Goal: Task Accomplishment & Management: Manage account settings

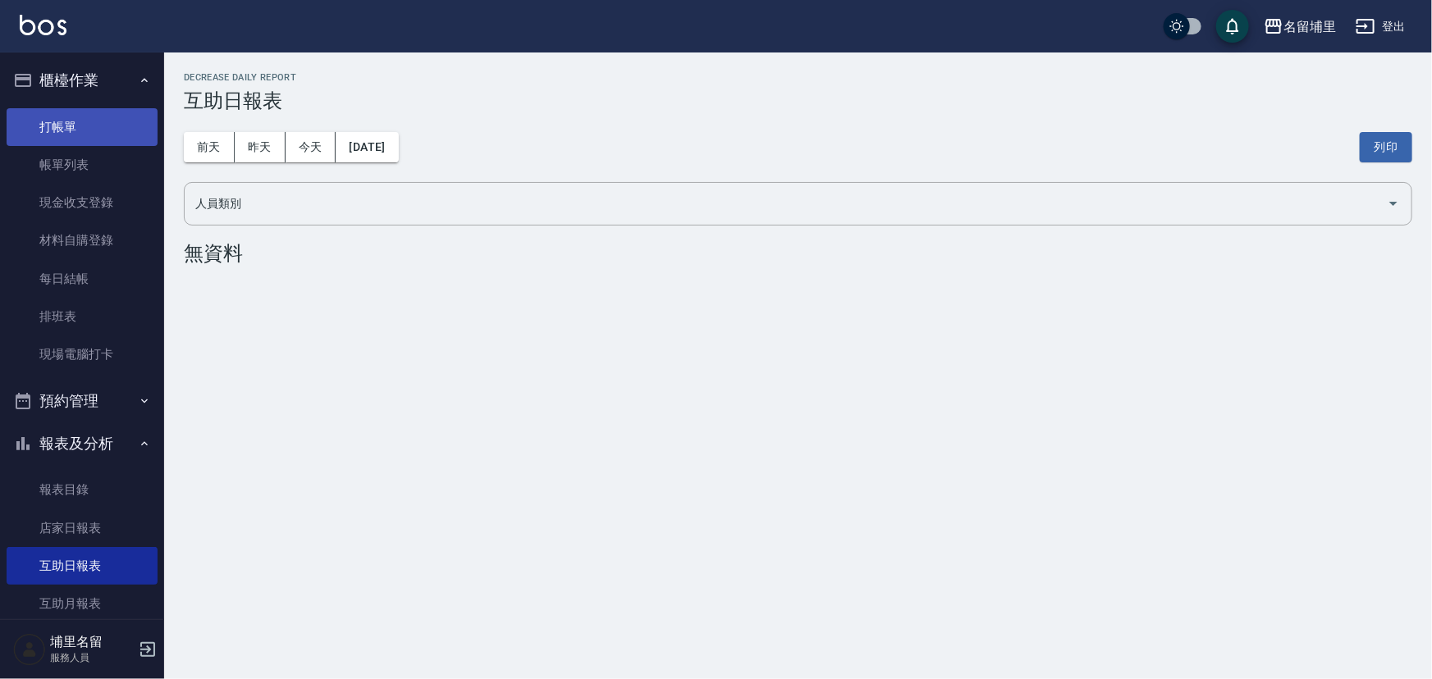
click at [48, 125] on link "打帳單" at bounding box center [82, 127] width 151 height 38
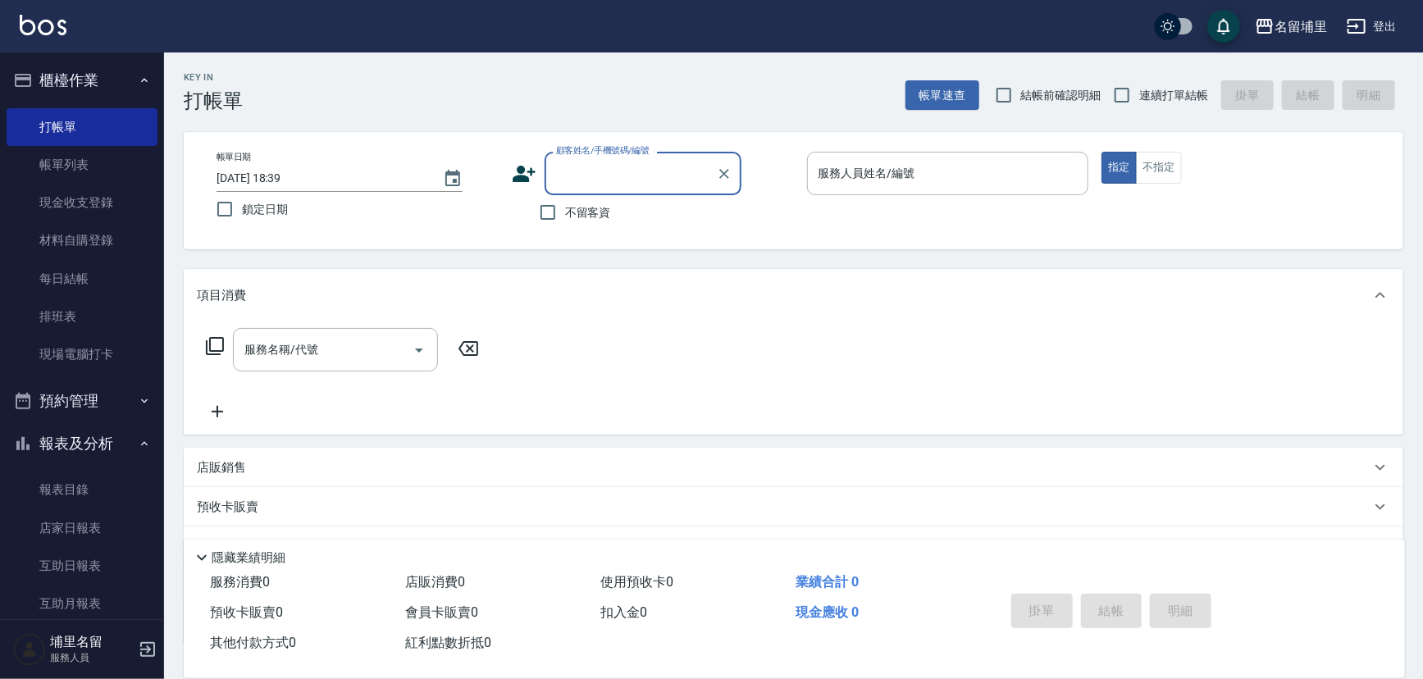
click at [1146, 91] on span "連續打單結帳" at bounding box center [1174, 95] width 69 height 17
click at [1140, 91] on input "連續打單結帳" at bounding box center [1122, 95] width 34 height 34
checkbox input "true"
drag, startPoint x: 532, startPoint y: 219, endPoint x: 646, endPoint y: 186, distance: 118.7
click at [532, 219] on input "不留客資" at bounding box center [548, 212] width 34 height 34
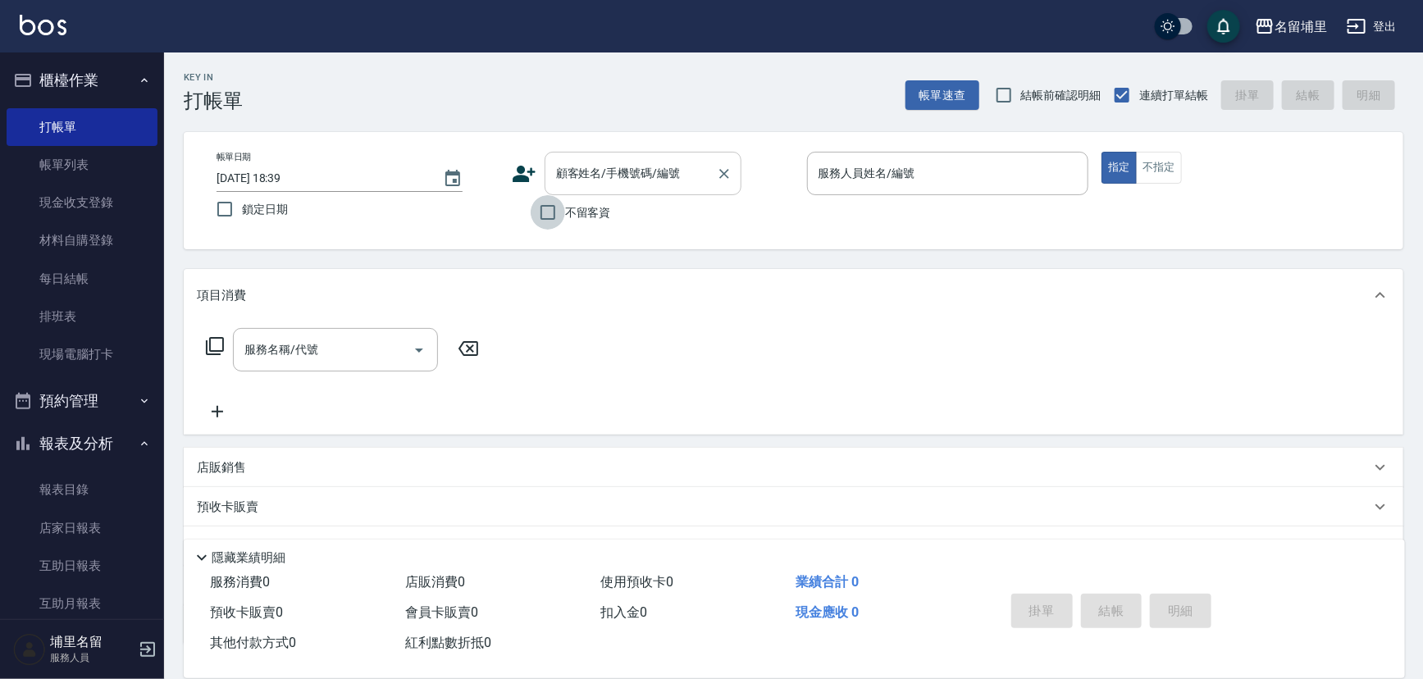
checkbox input "true"
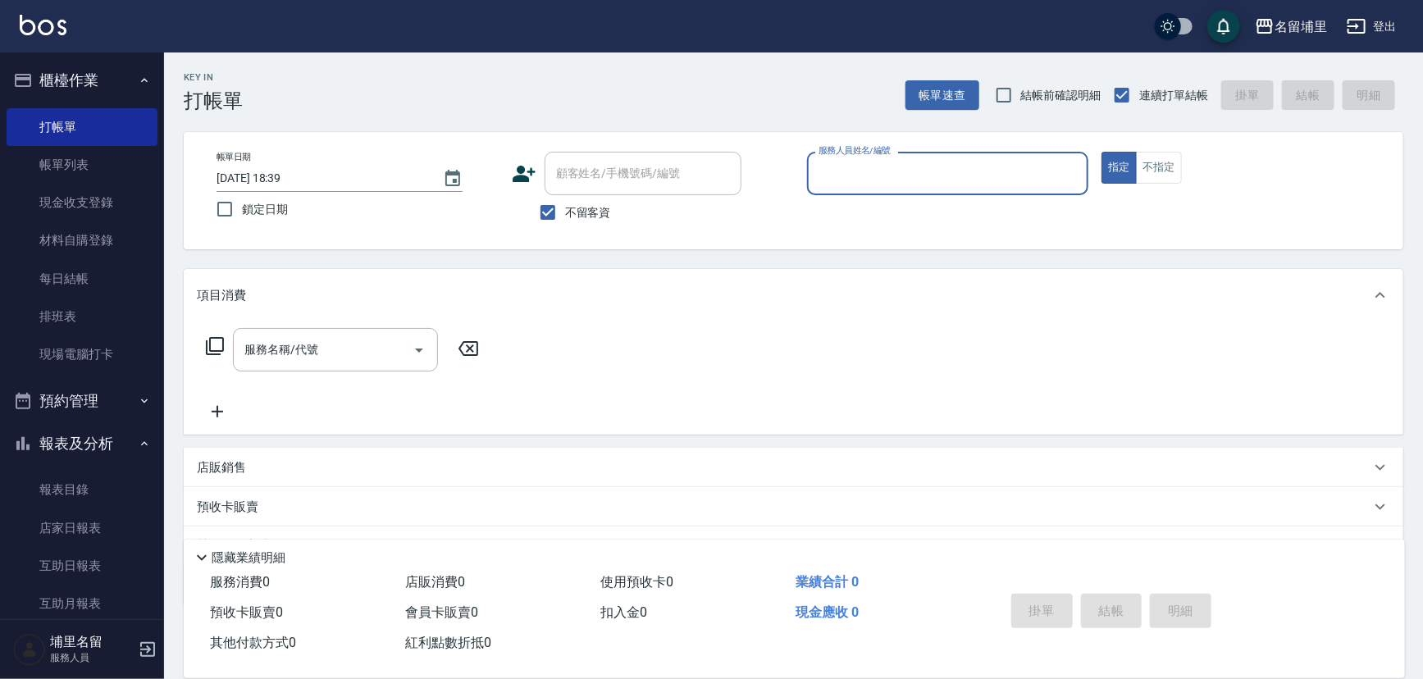
click at [1168, 28] on input "checkbox" at bounding box center [1168, 26] width 79 height 26
checkbox input "true"
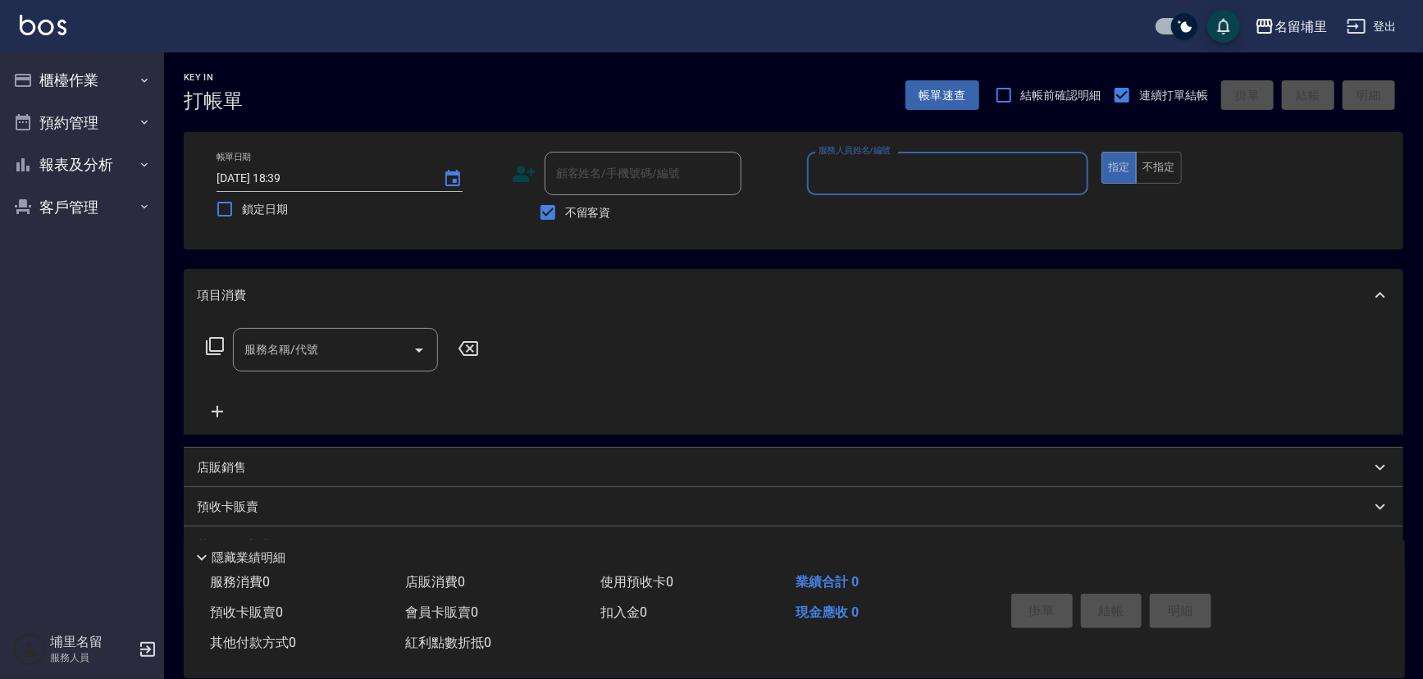
click at [1188, 29] on input "checkbox" at bounding box center [1184, 26] width 79 height 26
checkbox input "false"
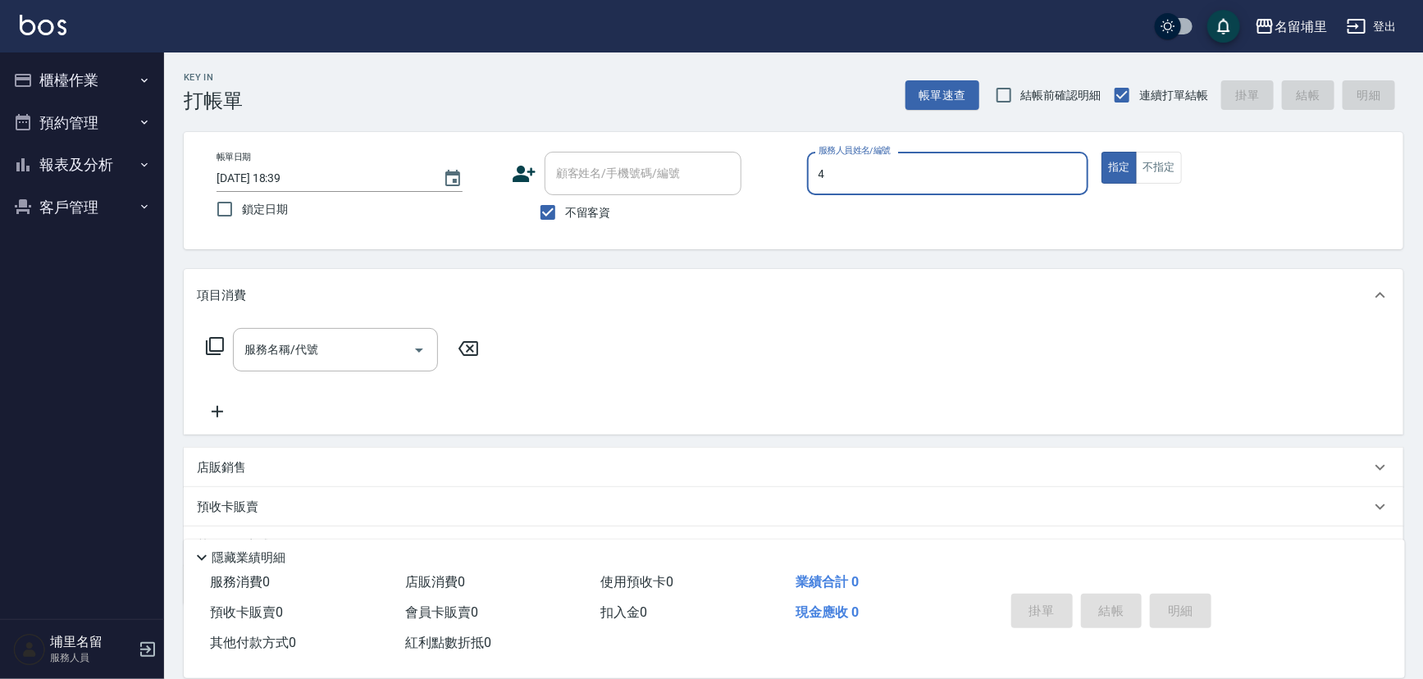
type input "林士珽-4"
type button "true"
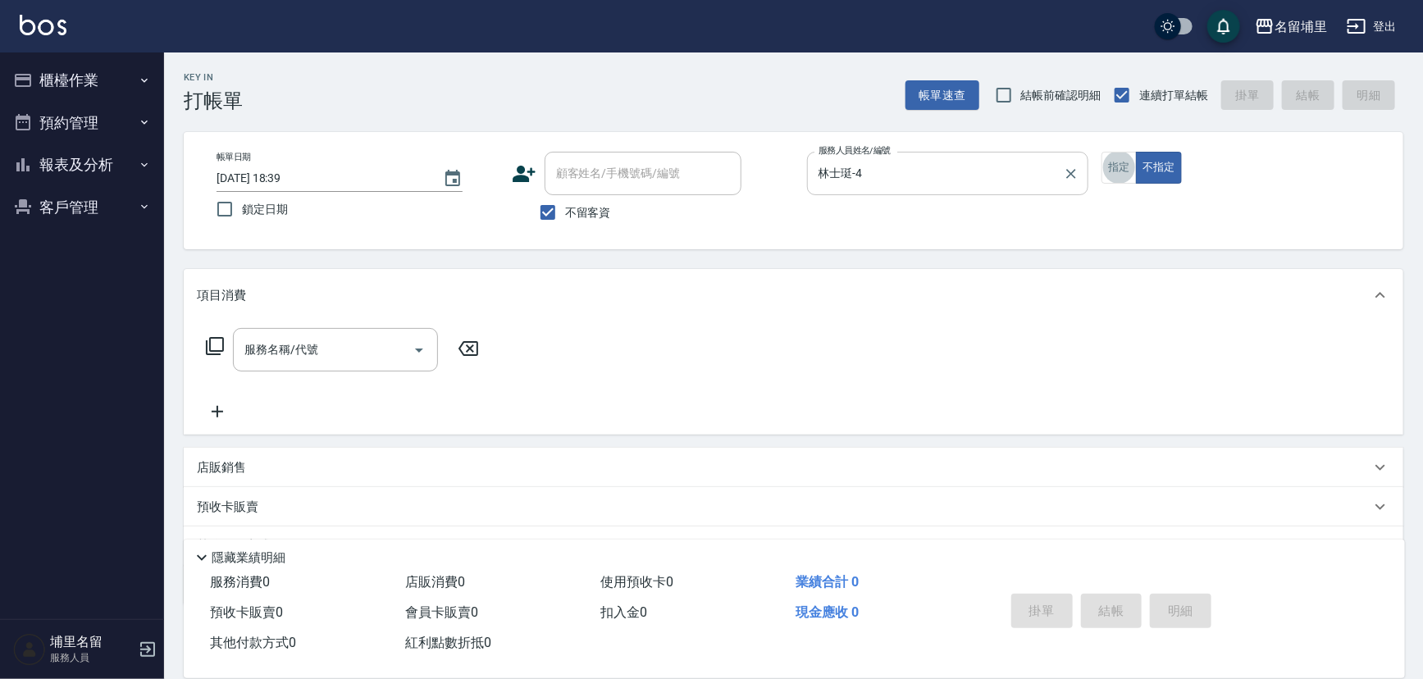
scroll to position [30, 0]
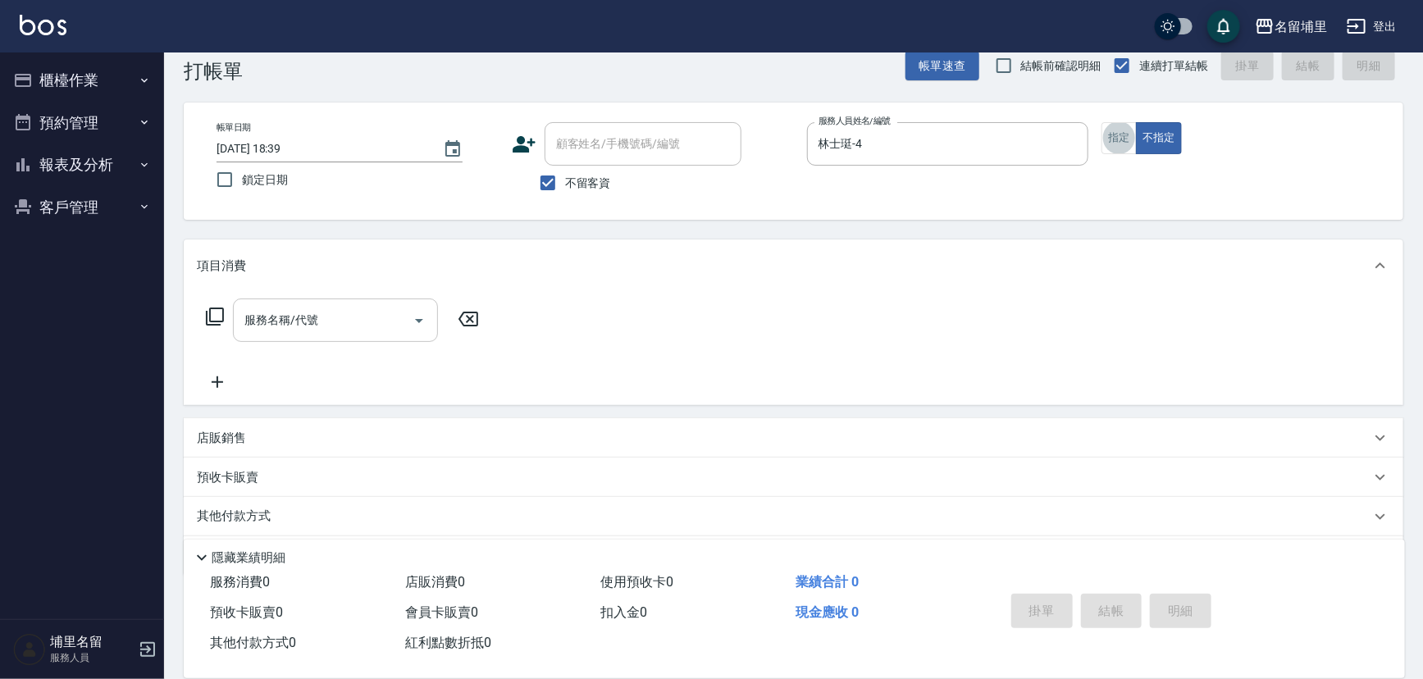
click at [297, 302] on div "服務名稱/代號" at bounding box center [335, 320] width 205 height 43
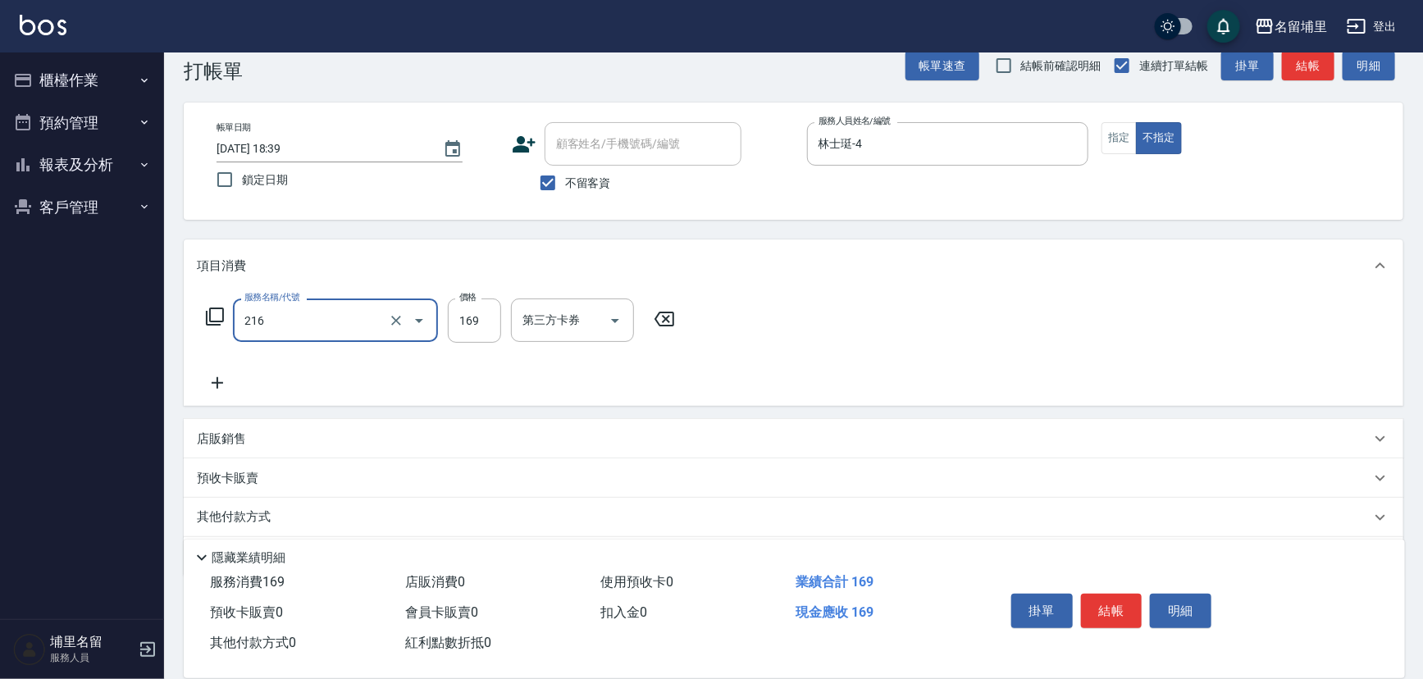
type input "剪髮169(216)"
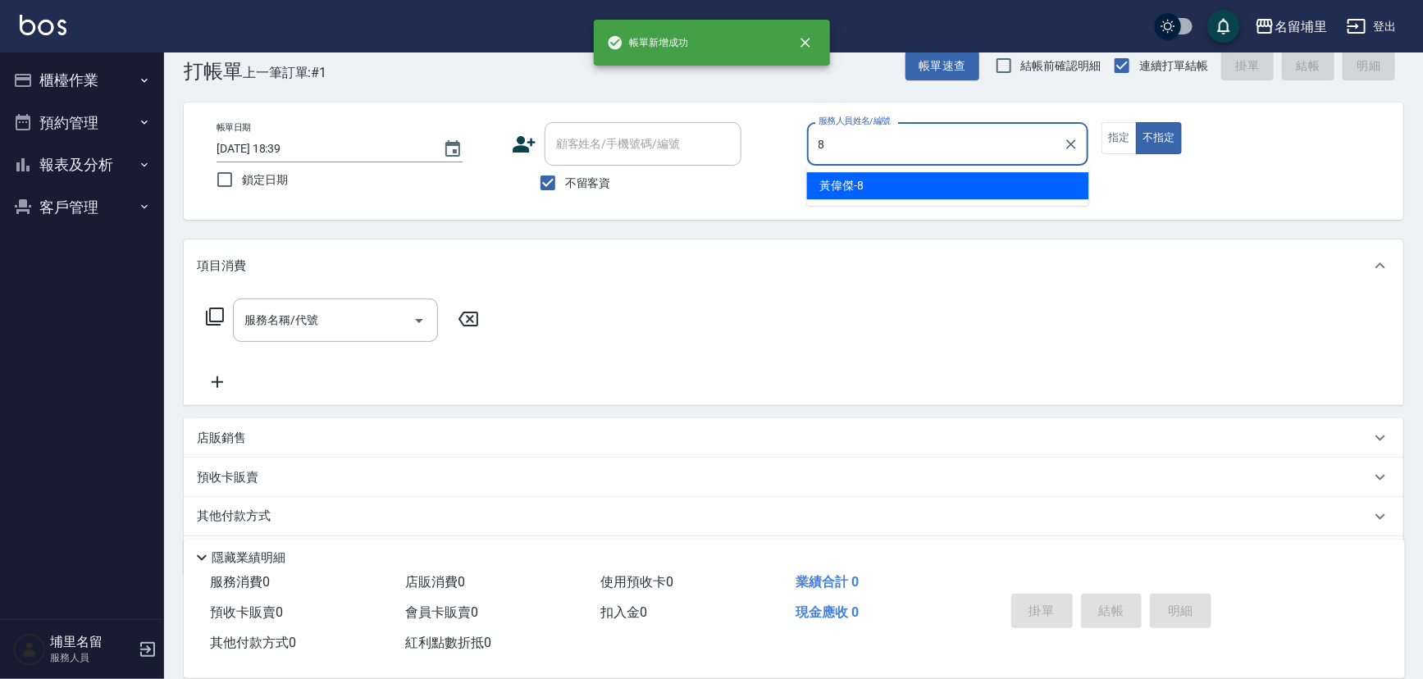
type input "[PERSON_NAME]-8"
type button "false"
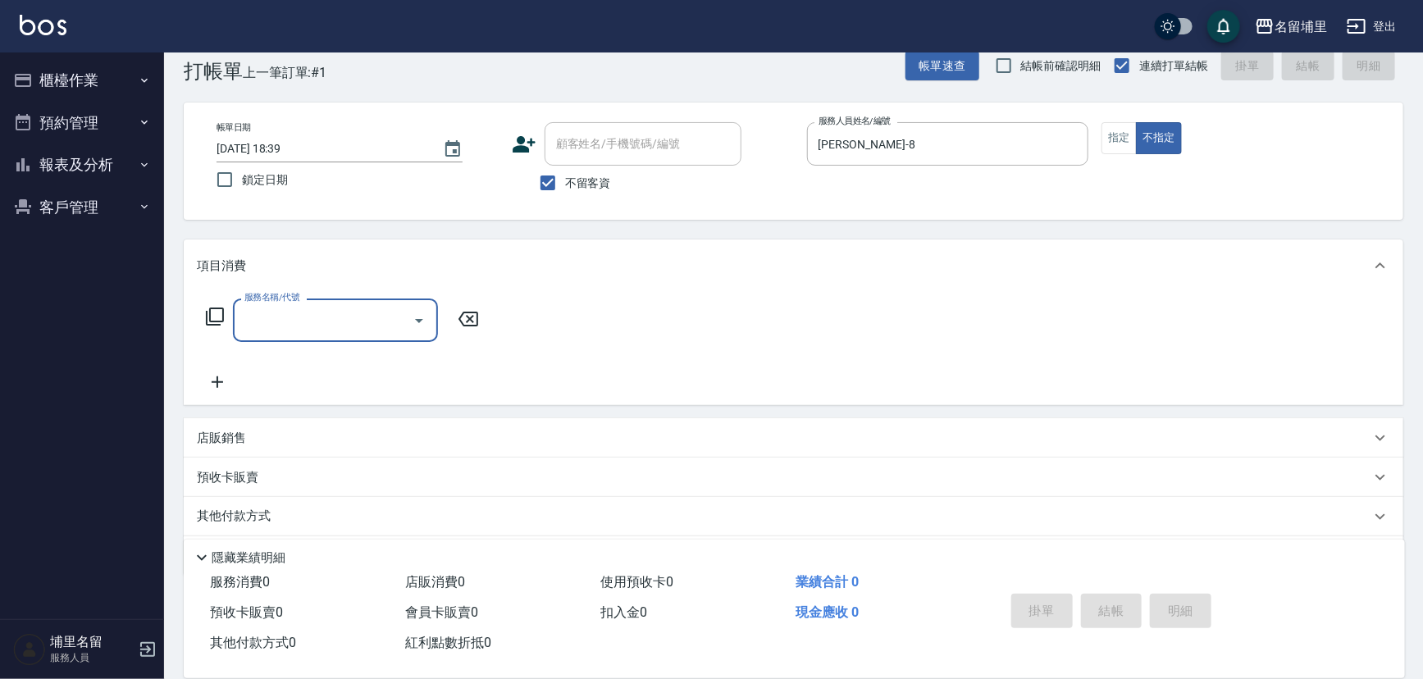
click at [1123, 144] on button "指定" at bounding box center [1119, 138] width 35 height 32
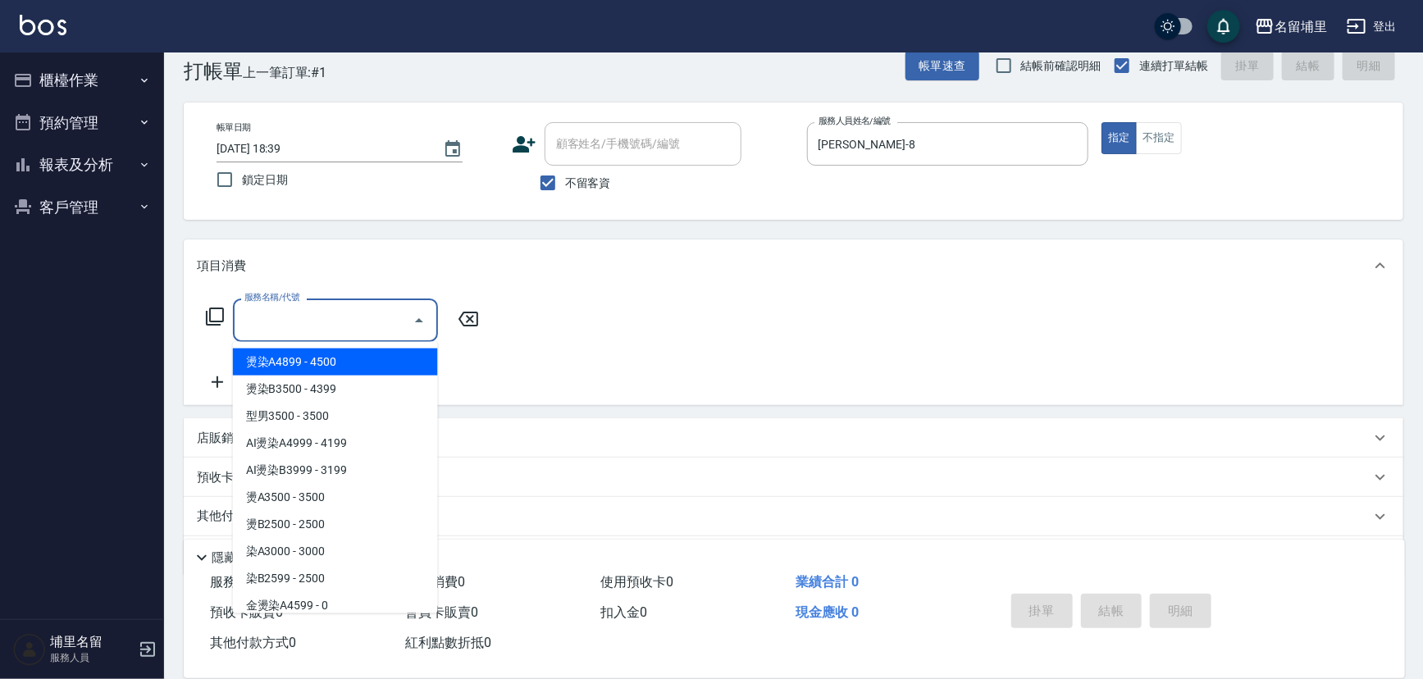
click at [318, 306] on input "服務名稱/代號" at bounding box center [323, 320] width 166 height 29
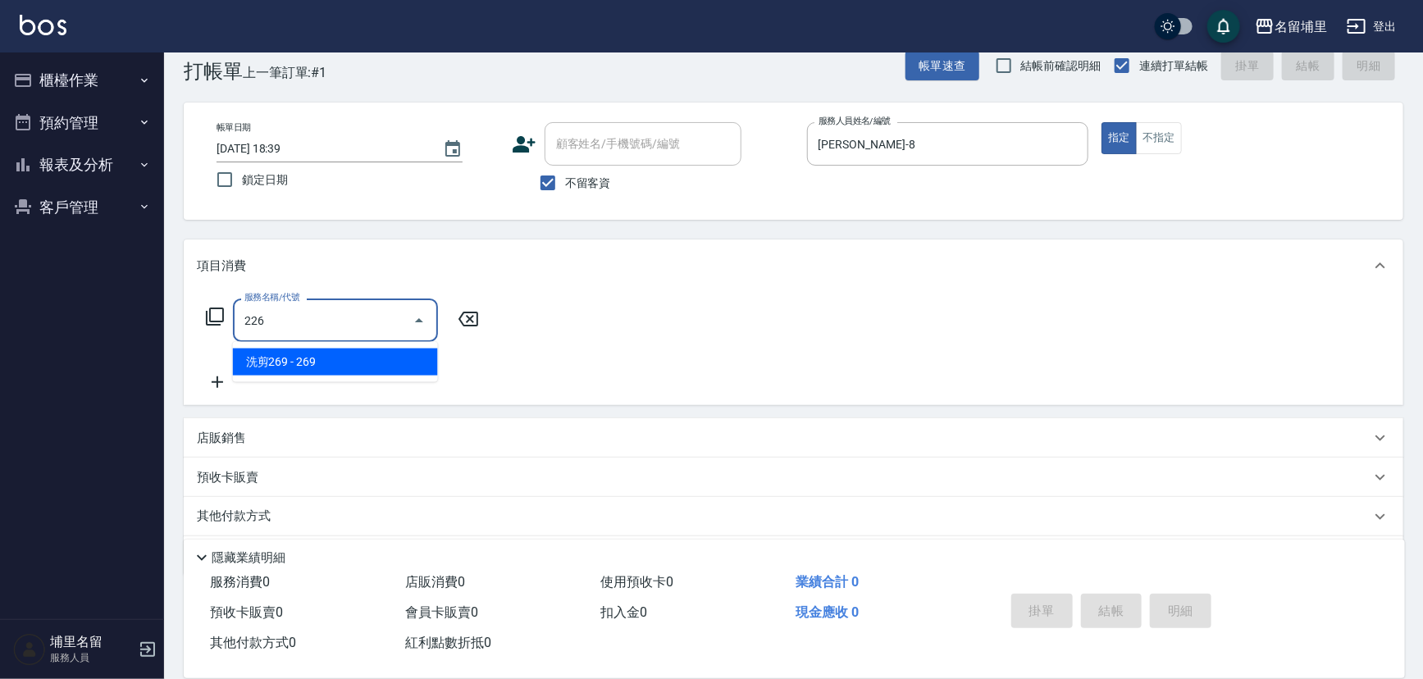
type input "洗剪269(226)"
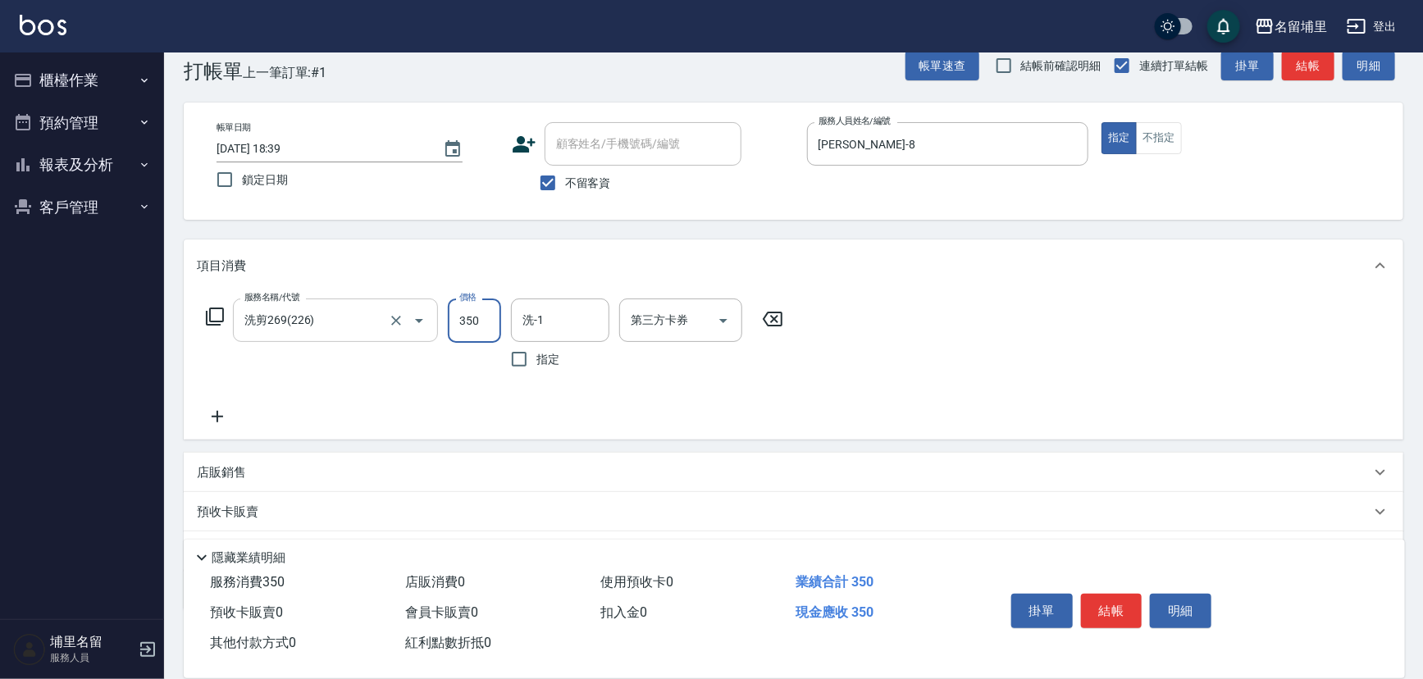
type input "350"
type input "[PERSON_NAME]-45"
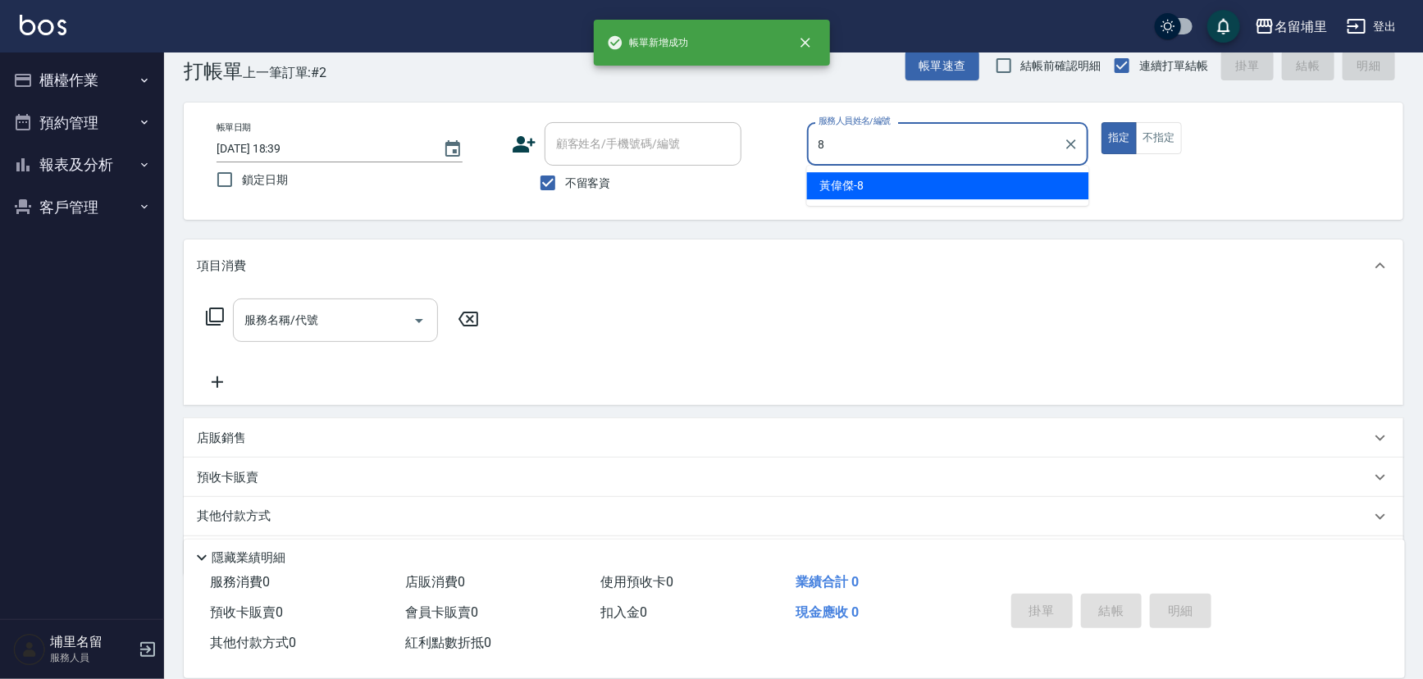
type input "[PERSON_NAME]-8"
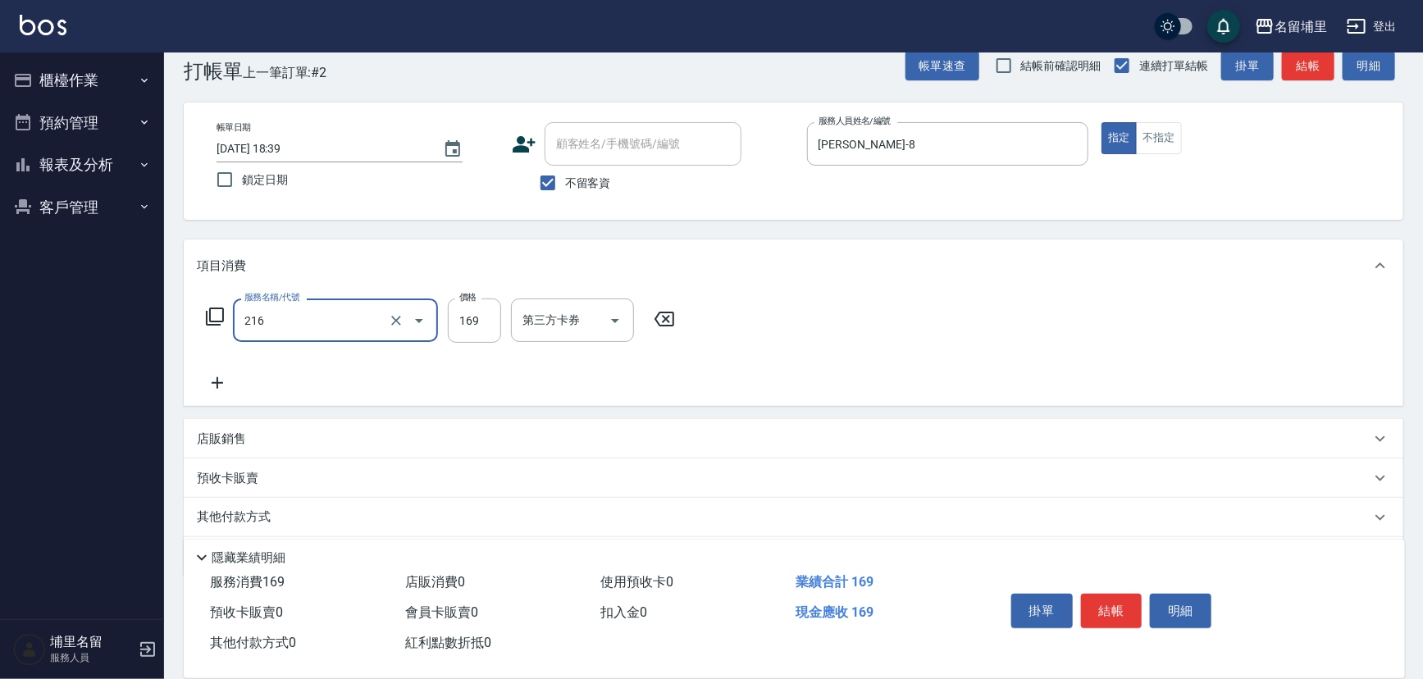
type input "剪髮169(216)"
type input "250"
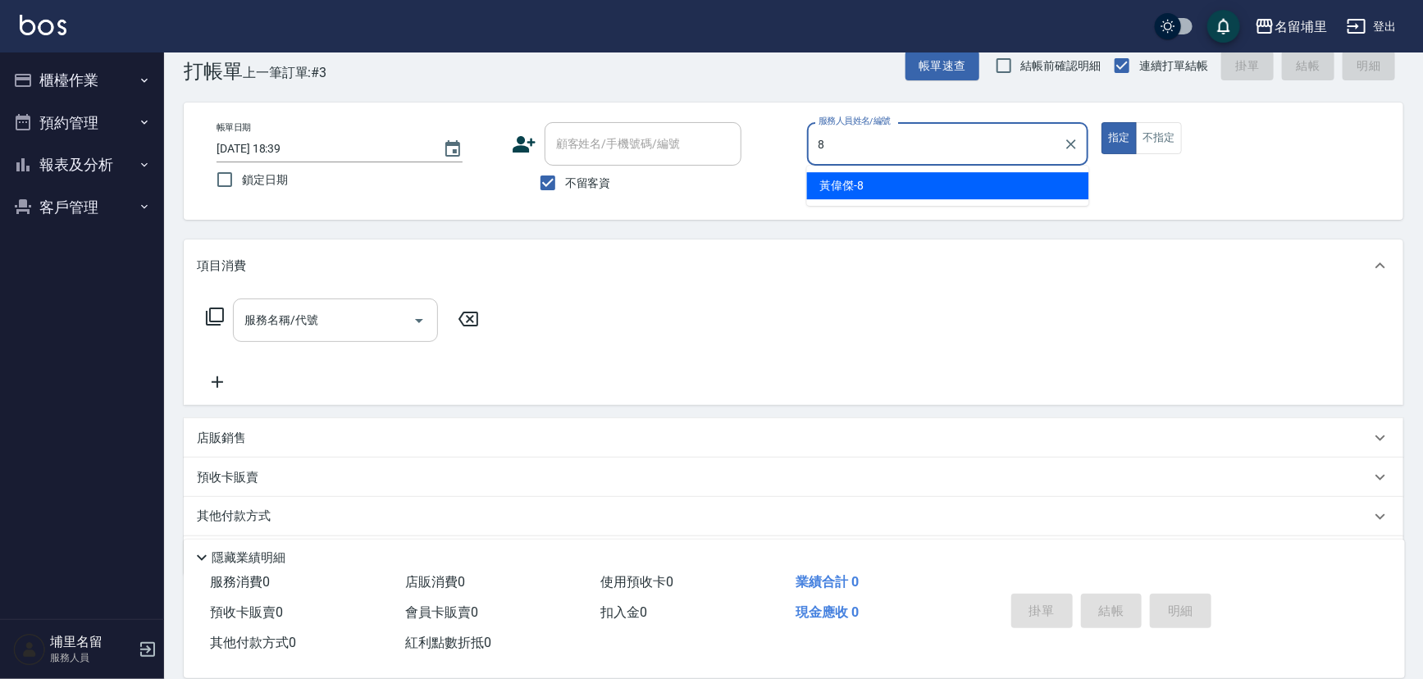
type input "[PERSON_NAME]-8"
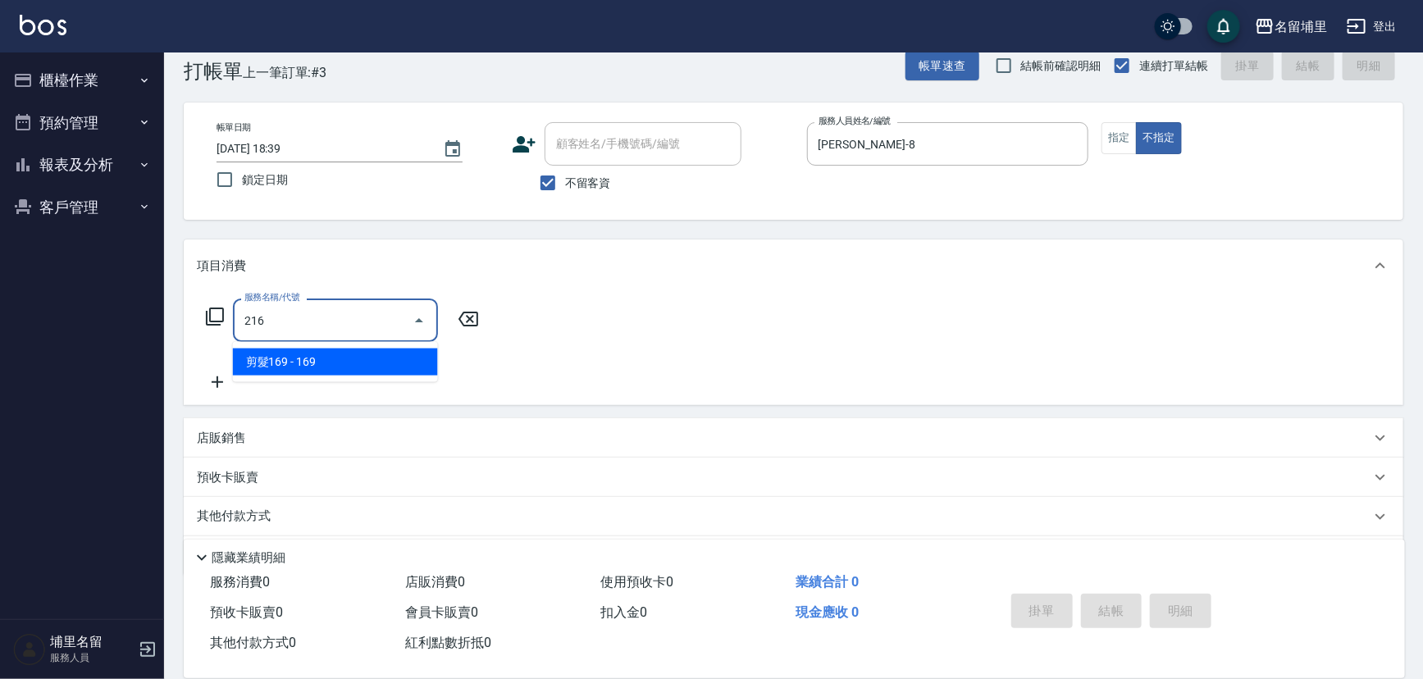
type input "剪髮169(216)"
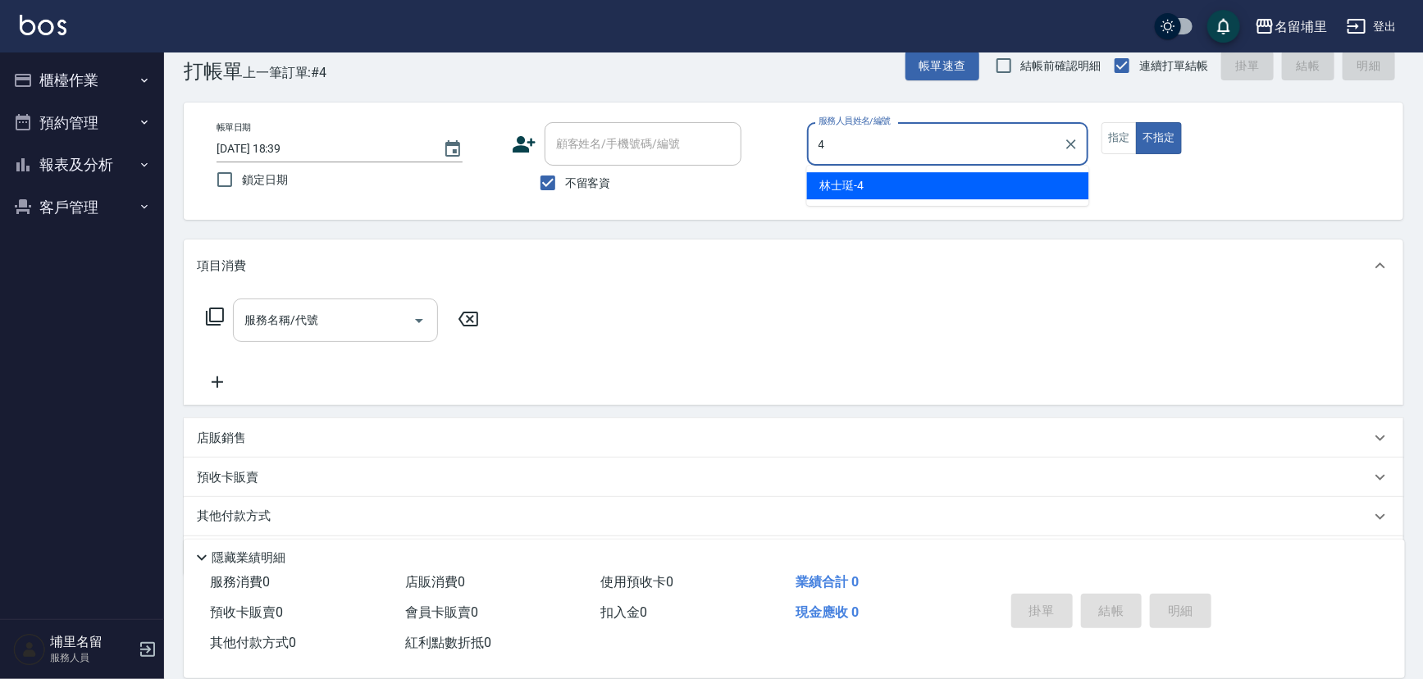
type input "林士珽-4"
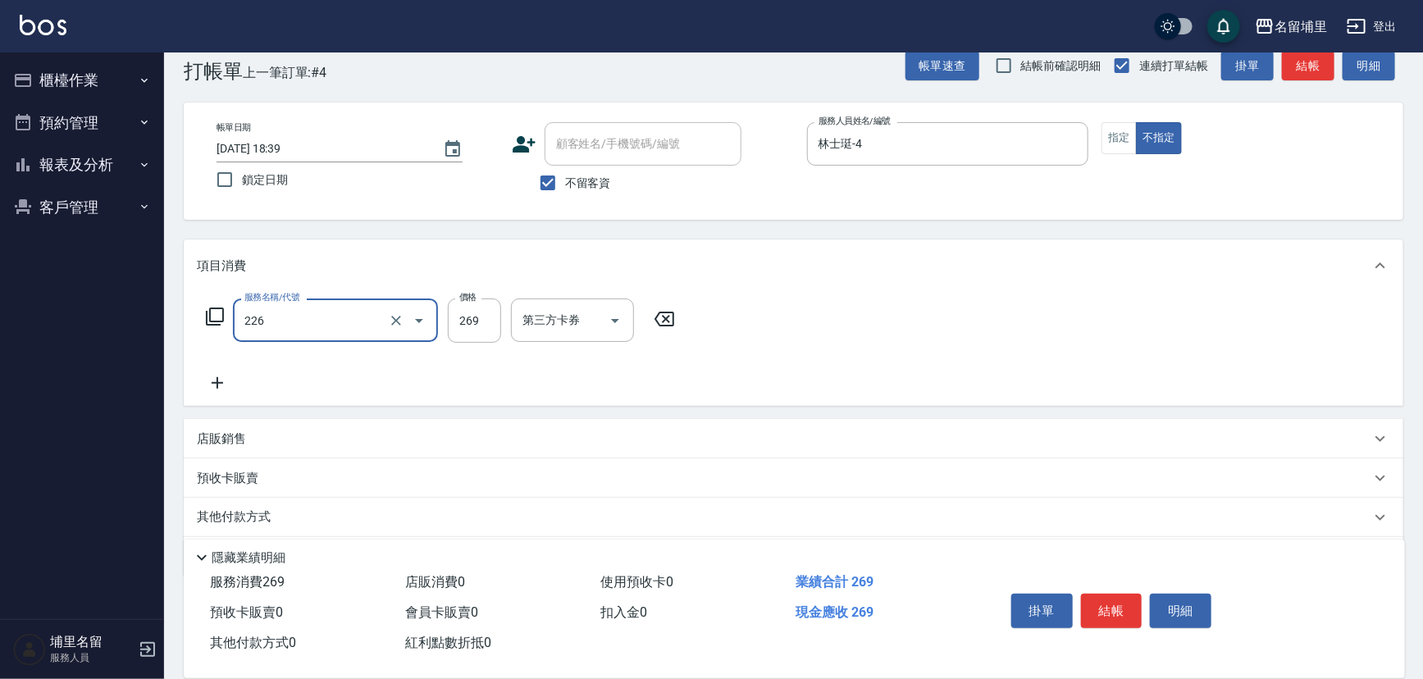
type input "洗剪269(226)"
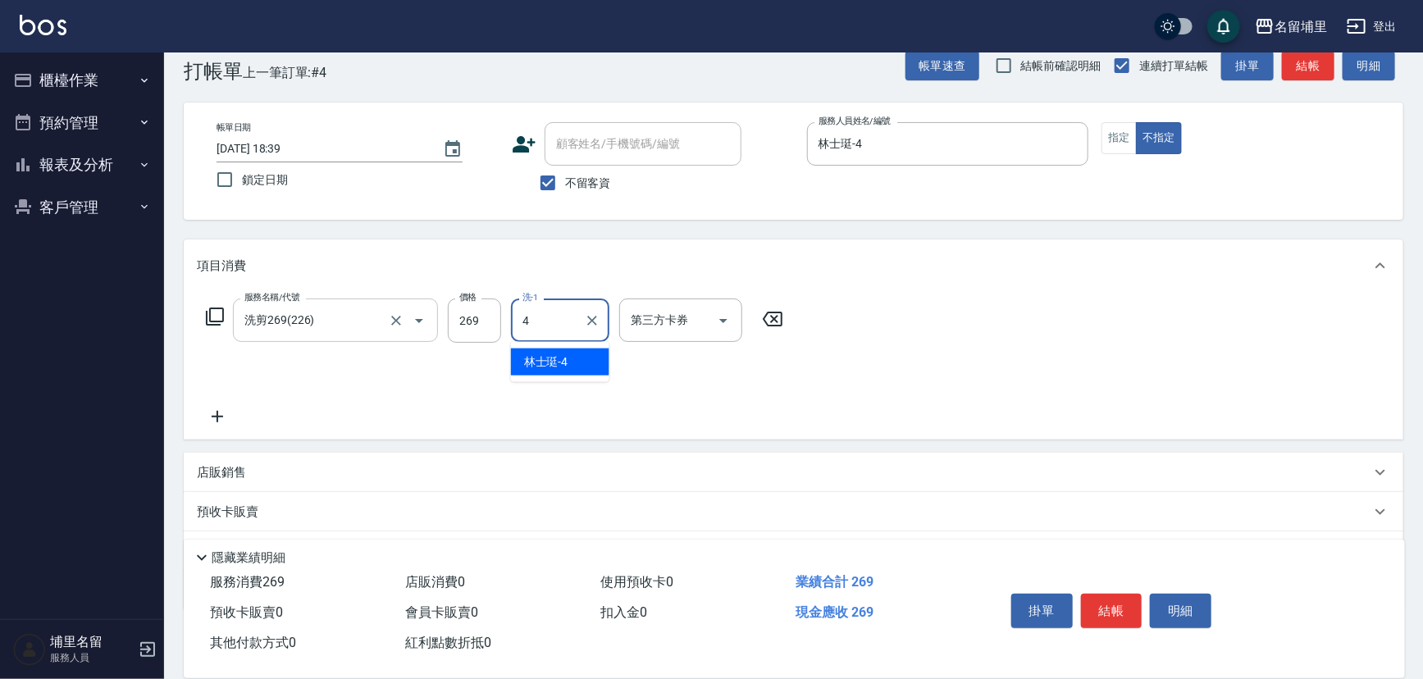
type input "林士珽-4"
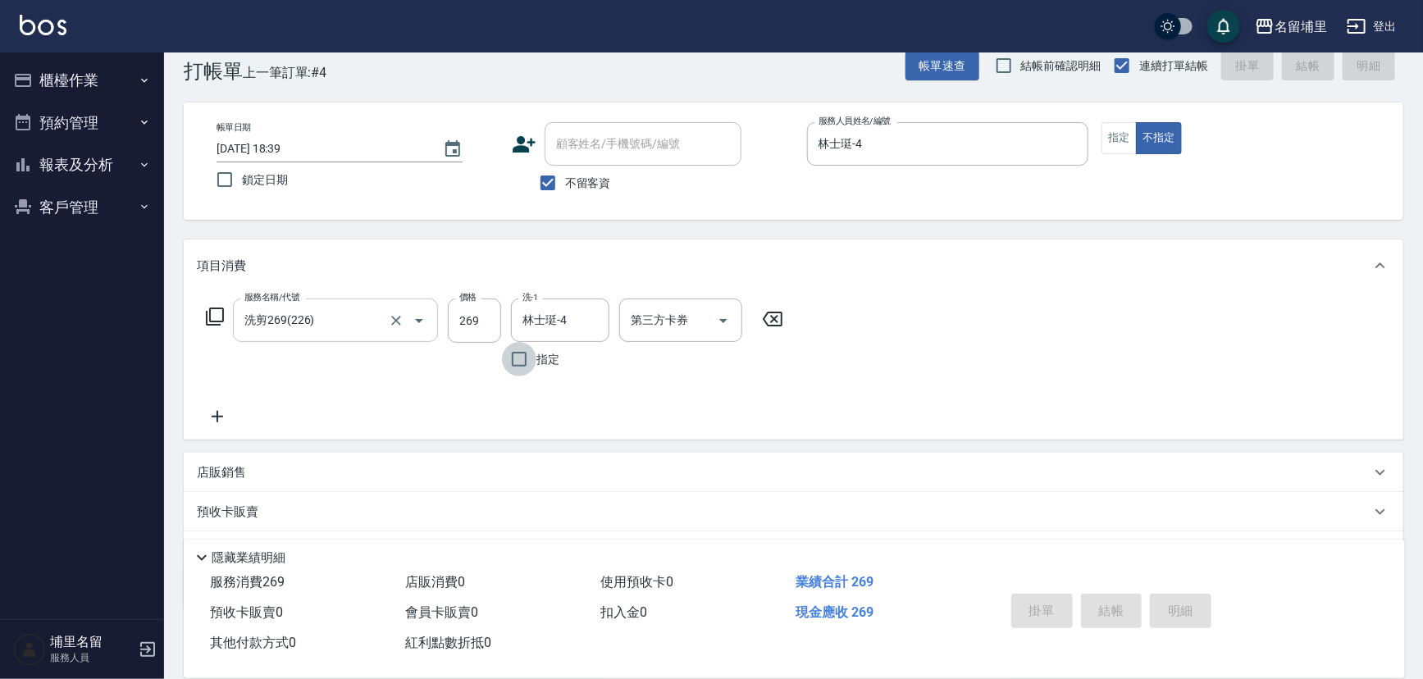
type input "2025/08/13 18:40"
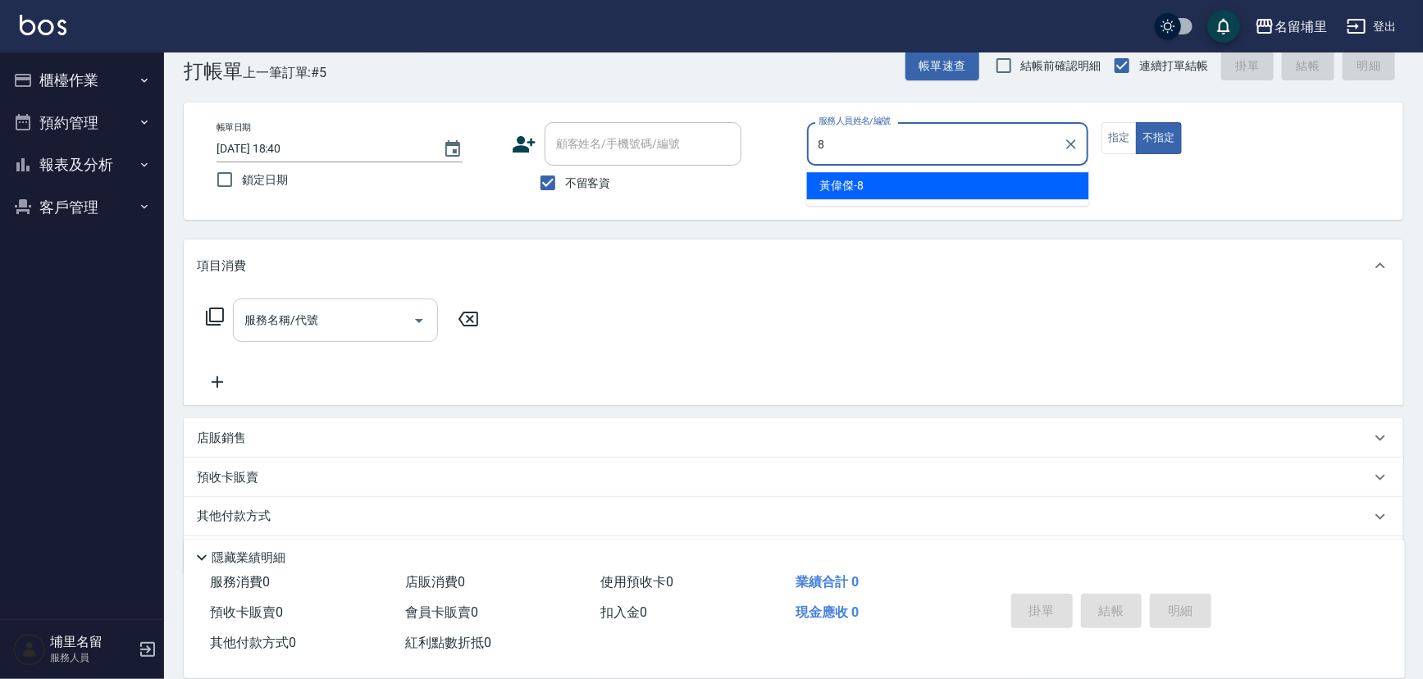
type input "[PERSON_NAME]-8"
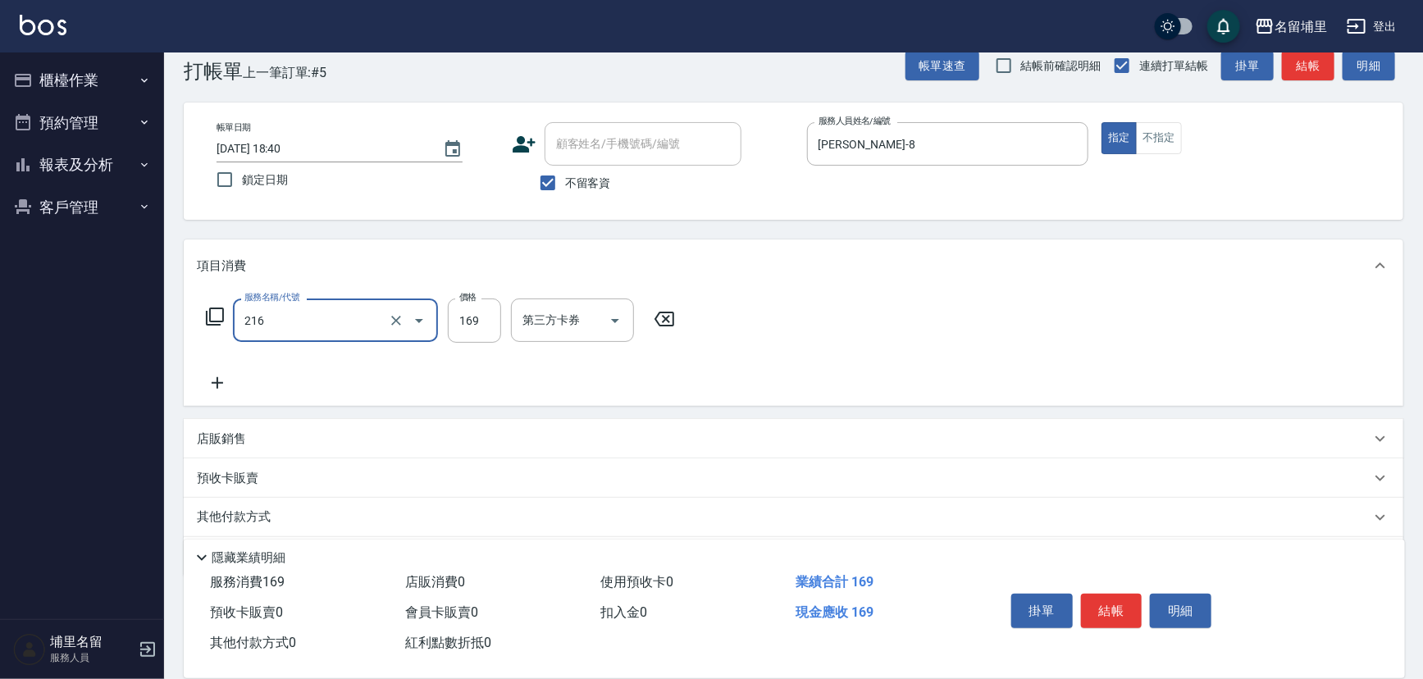
type input "剪髮169(216)"
type input "250"
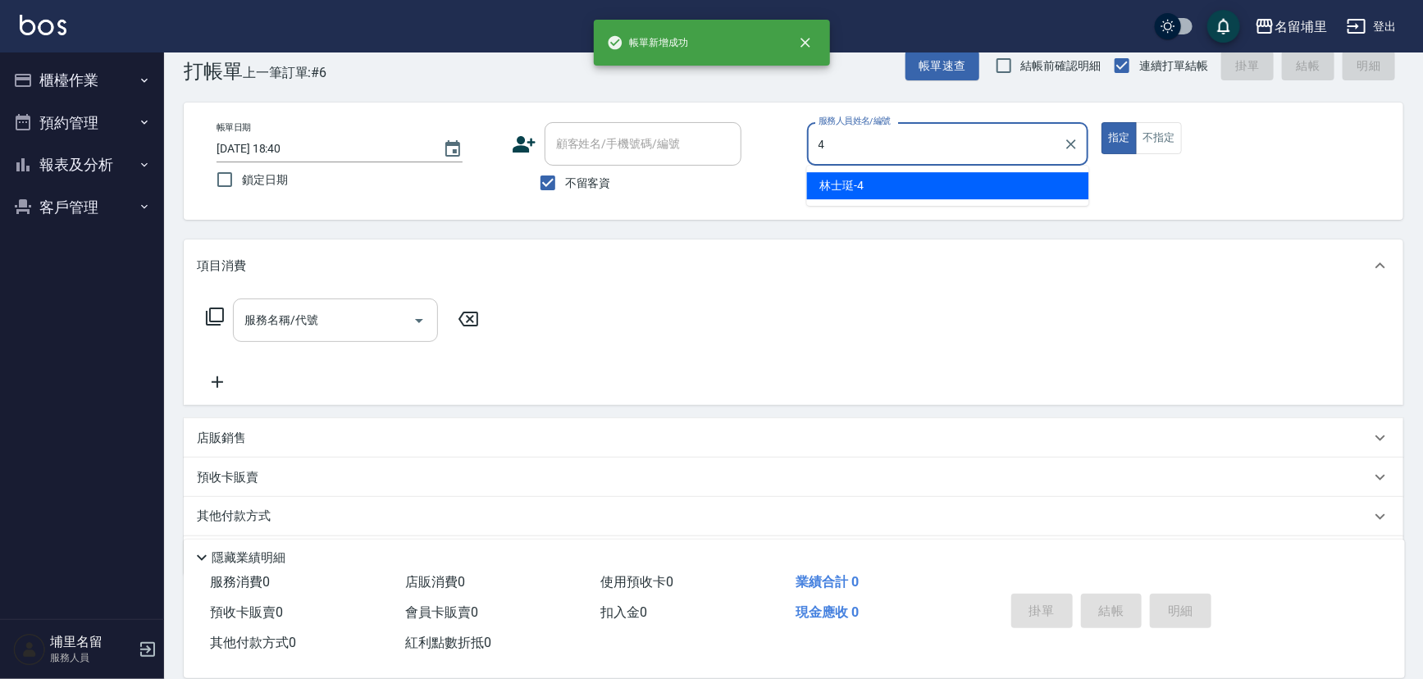
type input "林士珽-4"
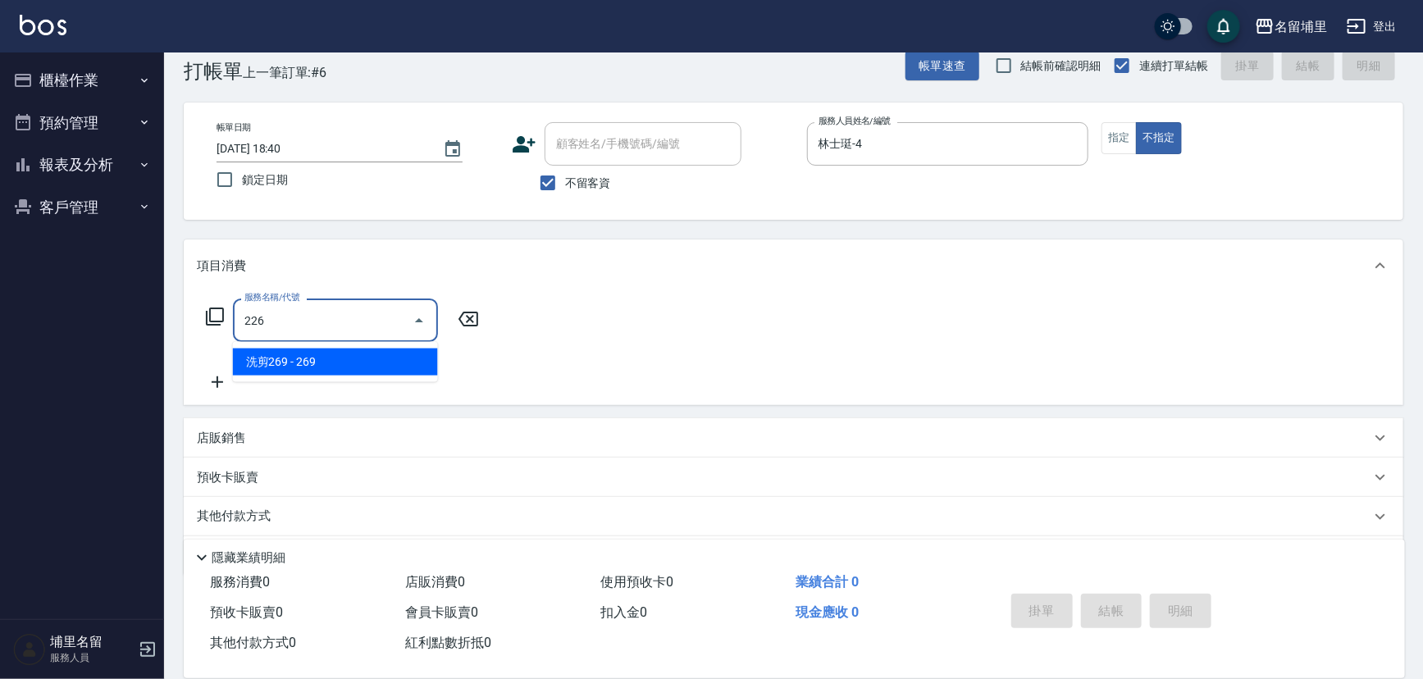
type input "洗剪269(226)"
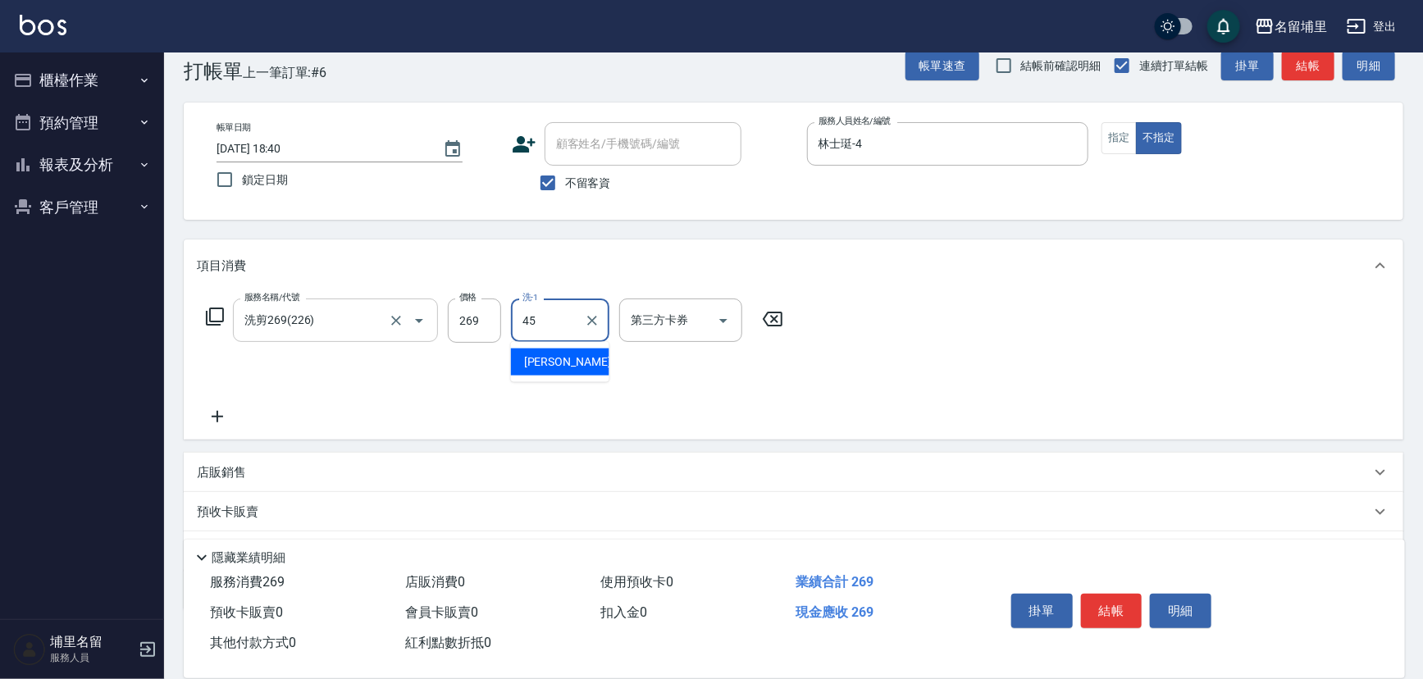
type input "[PERSON_NAME]-45"
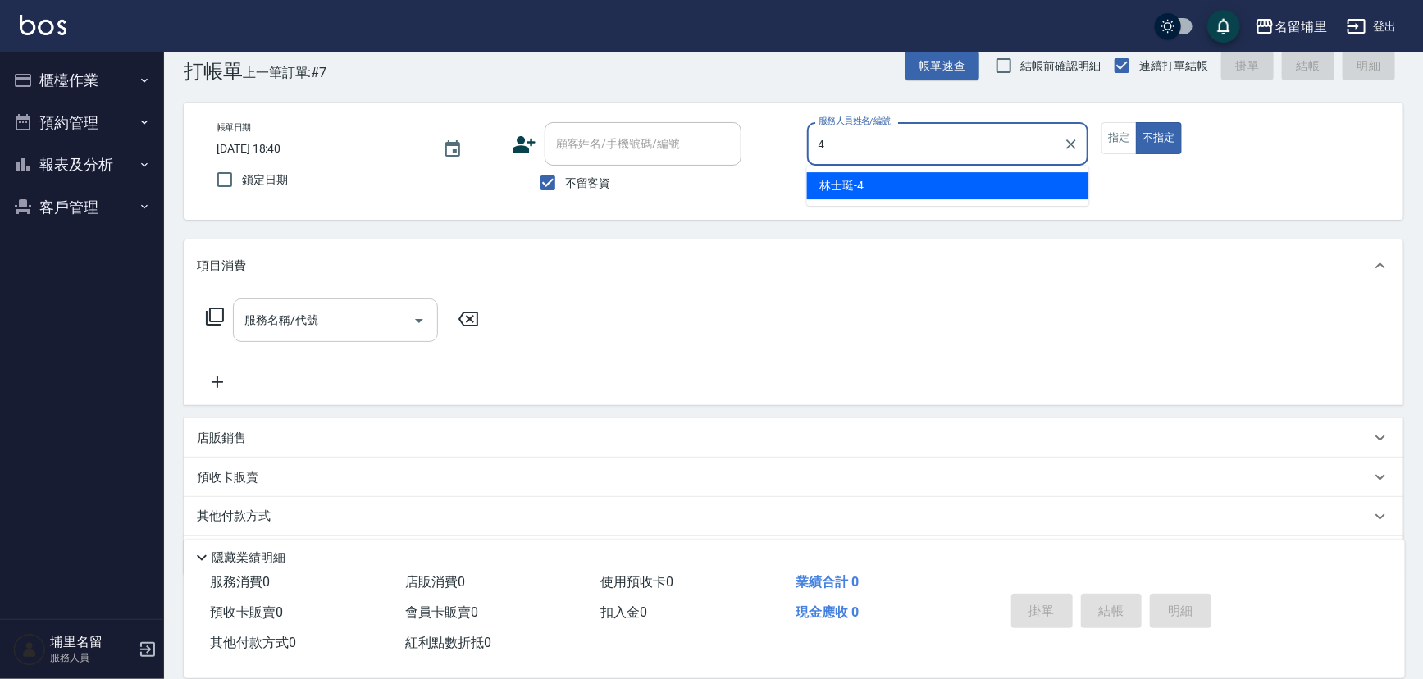
type input "林士珽-4"
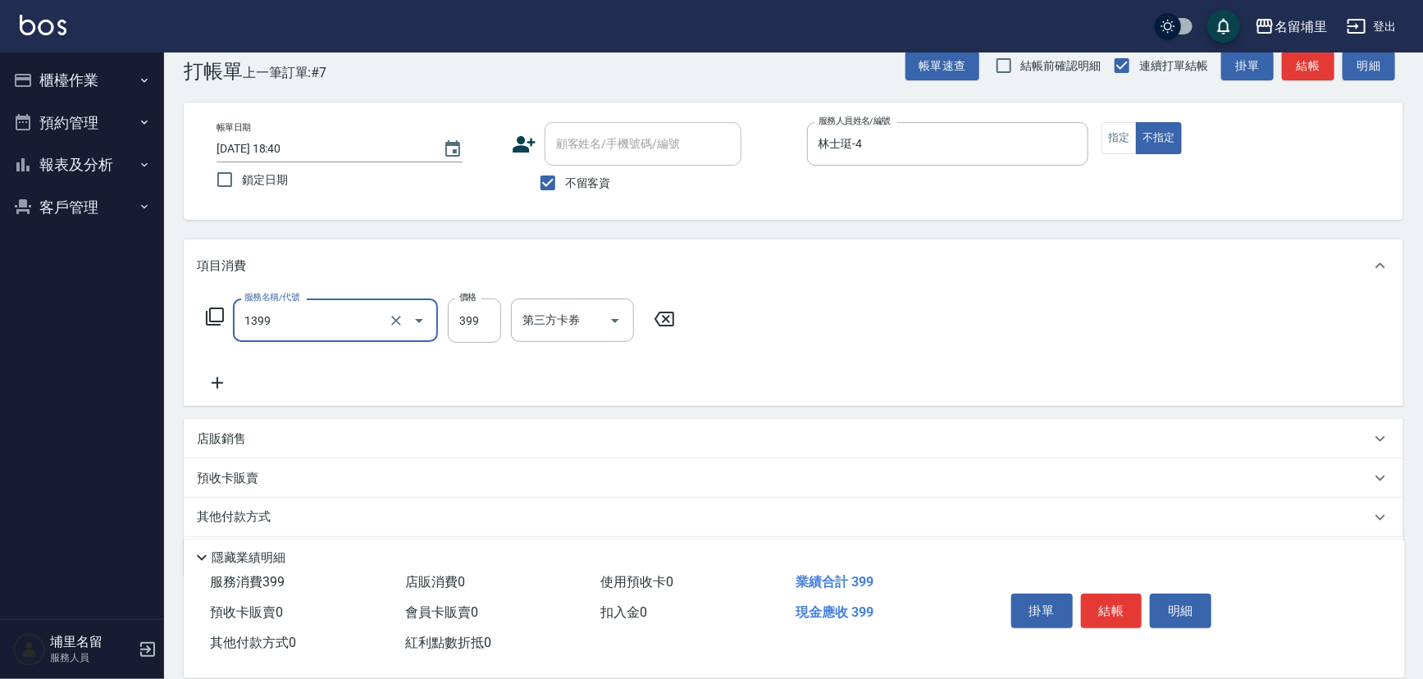
type input "海鹽洗髮399(1399)"
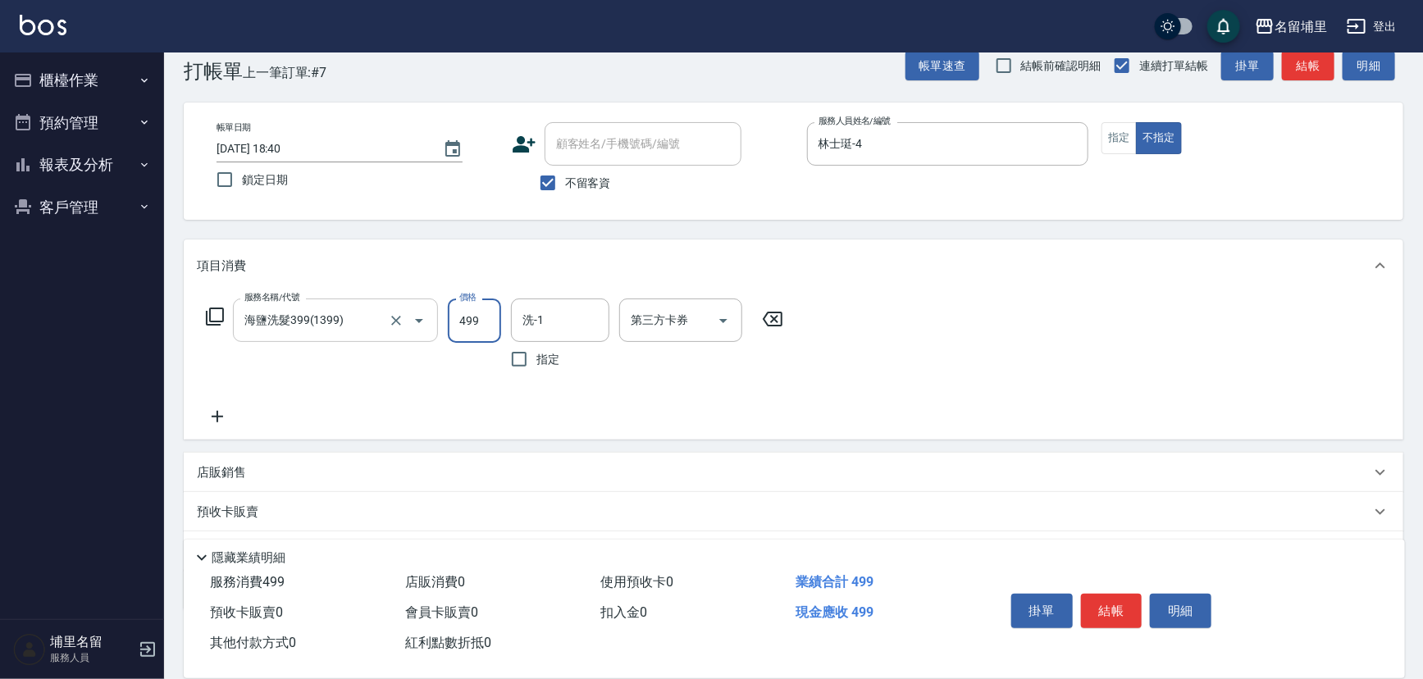
type input "499"
type input "456"
click at [549, 320] on input "洗-1" at bounding box center [561, 320] width 84 height 29
type input "[PERSON_NAME]-45"
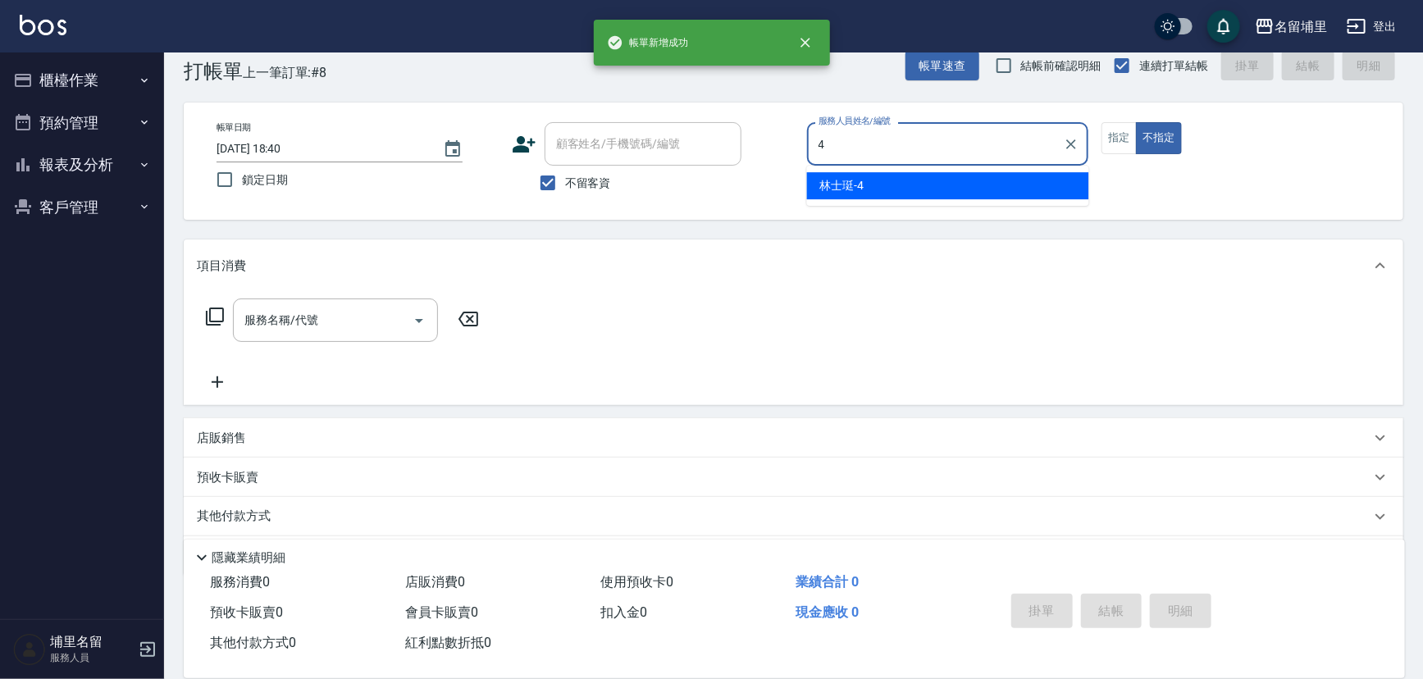
type input "林士珽-4"
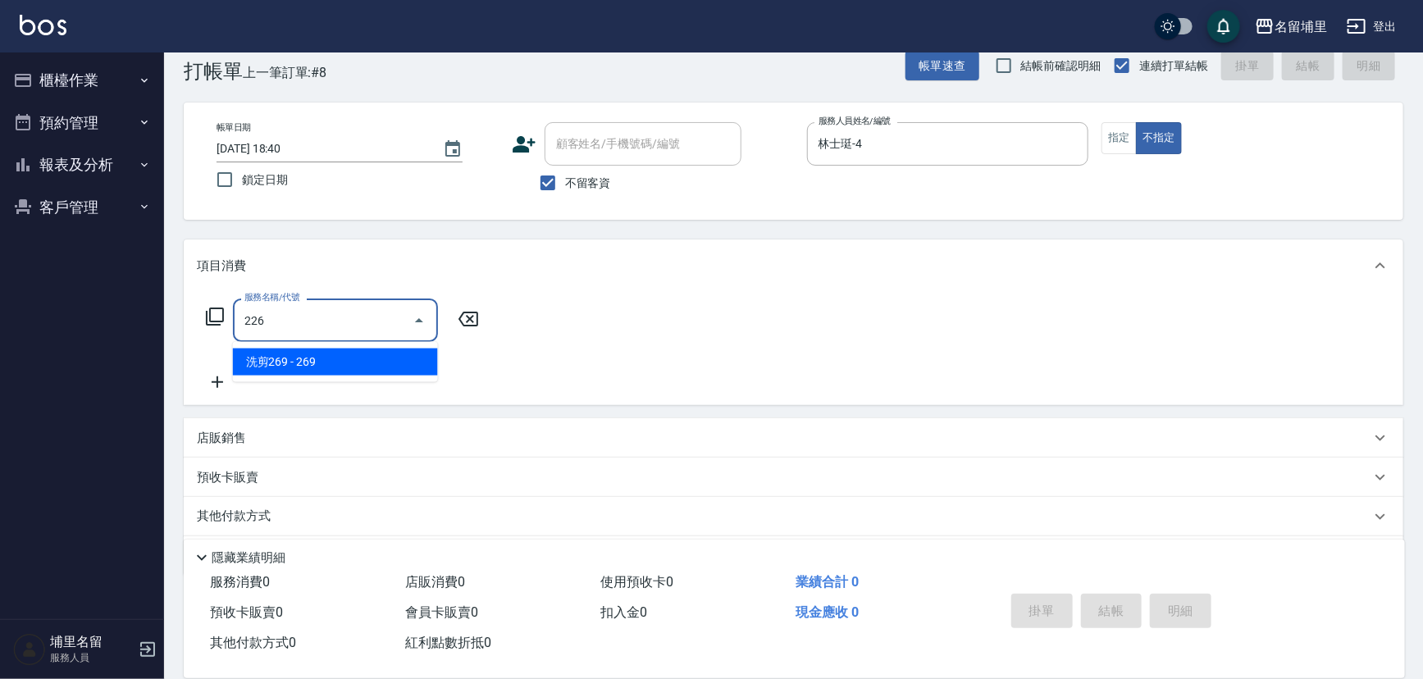
type input "洗剪269(226)"
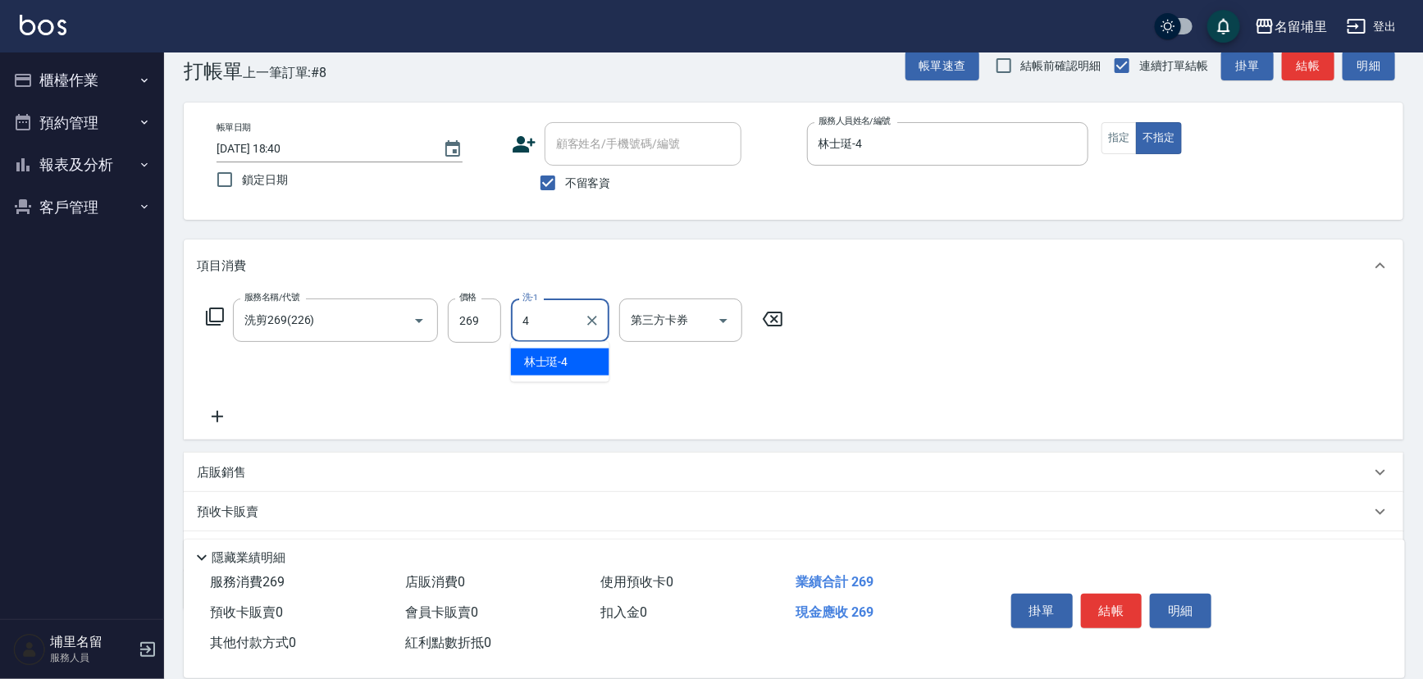
type input "林士珽-4"
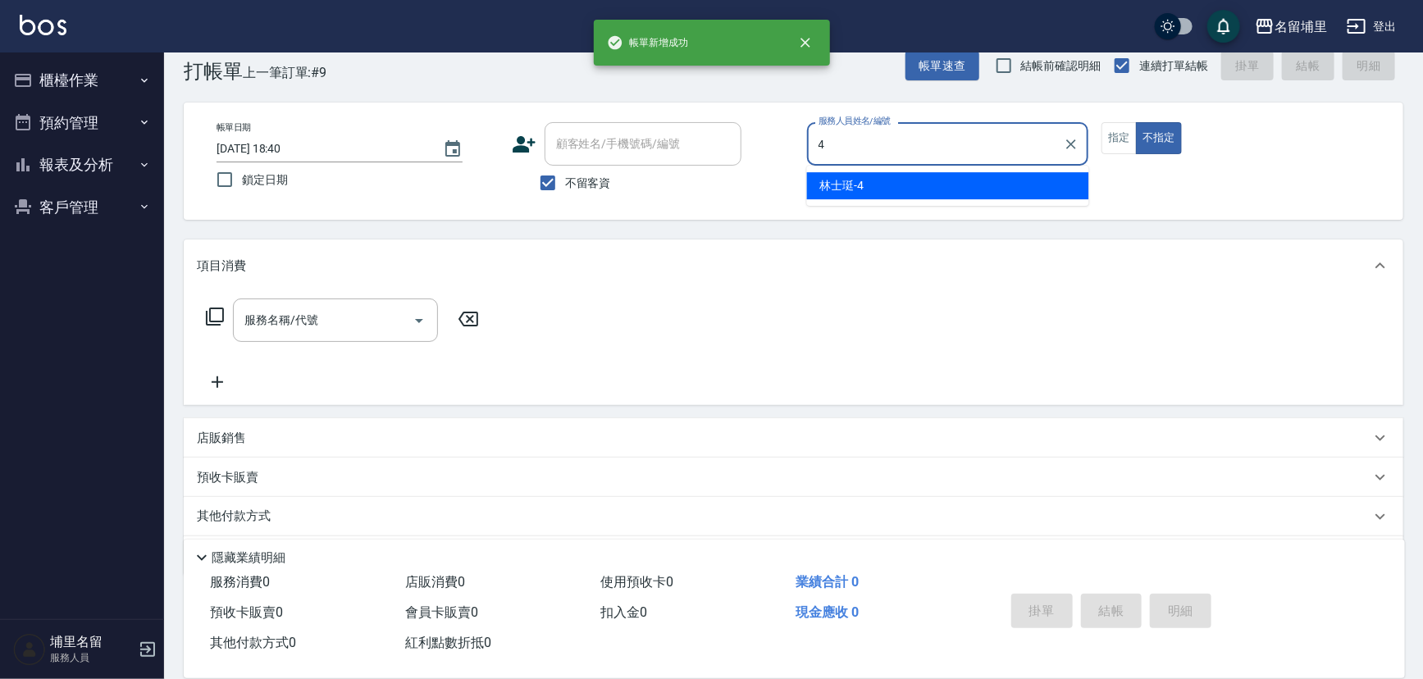
type input "林士珽-4"
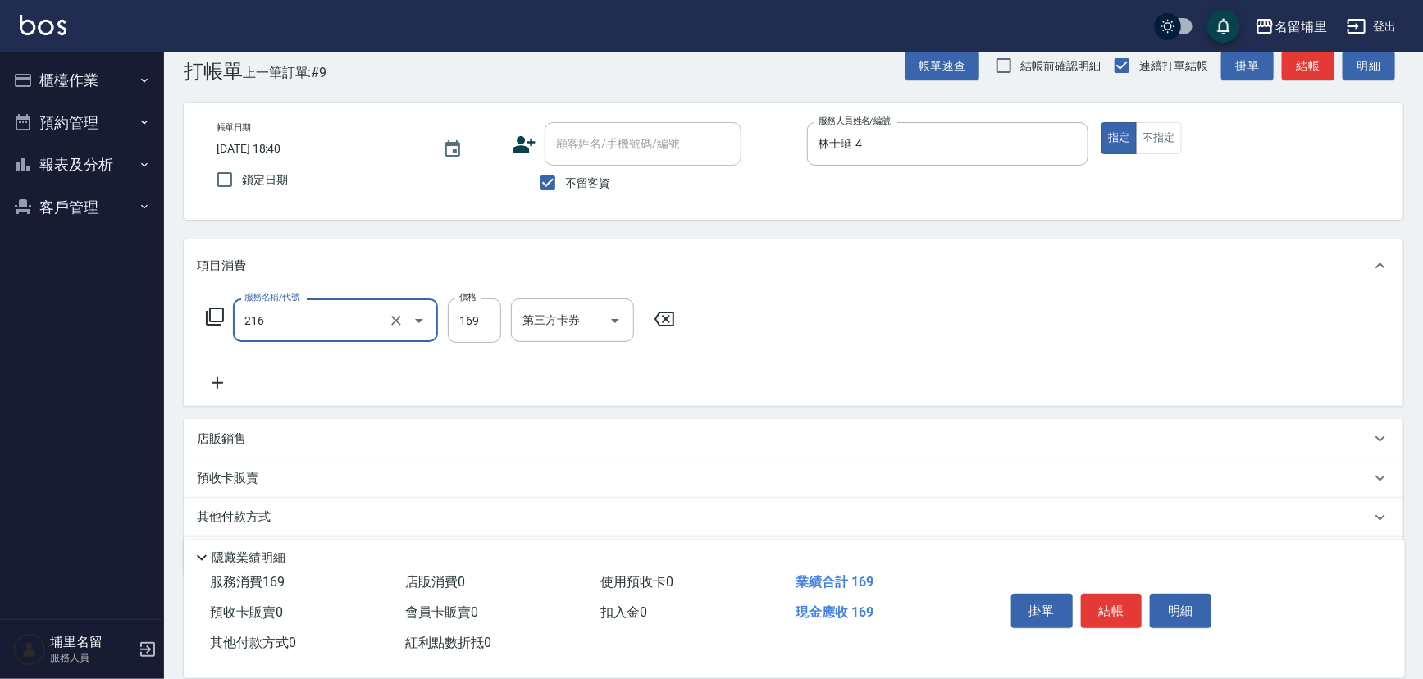
type input "剪髮169(216)"
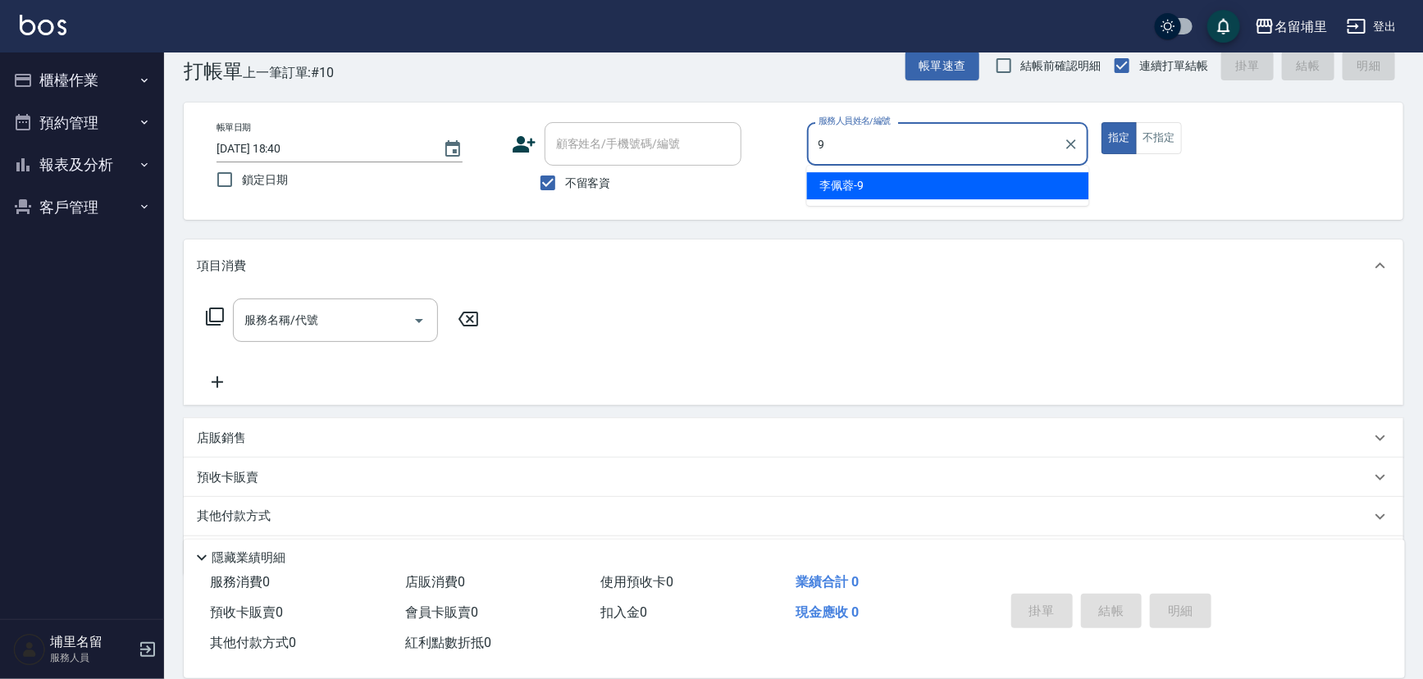
type input "李佩蓉-9"
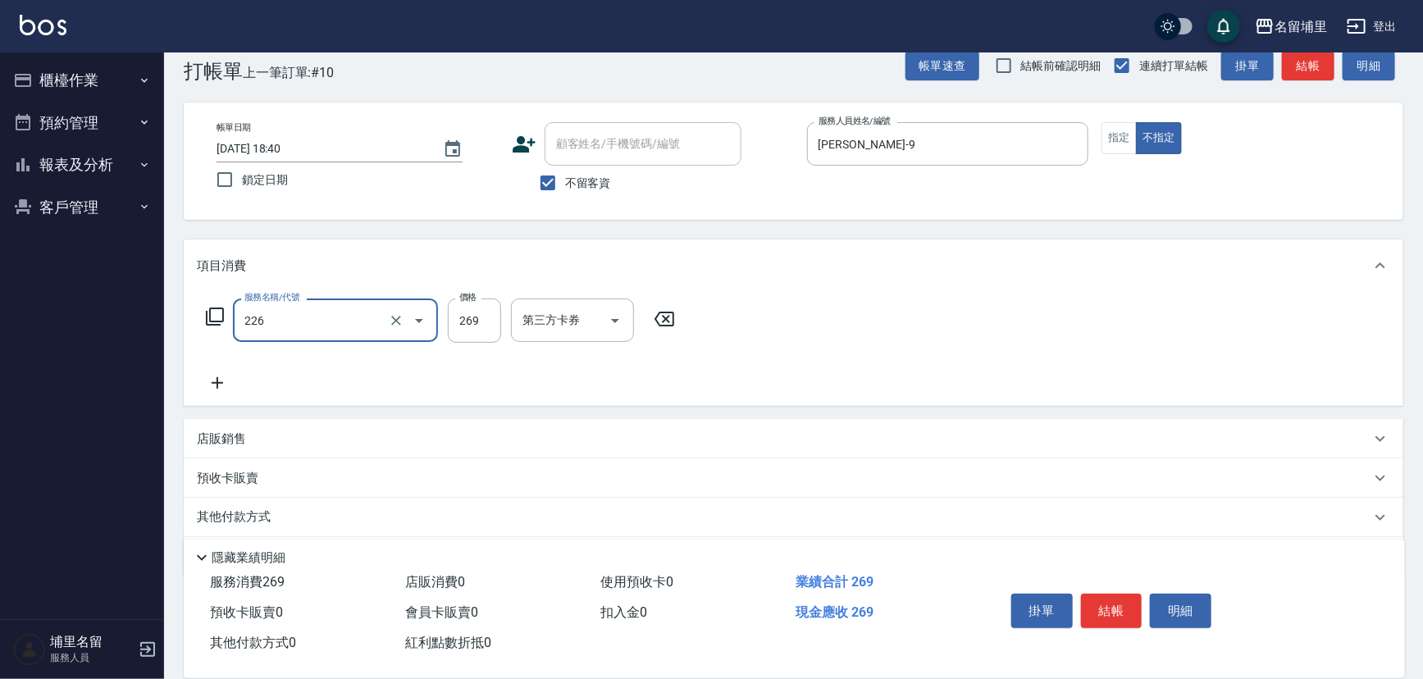
type input "洗剪269(226)"
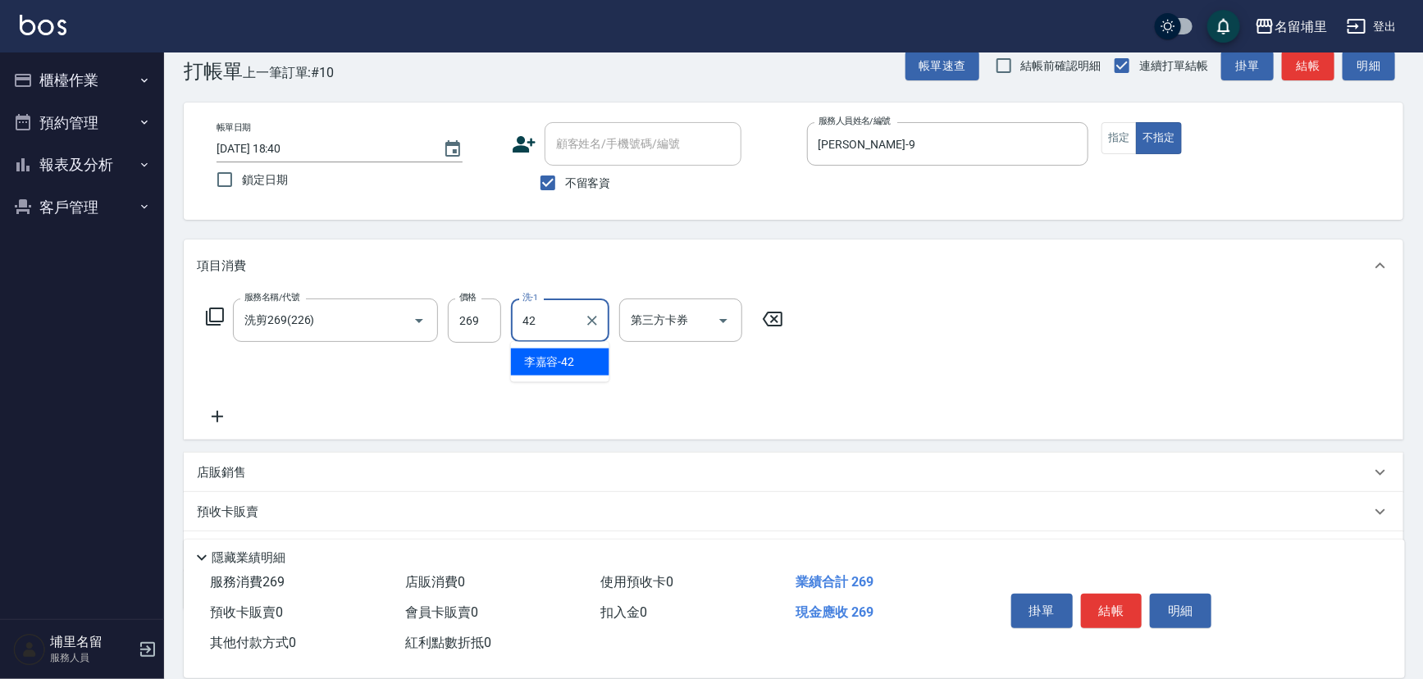
type input "李嘉容-42"
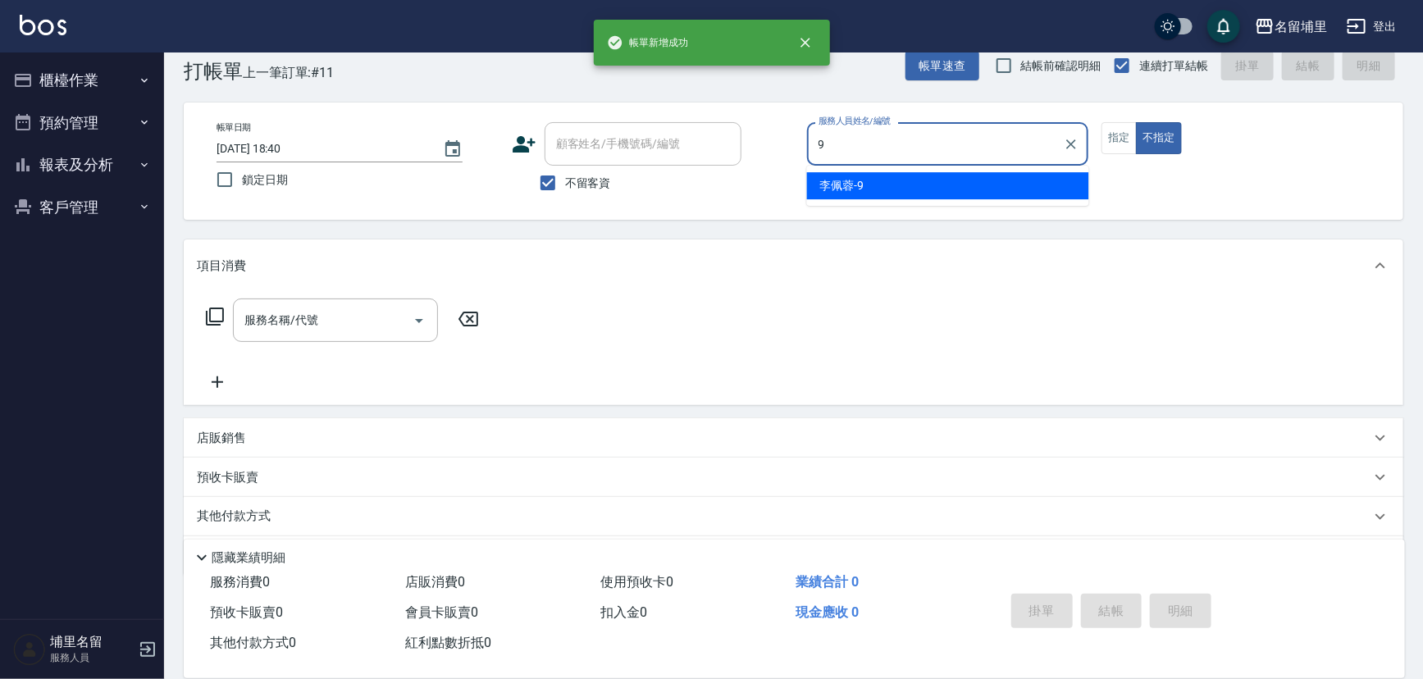
type input "李佩蓉-9"
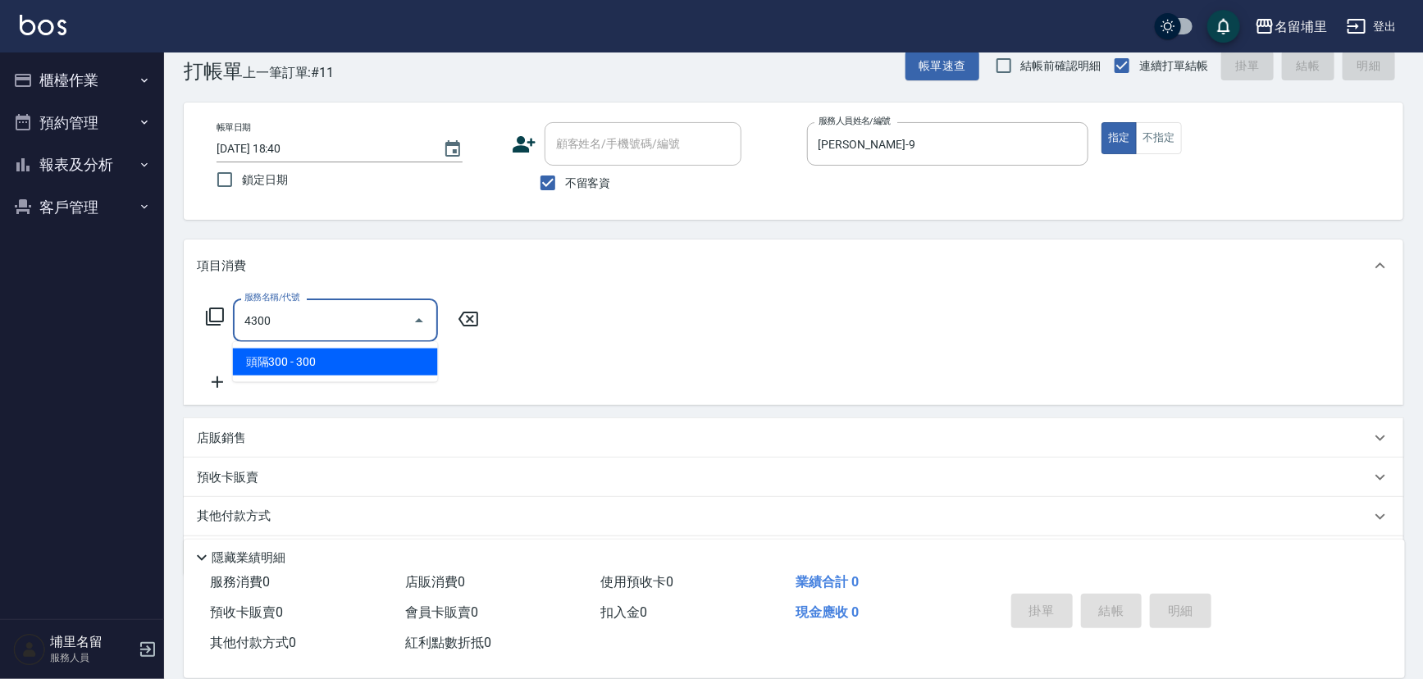
type input "頭隔300(4300)"
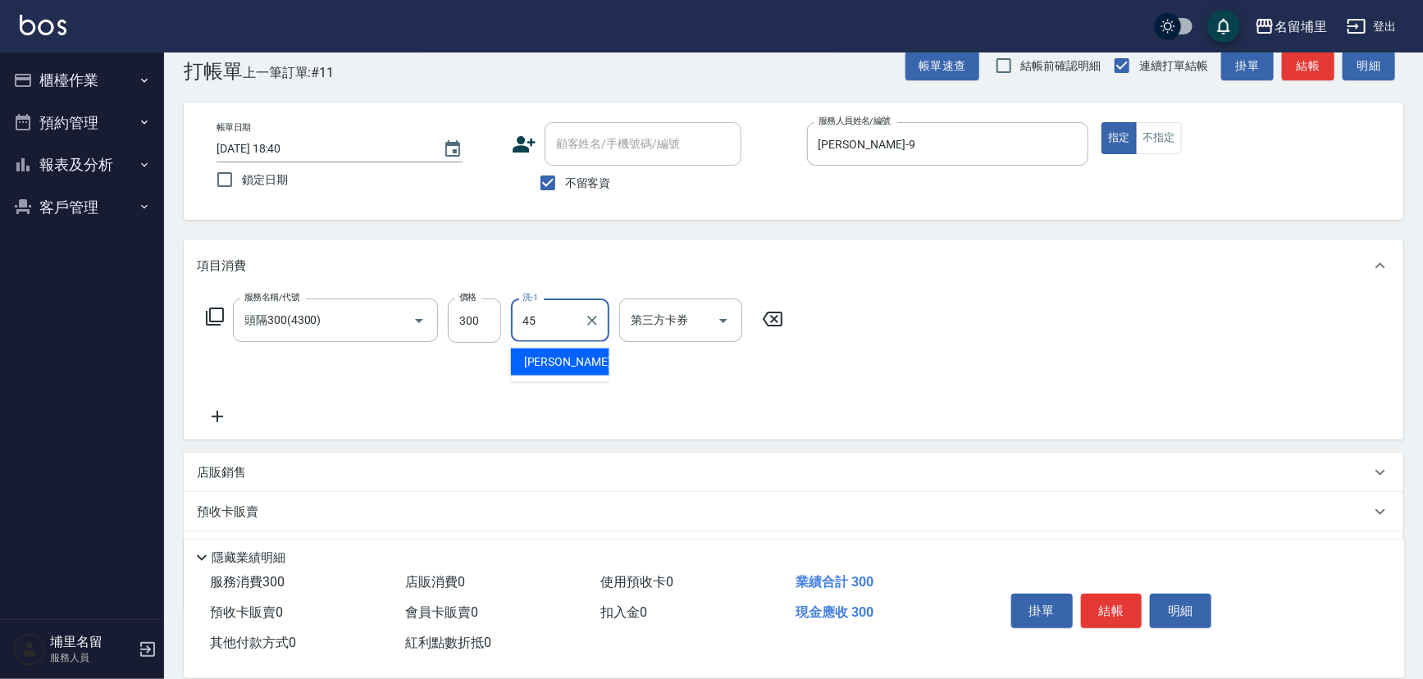
type input "[PERSON_NAME]-45"
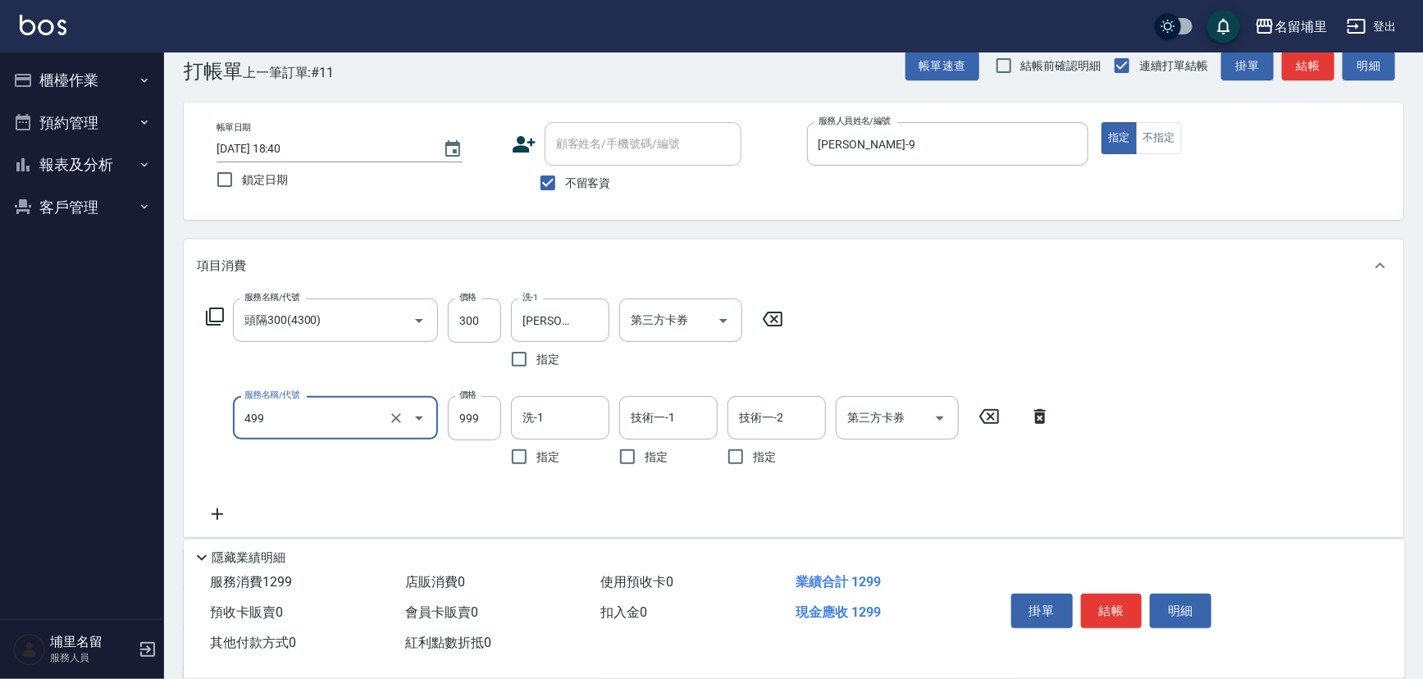
type input "染髮999(499)"
type input "1199"
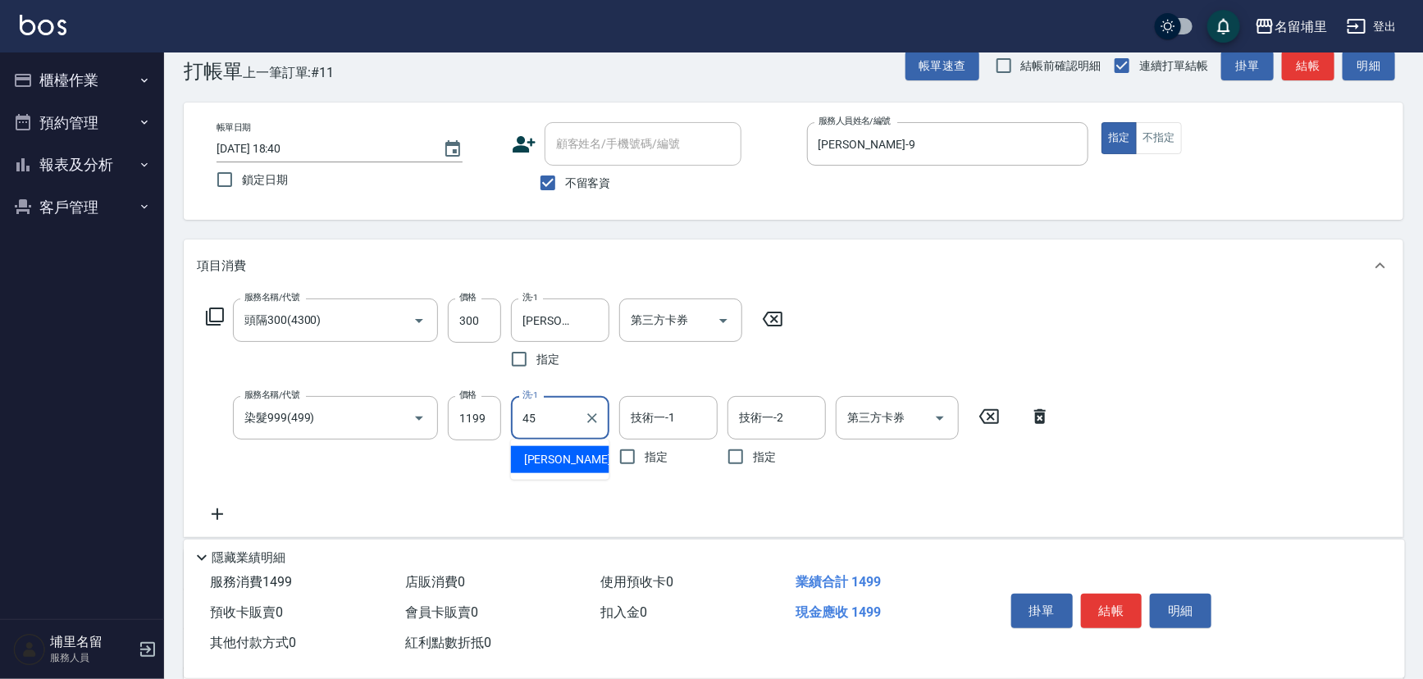
type input "[PERSON_NAME]-45"
click at [647, 416] on input "技術一-1" at bounding box center [669, 418] width 84 height 29
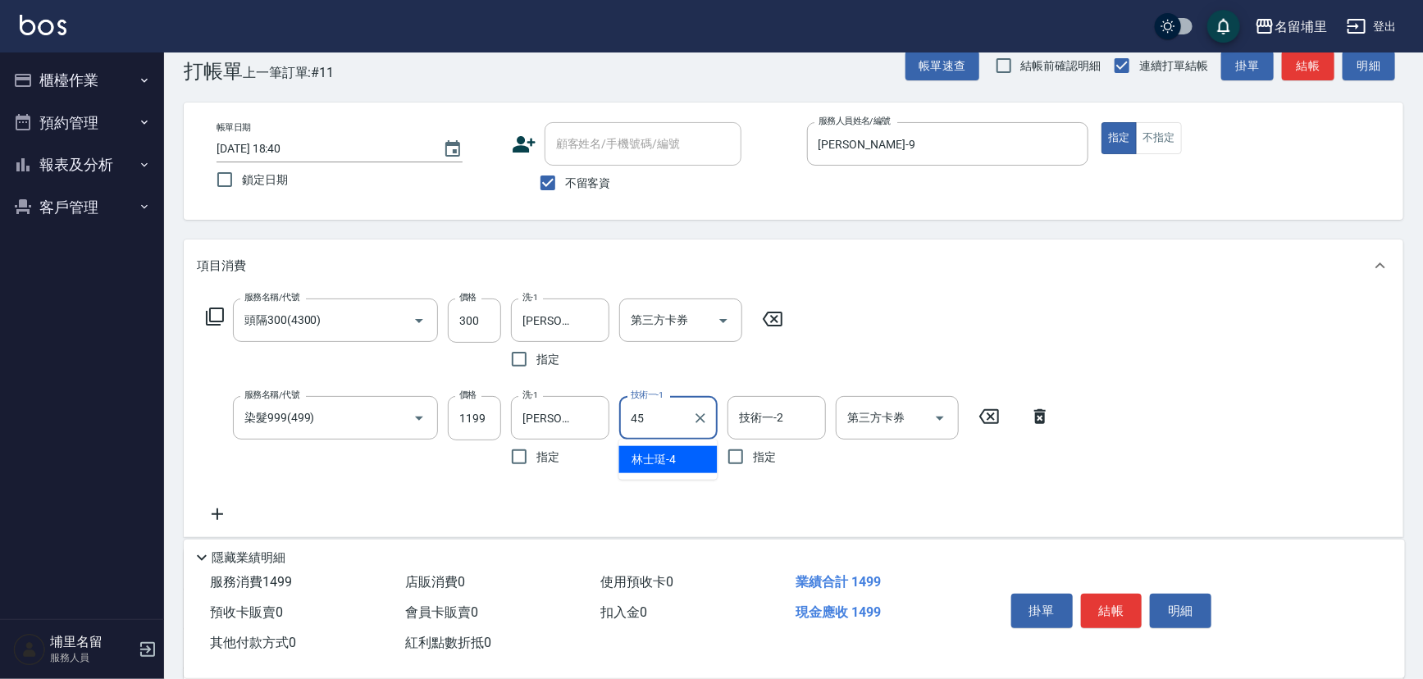
type input "[PERSON_NAME]-45"
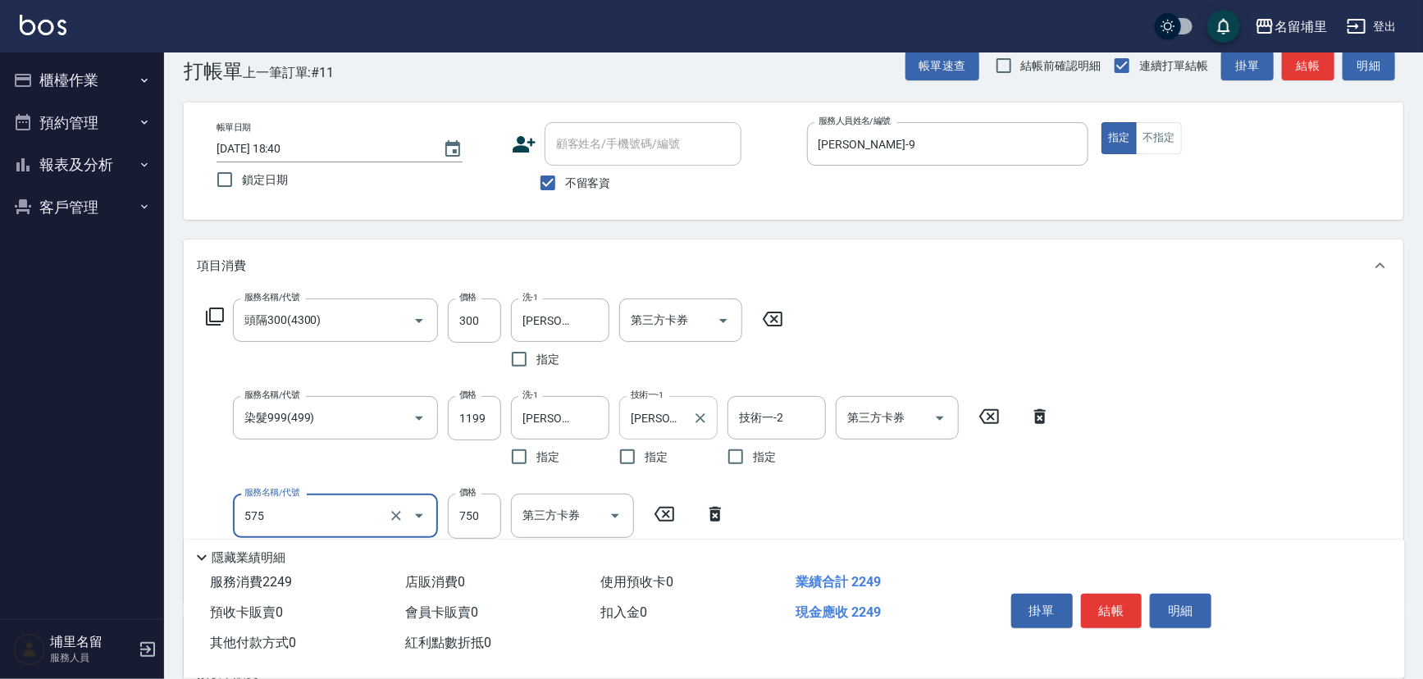
type input "750護髮(575)"
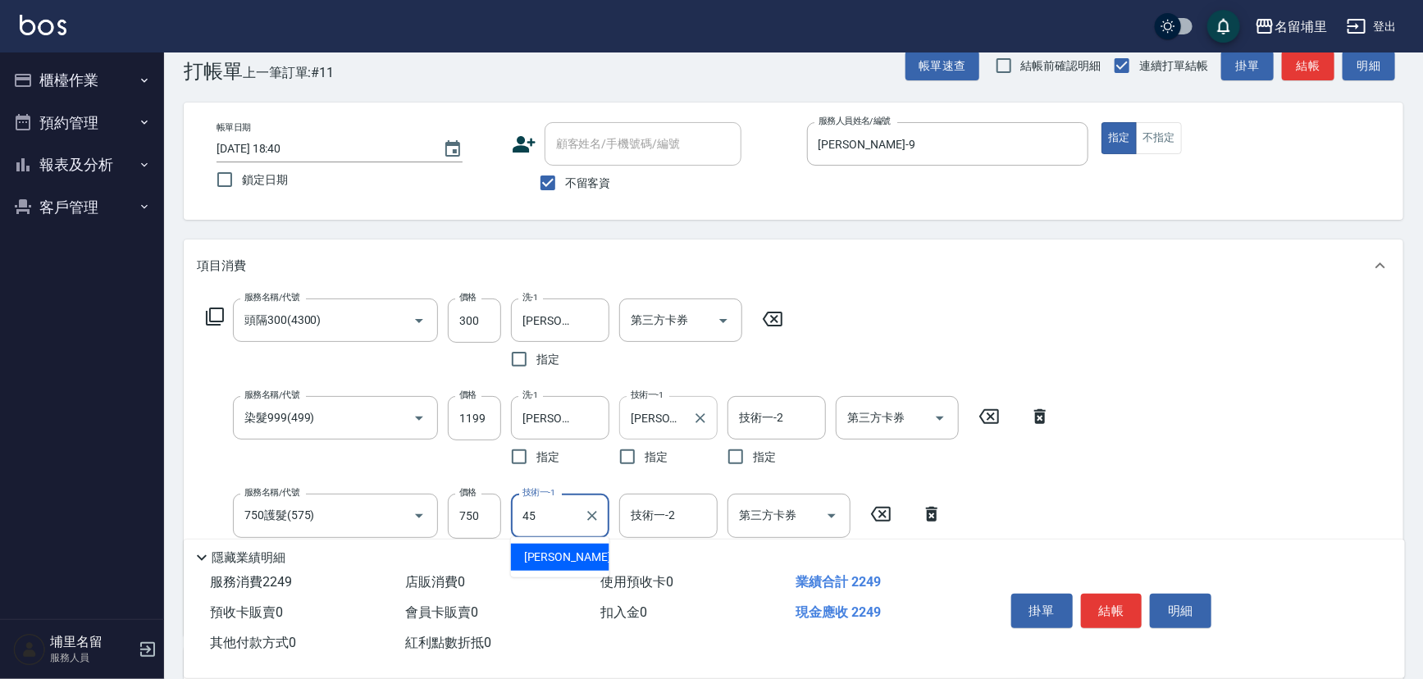
type input "[PERSON_NAME]-45"
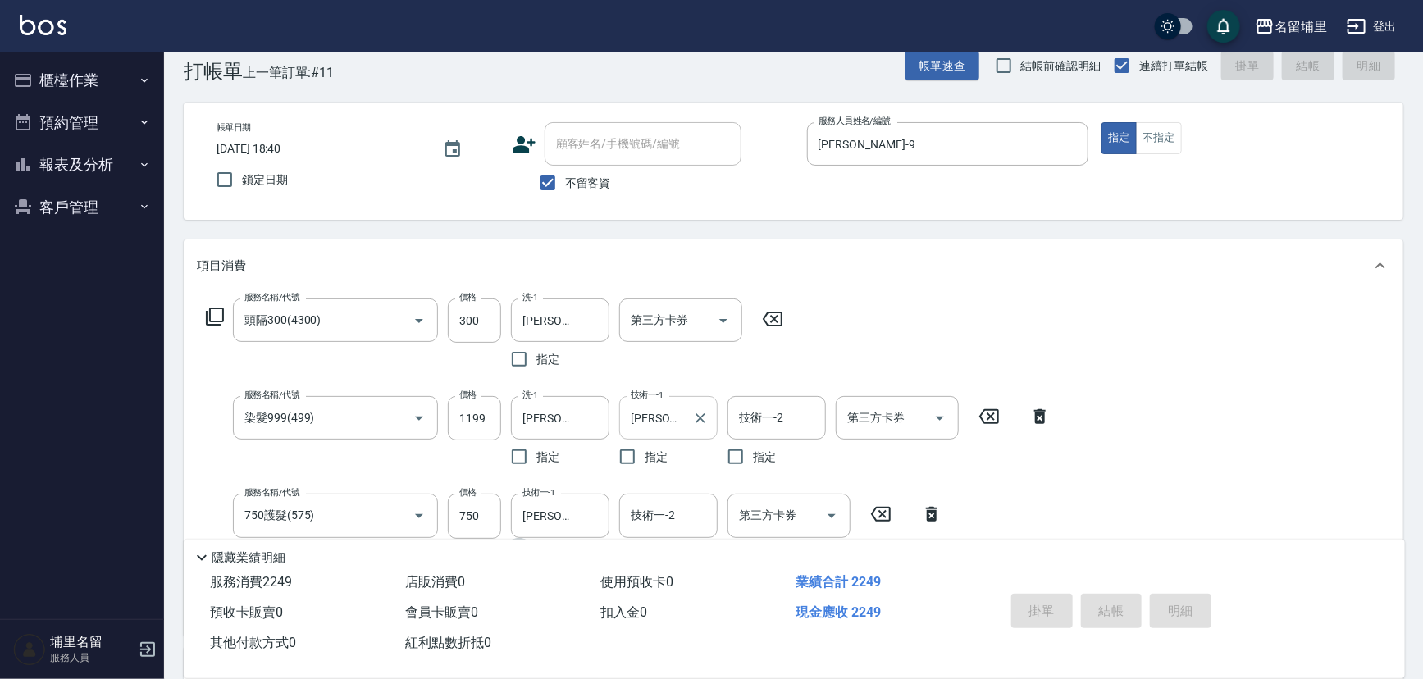
type input "2025/08/13 18:41"
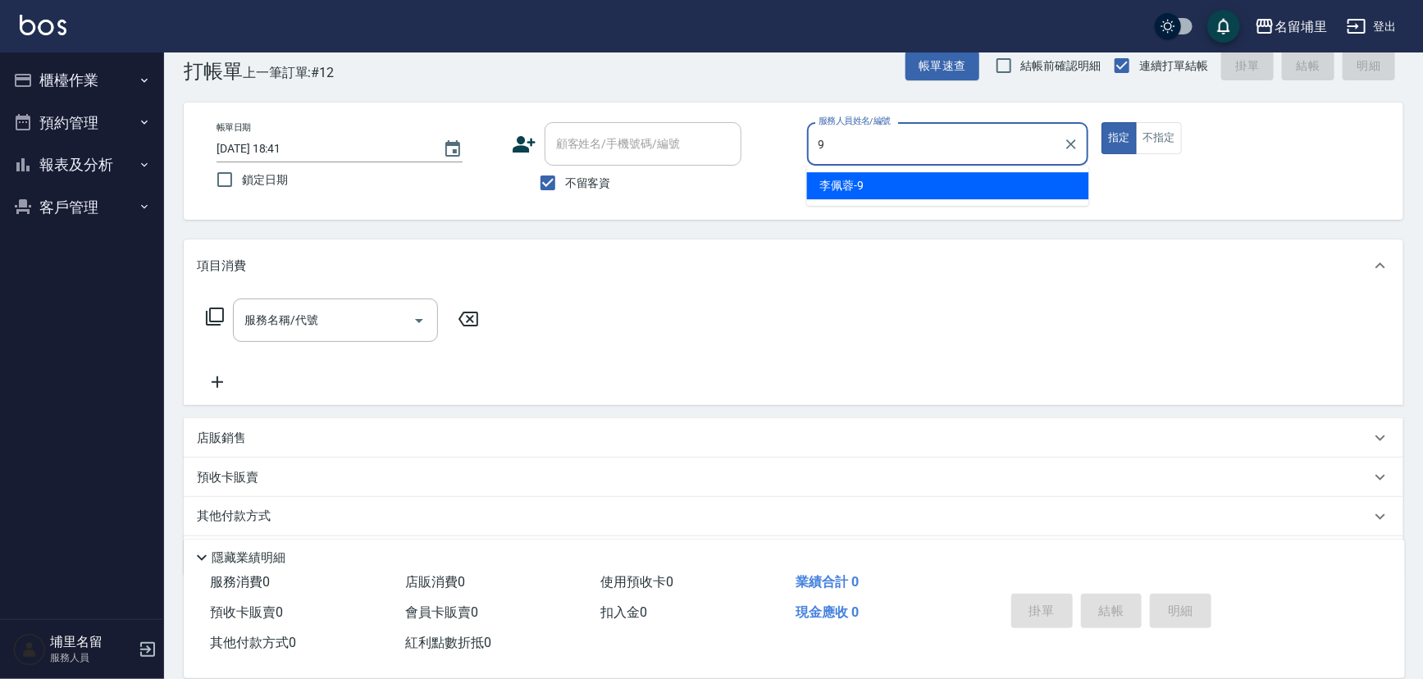
type input "李佩蓉-9"
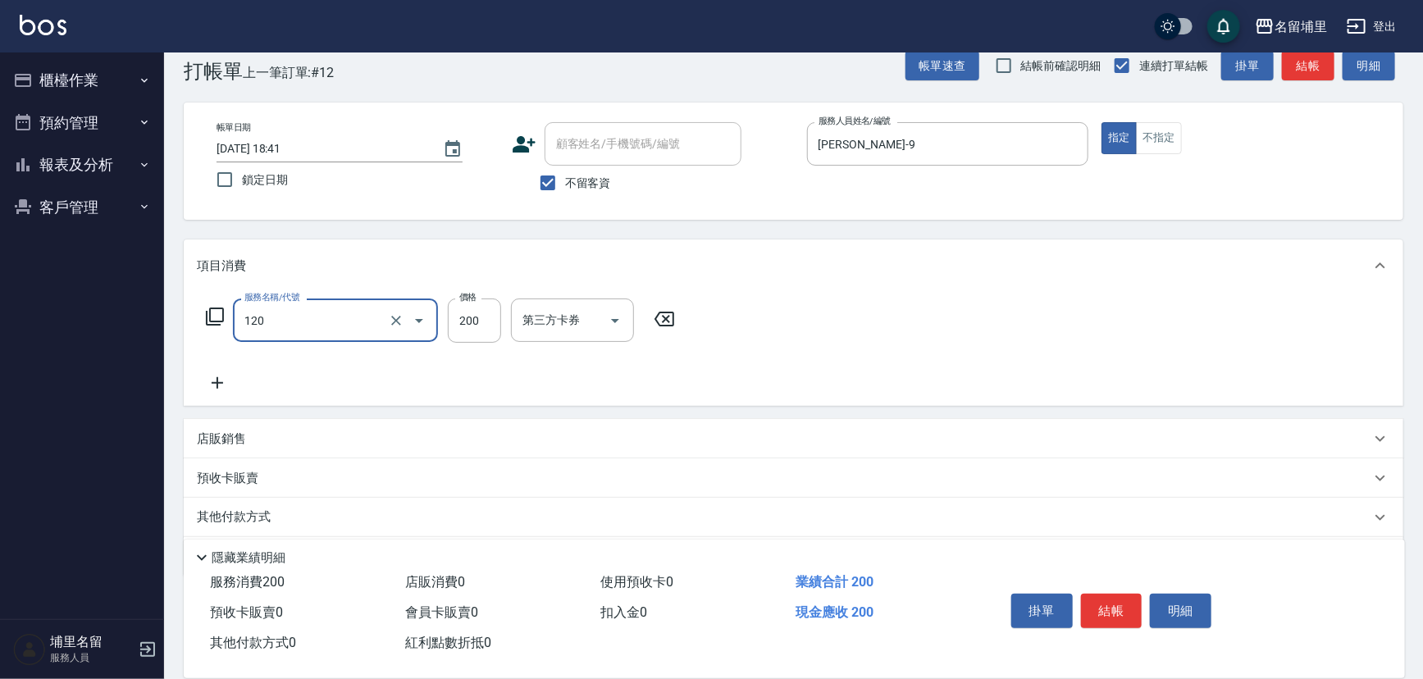
type input "New洗200(120)"
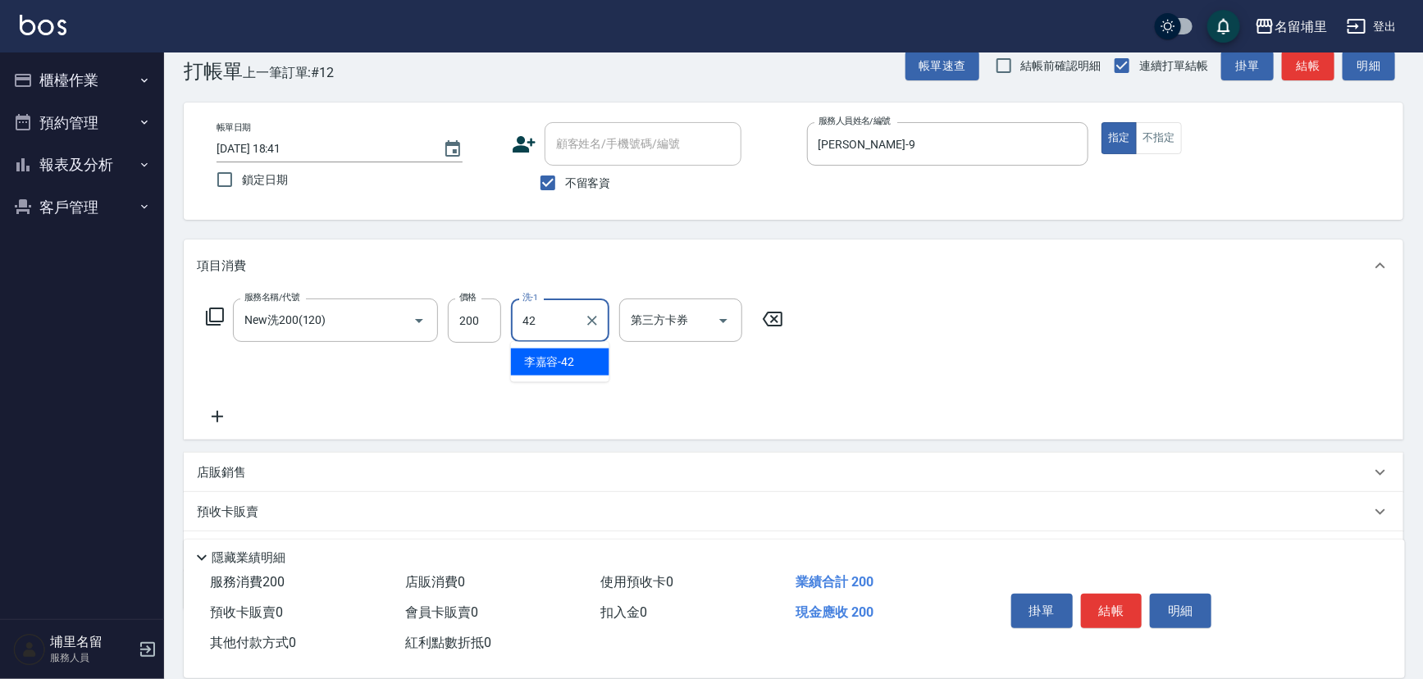
type input "李嘉容-42"
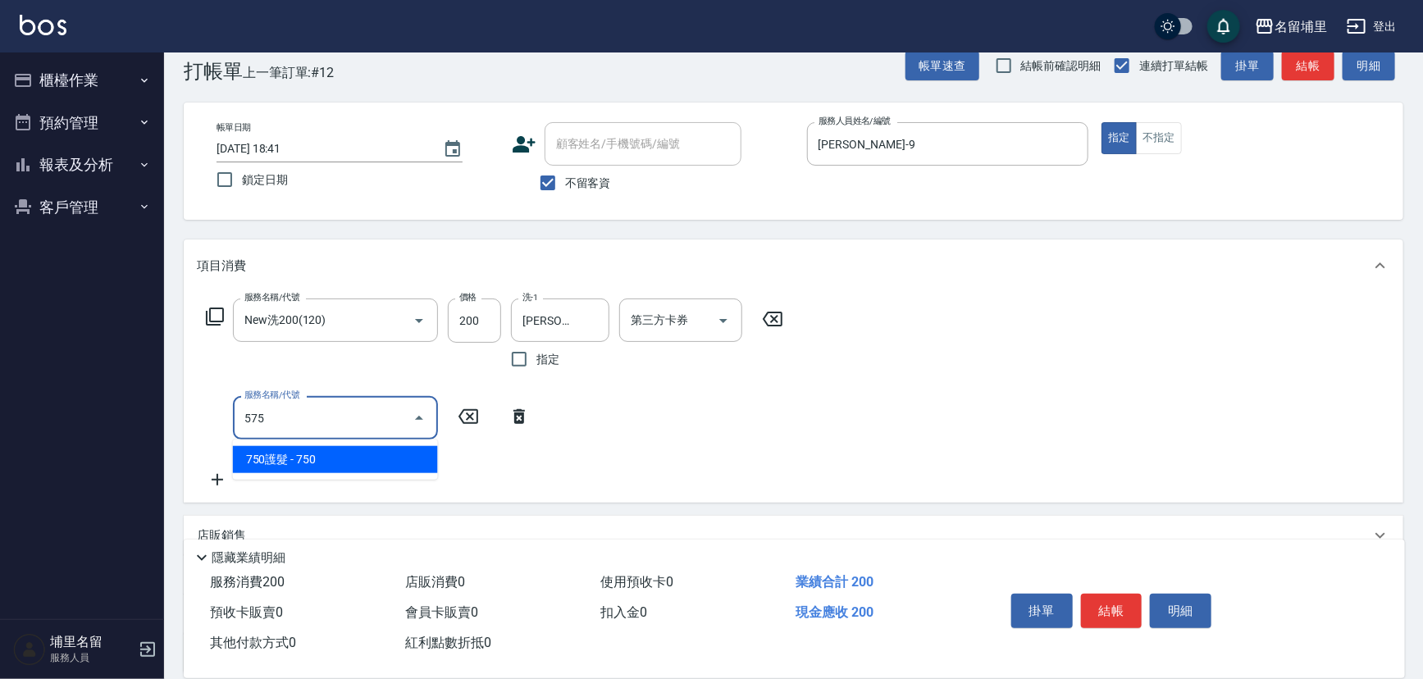
type input "750護髮(575)"
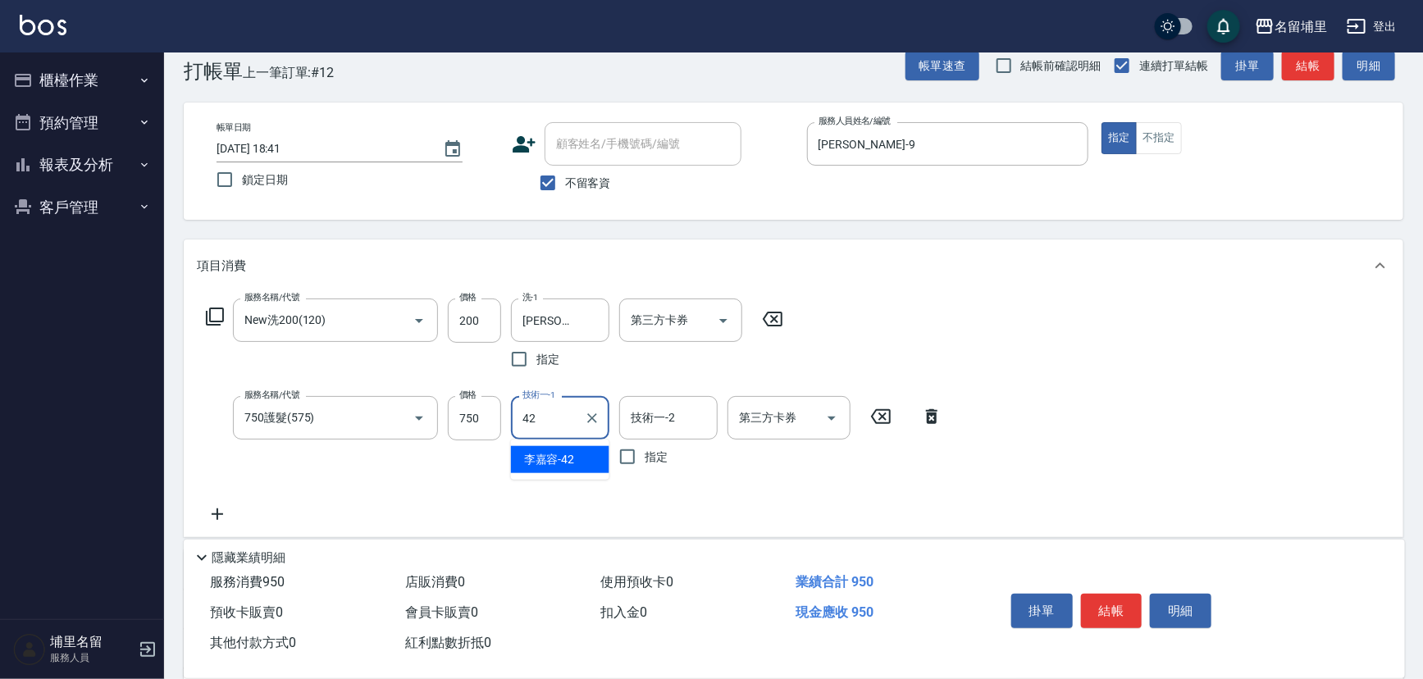
type input "李嘉容-42"
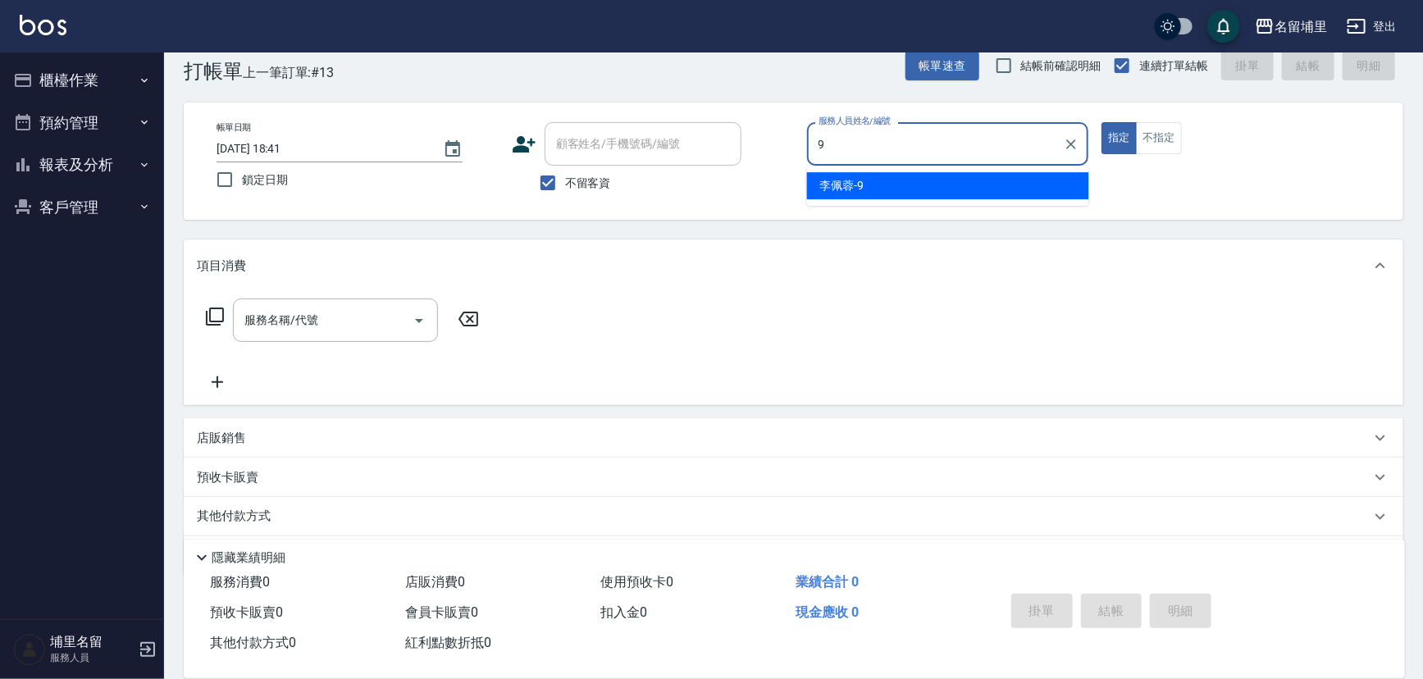
type input "李佩蓉-9"
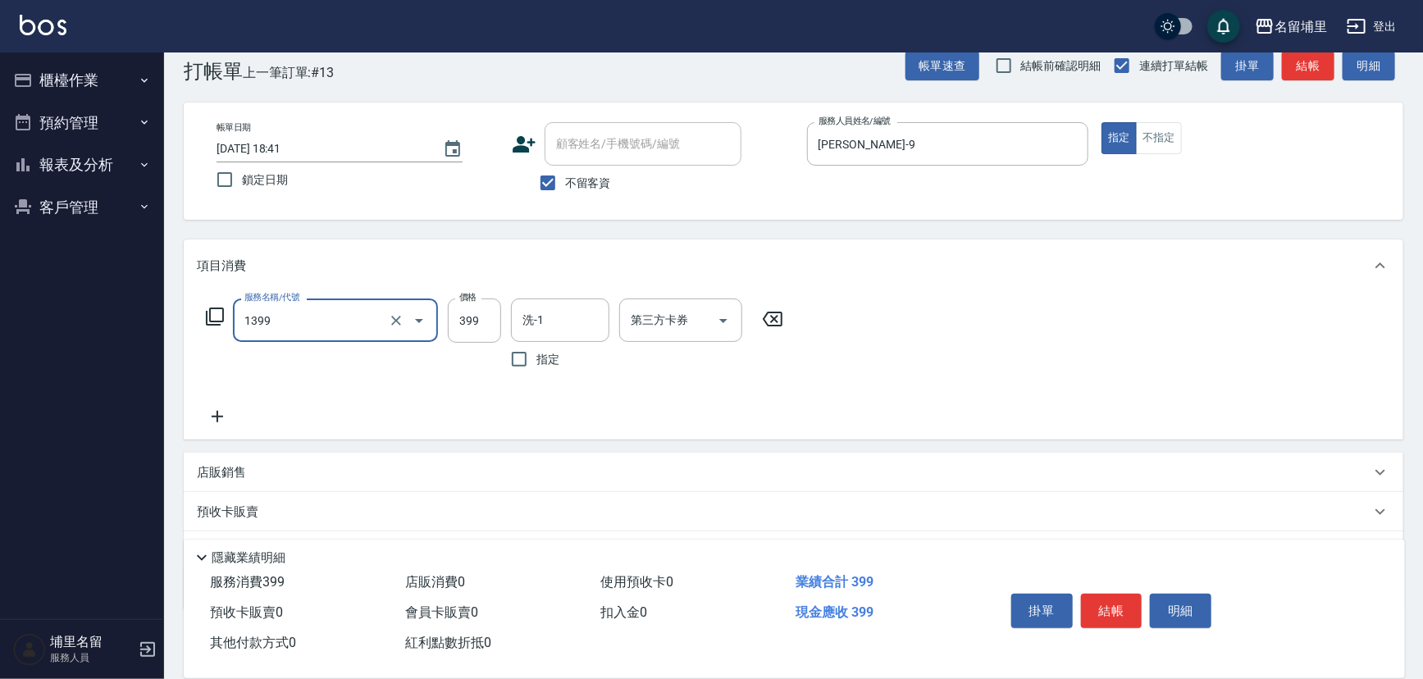
type input "海鹽洗髮399(1399)"
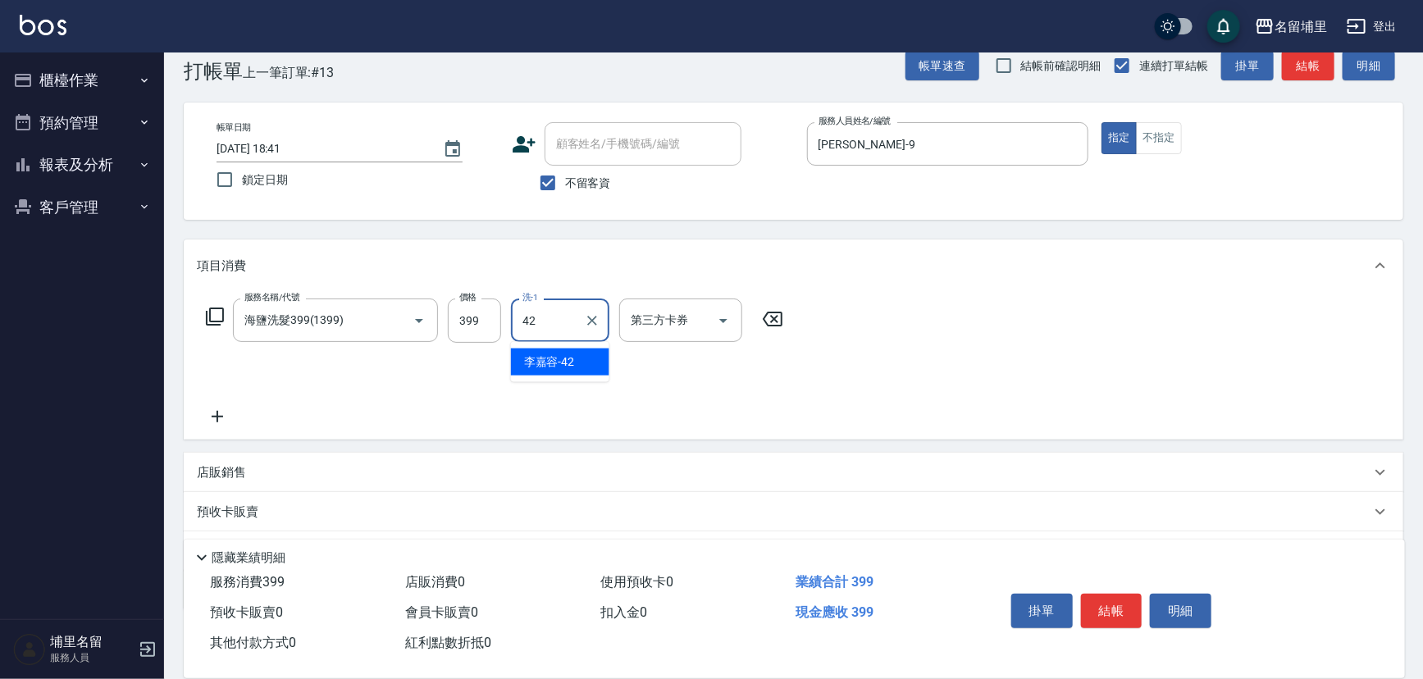
type input "李嘉容-42"
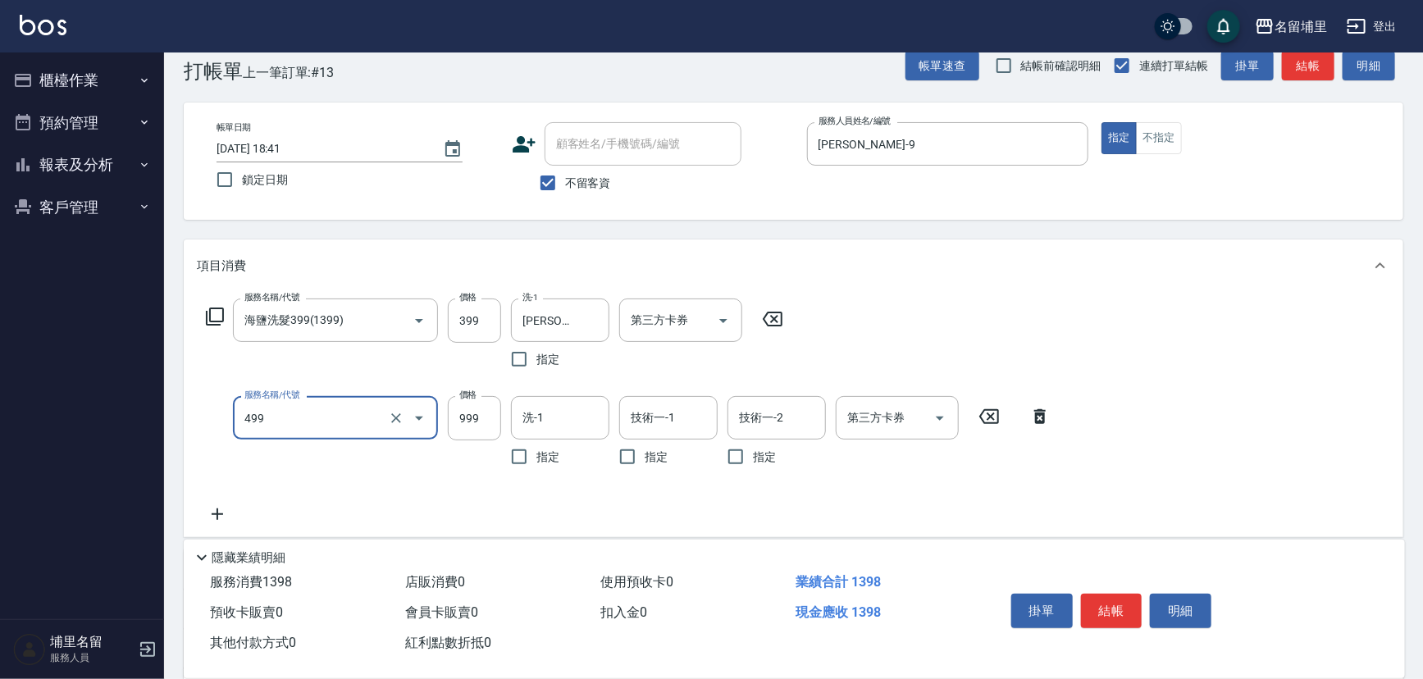
type input "染髮999(499)"
type input "1000"
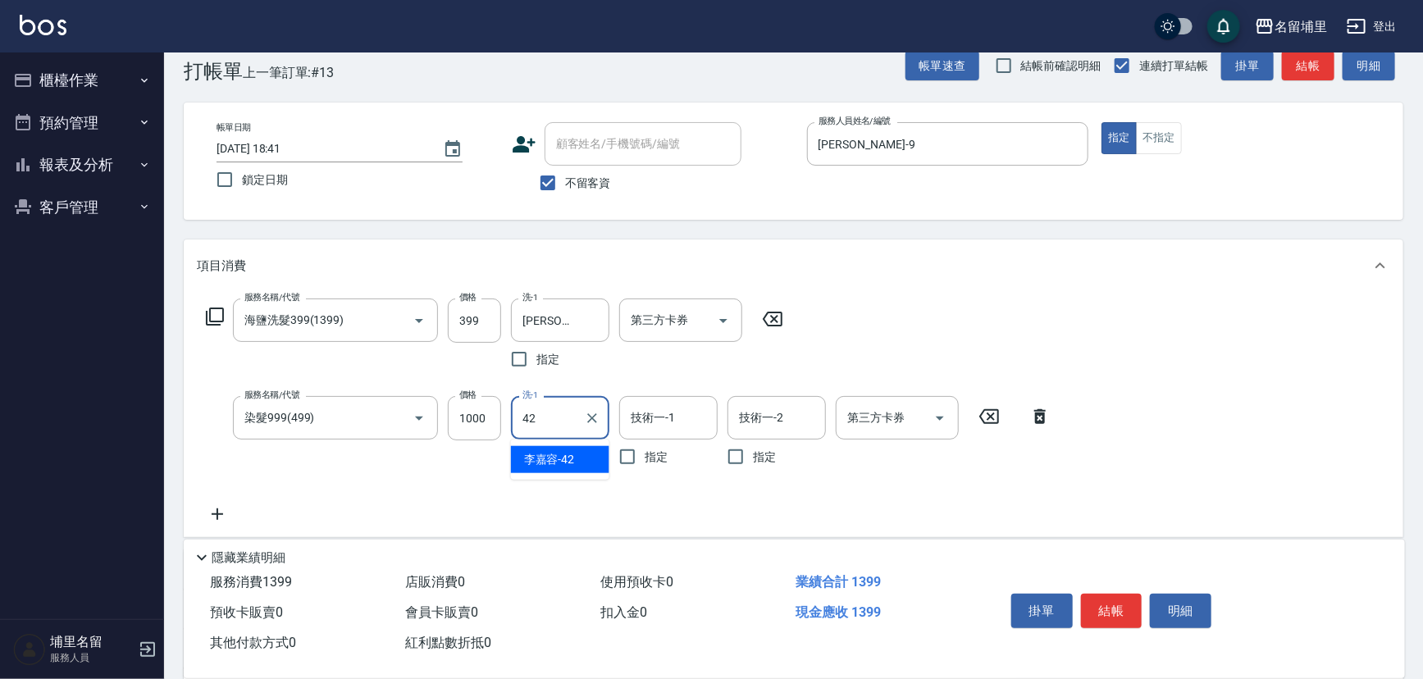
type input "李嘉容-42"
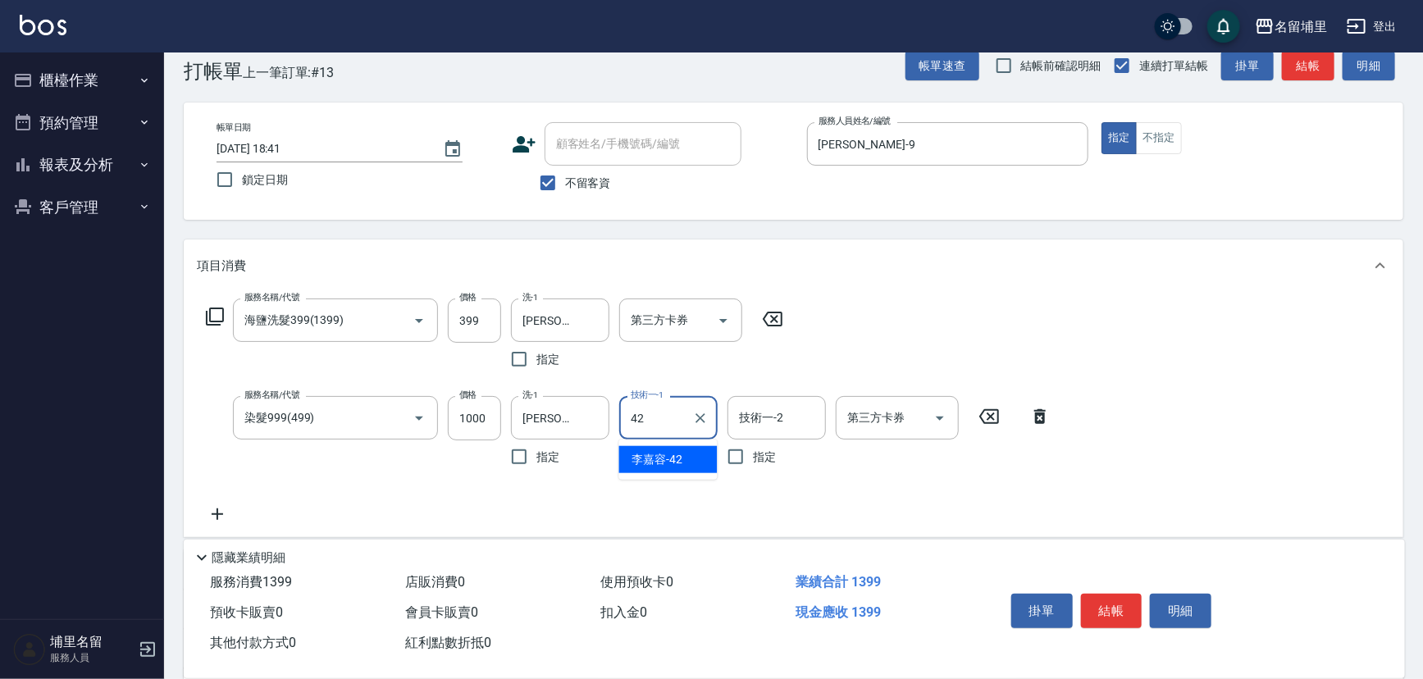
type input "李嘉容-42"
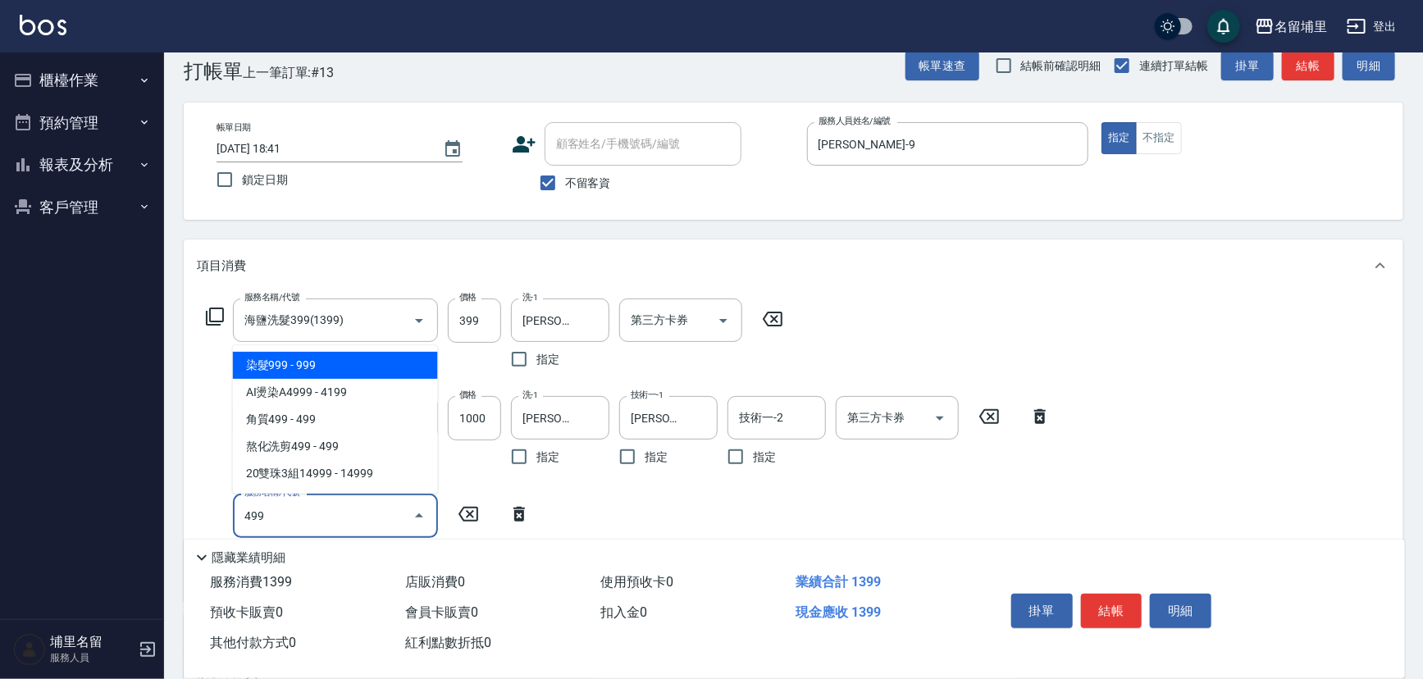
type input "染髮999(499)"
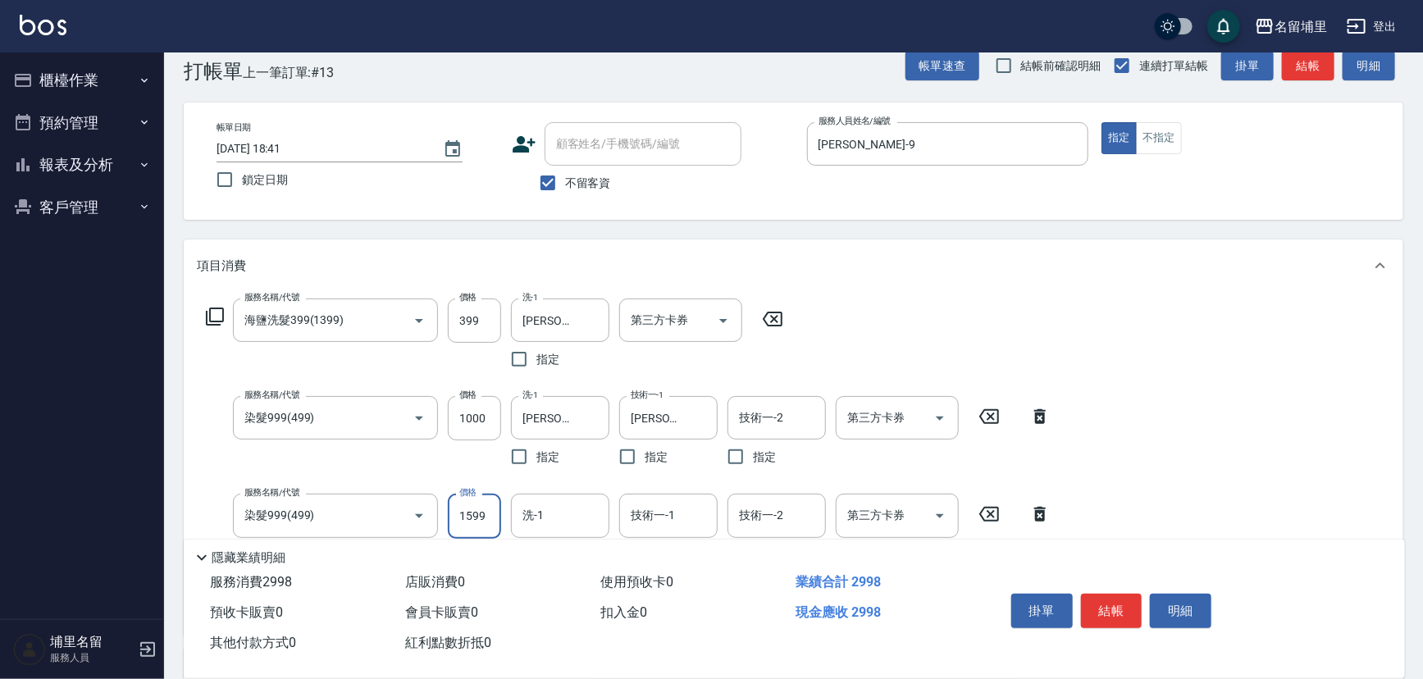
type input "1599"
type input "李嘉容-42"
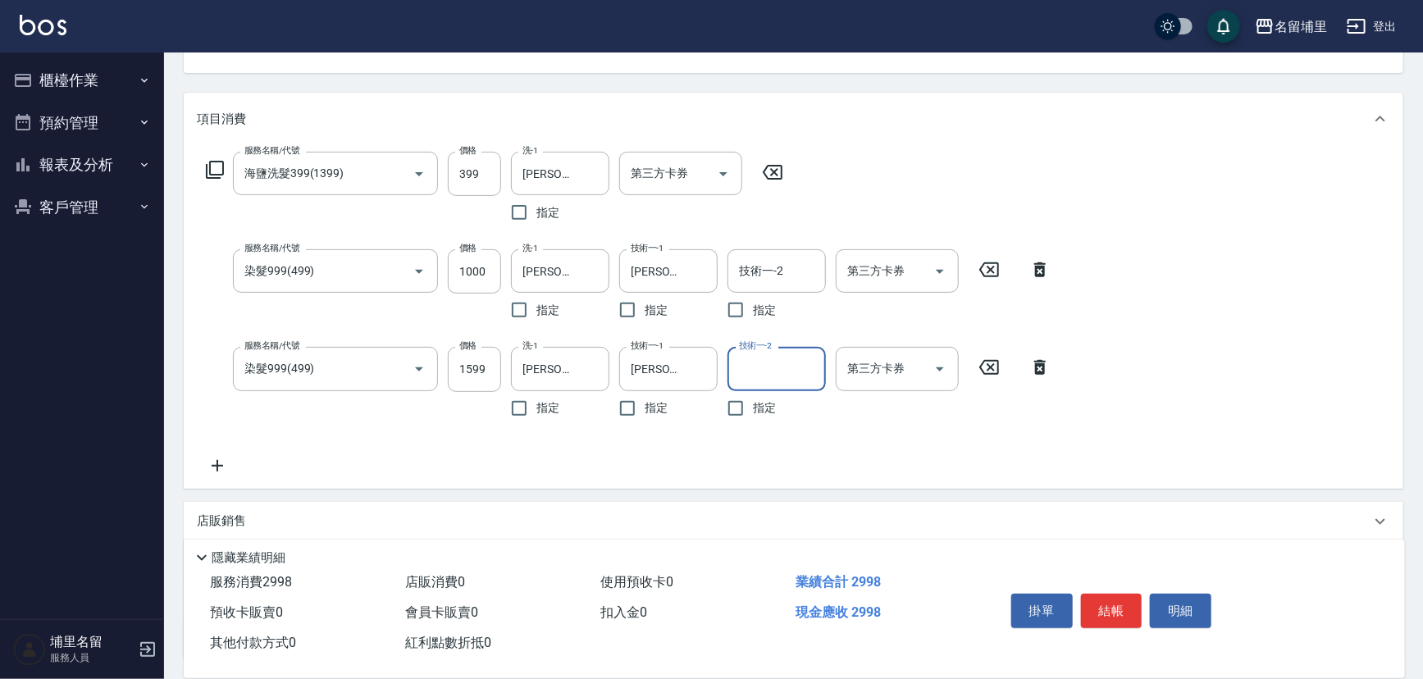
scroll to position [179, 0]
click at [226, 459] on icon at bounding box center [217, 464] width 41 height 20
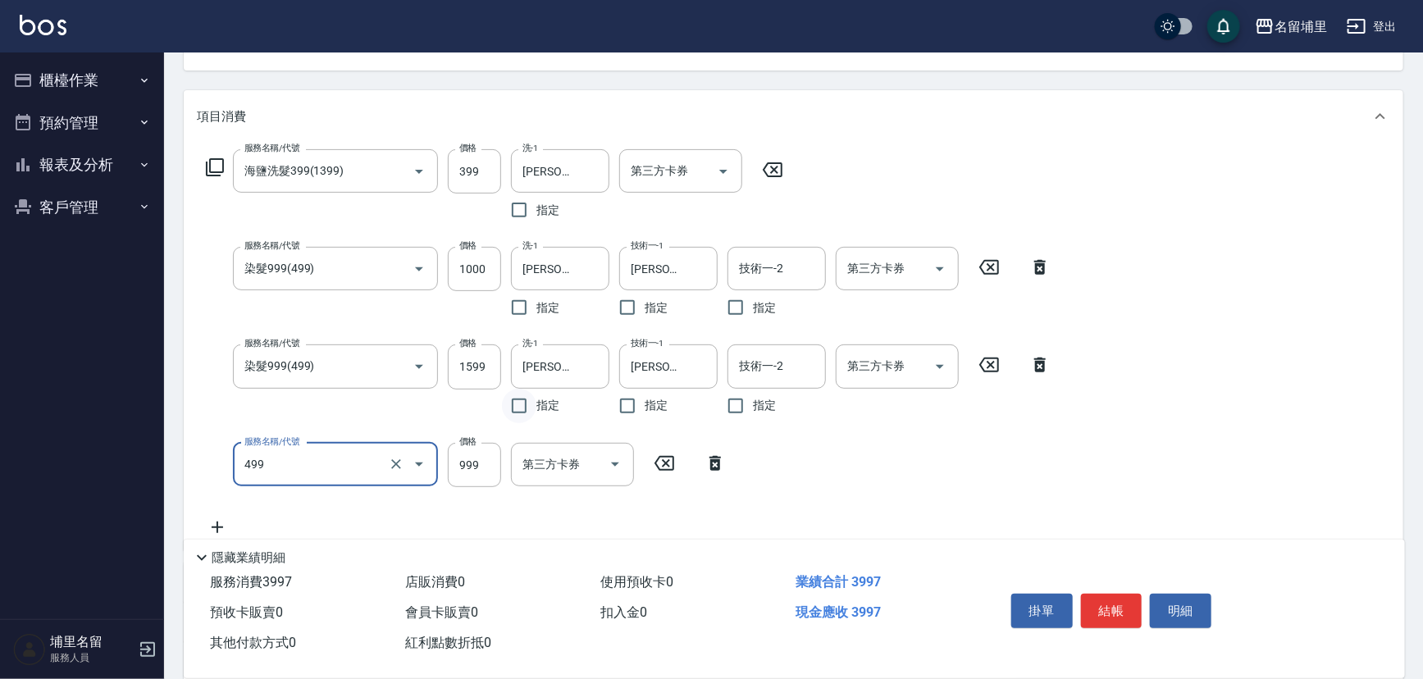
type input "染髮999(499)"
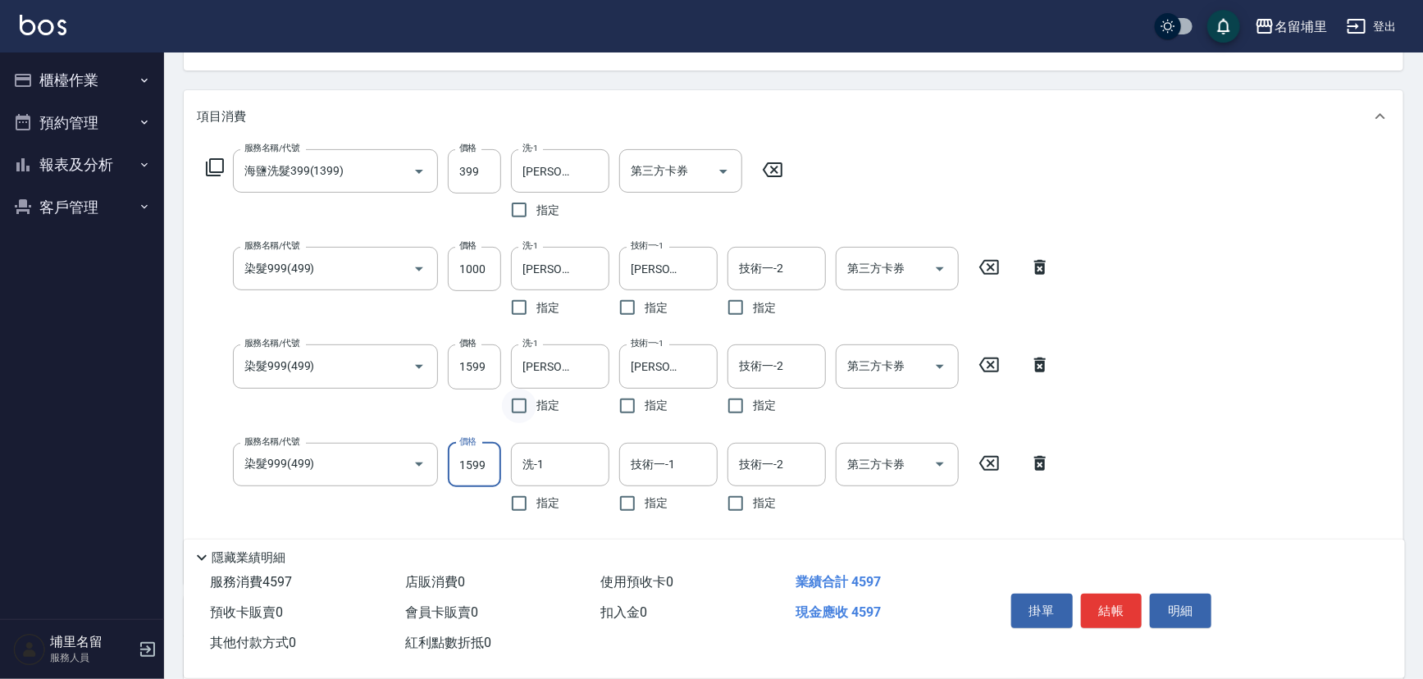
type input "1599"
type input "李嘉容-42"
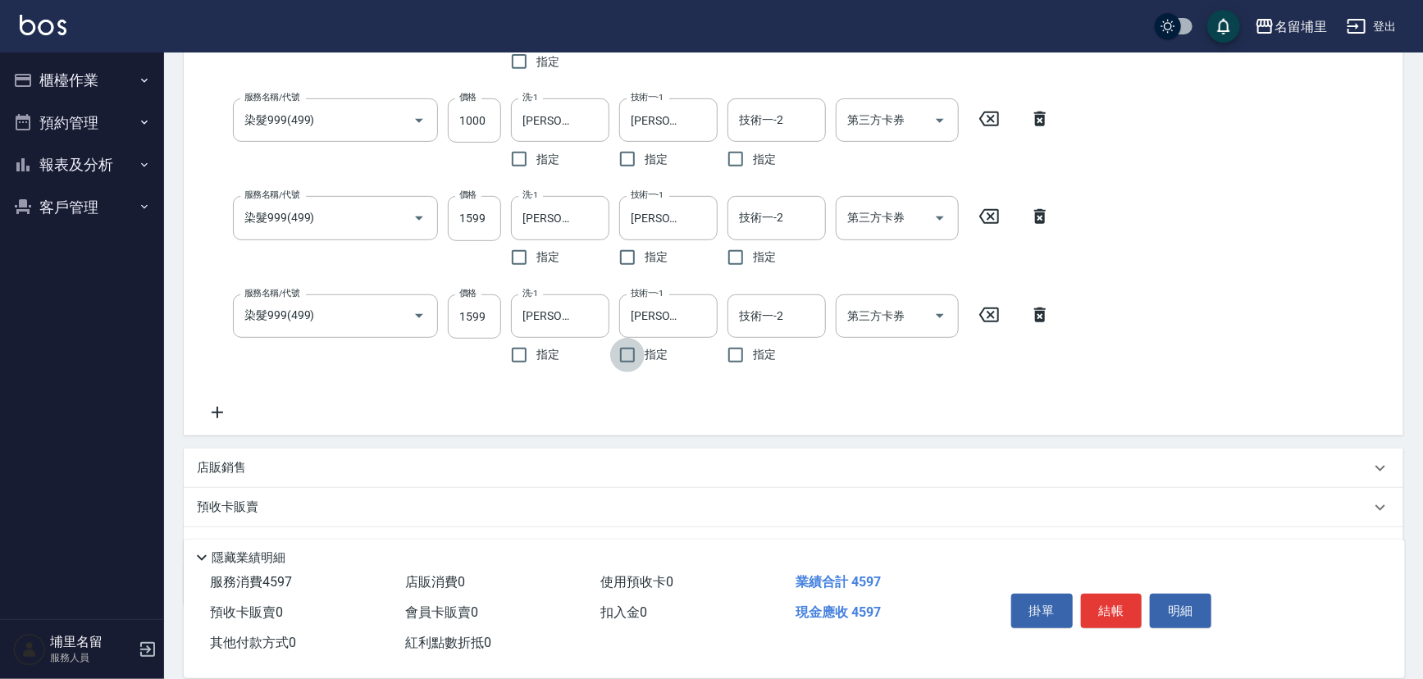
scroll to position [328, 0]
click at [229, 418] on icon at bounding box center [217, 412] width 41 height 20
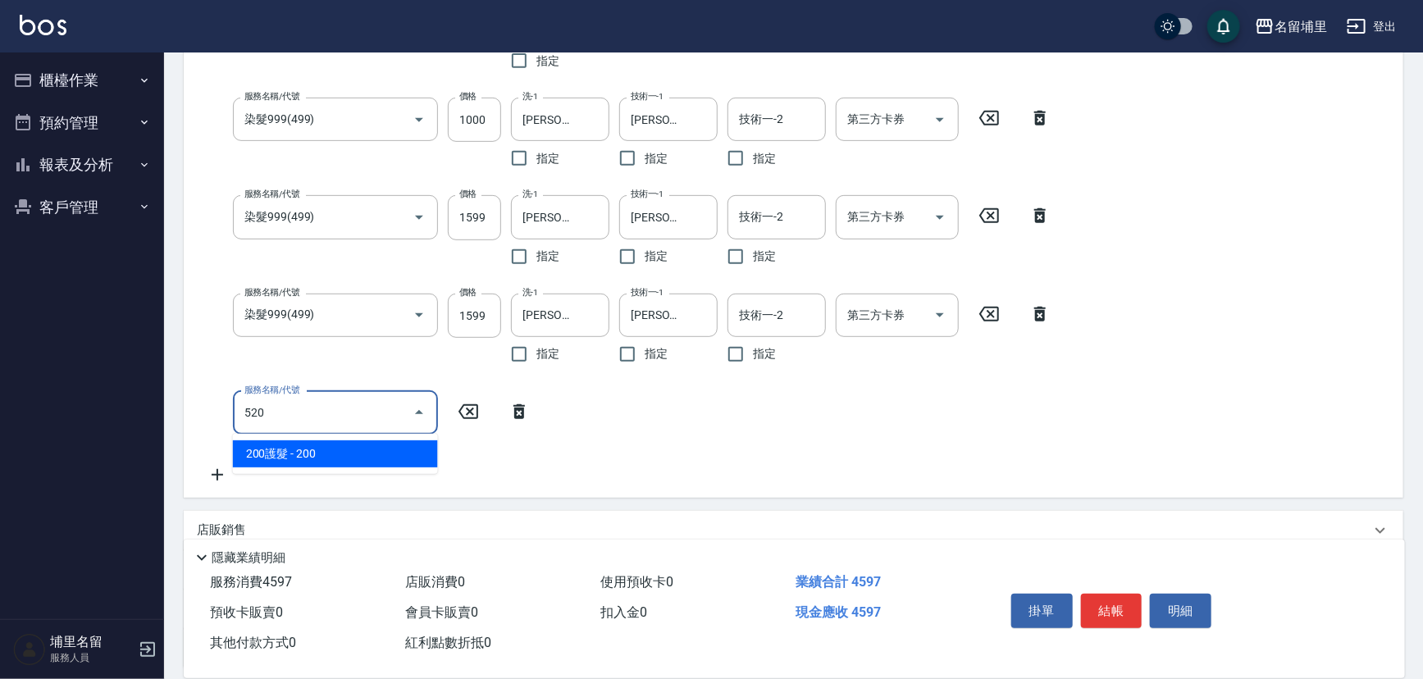
type input "200護髮(520)"
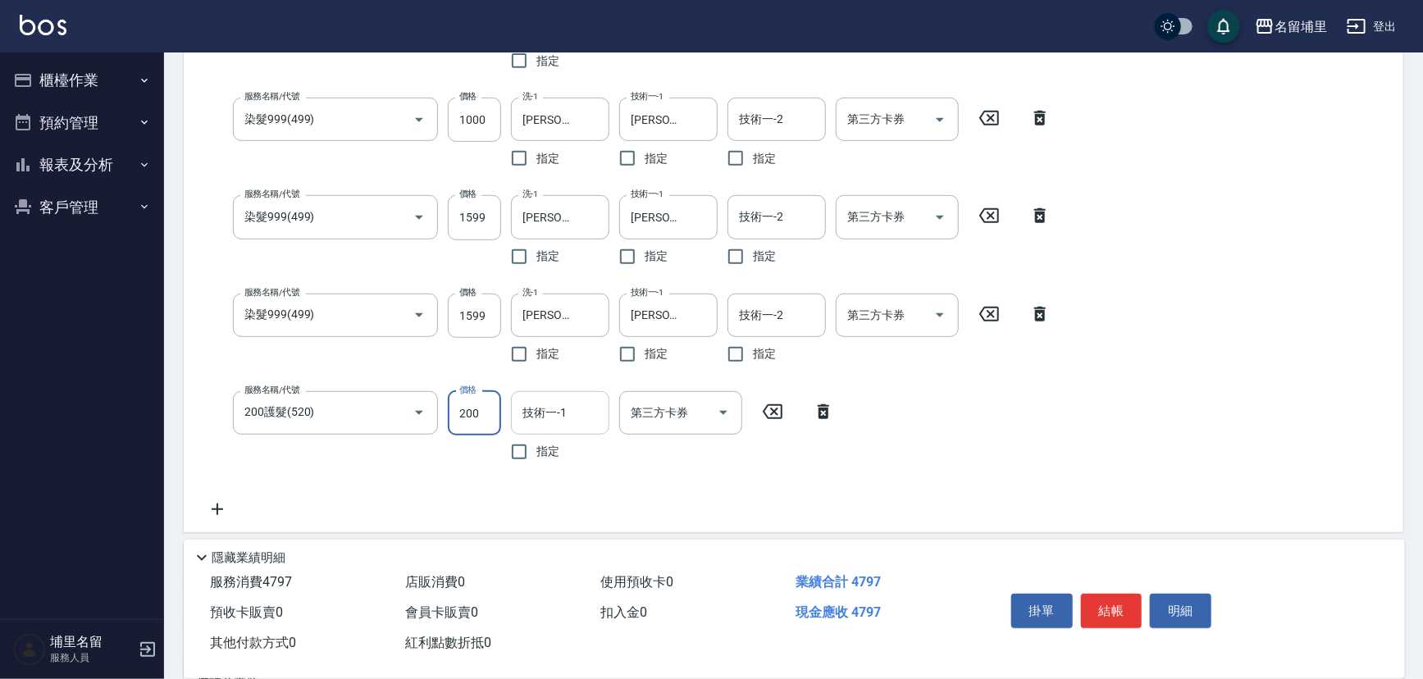
click at [537, 431] on div "技術一-1" at bounding box center [560, 412] width 98 height 43
type input "李嘉容-42"
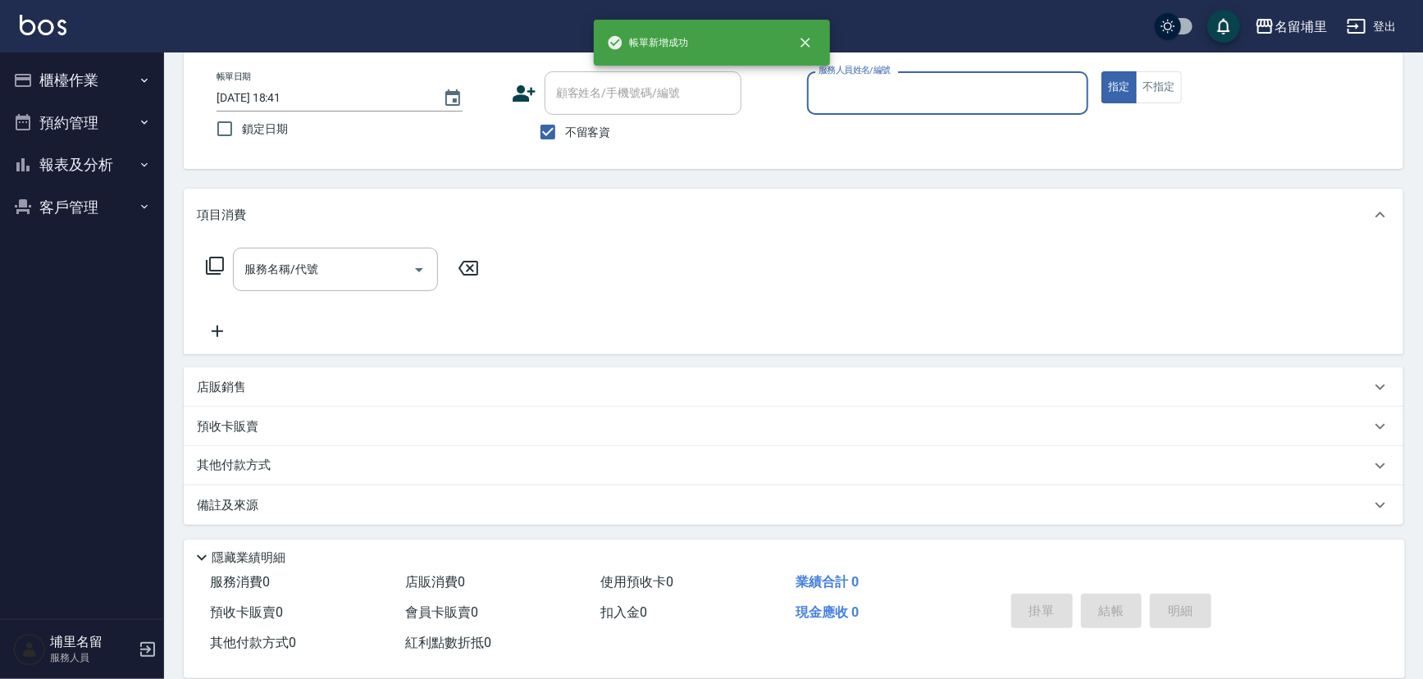
scroll to position [80, 0]
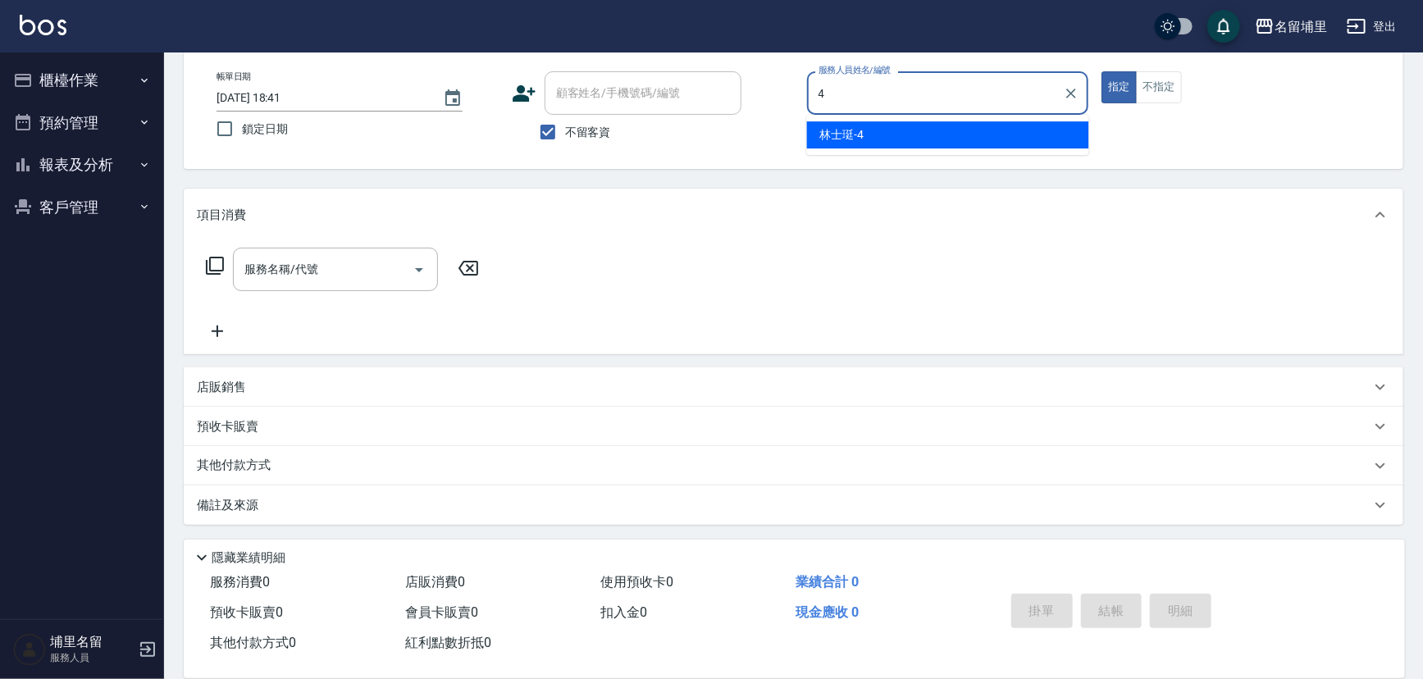
type input "林士珽-4"
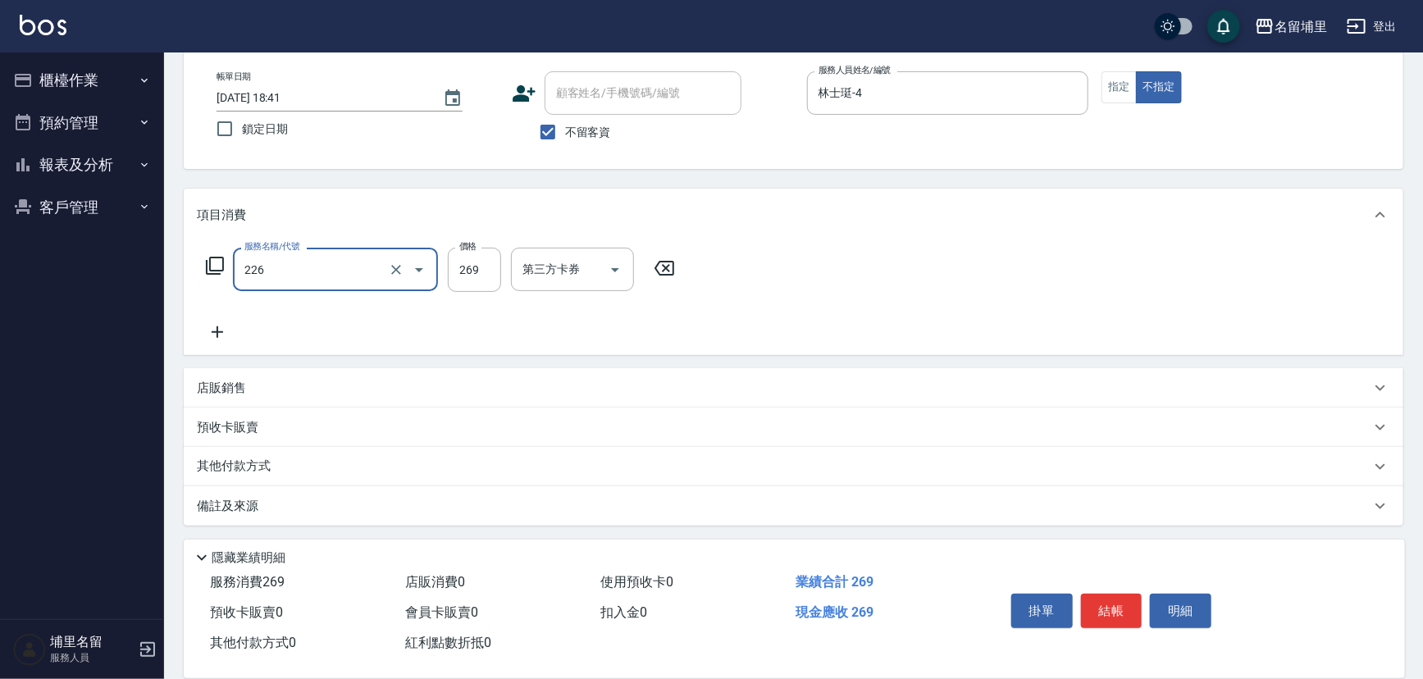
type input "洗剪269(226)"
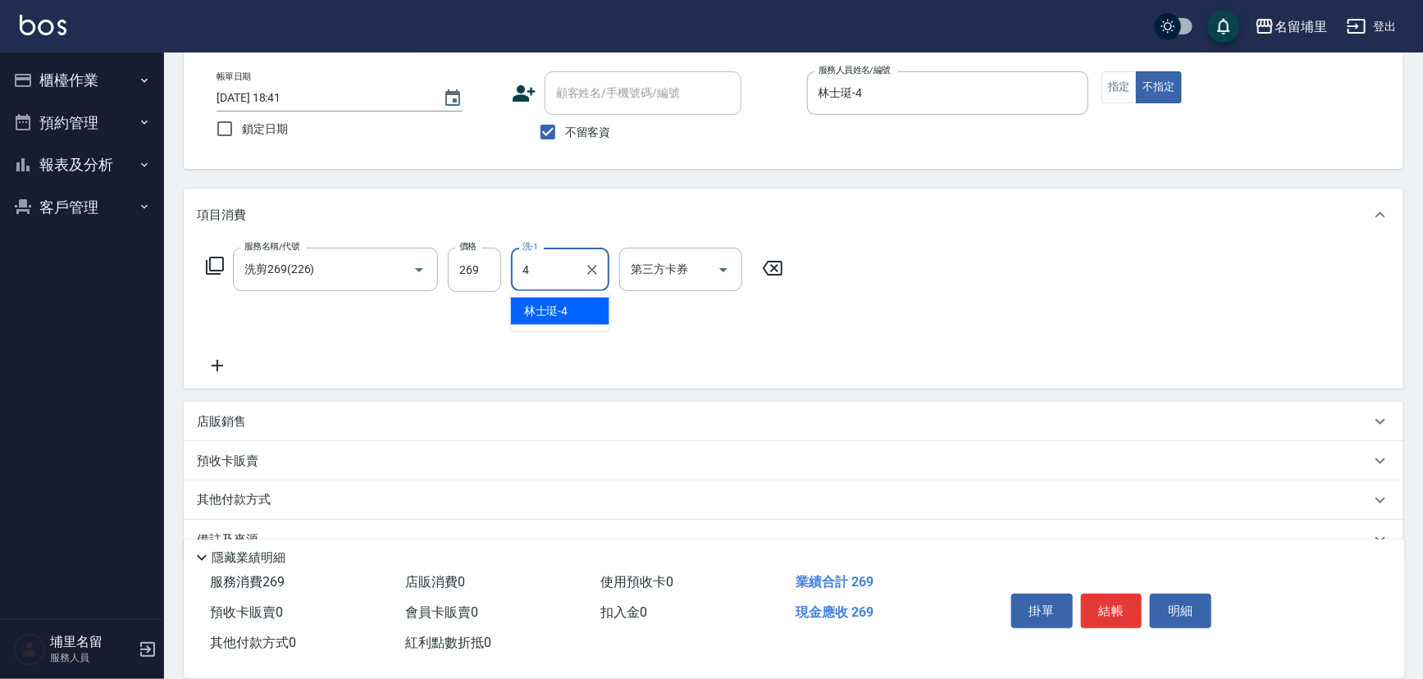
type input "林士珽-4"
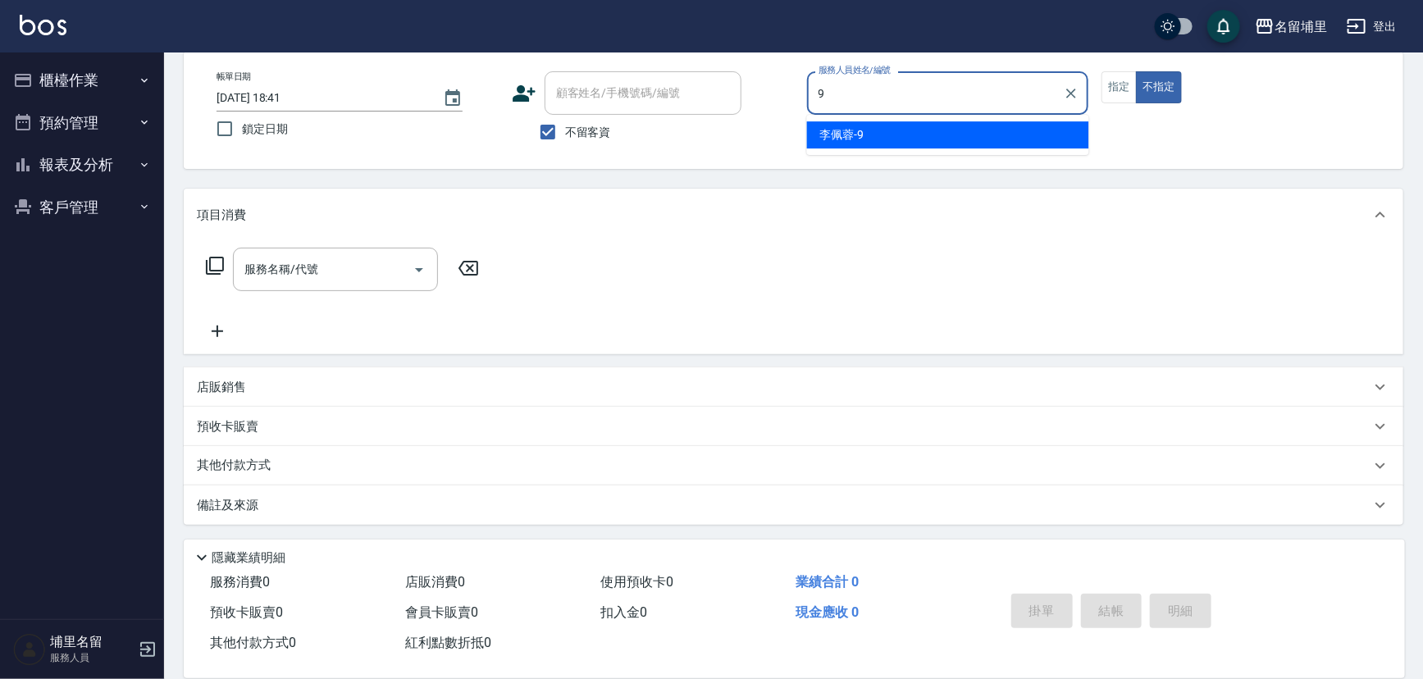
type input "李佩蓉-9"
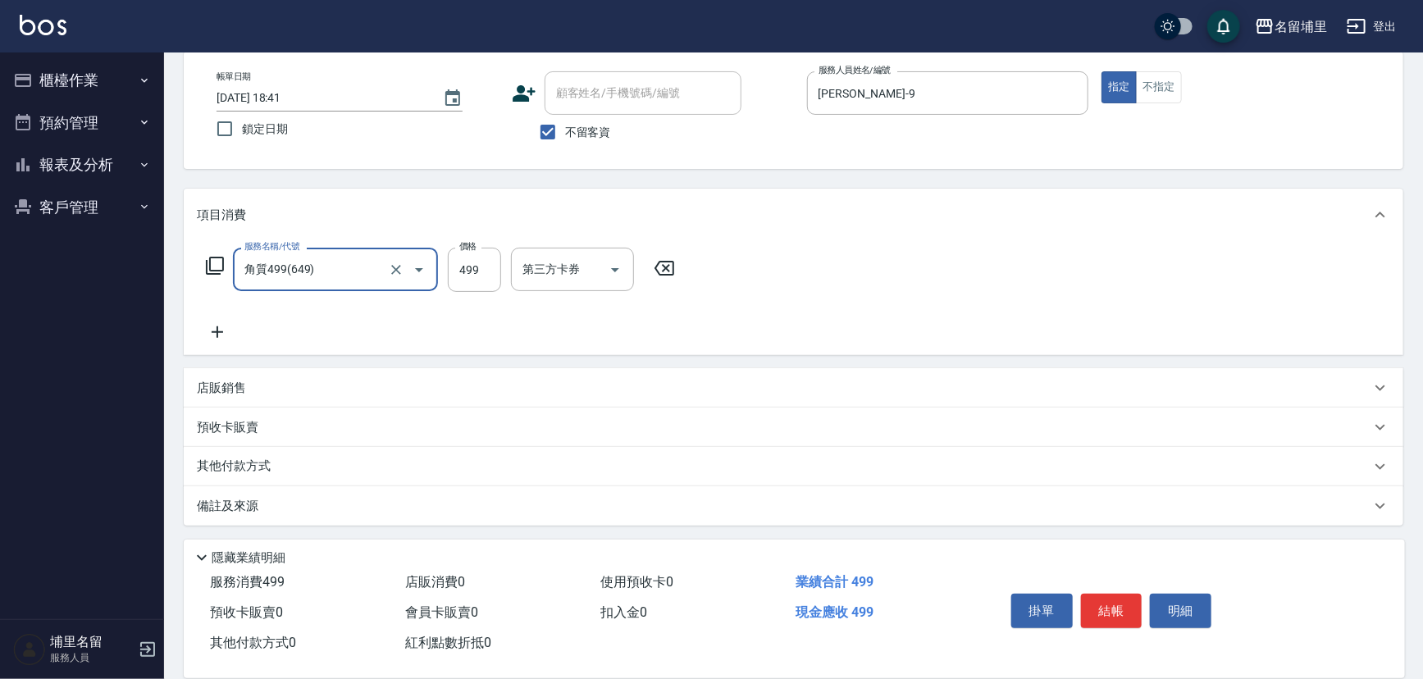
type input "角質499(649)"
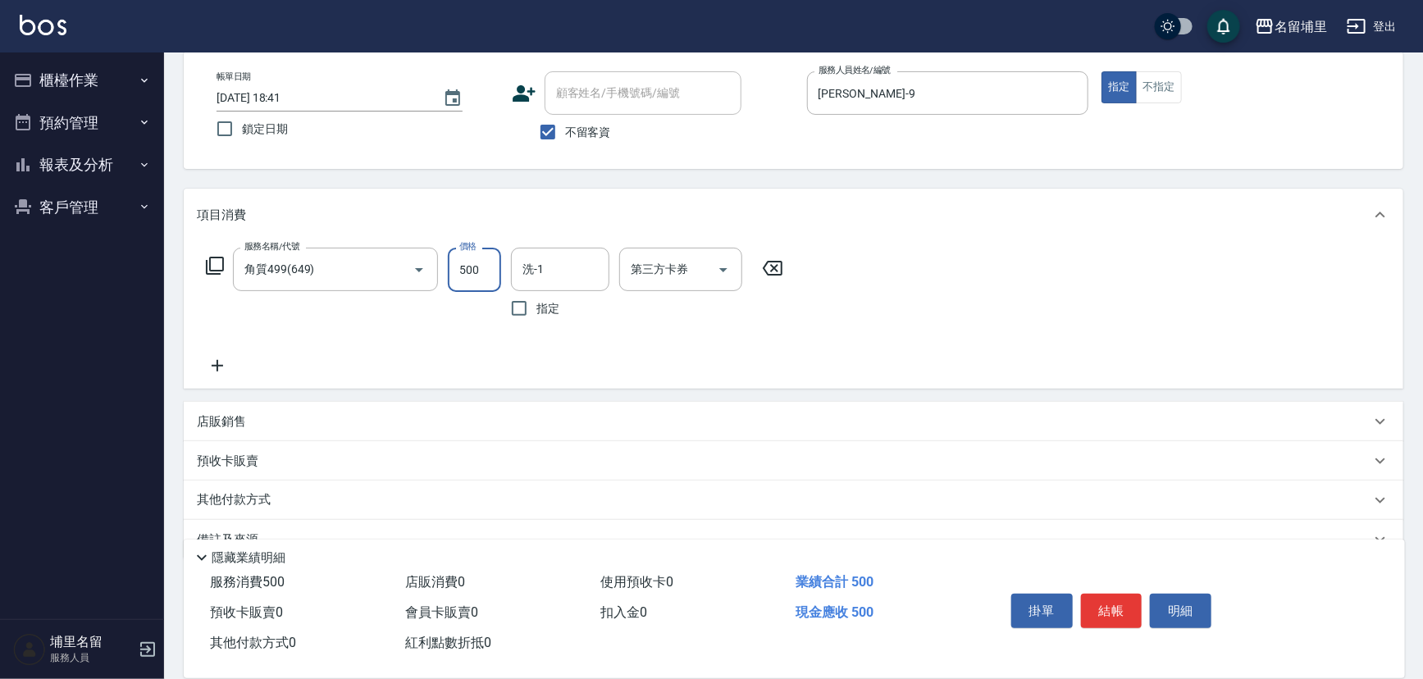
type input "500"
type input "李嘉容-42"
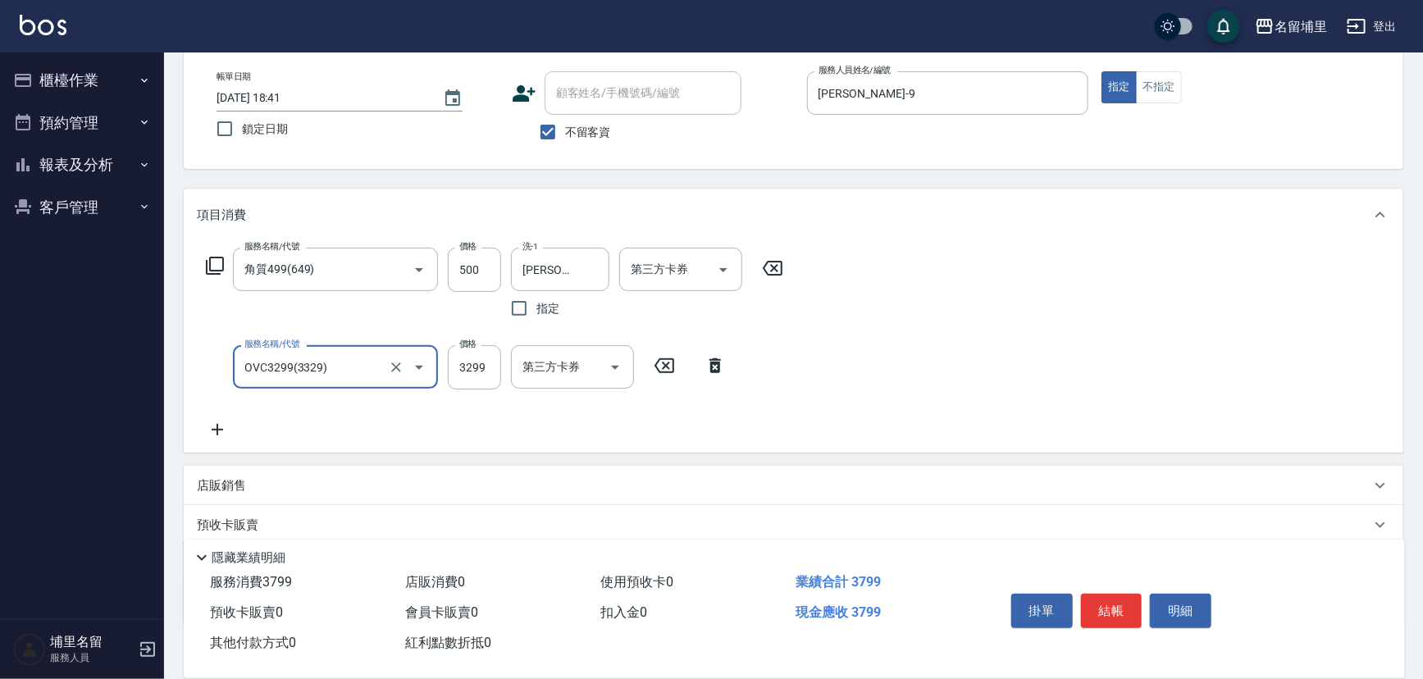
type input "OVC3299(3329)"
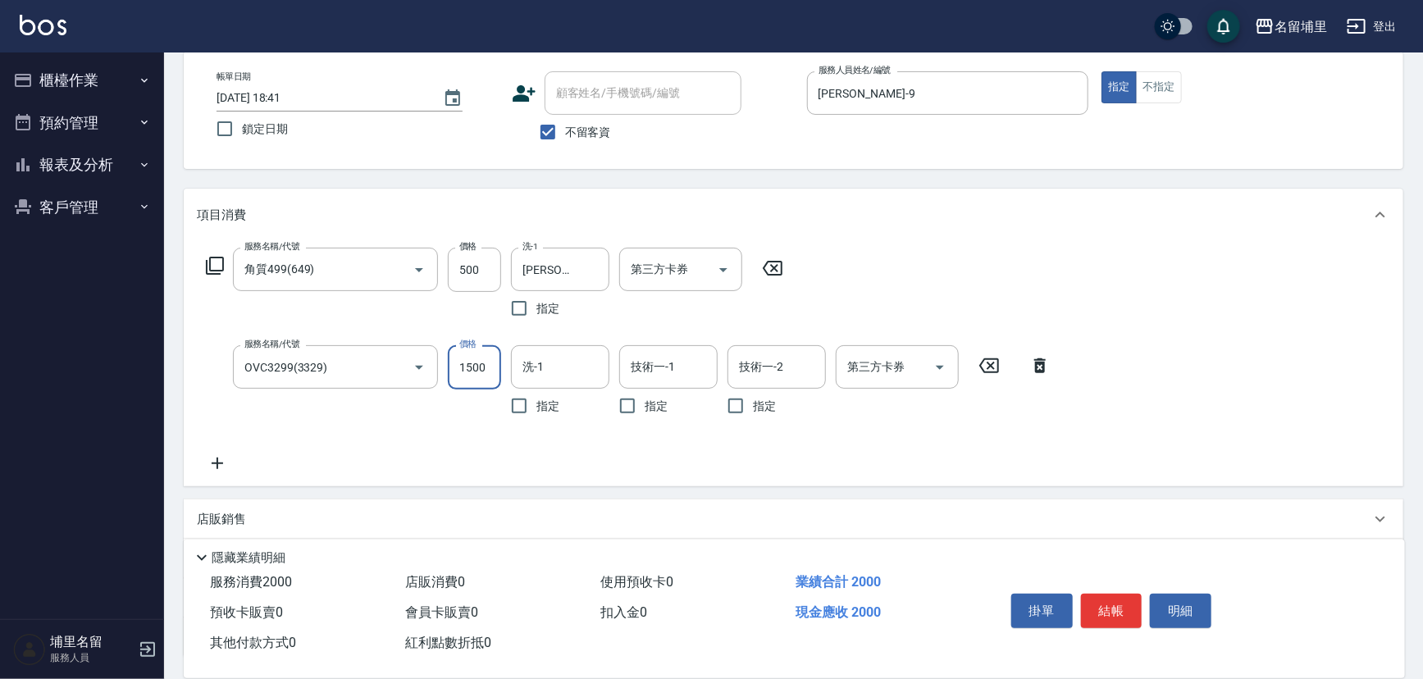
type input "1500"
type input "李嘉容-42"
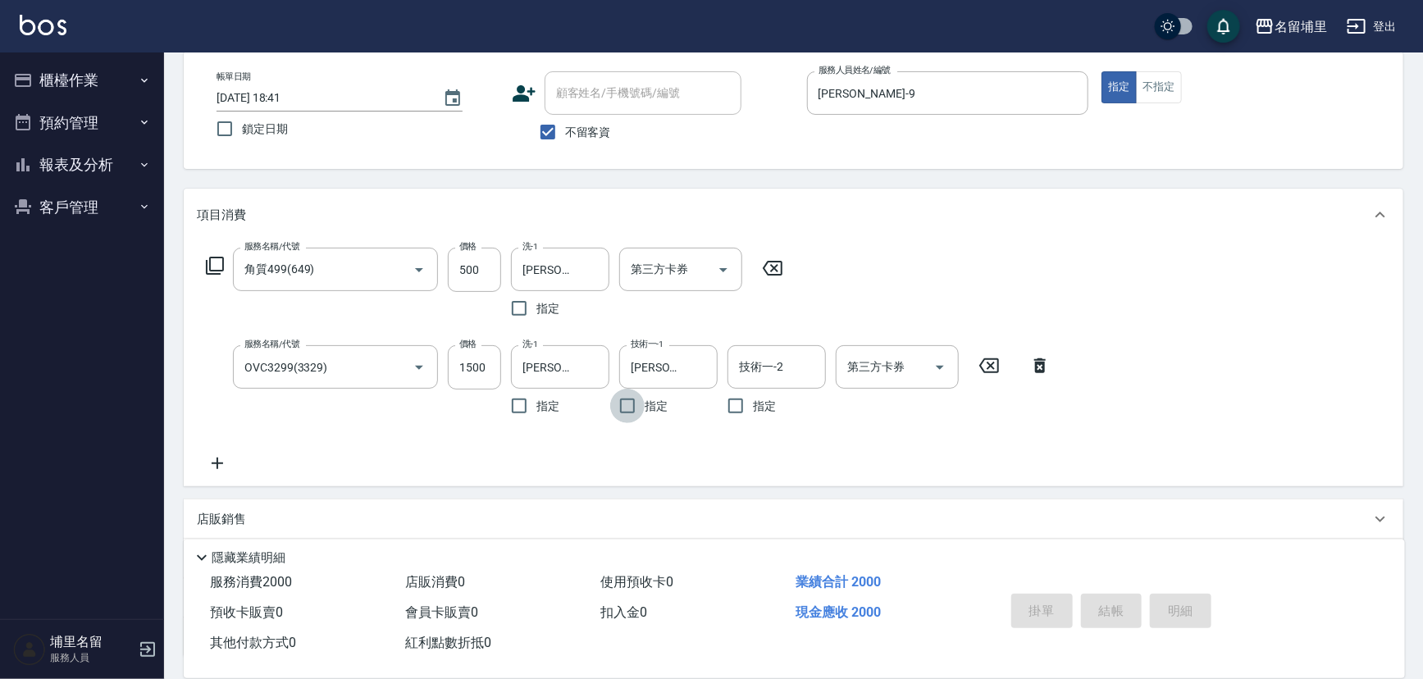
type input "2025/08/13 18:42"
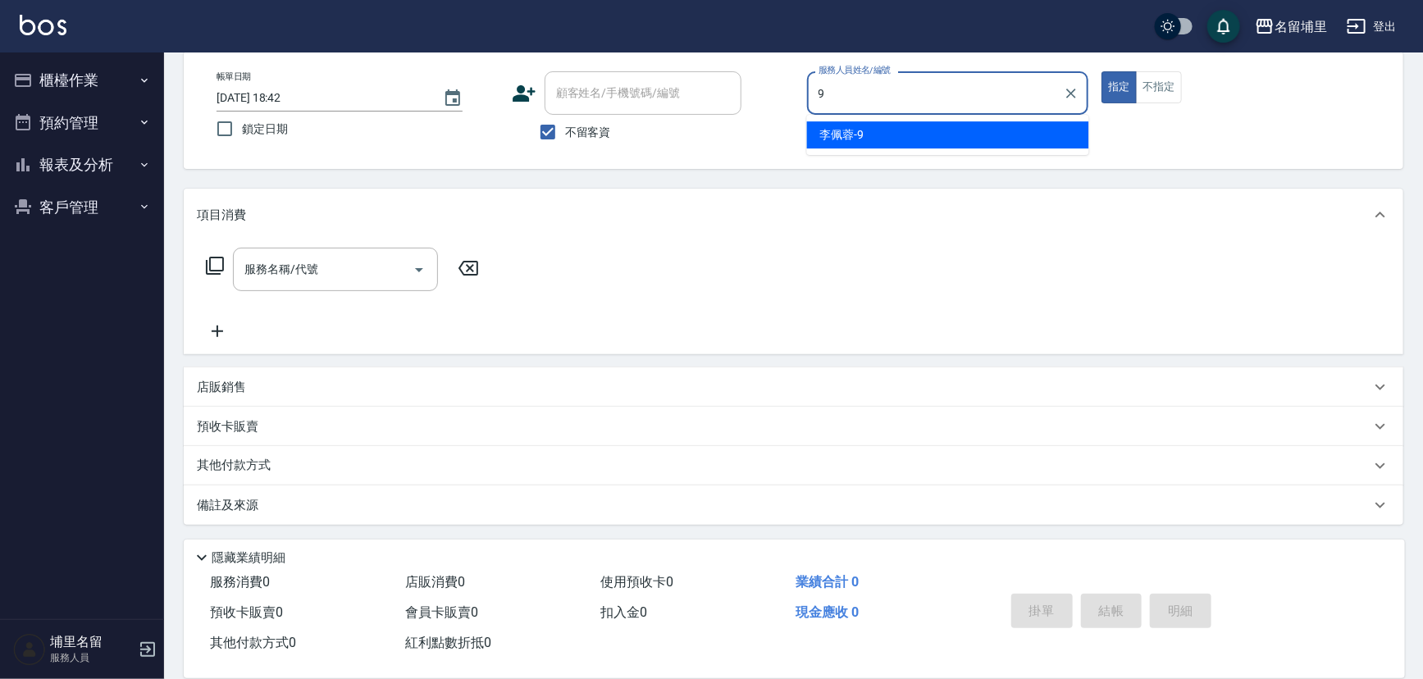
type input "李佩蓉-9"
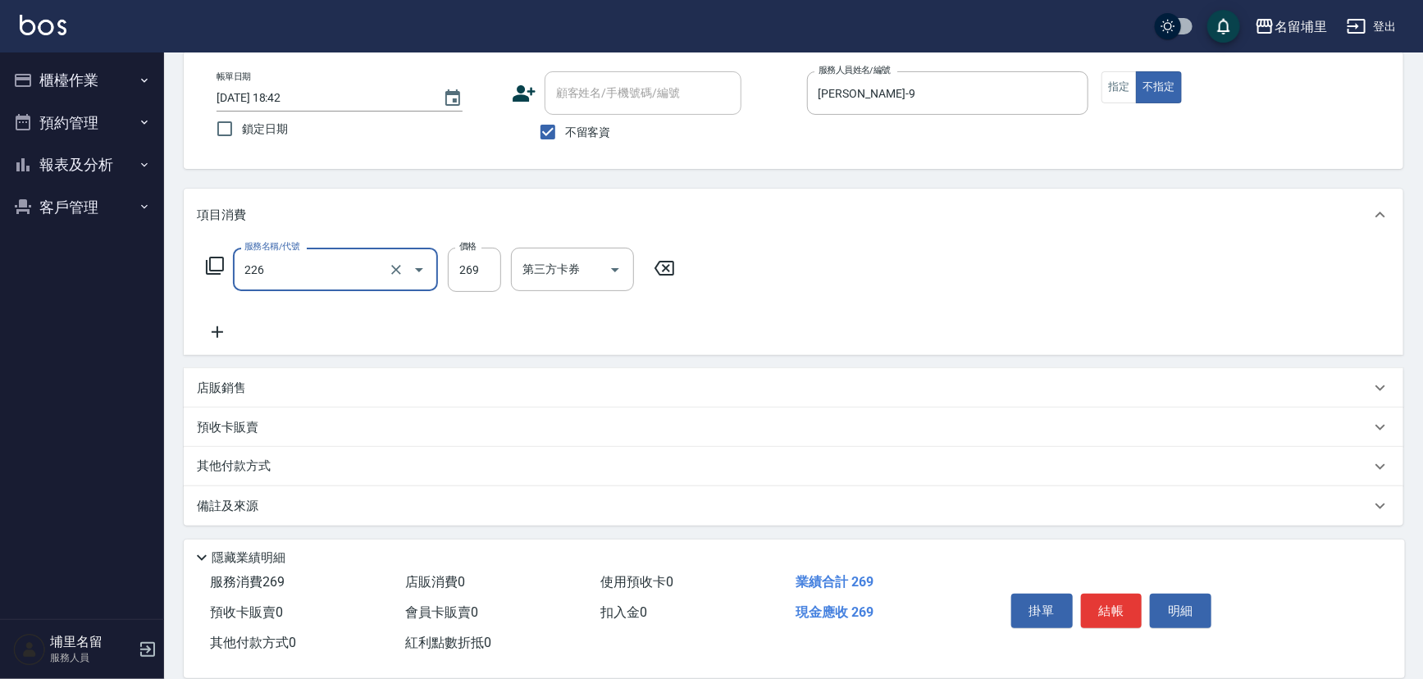
type input "洗剪269(226)"
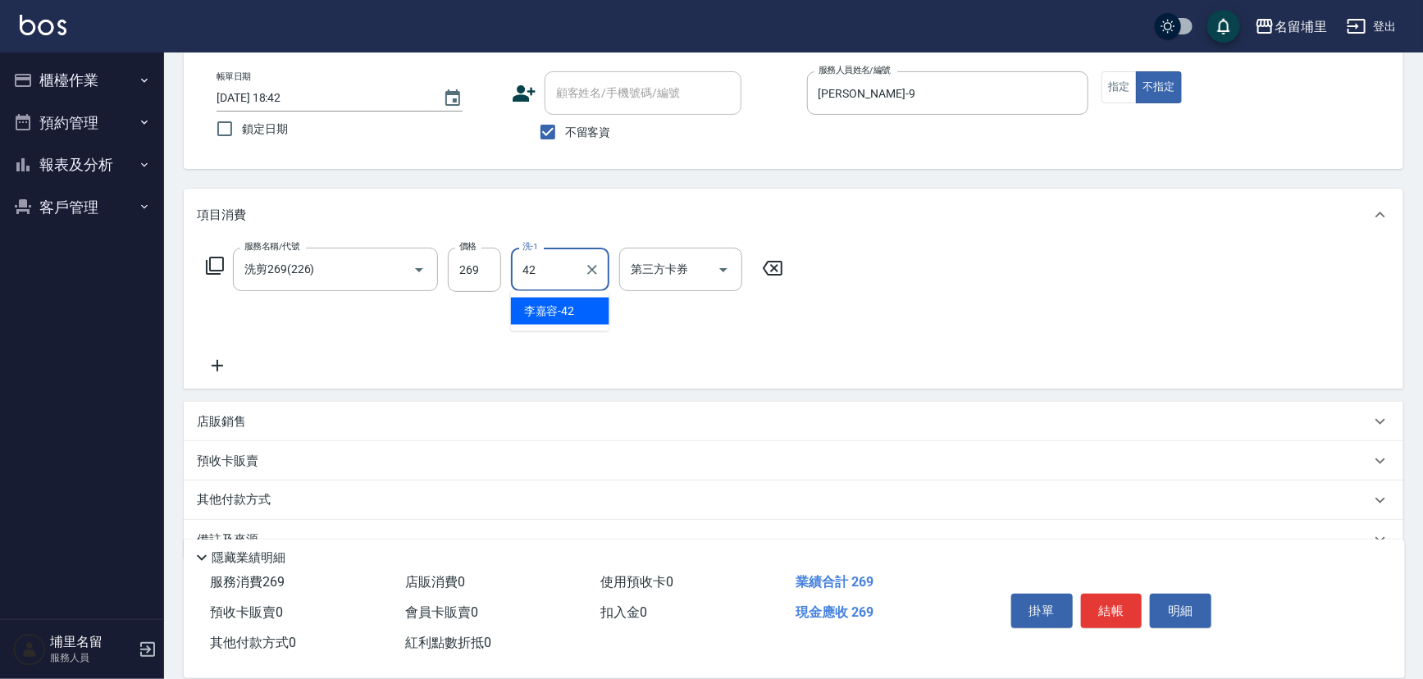
type input "李嘉容-42"
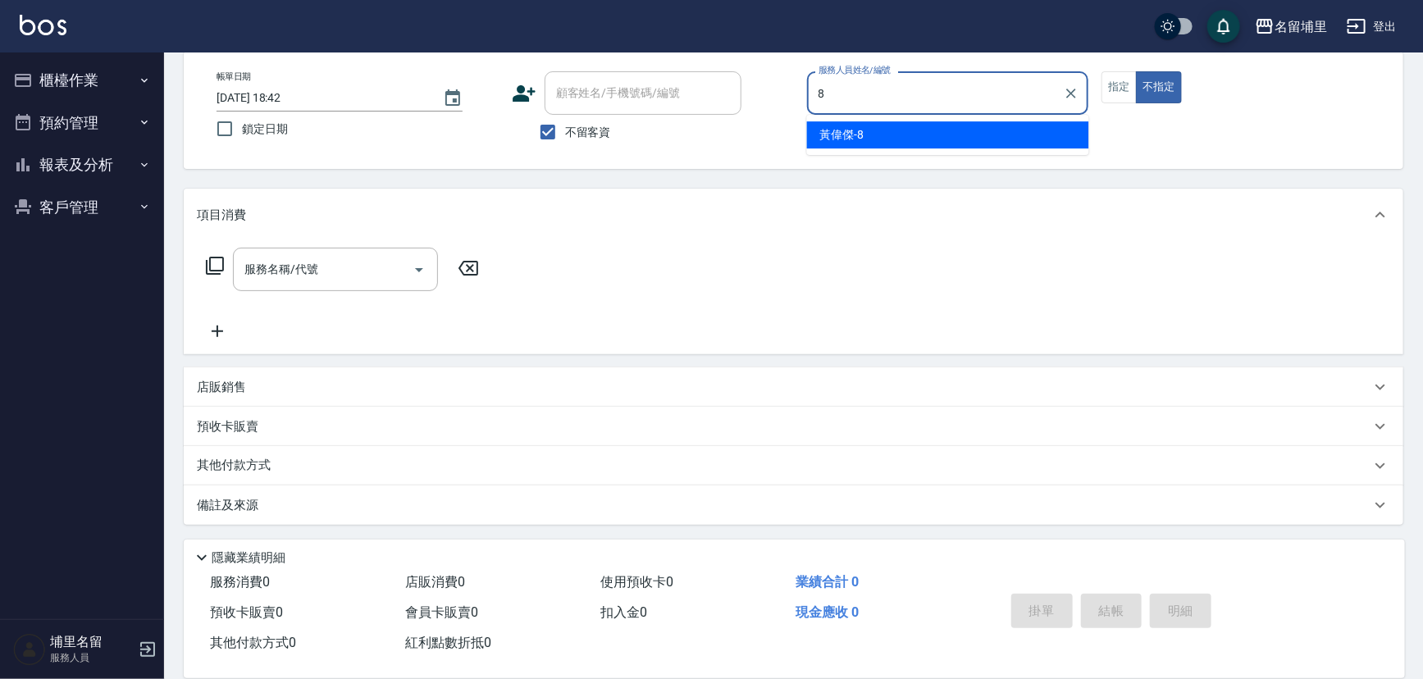
type input "[PERSON_NAME]-8"
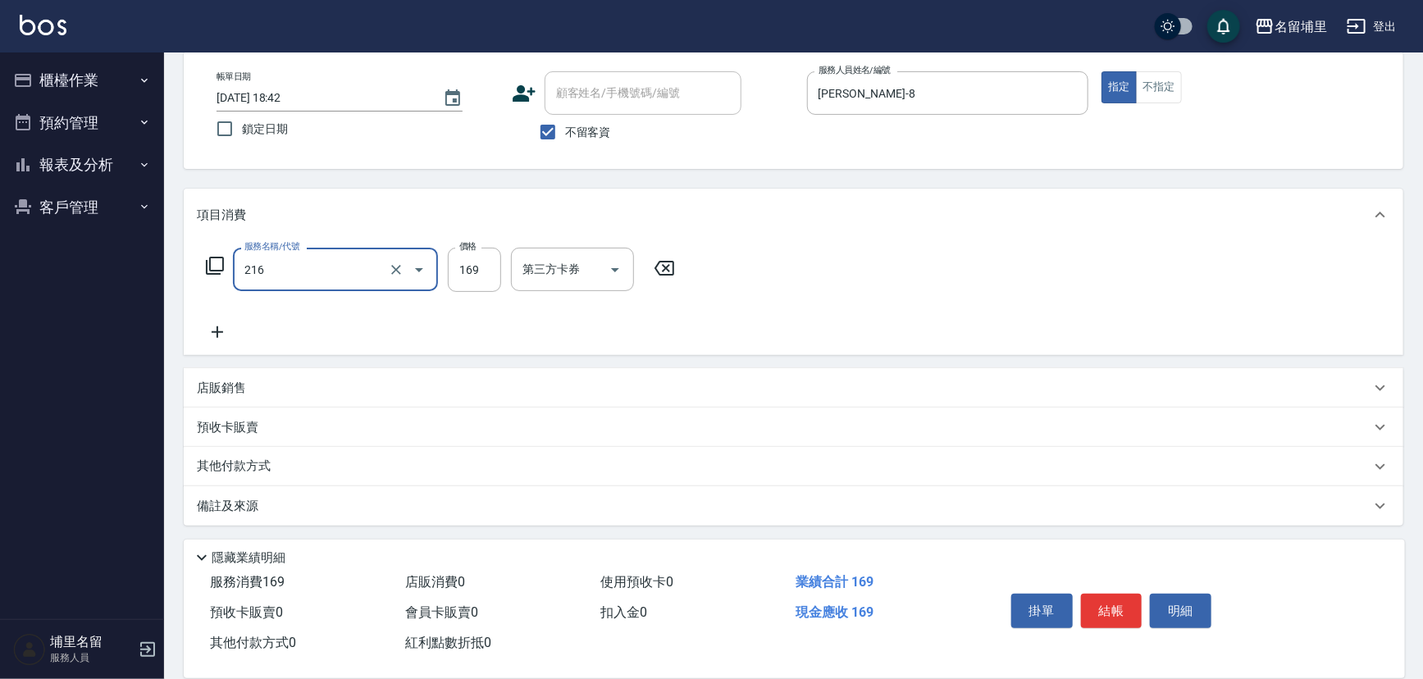
type input "剪髮169(216)"
type input "250"
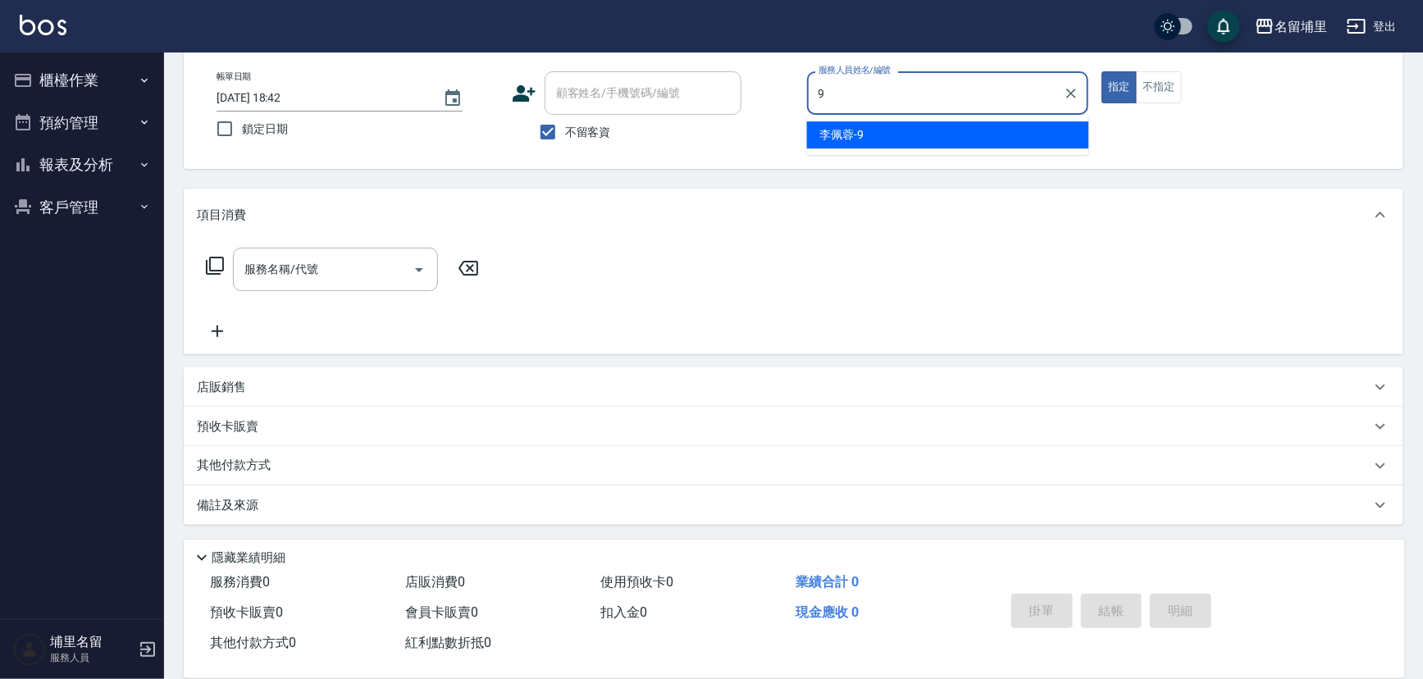
type input "李佩蓉-9"
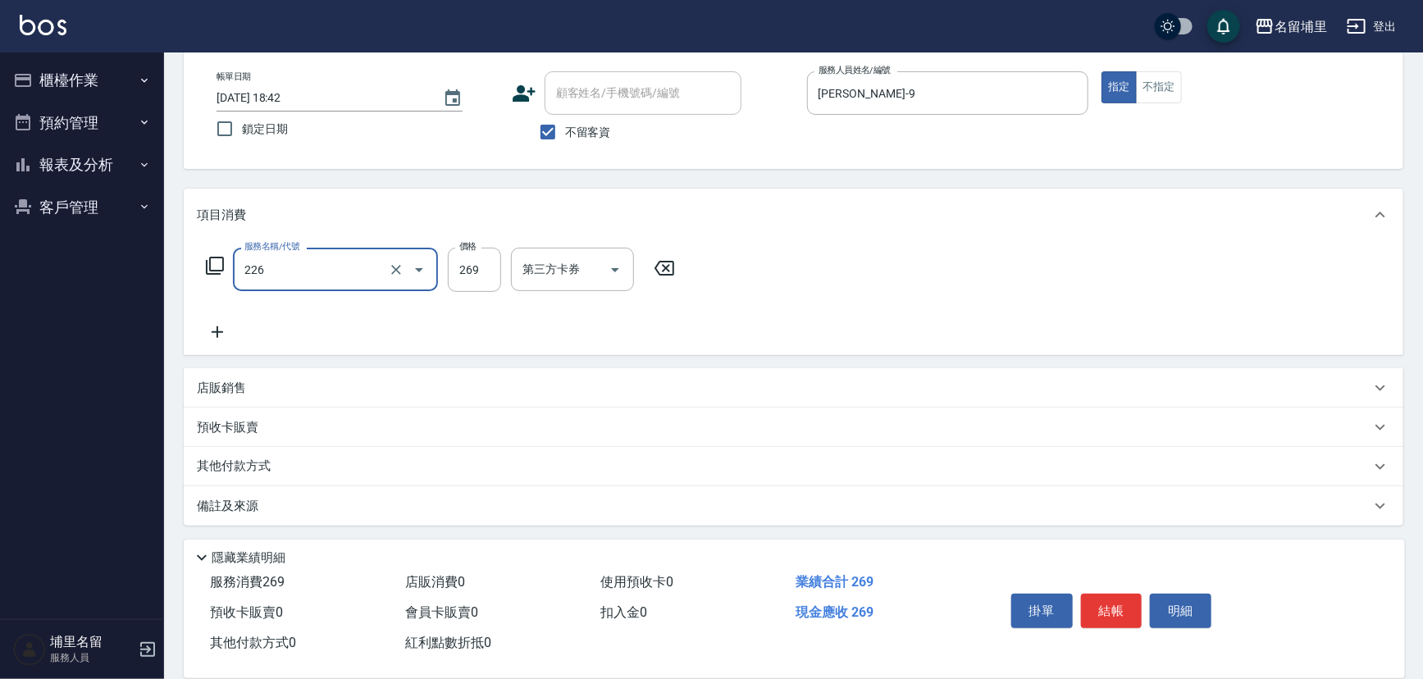
type input "洗剪269(226)"
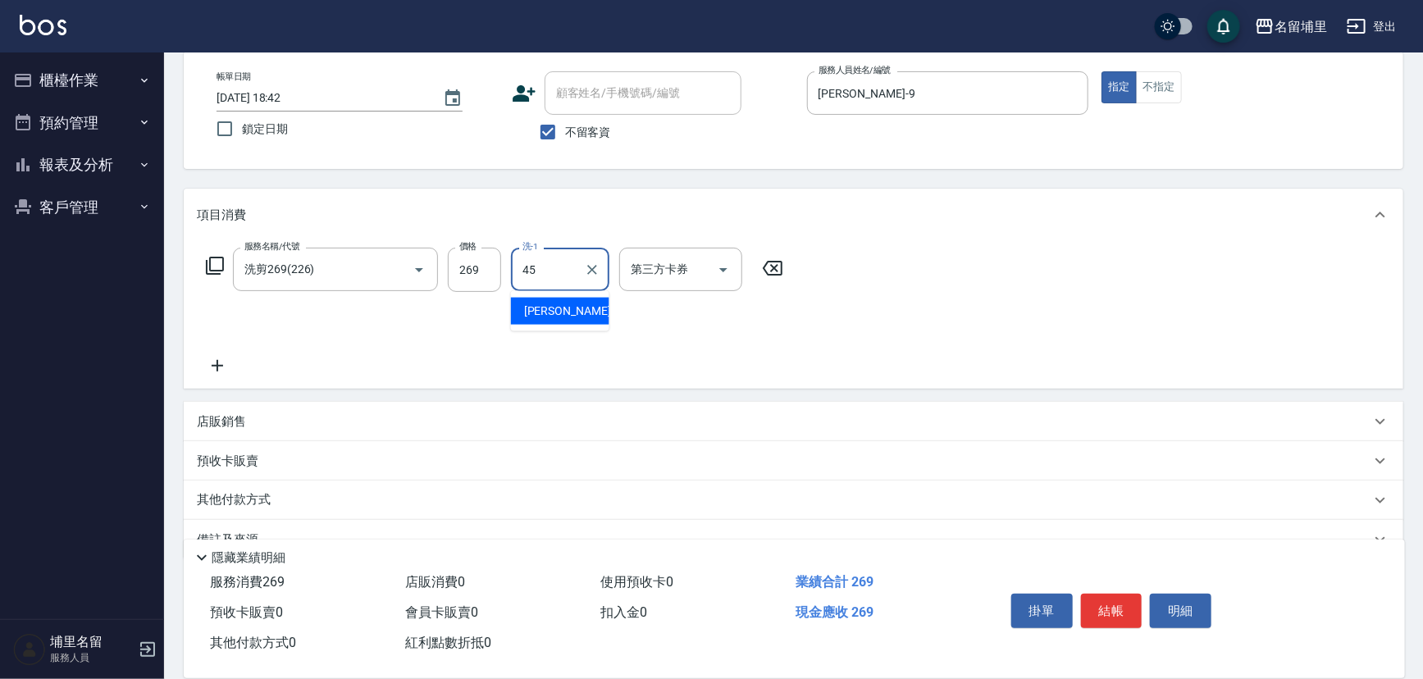
type input "[PERSON_NAME]-45"
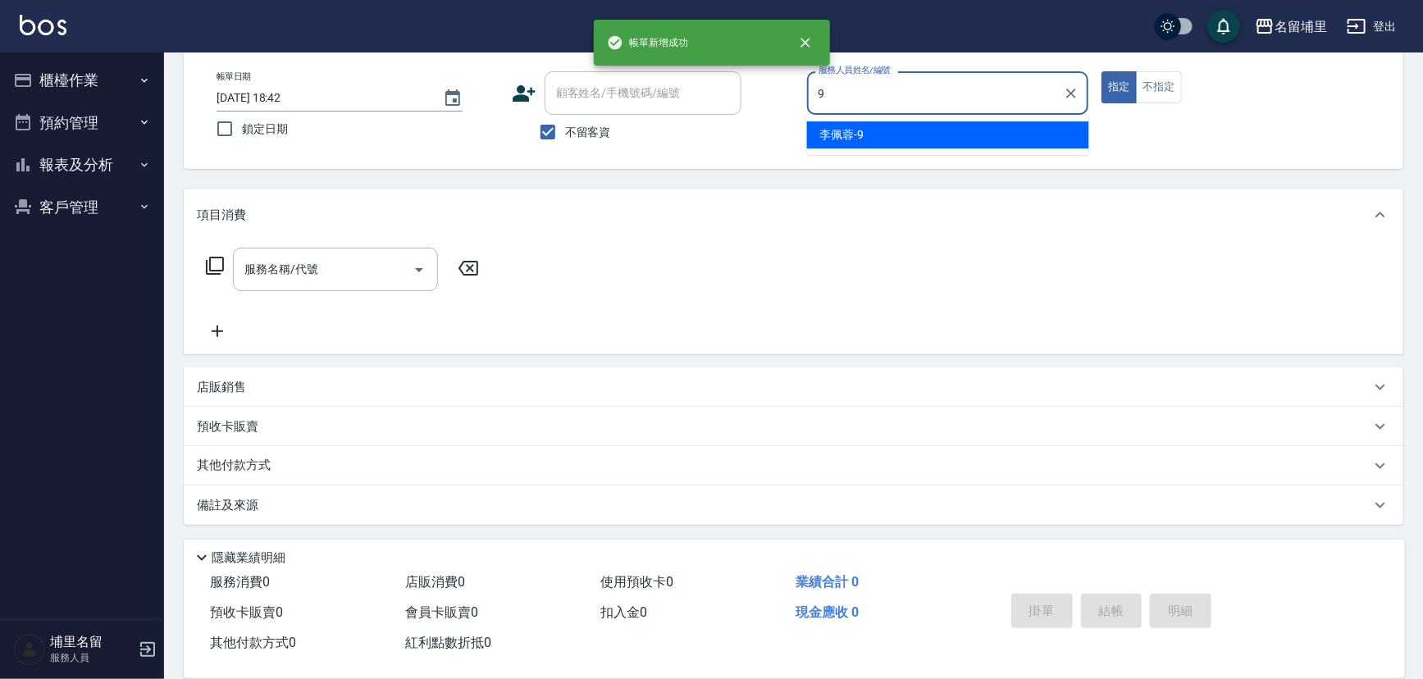
type input "李佩蓉-9"
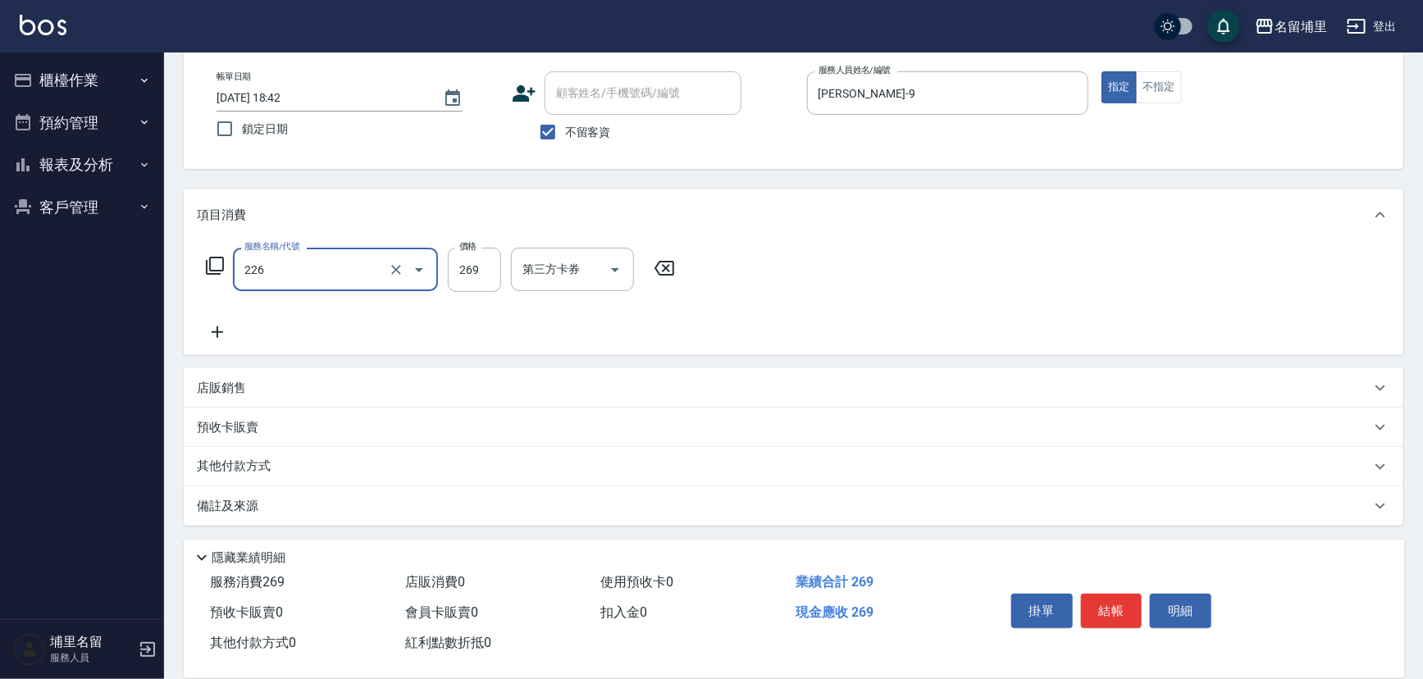
type input "洗剪269(226)"
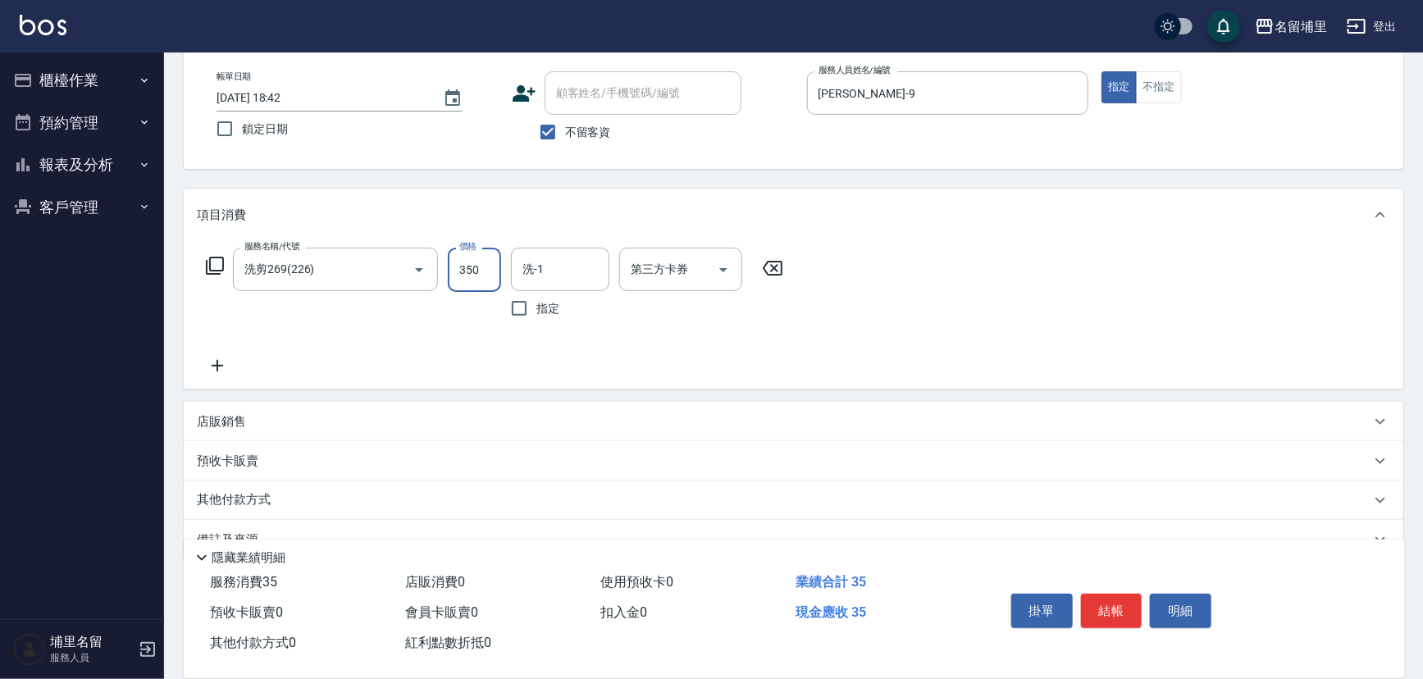
type input "350"
type input "[PERSON_NAME]-45"
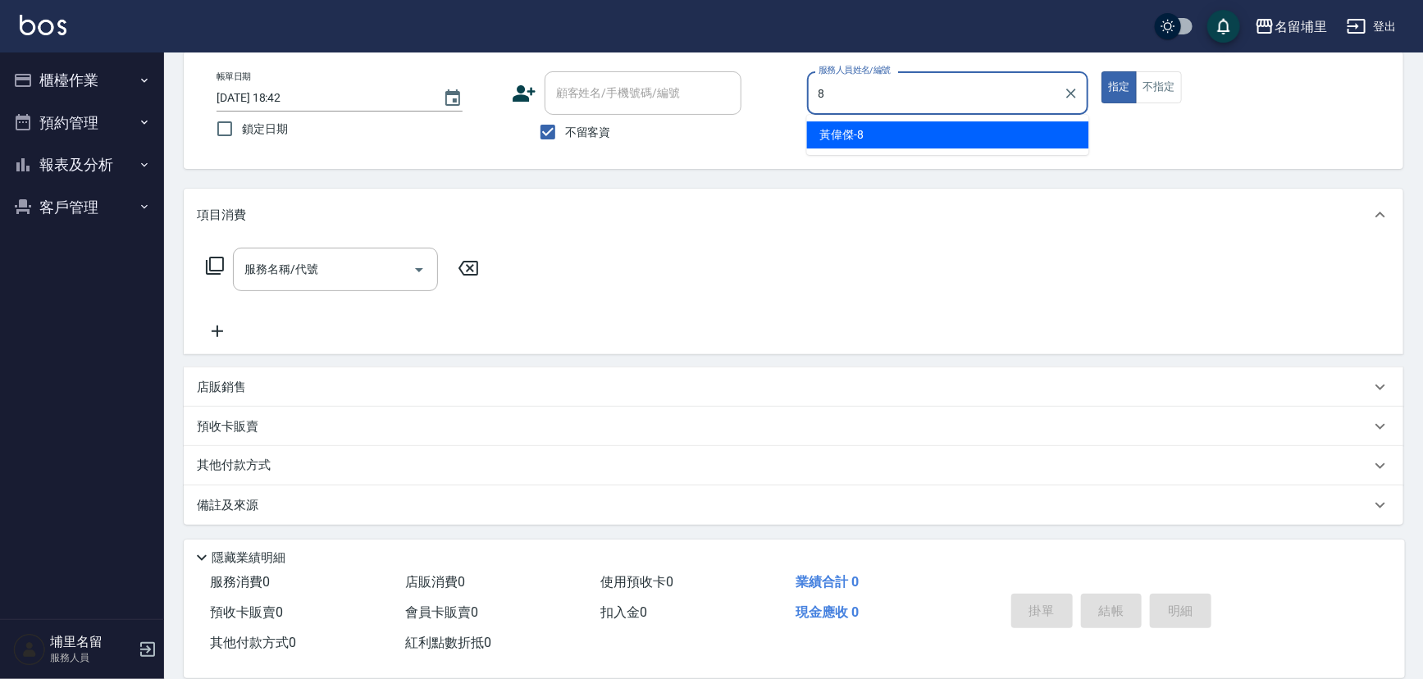
type input "[PERSON_NAME]-8"
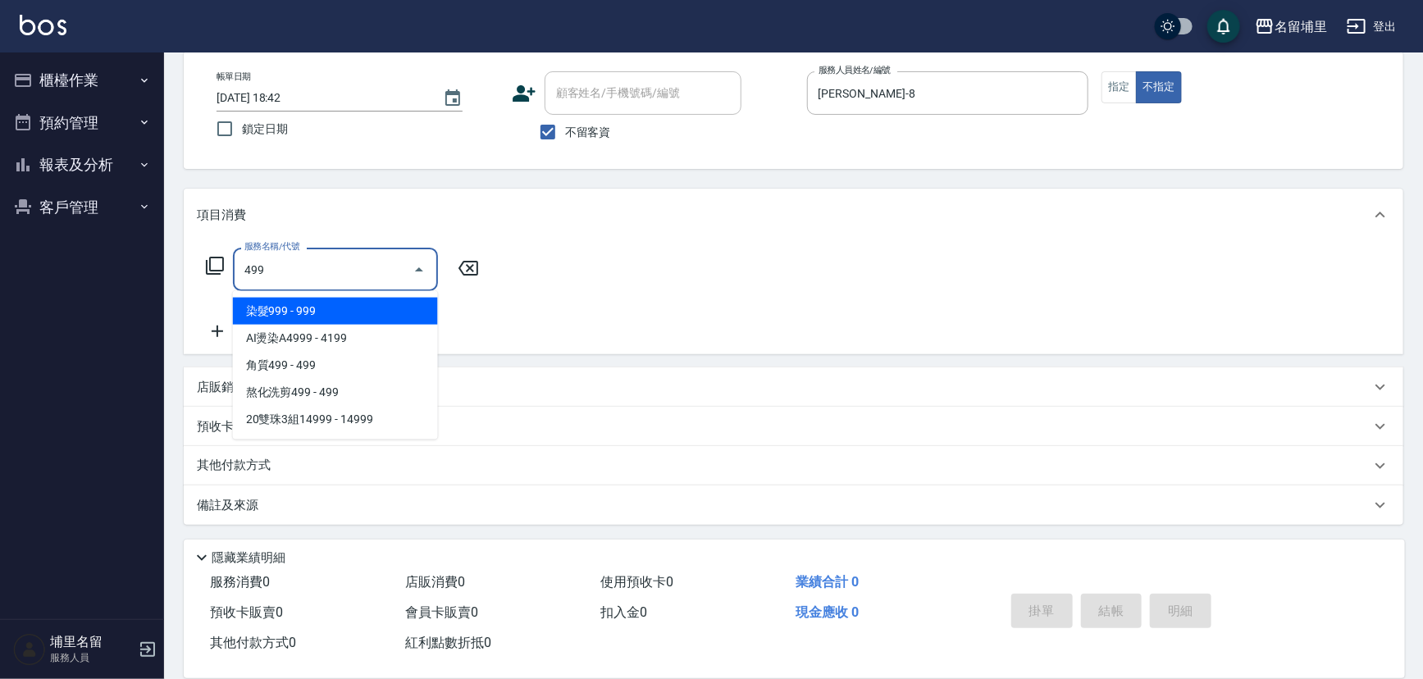
type input "染髮999(499)"
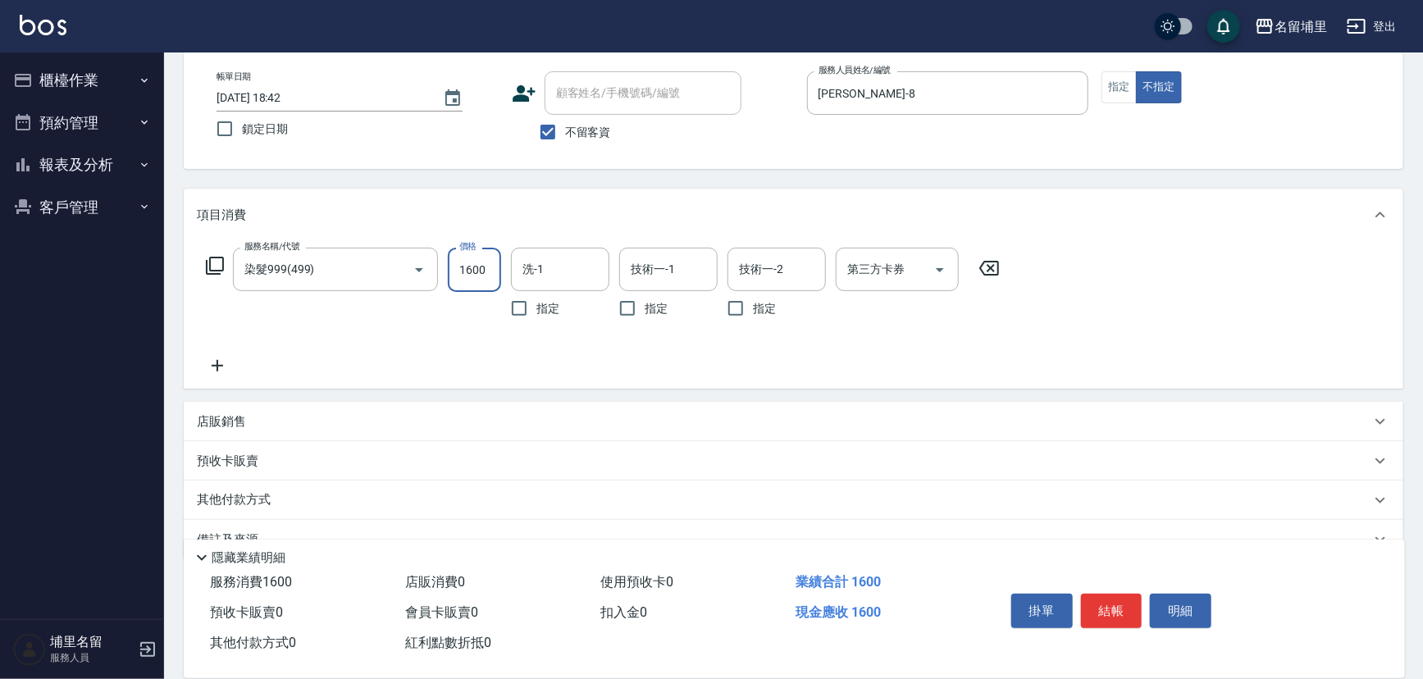
type input "1600"
type input "[PERSON_NAME]-45"
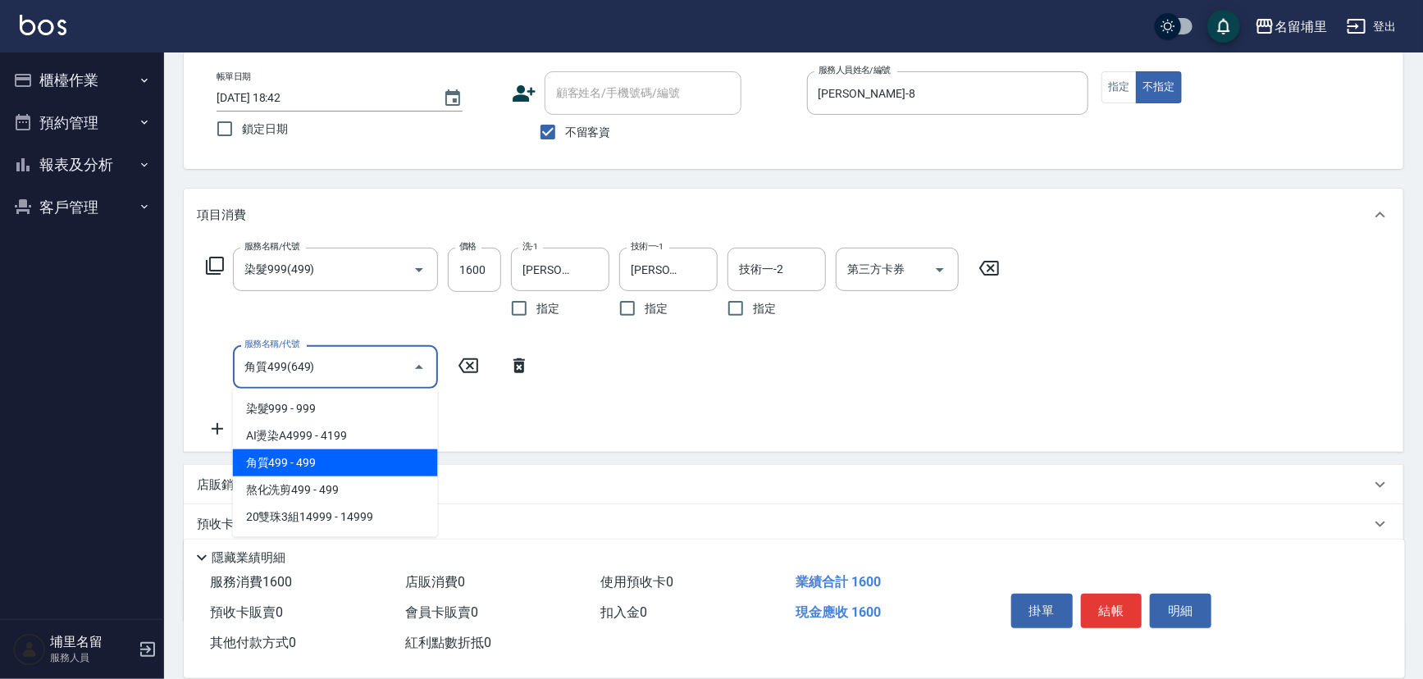
type input "角質499(649)"
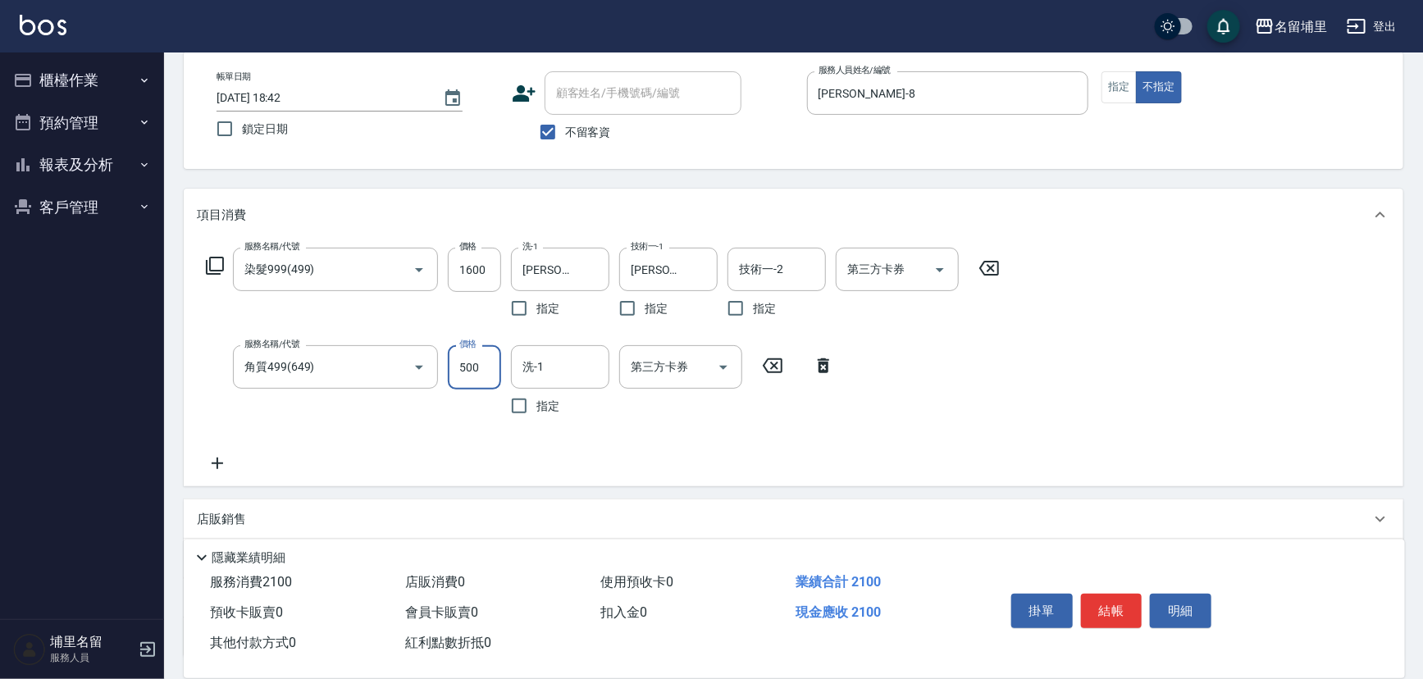
type input "500"
type input "[PERSON_NAME]-45"
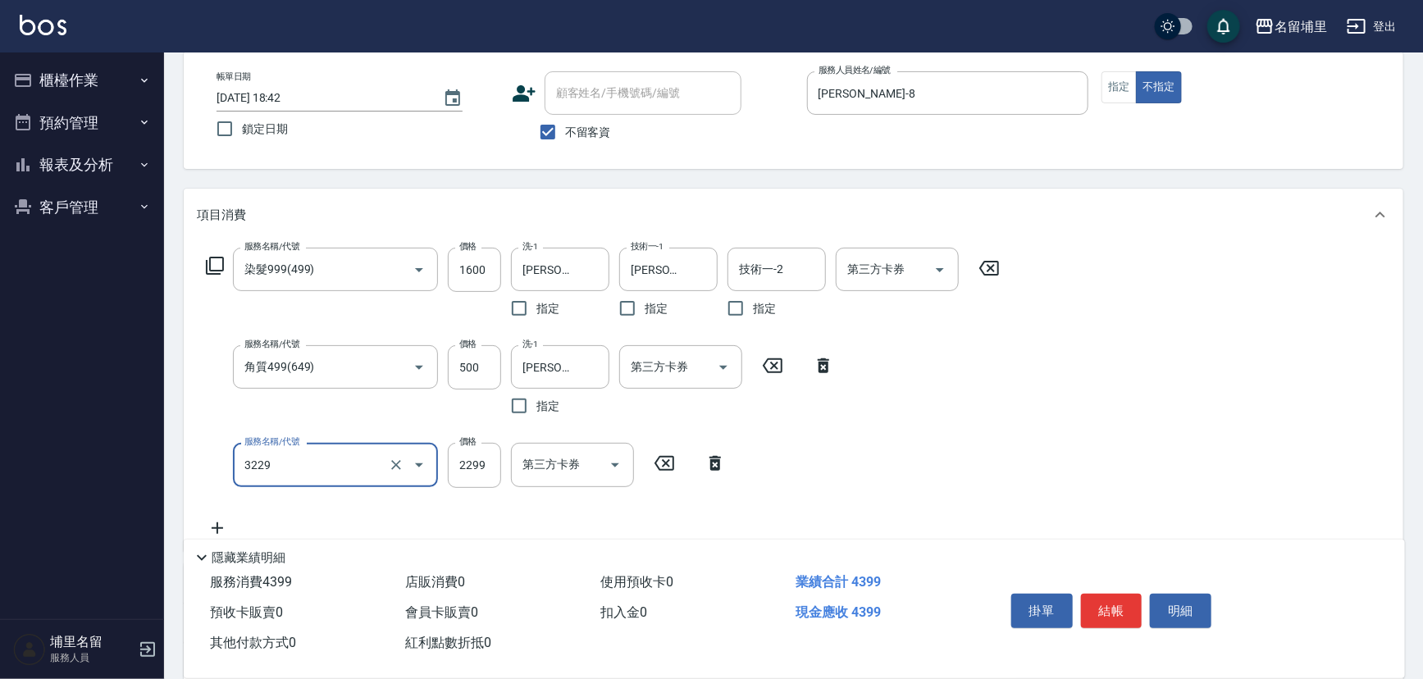
type input "伊黛莉2299(3229)"
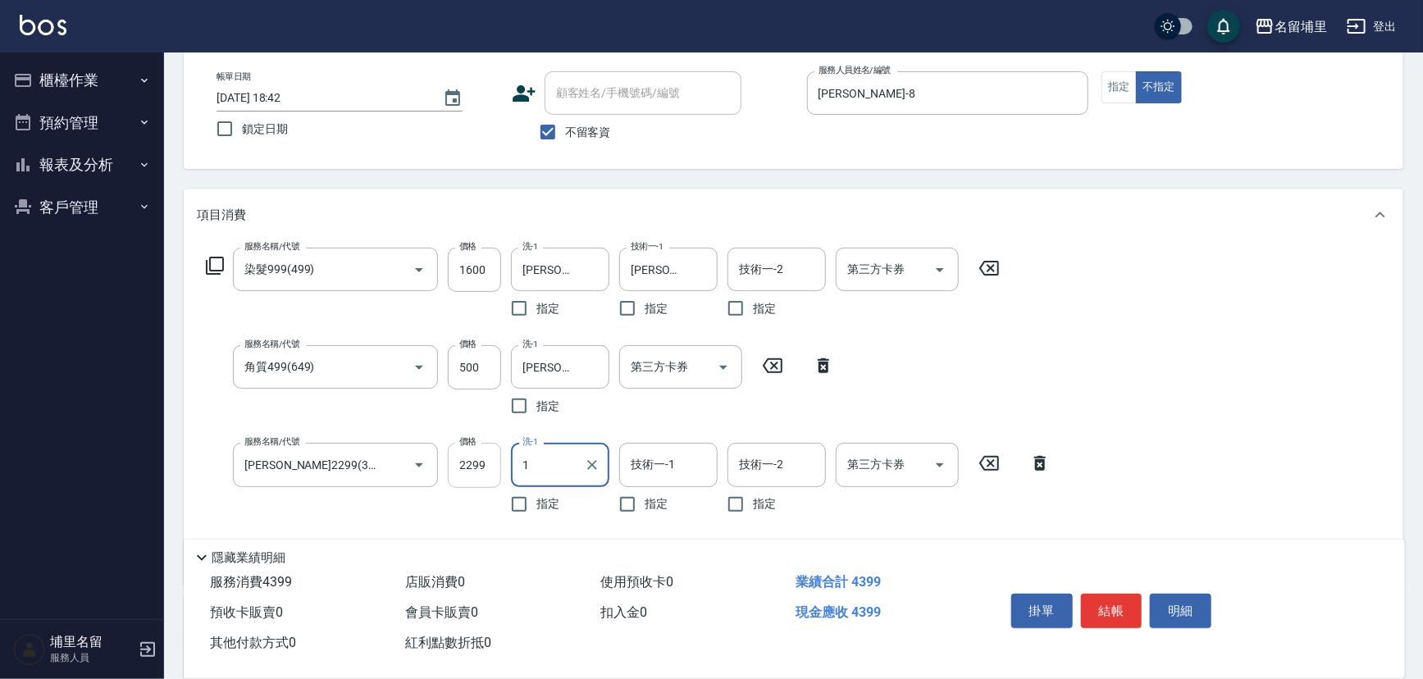
type input "1"
click at [499, 468] on input "2299" at bounding box center [474, 465] width 53 height 44
type input "1500"
type input "[PERSON_NAME]-45"
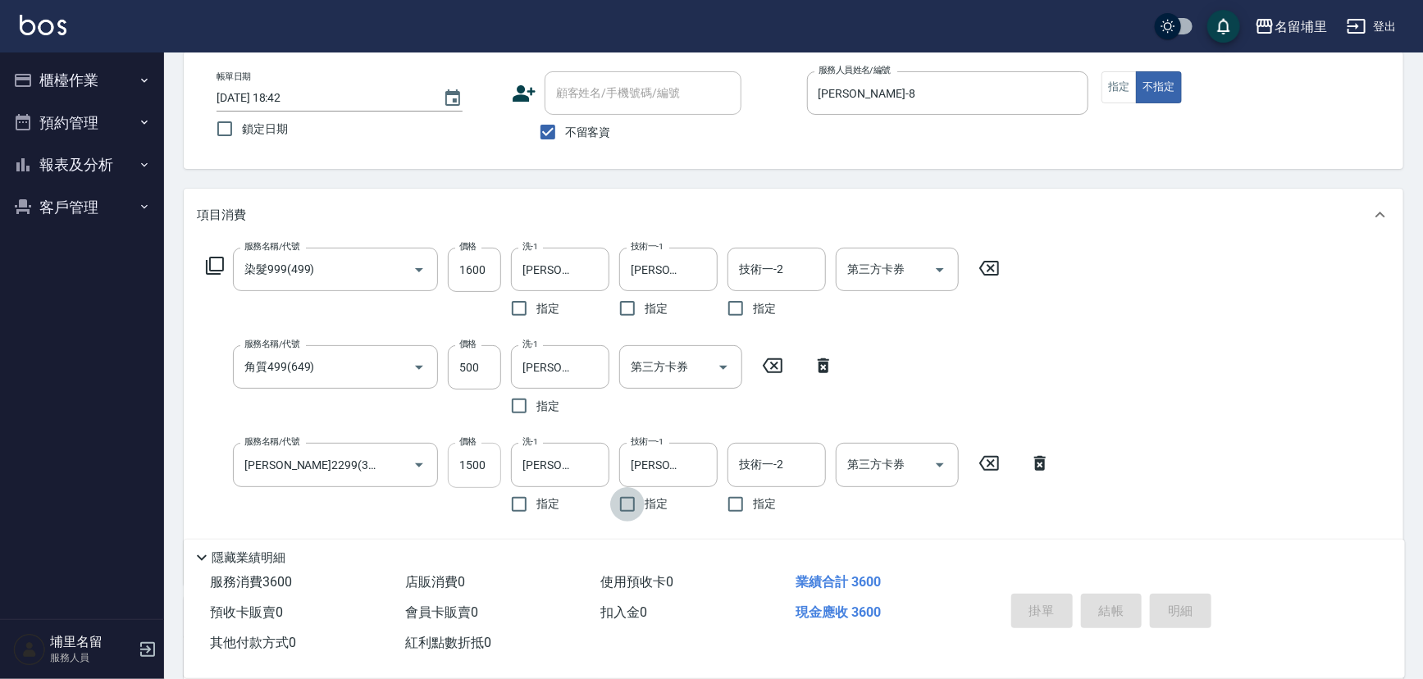
type input "2025/08/13 18:43"
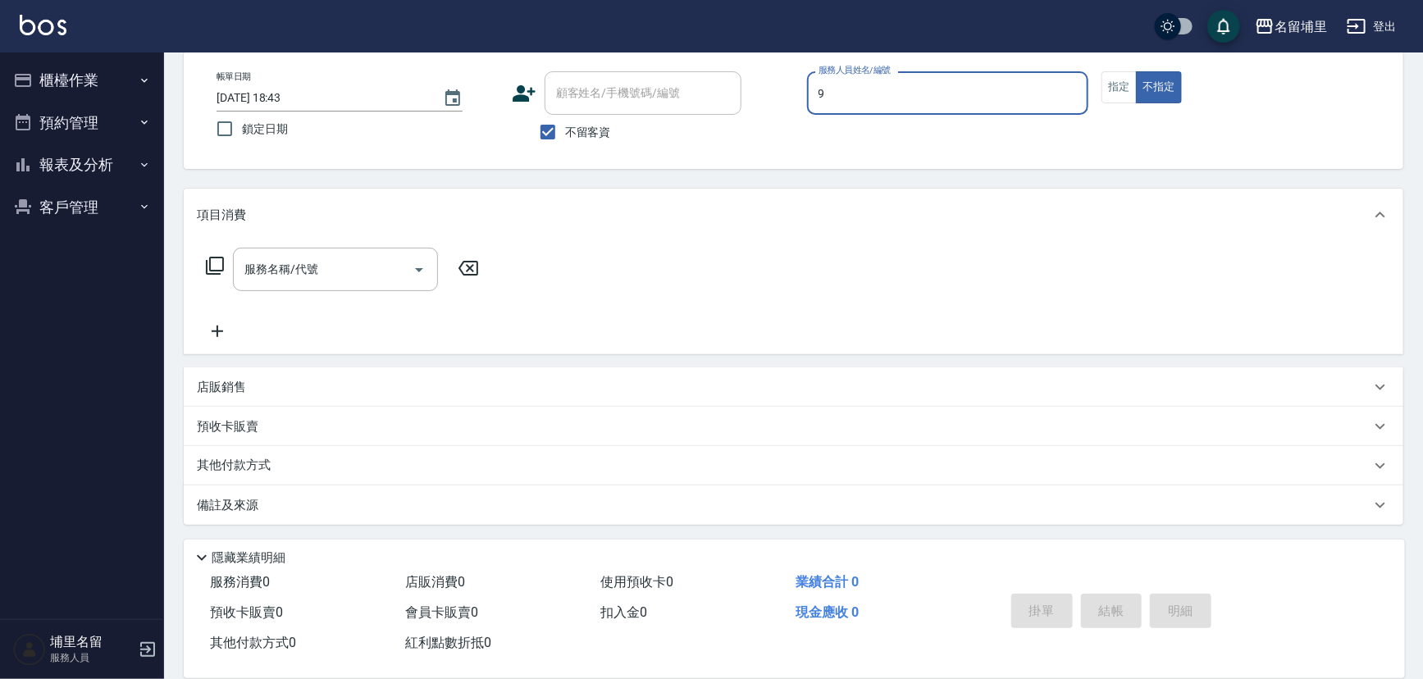
type input "李佩蓉-9"
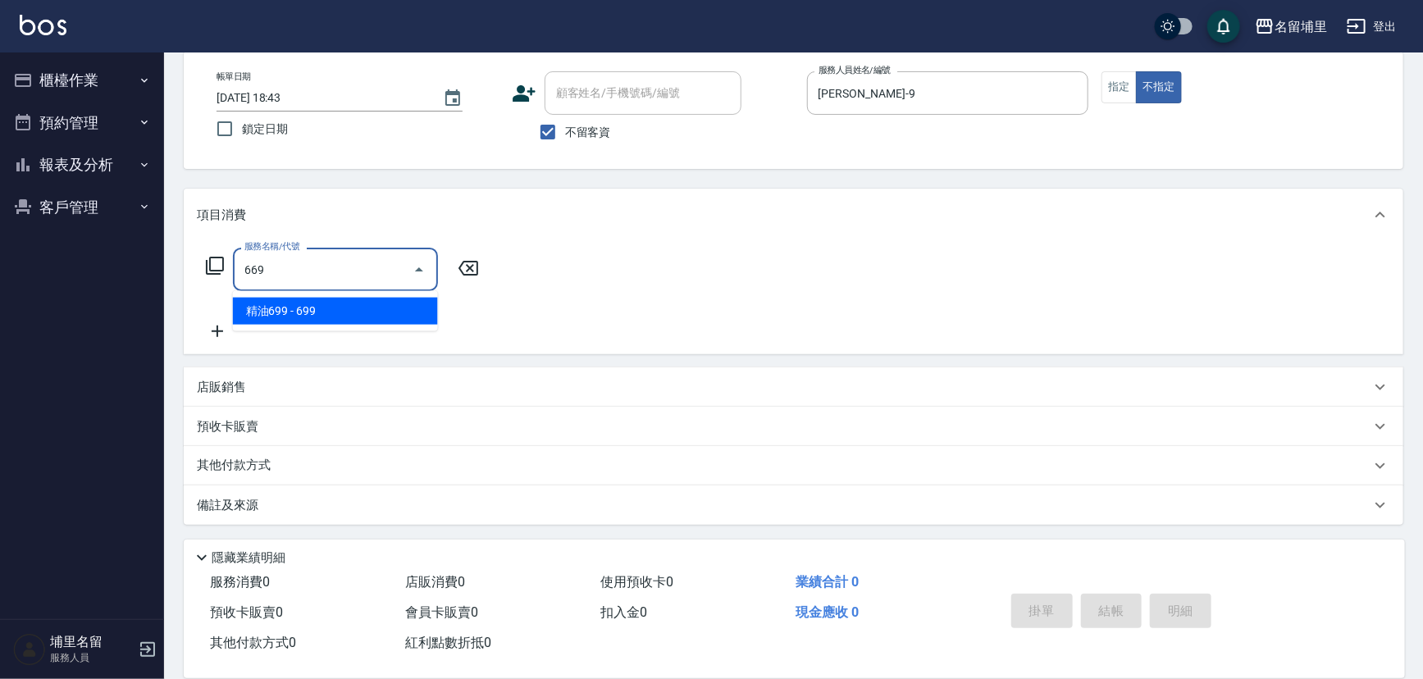
type input "精油699(669)"
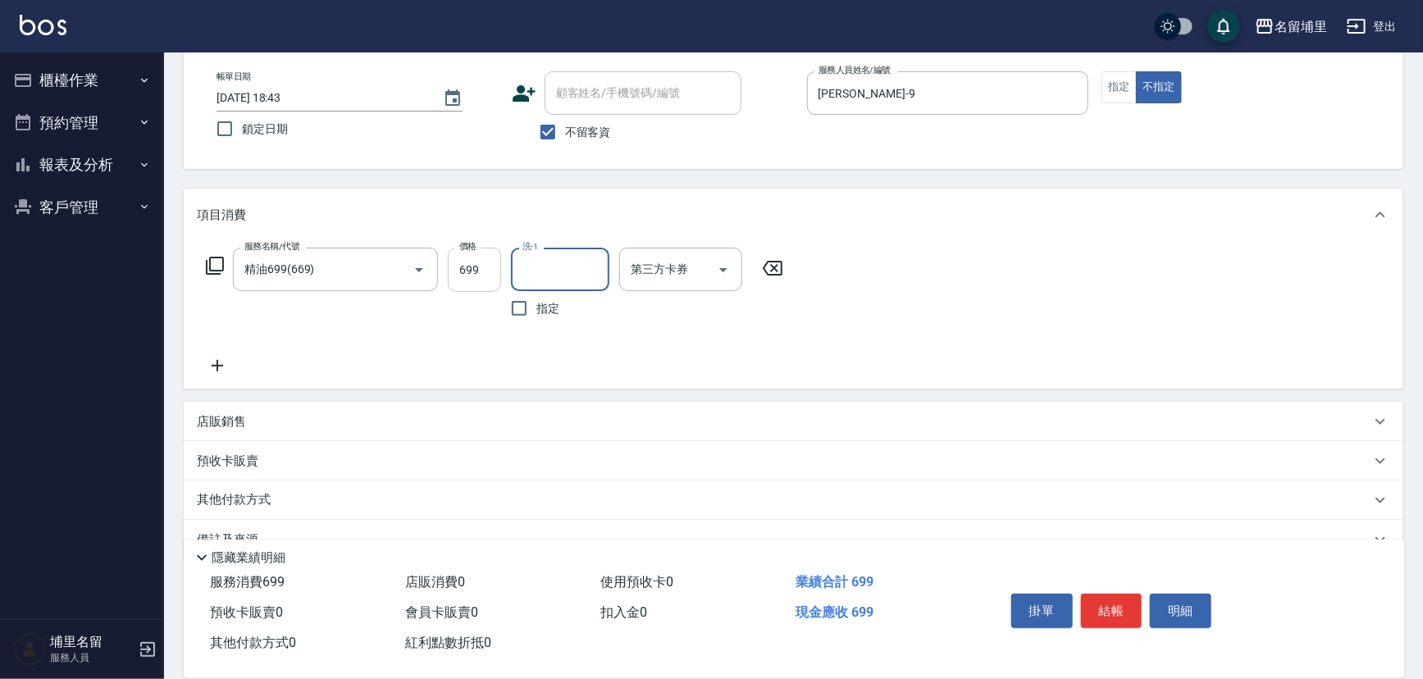
click at [498, 262] on input "699" at bounding box center [474, 270] width 53 height 44
type input "799"
type input "李嘉容-42"
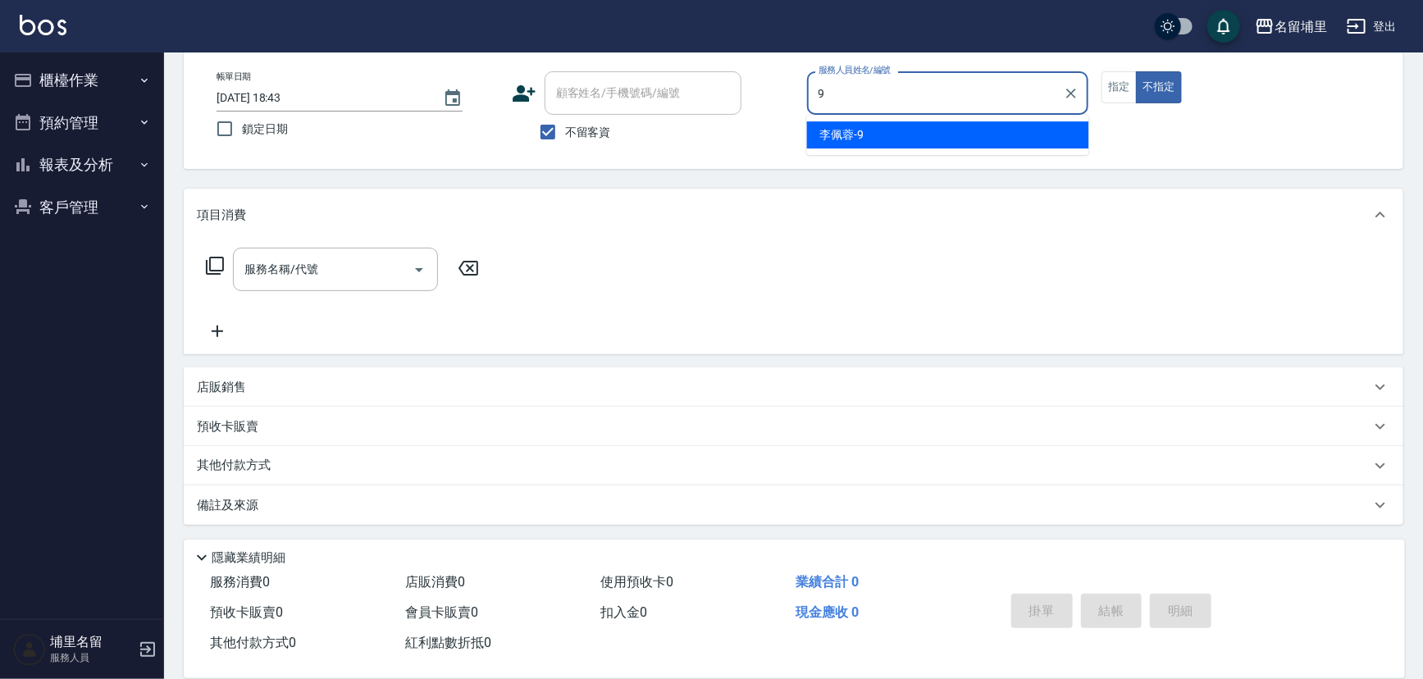
type input "李佩蓉-9"
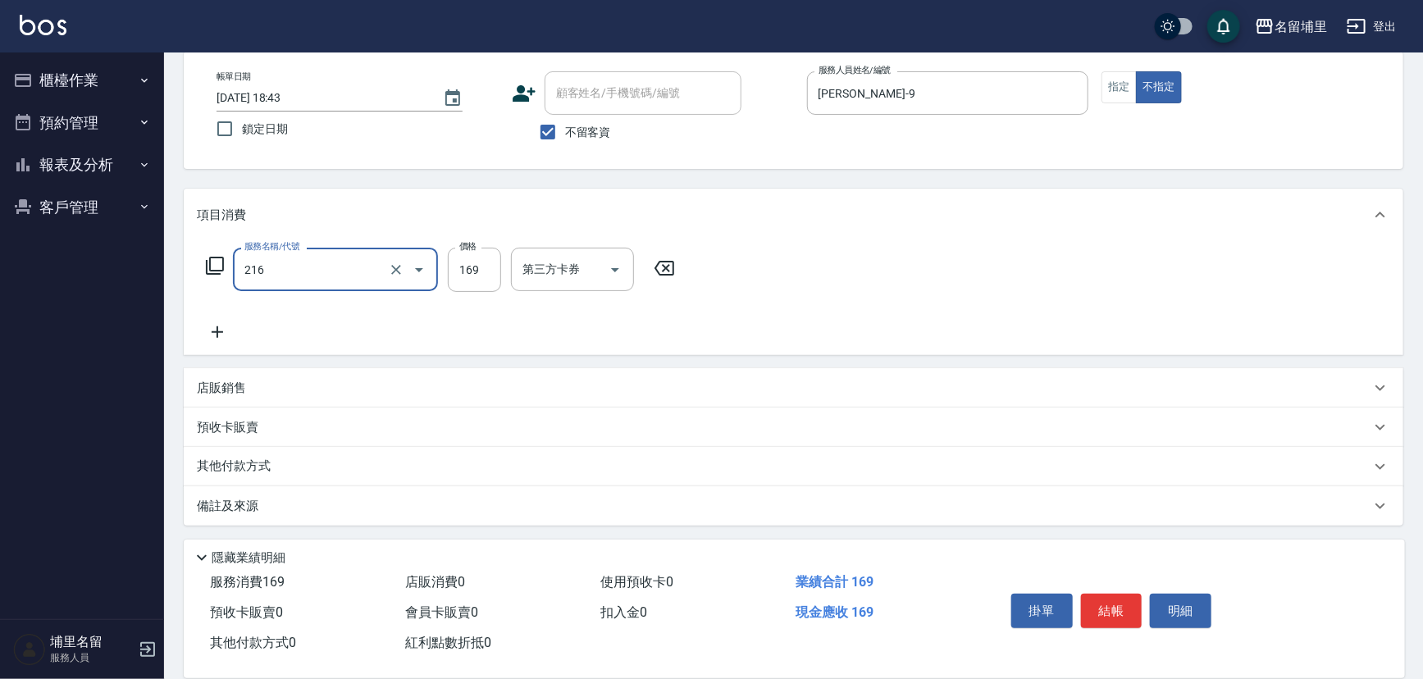
type input "剪髮169(216)"
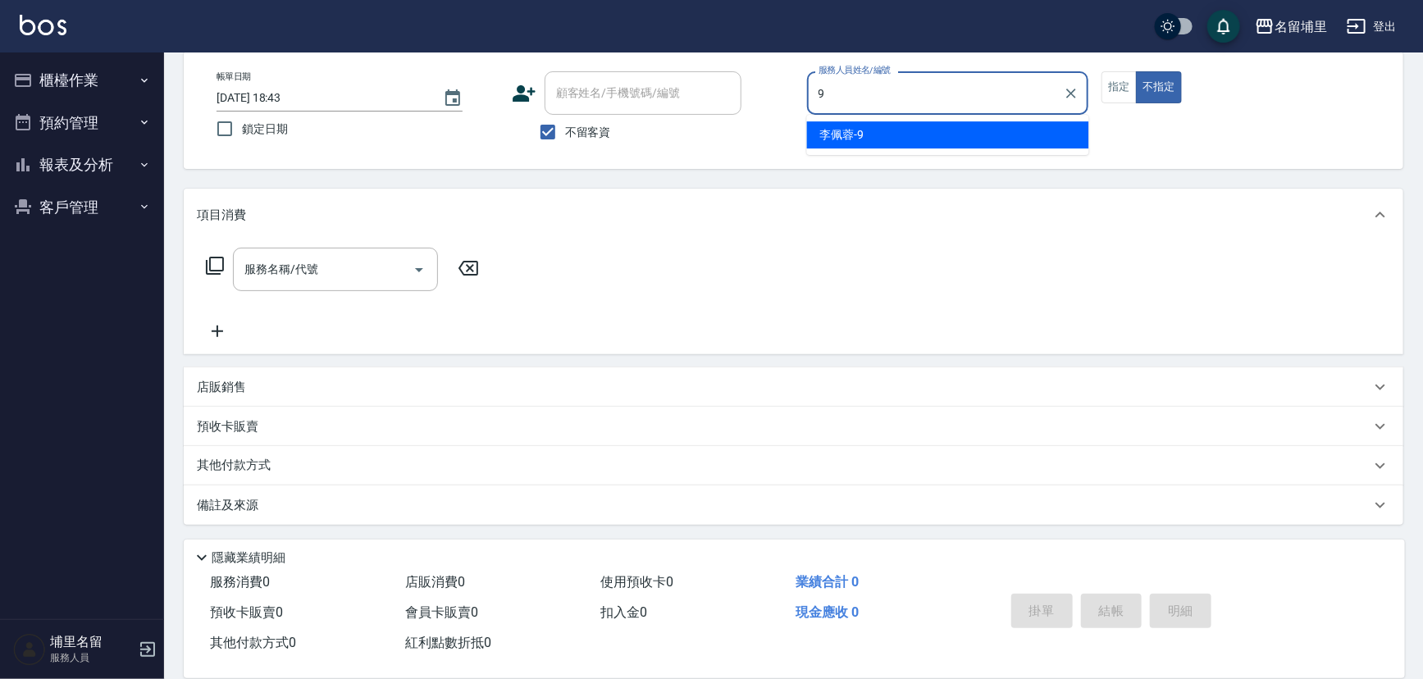
type input "李佩蓉-9"
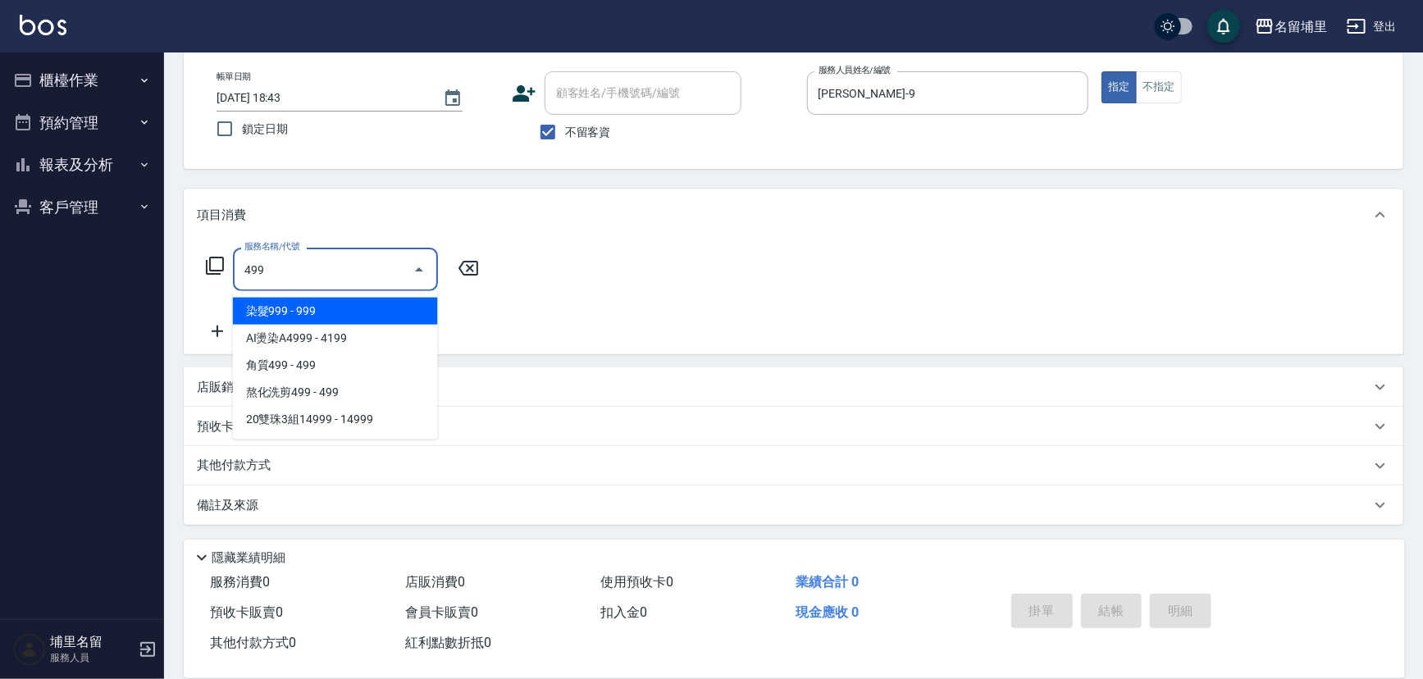
type input "染髮999(499)"
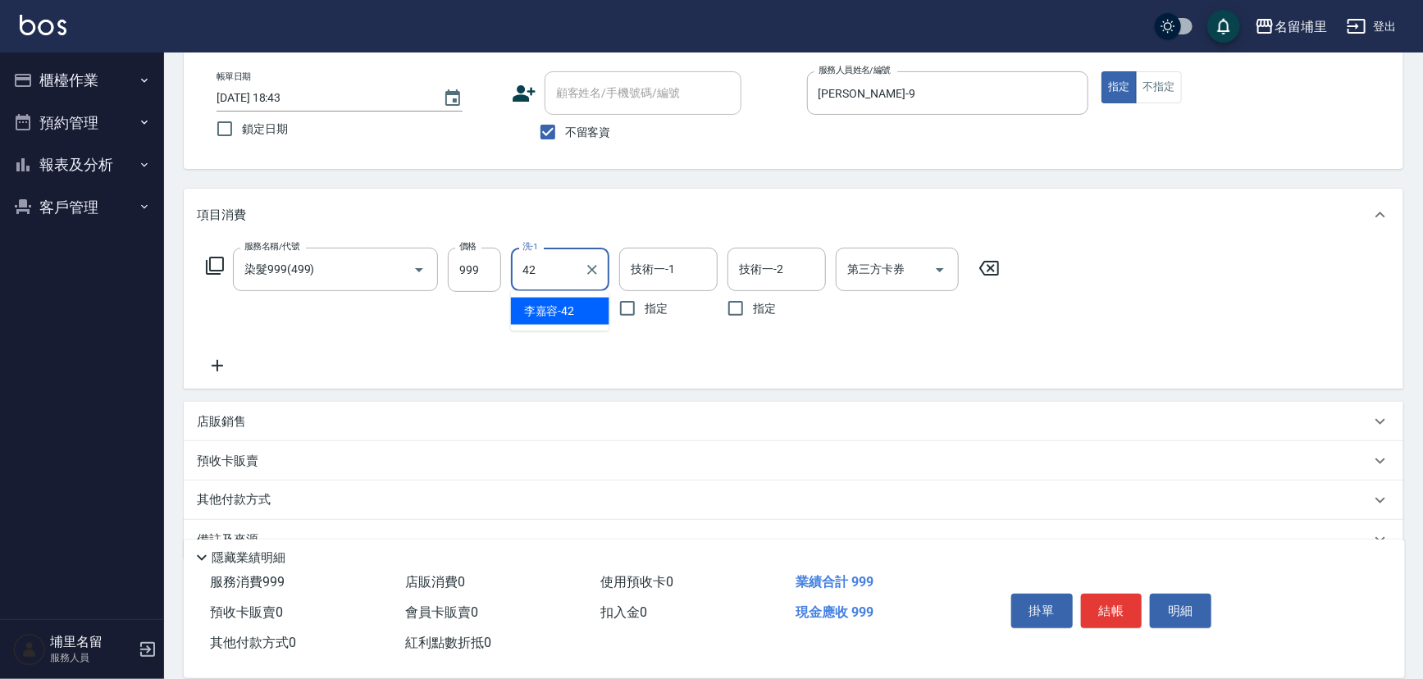
type input "李嘉容-42"
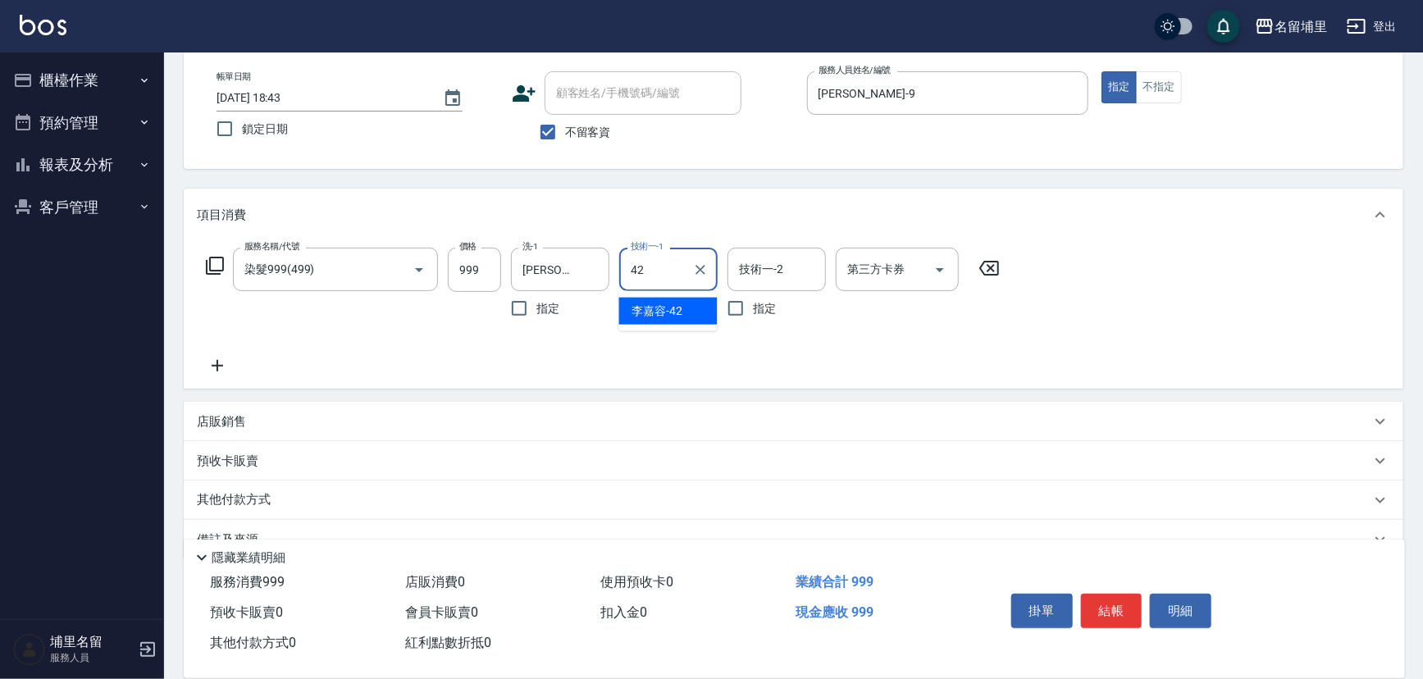
type input "李嘉容-42"
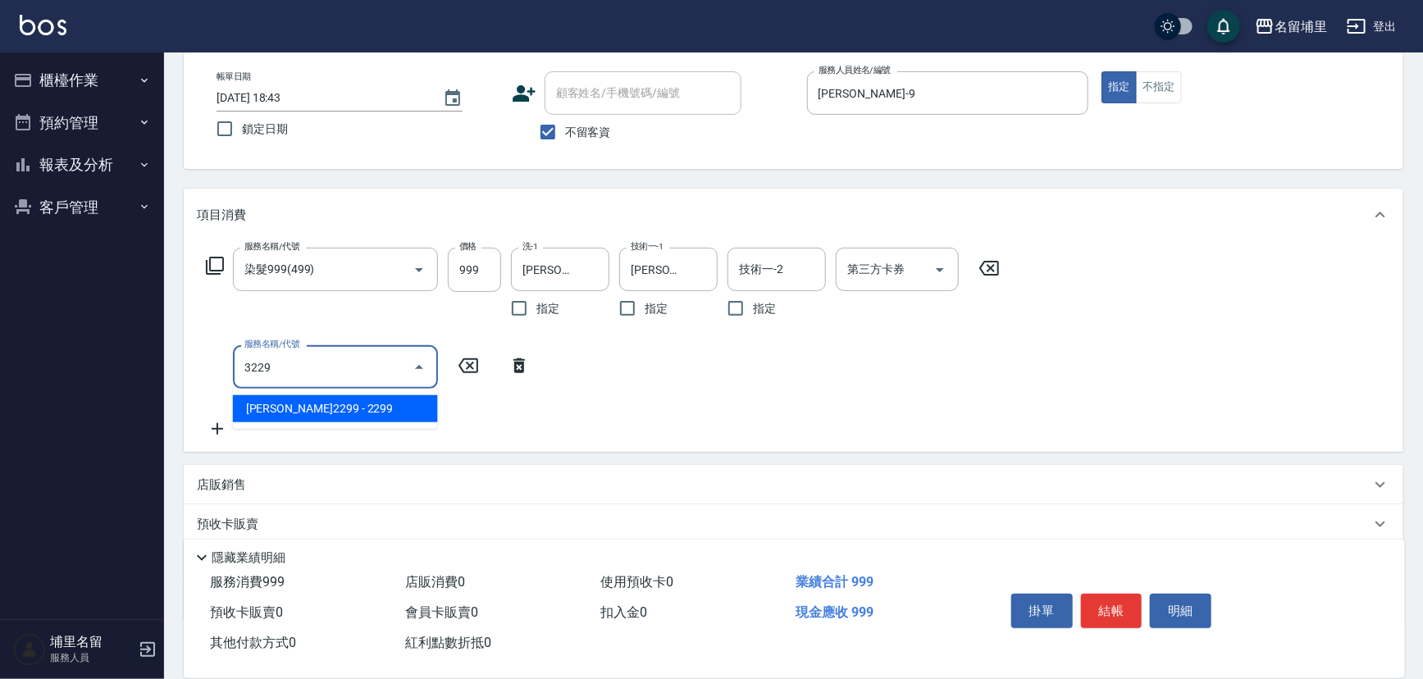
type input "伊黛莉2299(3229)"
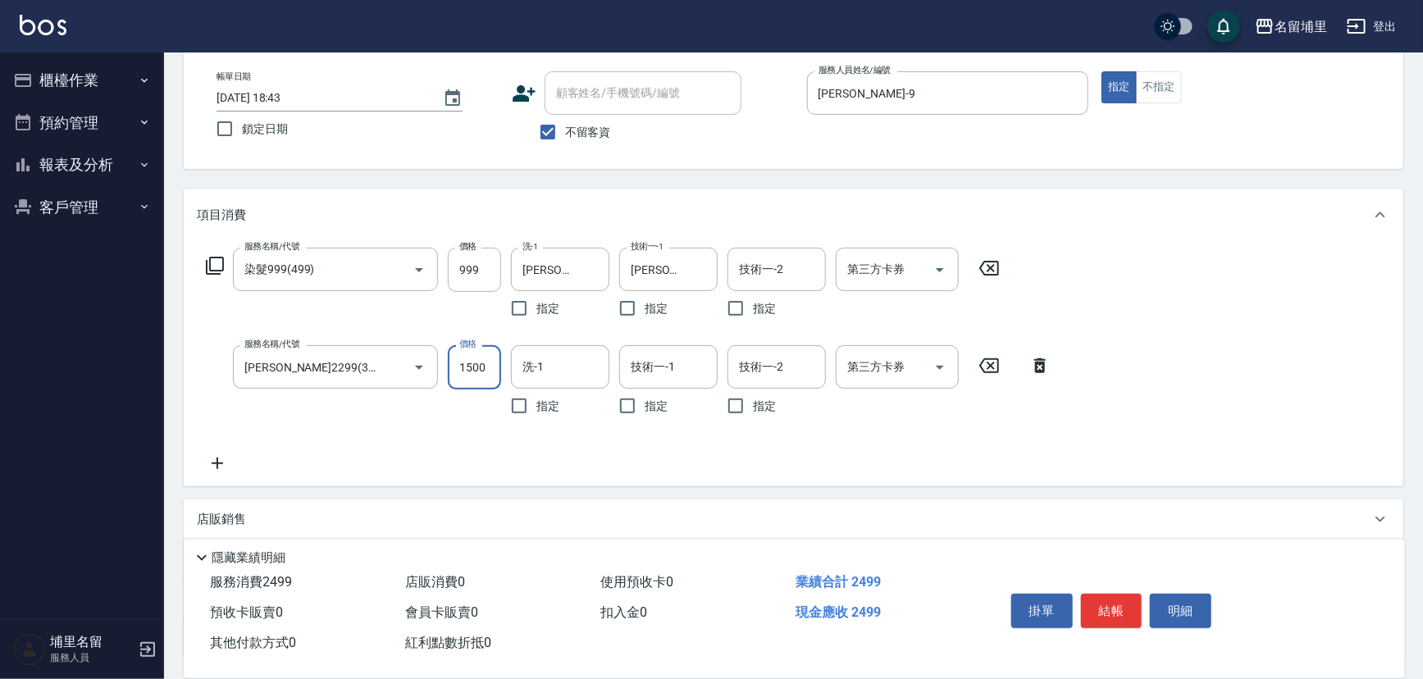
type input "1500"
type input "李嘉容-42"
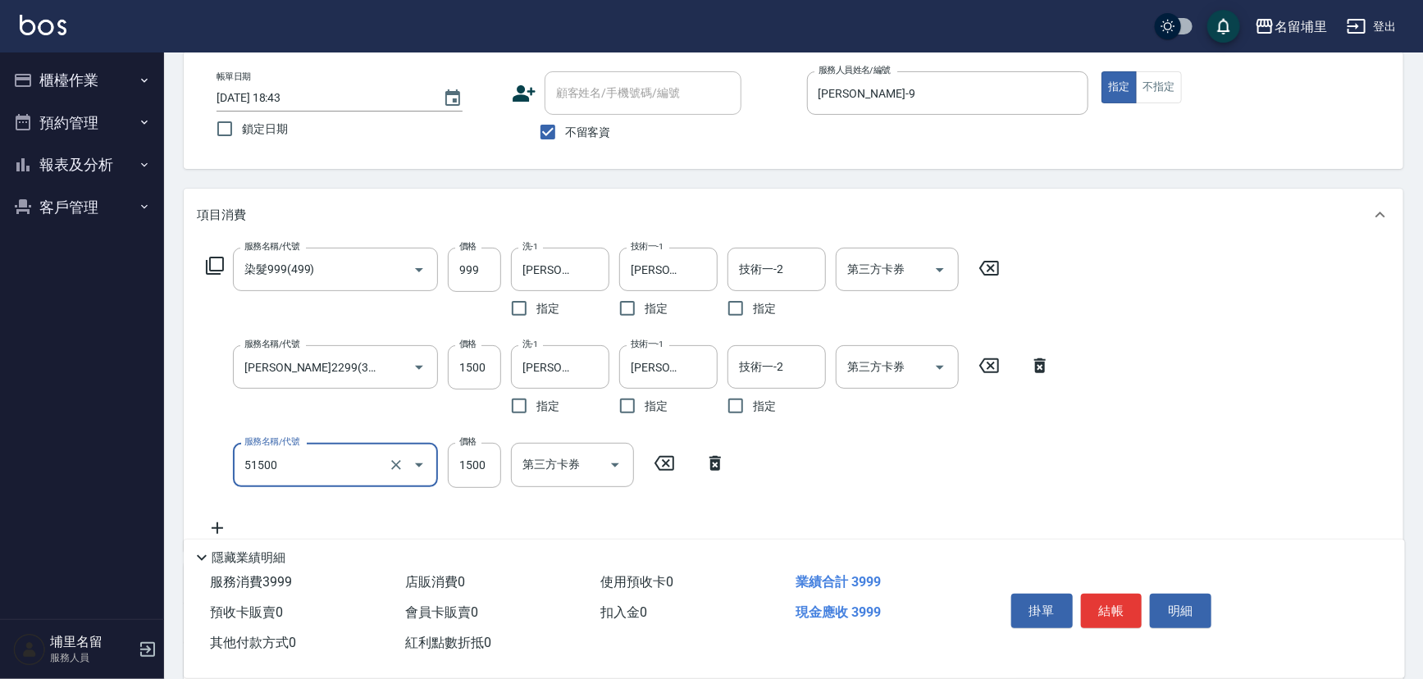
type input "極光護髮1500(51500)"
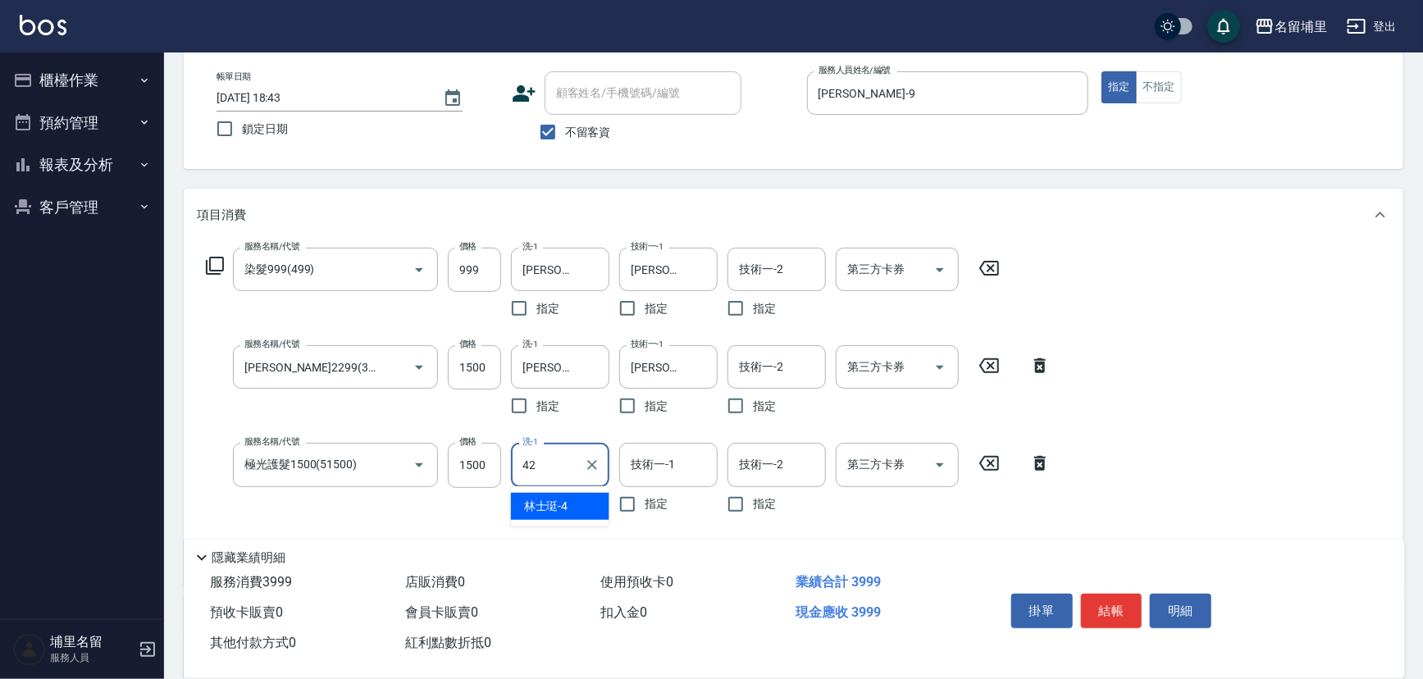
type input "李嘉容-42"
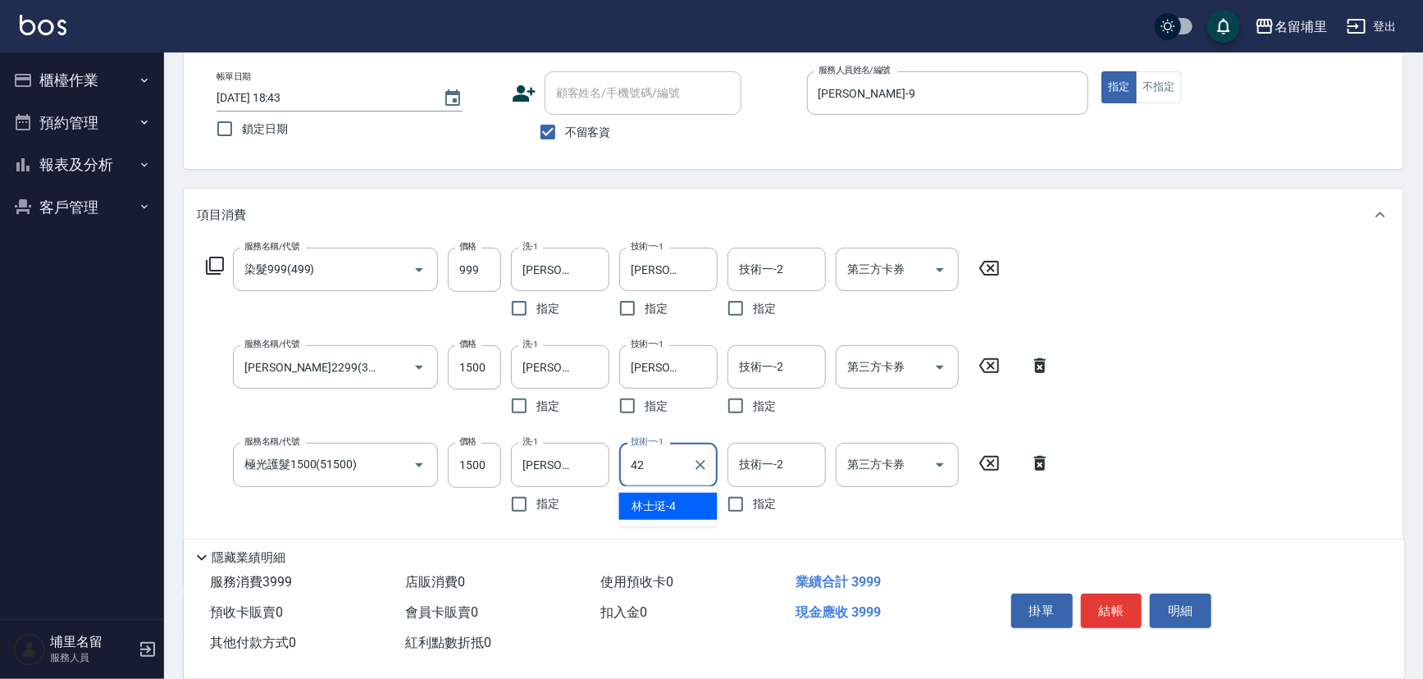
type input "李嘉容-42"
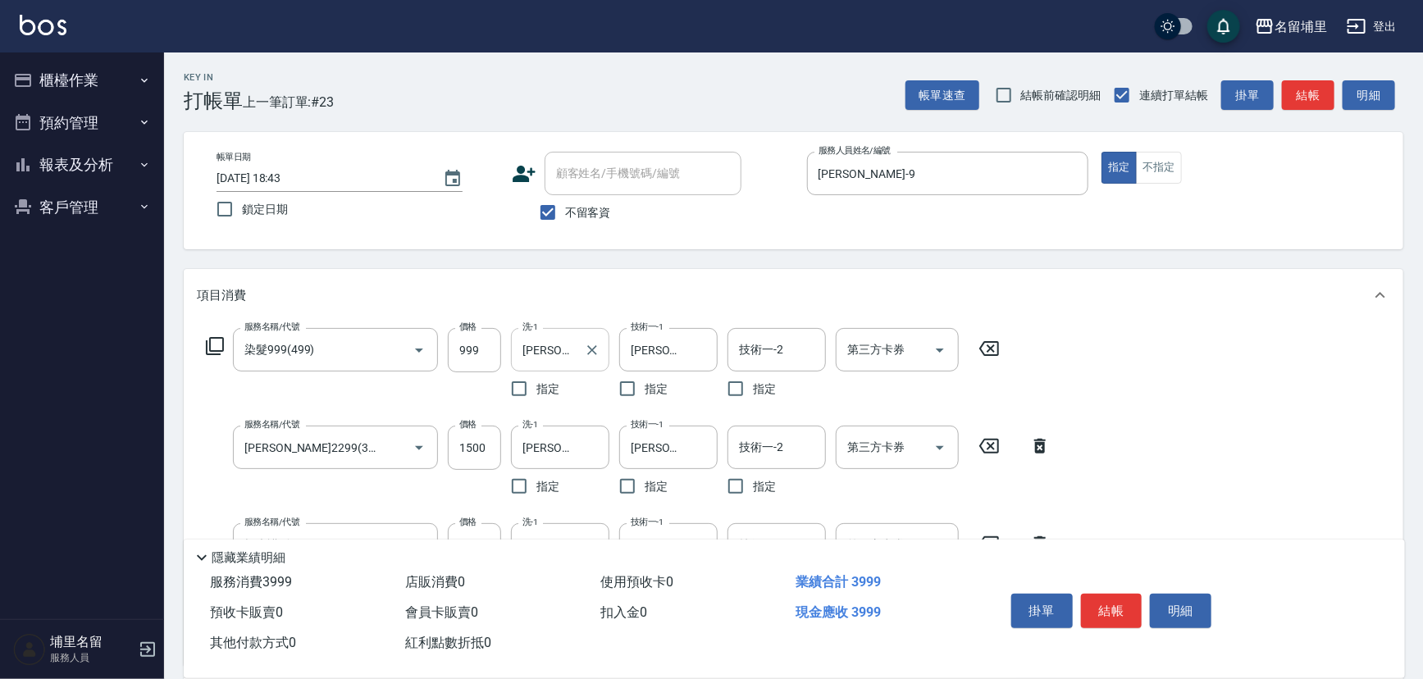
scroll to position [0, 0]
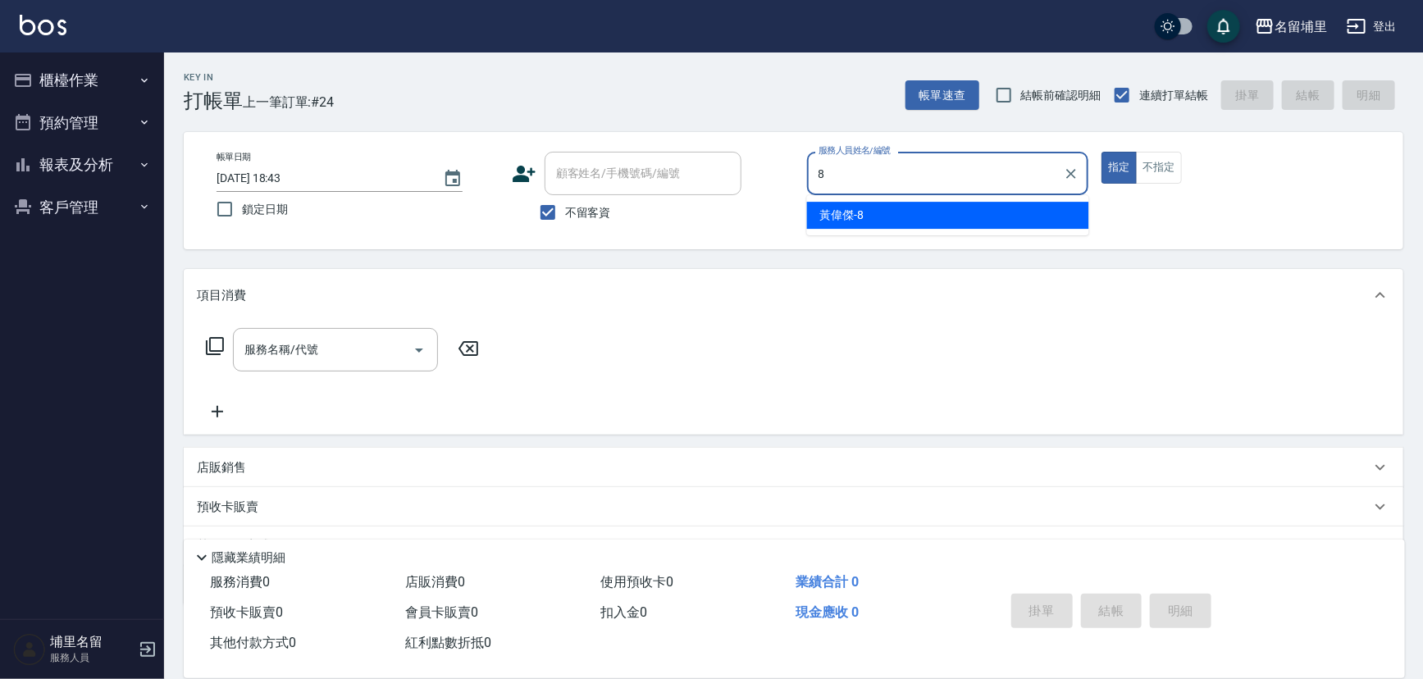
type input "[PERSON_NAME]-8"
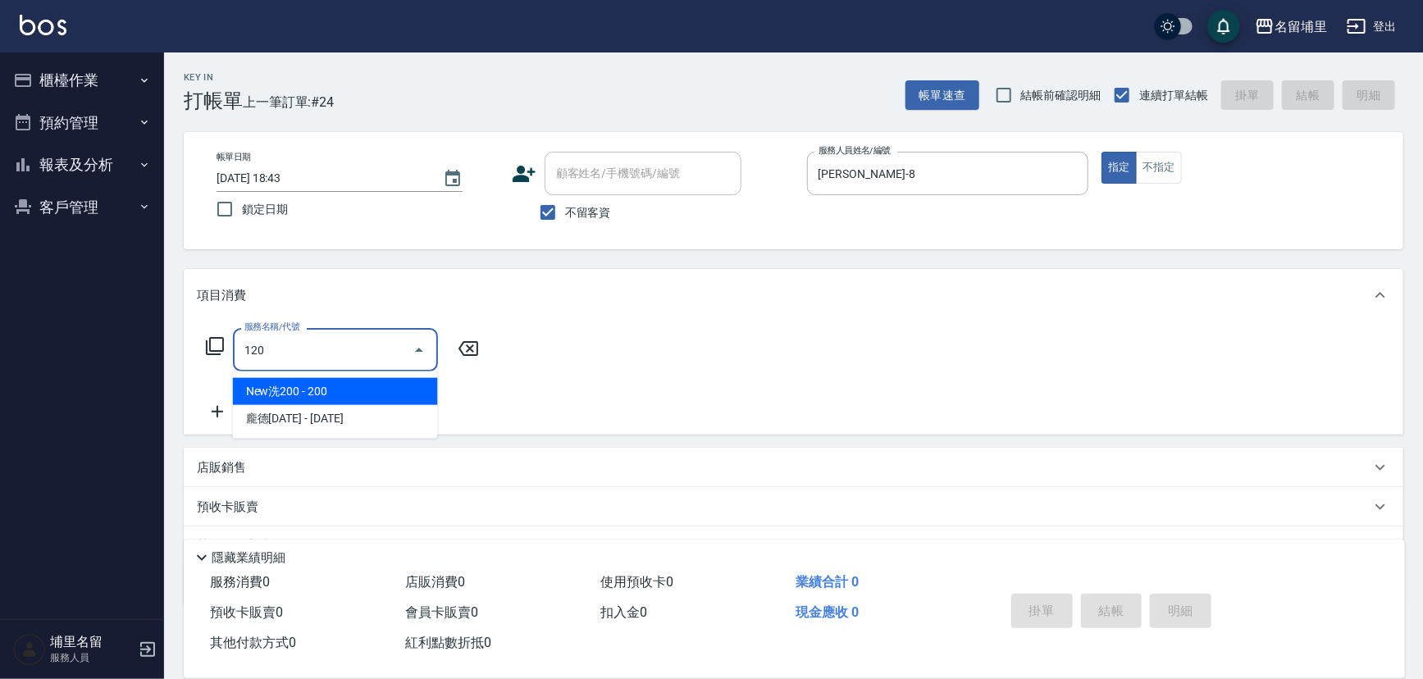
type input "New洗200(120)"
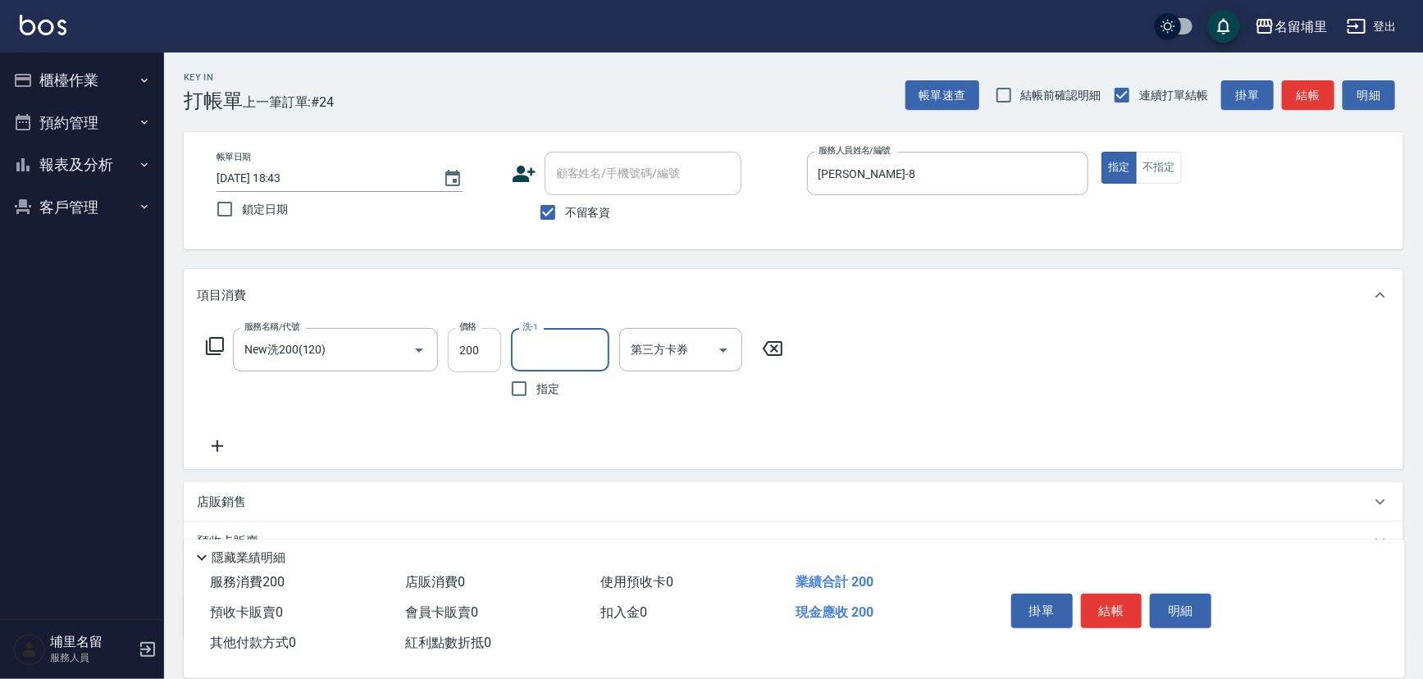
click at [491, 359] on input "200" at bounding box center [474, 350] width 53 height 44
click at [397, 360] on button "Clear" at bounding box center [396, 350] width 23 height 23
click at [399, 359] on button "Clear" at bounding box center [396, 350] width 23 height 23
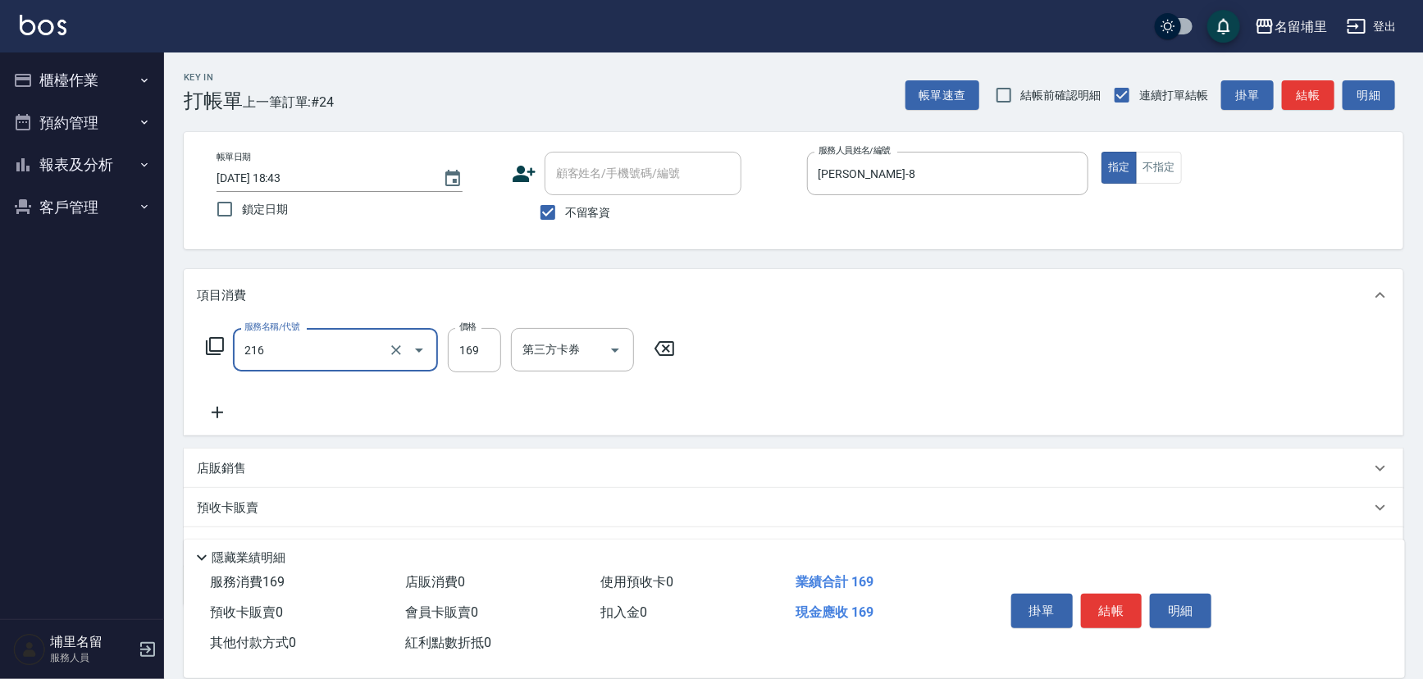
type input "剪髮169(216)"
type input "300"
click at [641, 359] on div "第三方卡券 第三方卡券" at bounding box center [577, 350] width 133 height 44
drag, startPoint x: 618, startPoint y: 356, endPoint x: 614, endPoint y: 365, distance: 9.9
click at [618, 355] on icon "Open" at bounding box center [615, 350] width 20 height 20
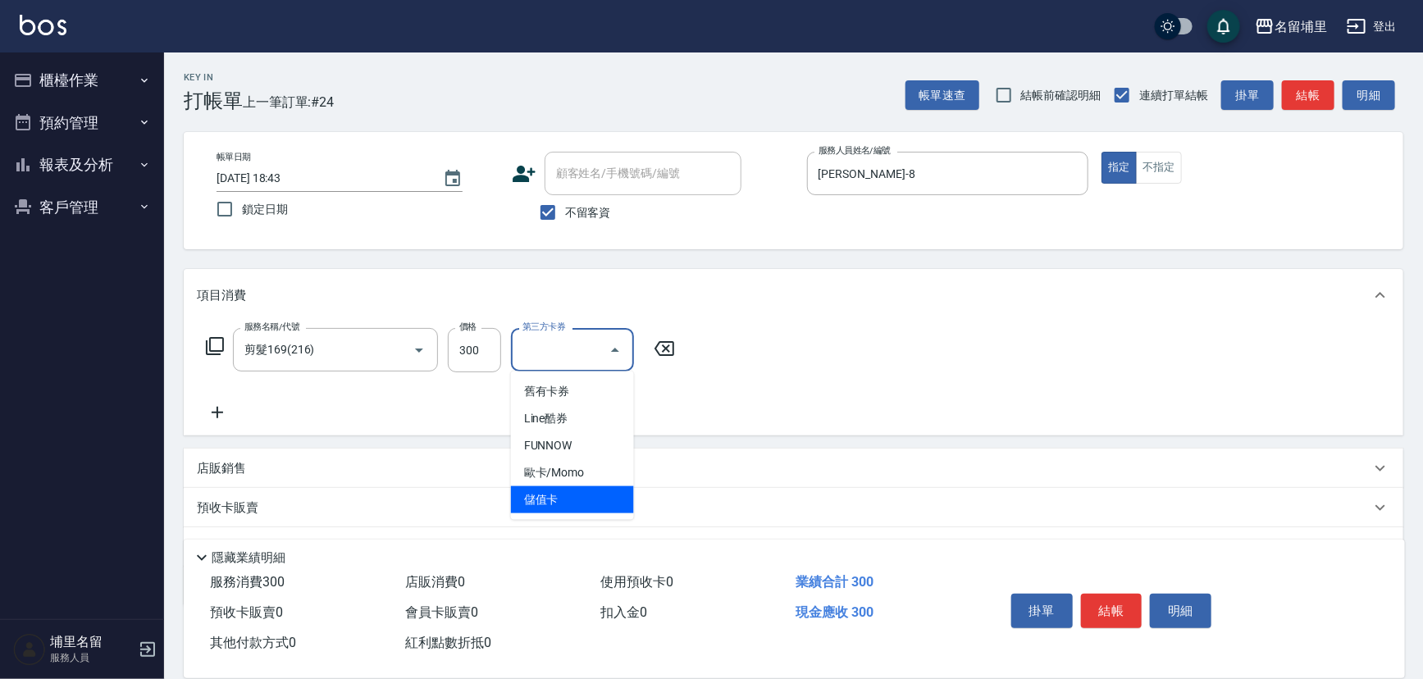
click at [578, 509] on span "儲值卡" at bounding box center [572, 500] width 123 height 27
type input "儲值卡"
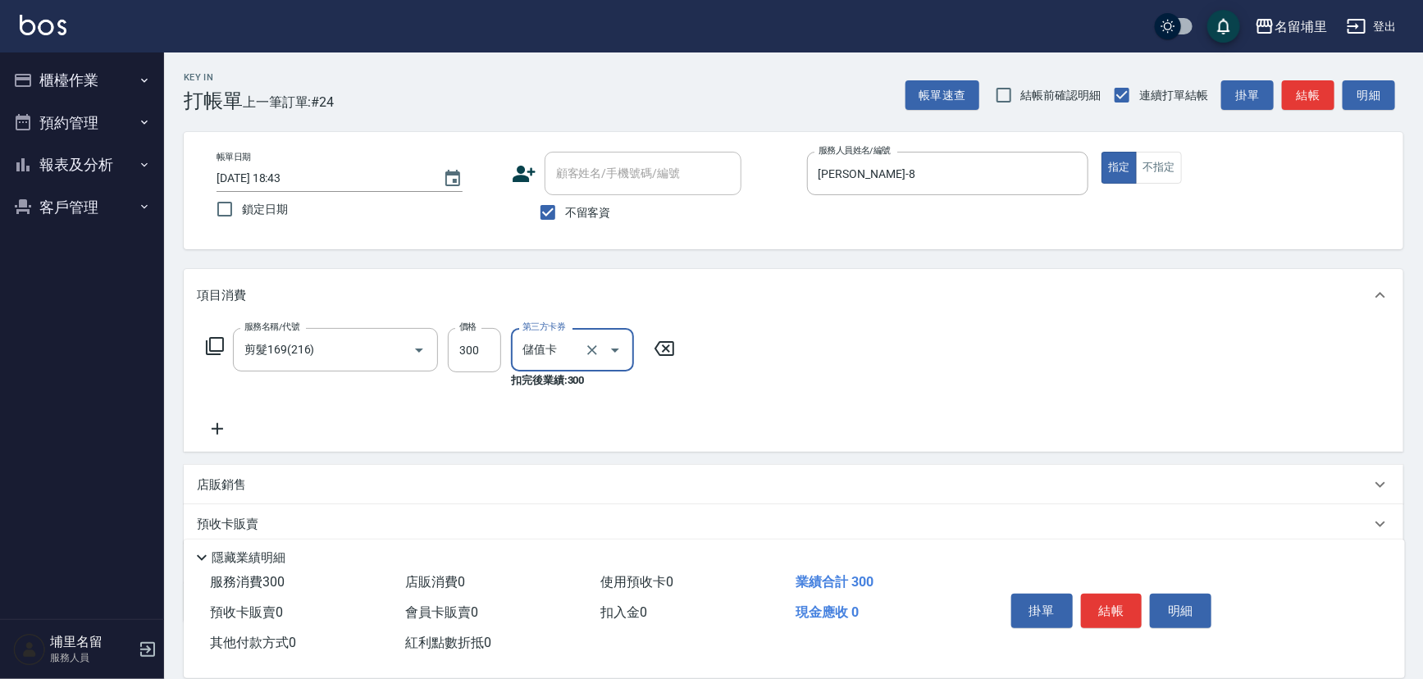
drag, startPoint x: 777, startPoint y: 364, endPoint x: 788, endPoint y: 368, distance: 11.4
click at [784, 366] on div "服務名稱/代號 剪髮169(216) 服務名稱/代號 價格 300 價格 第三方卡券 儲值卡 第三方卡券 扣完後業績: 300" at bounding box center [794, 387] width 1220 height 130
drag, startPoint x: 1107, startPoint y: 609, endPoint x: 1107, endPoint y: 599, distance: 9.8
click at [1107, 601] on button "結帳" at bounding box center [1112, 611] width 62 height 34
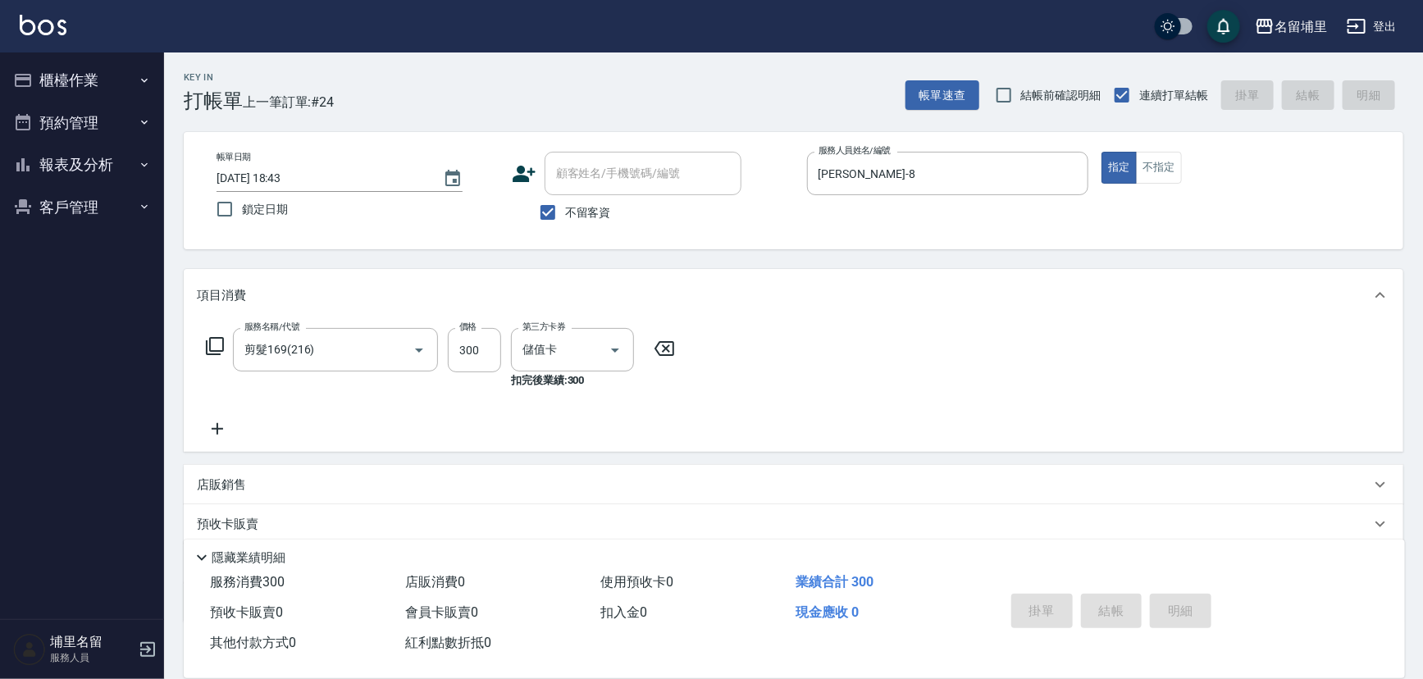
type input "[DATE] 18:44"
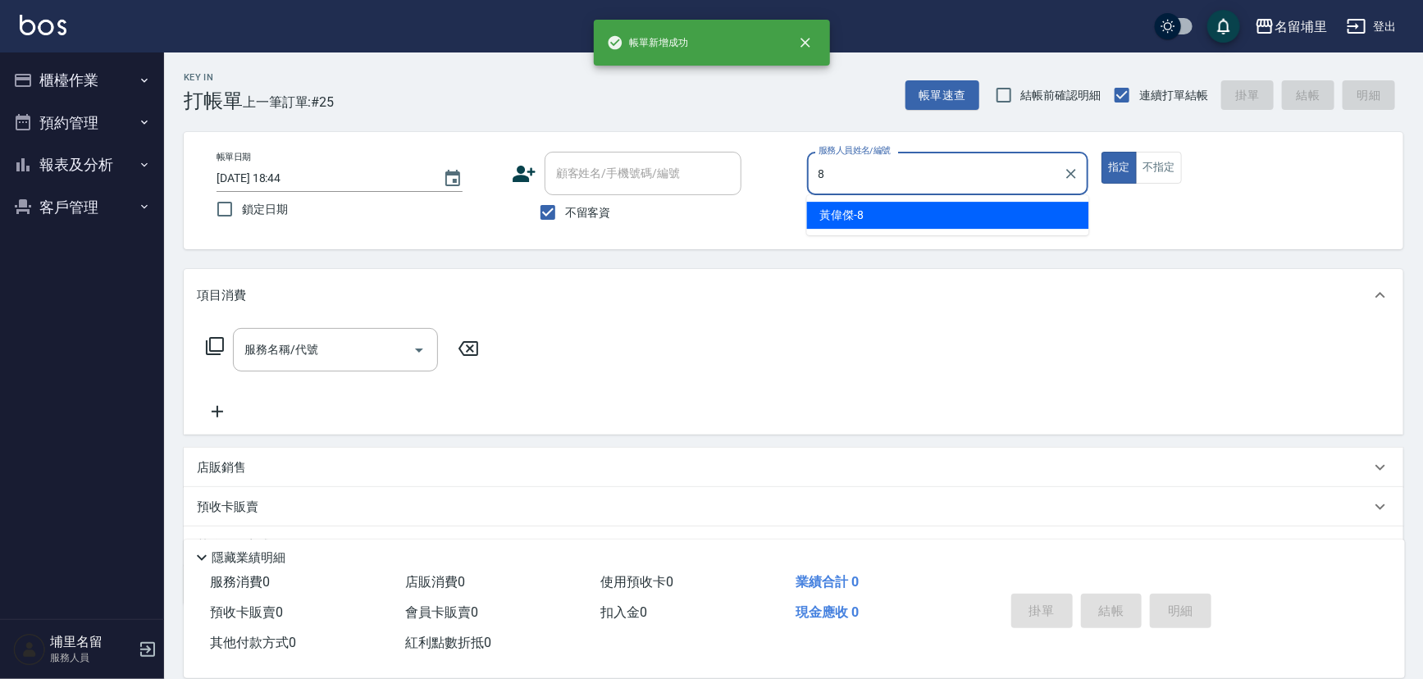
type input "[PERSON_NAME]-8"
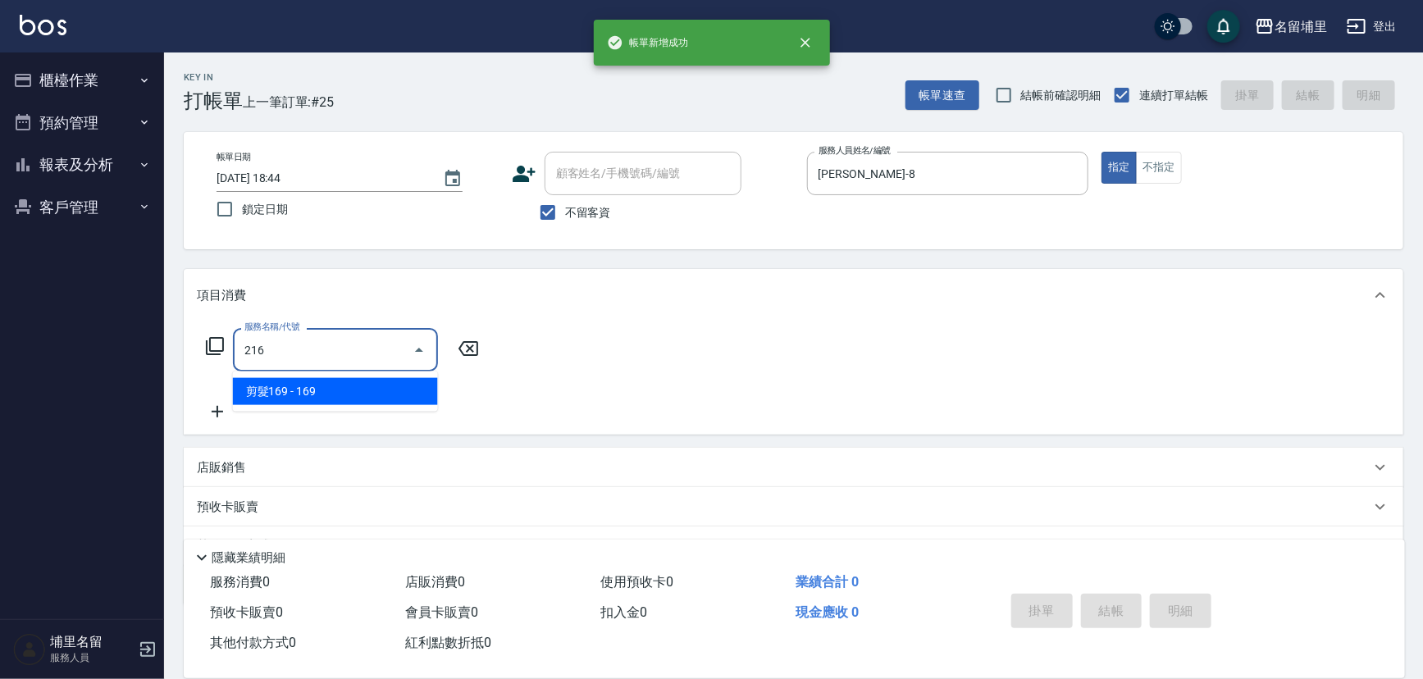
type input "剪髮169(216)"
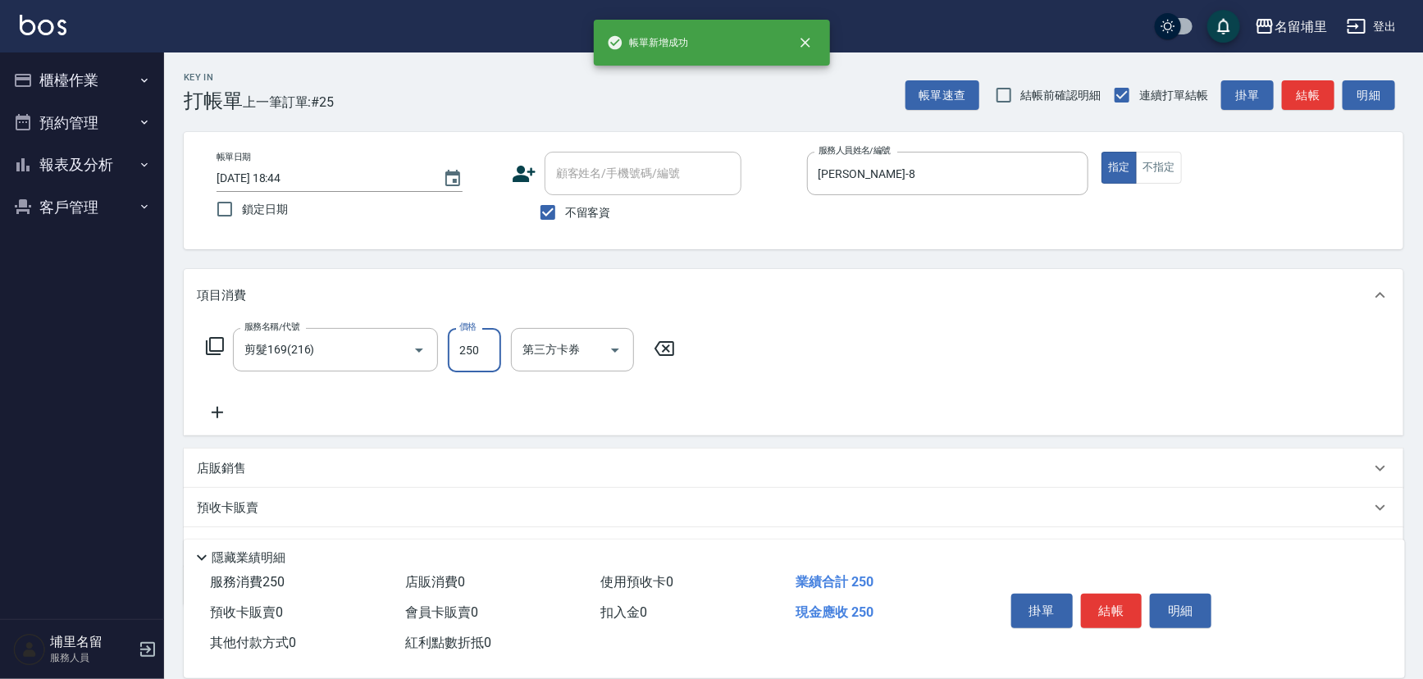
type input "250"
click at [619, 345] on icon "Open" at bounding box center [615, 350] width 20 height 20
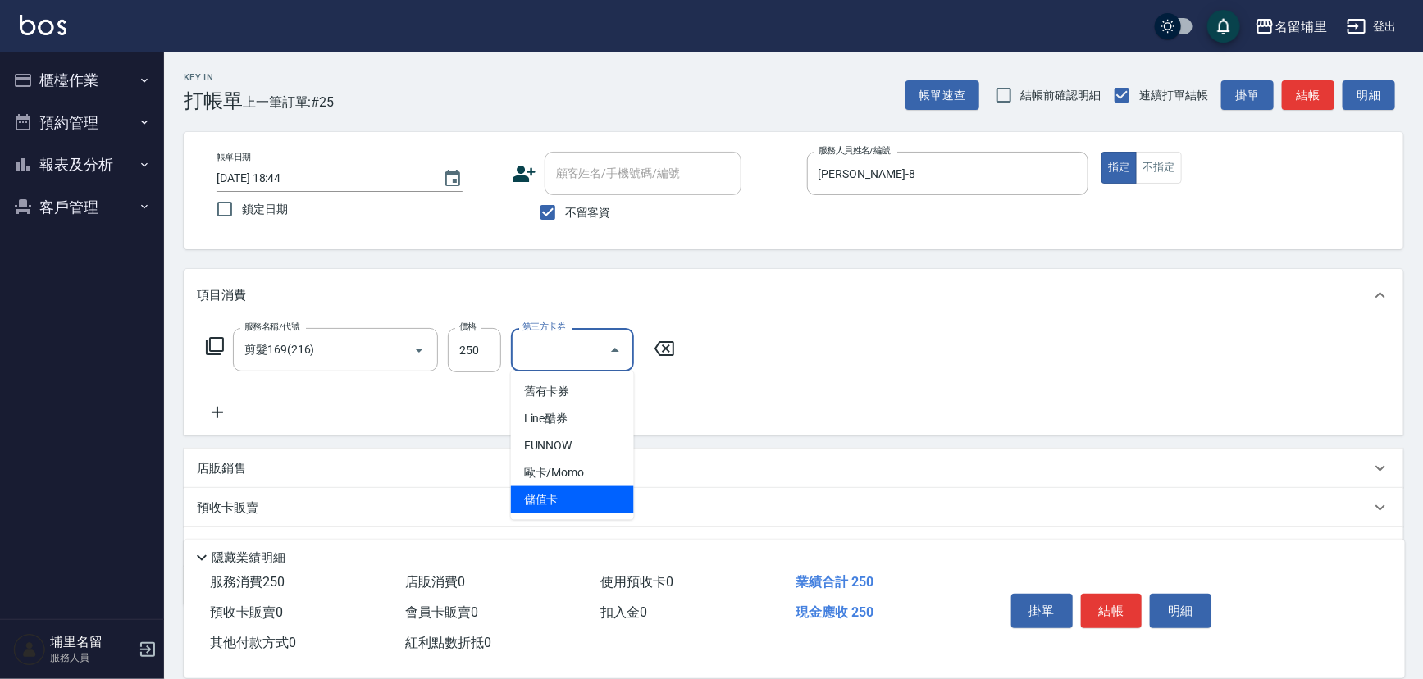
click at [573, 488] on span "儲值卡" at bounding box center [572, 500] width 123 height 27
type input "儲值卡"
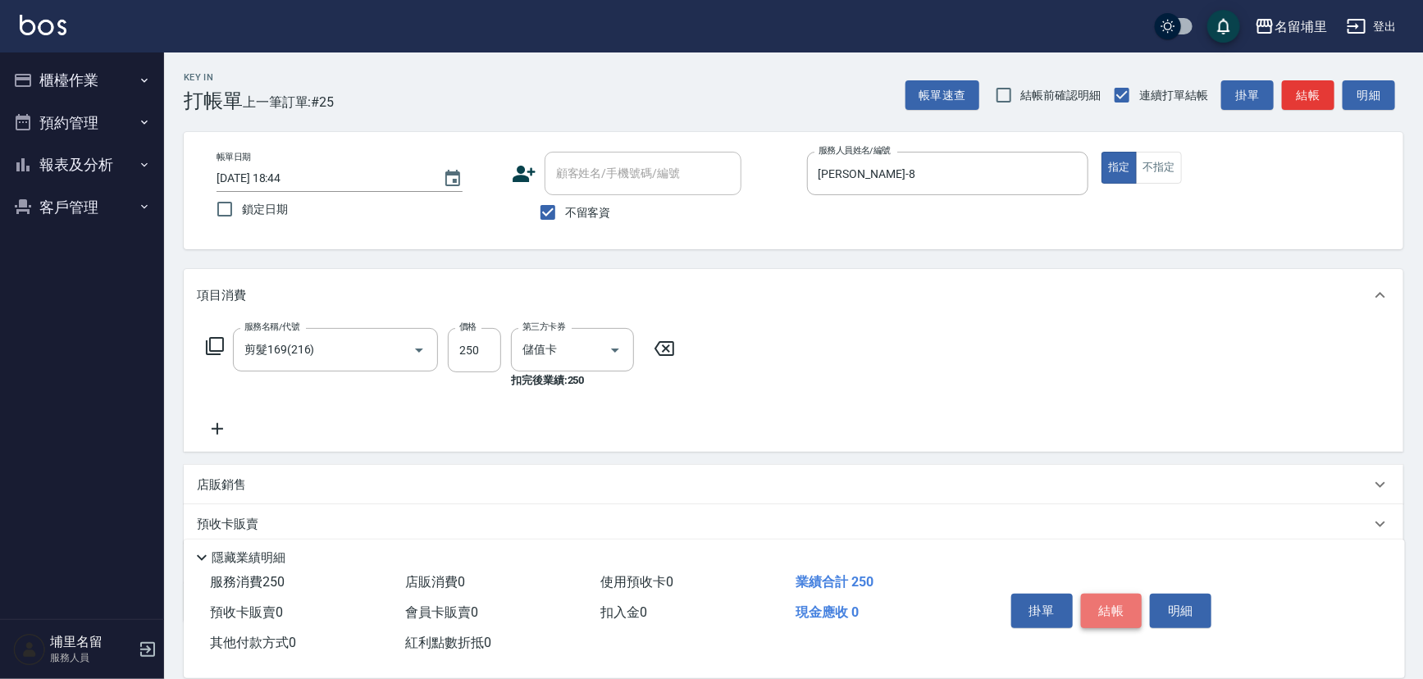
drag, startPoint x: 1097, startPoint y: 597, endPoint x: 1066, endPoint y: 592, distance: 31.6
click at [1097, 598] on button "結帳" at bounding box center [1112, 611] width 62 height 34
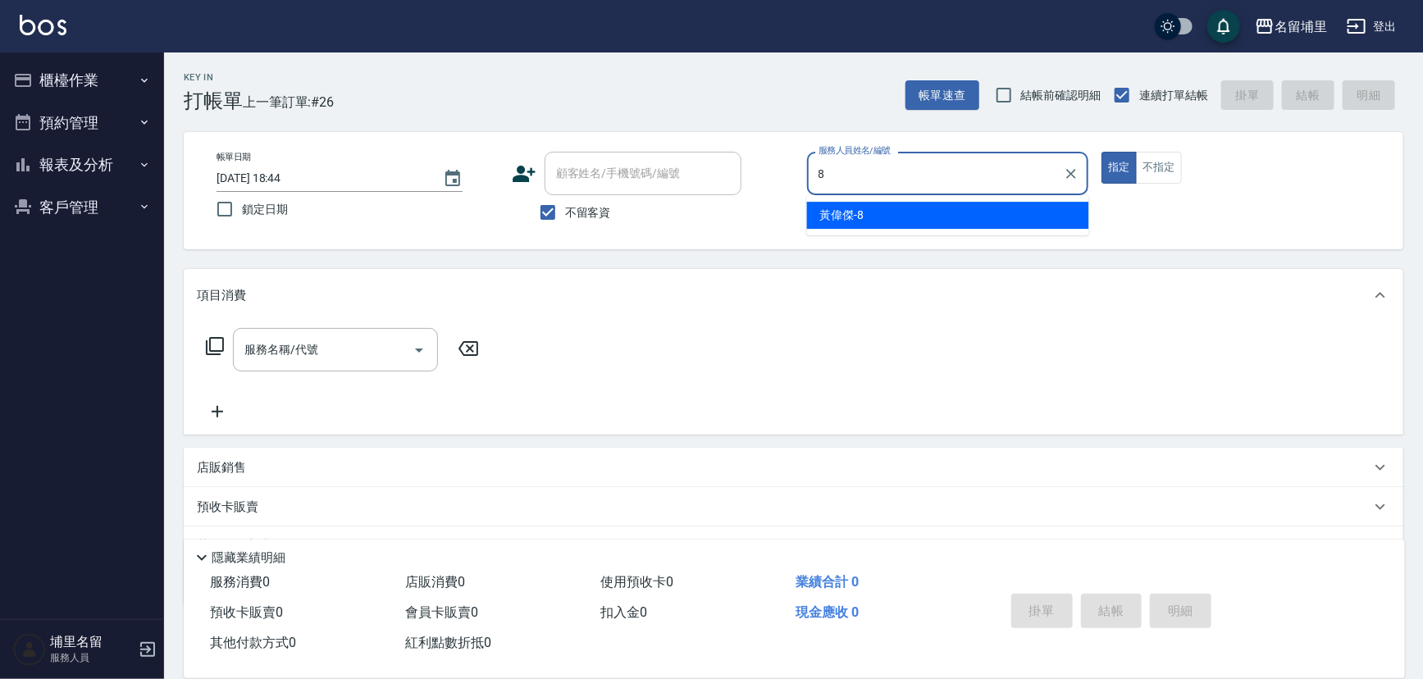
type input "[PERSON_NAME]-8"
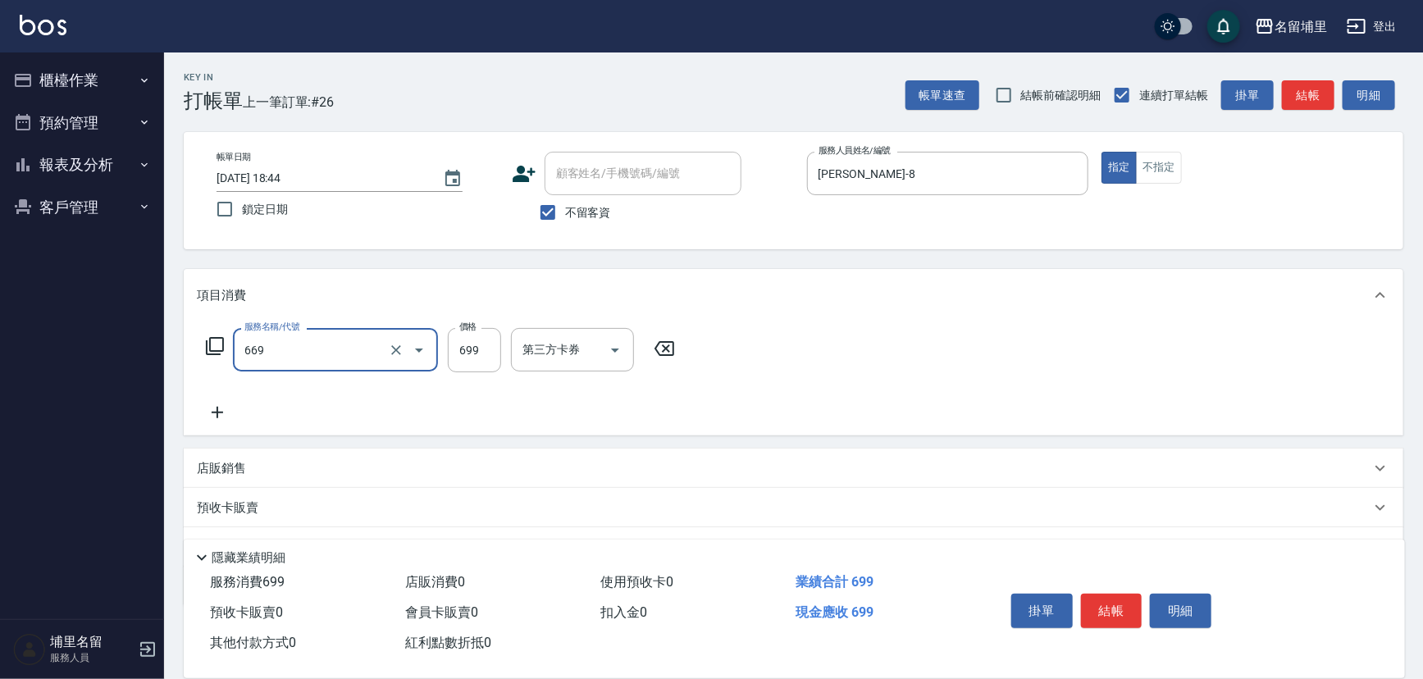
type input "精油699(669)"
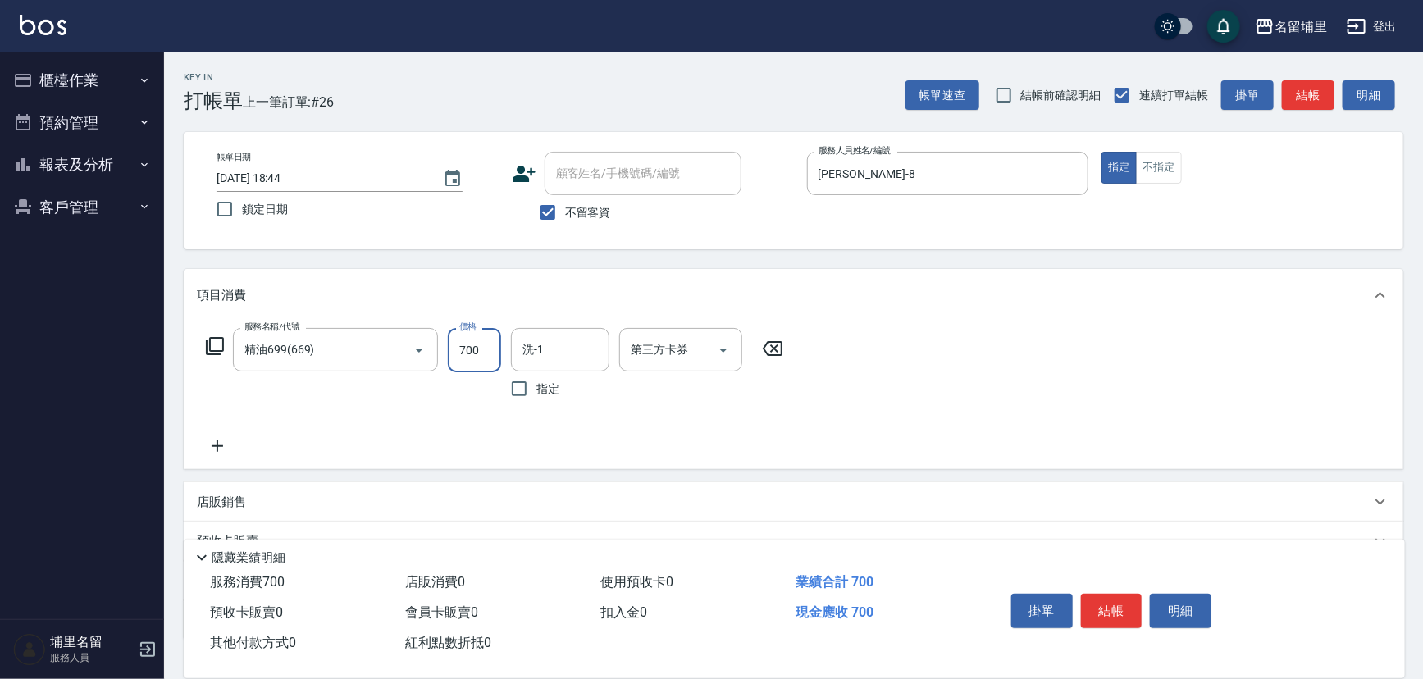
type input "700"
type input "[PERSON_NAME]-45"
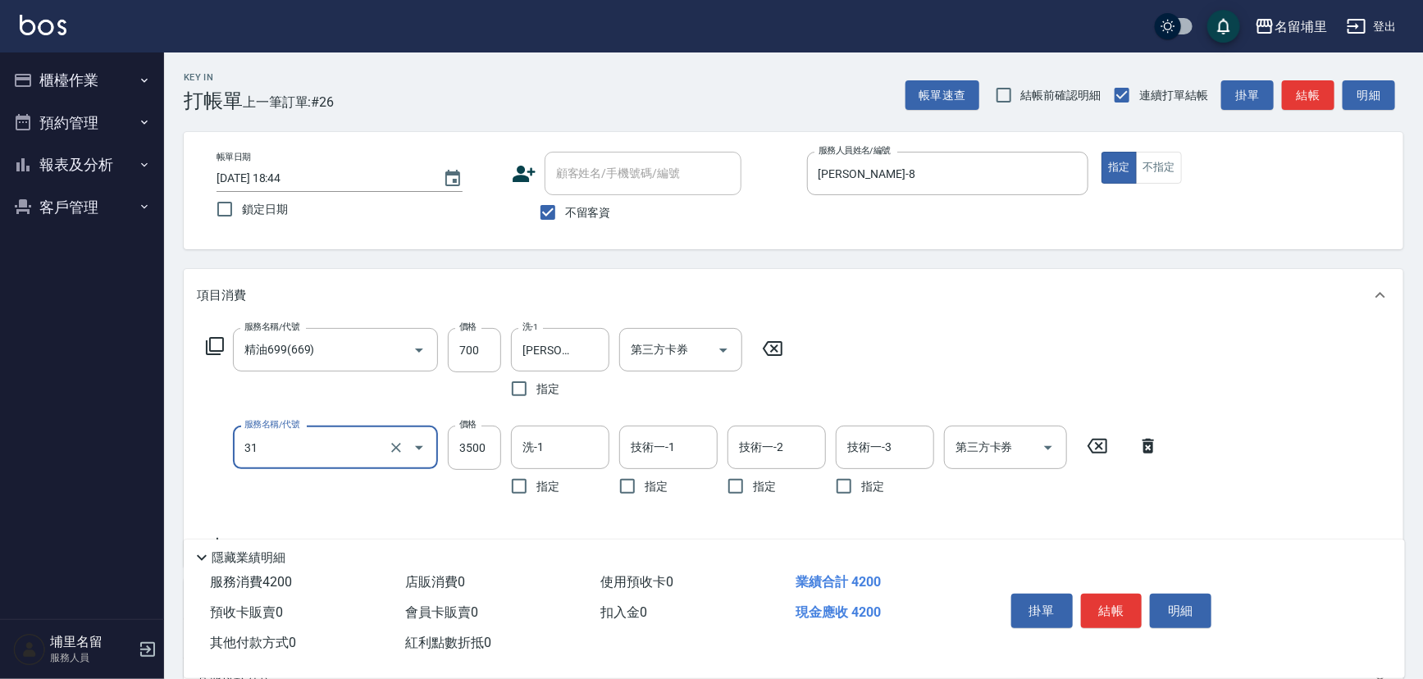
type input "燙A3500(31)"
type input "2400"
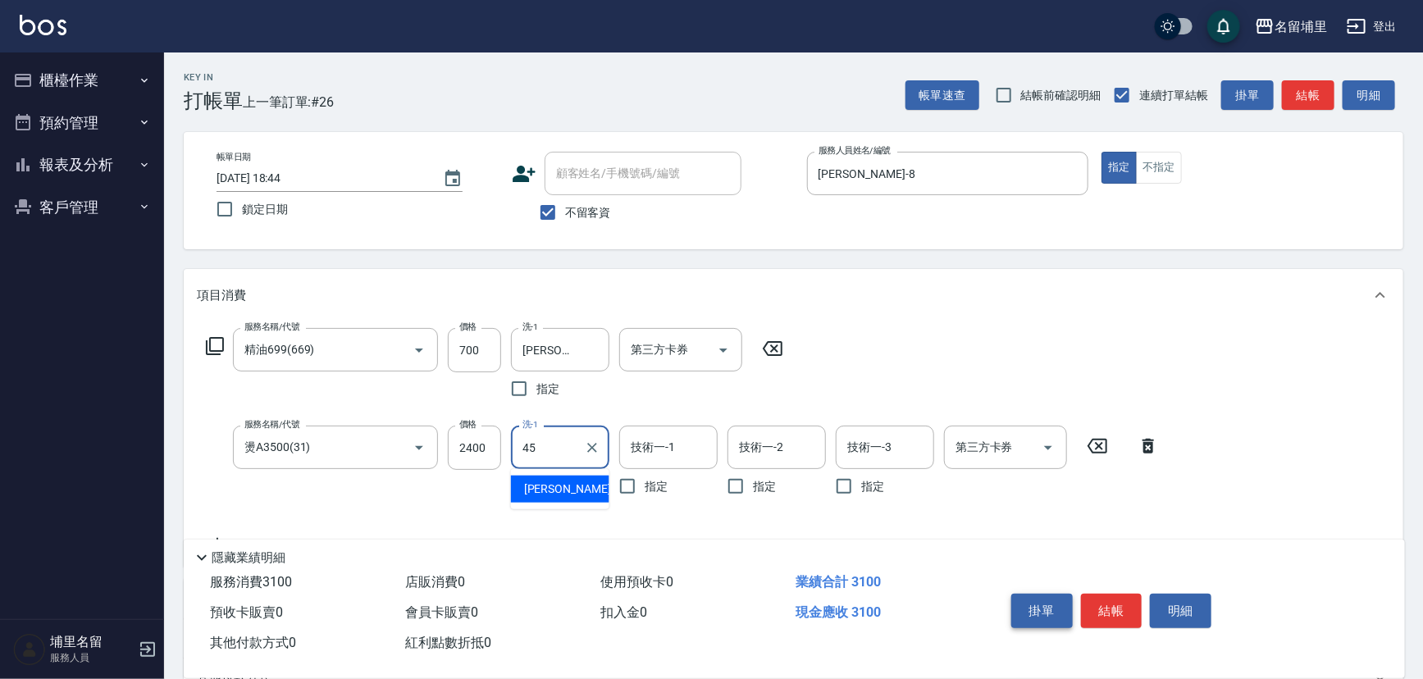
type input "[PERSON_NAME]-45"
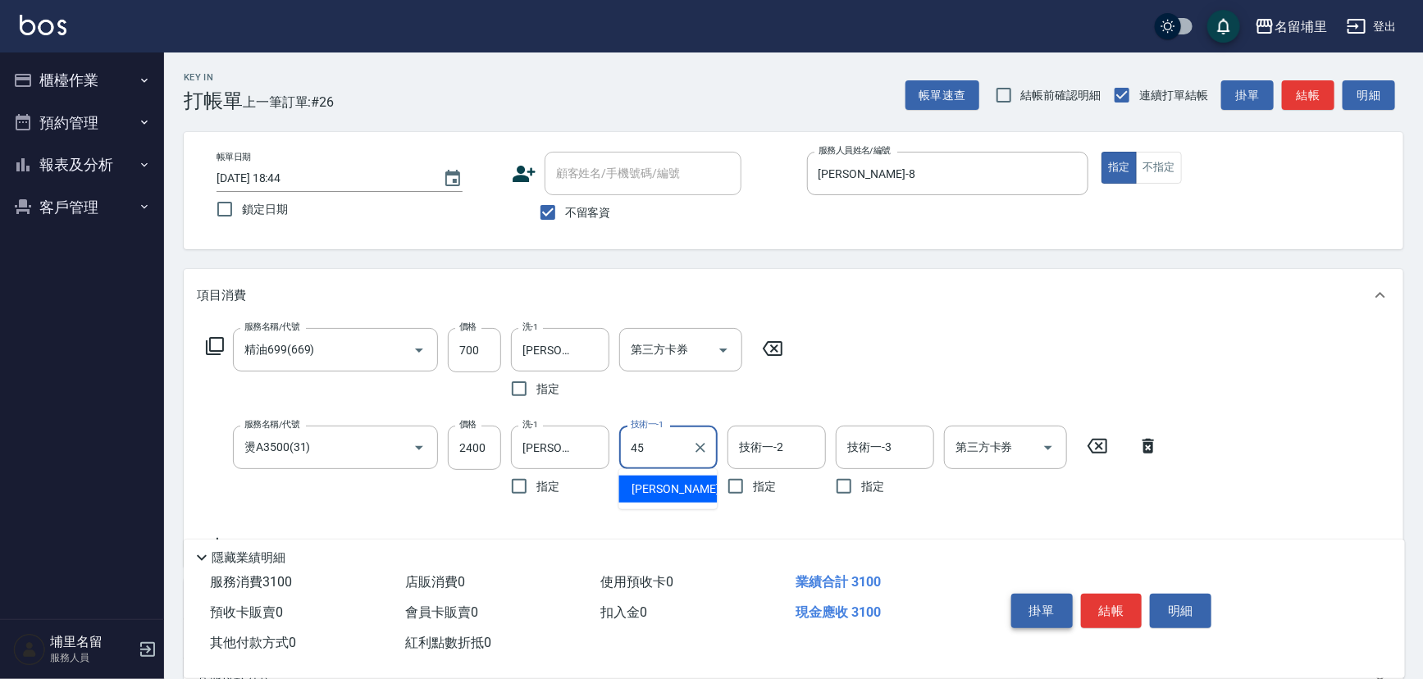
type input "[PERSON_NAME]-45"
click at [723, 351] on icon "Open" at bounding box center [724, 351] width 8 height 4
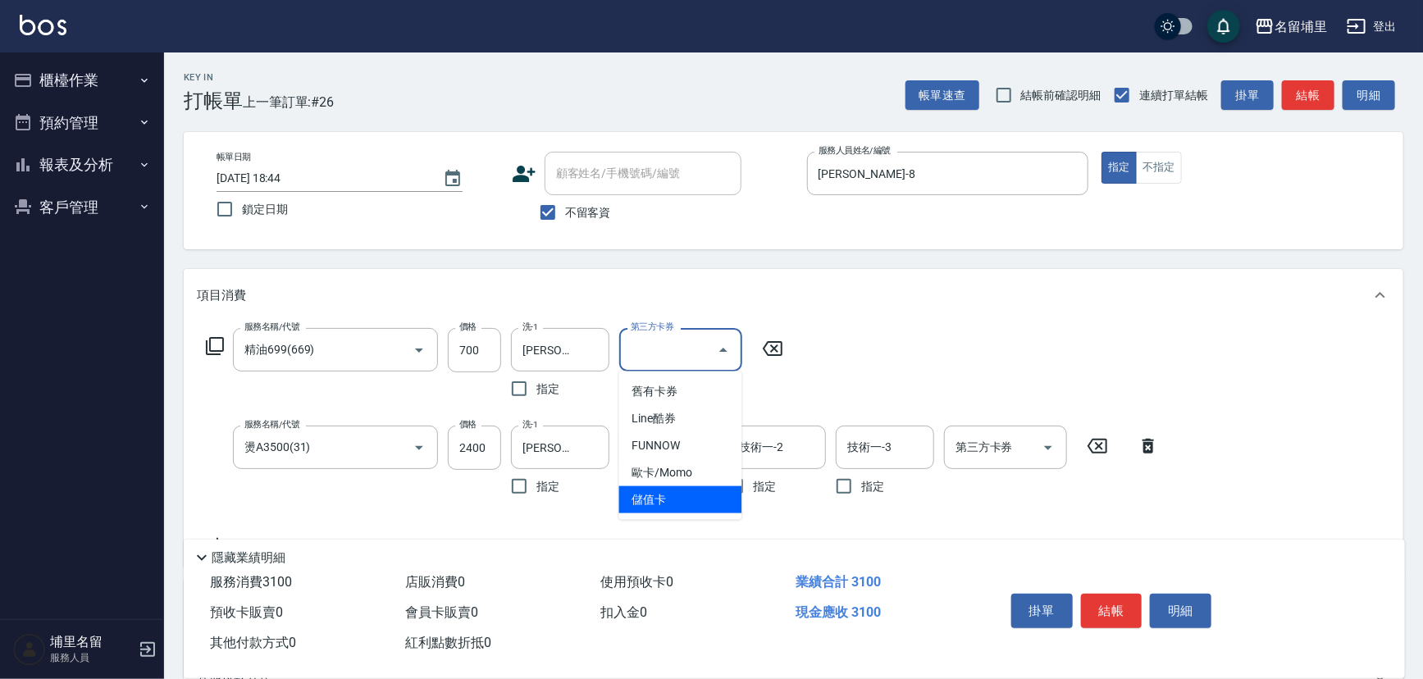
click at [697, 491] on span "儲值卡" at bounding box center [680, 500] width 123 height 27
type input "儲值卡"
click at [1049, 451] on icon "Open" at bounding box center [1049, 448] width 20 height 20
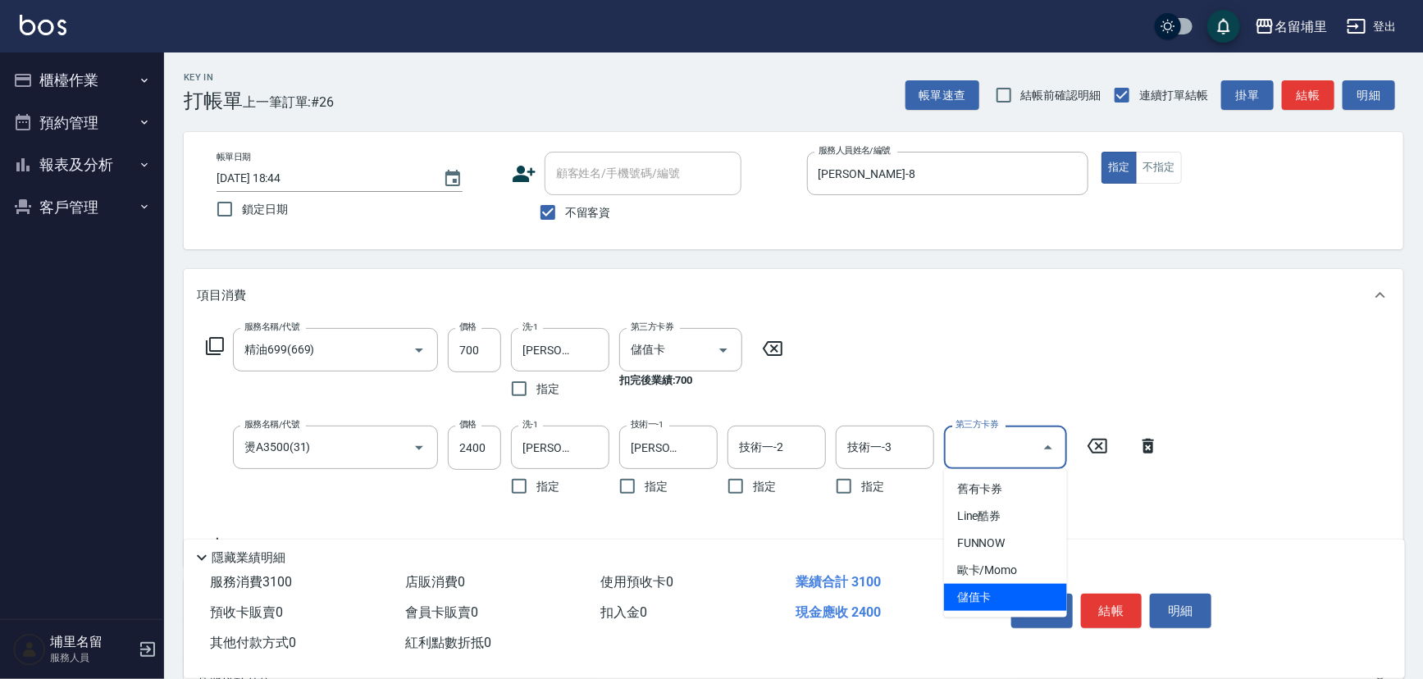
drag, startPoint x: 969, startPoint y: 598, endPoint x: 950, endPoint y: 591, distance: 20.3
click at [968, 596] on span "儲值卡" at bounding box center [1005, 597] width 123 height 27
type input "儲值卡"
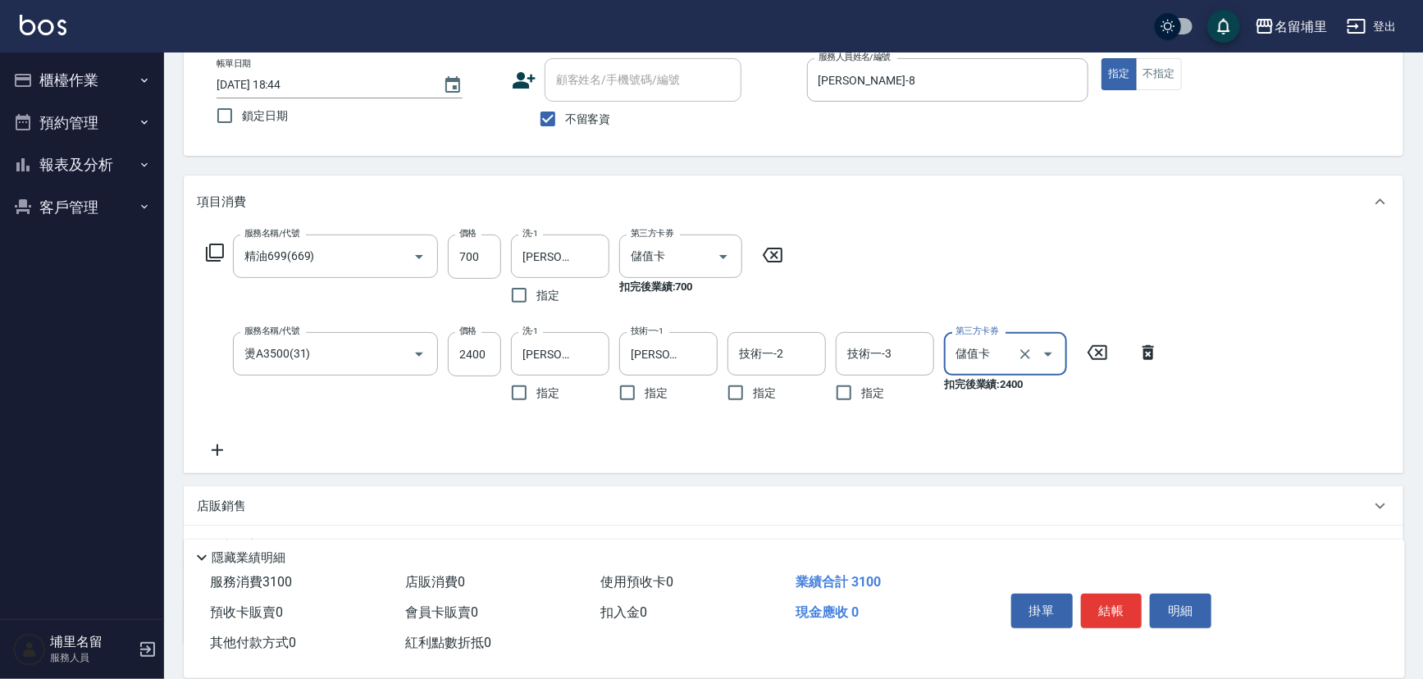
scroll to position [148, 0]
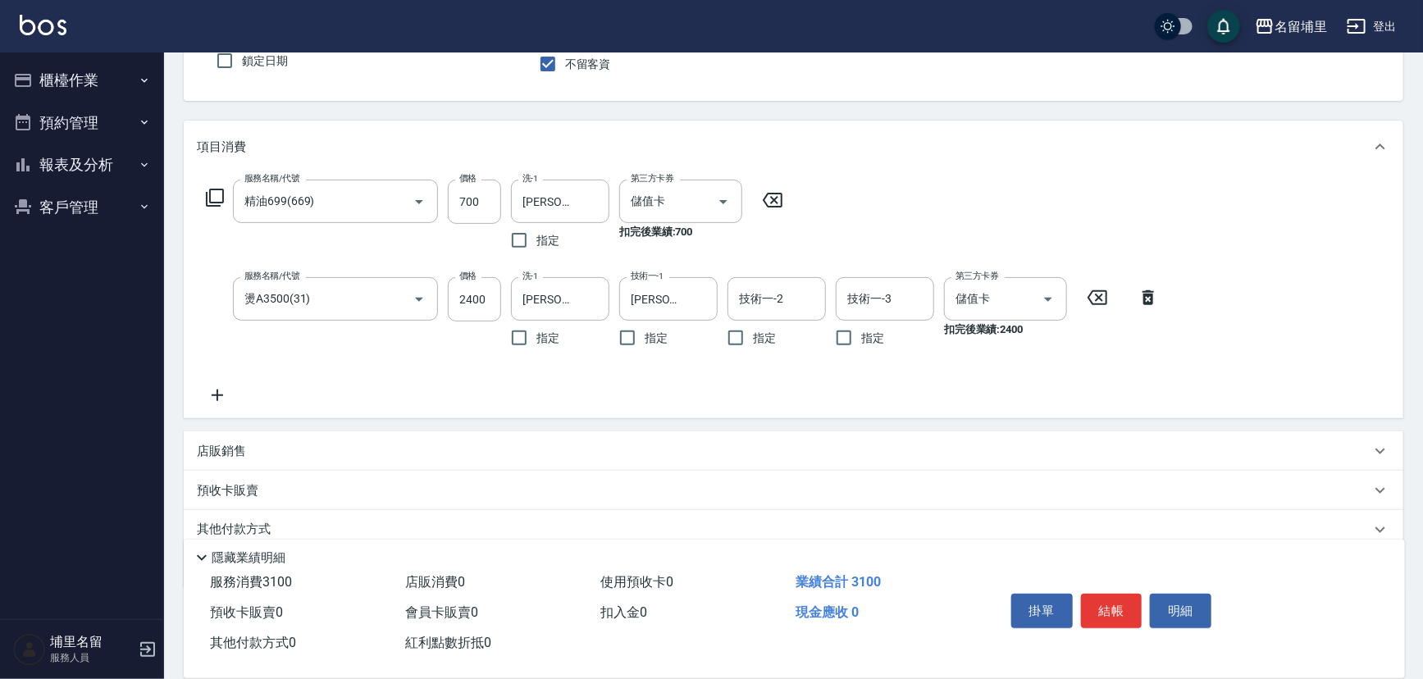
drag, startPoint x: 220, startPoint y: 391, endPoint x: 228, endPoint y: 391, distance: 8.2
click at [228, 391] on icon at bounding box center [217, 396] width 41 height 20
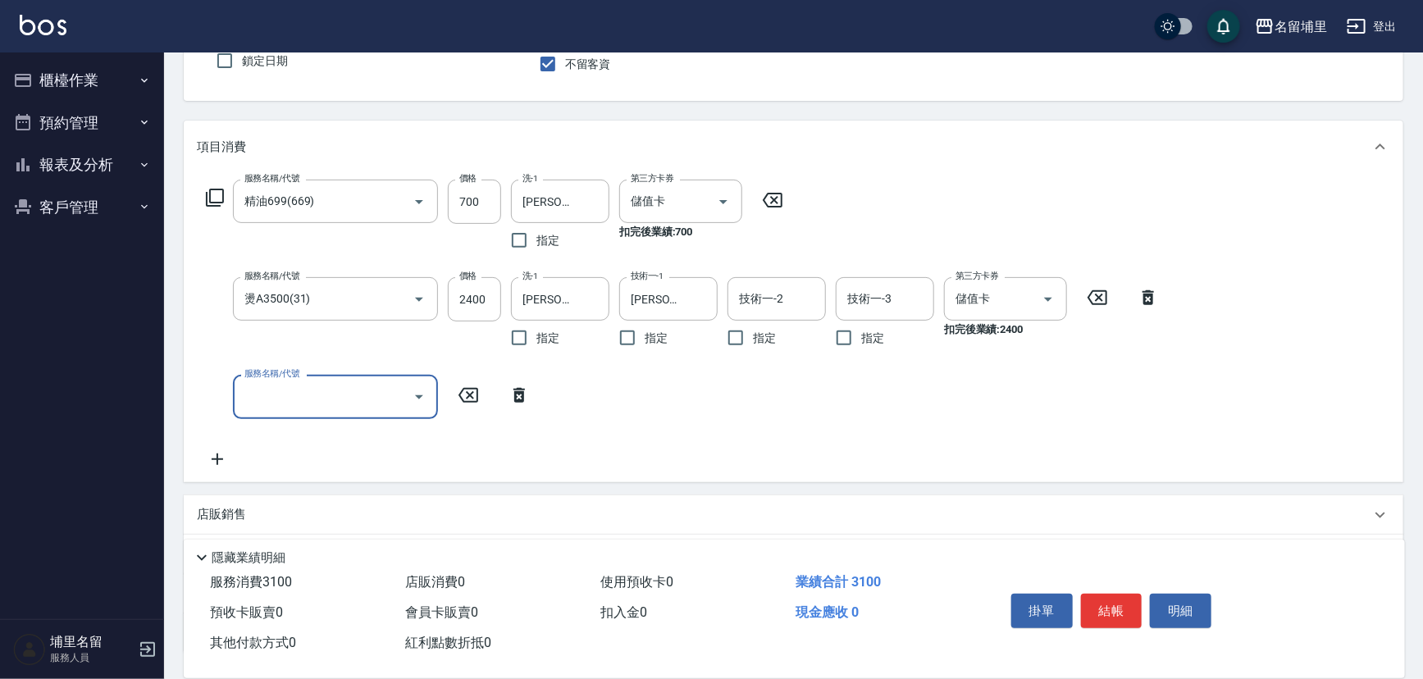
type input "4"
type input "儲3000(8300)"
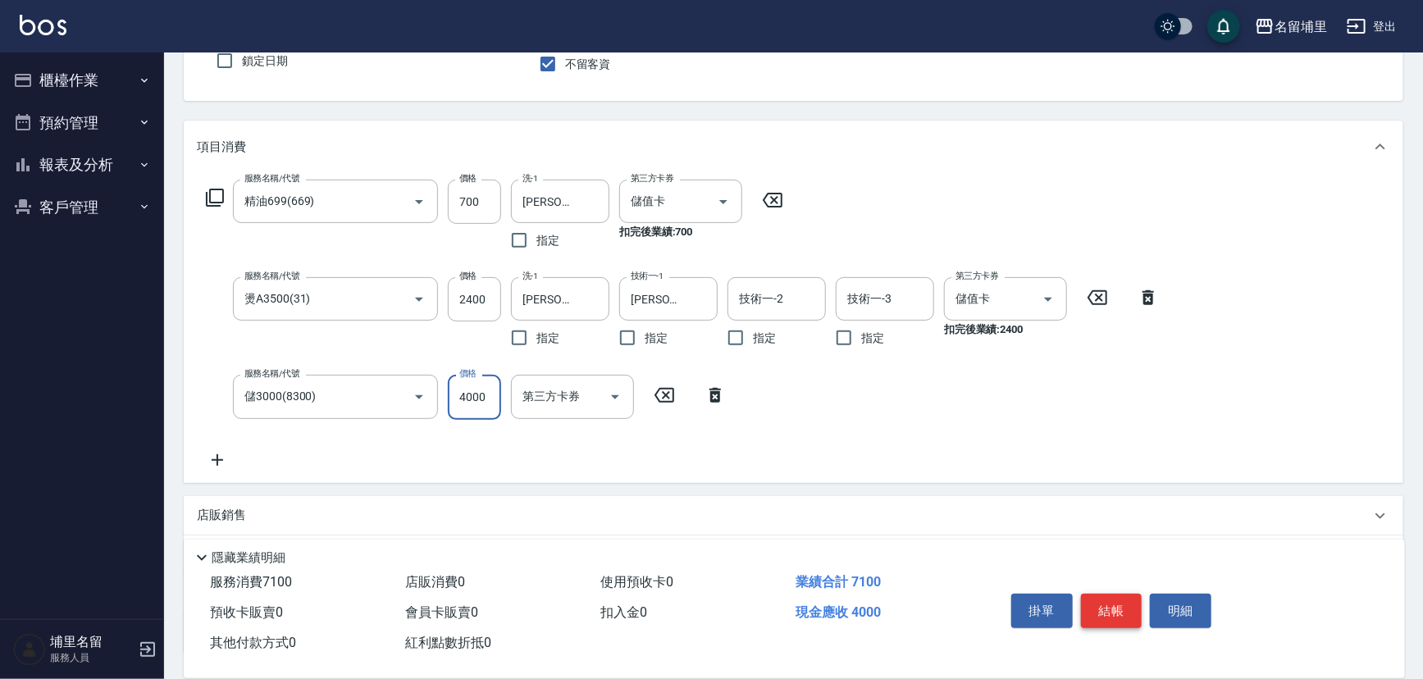
type input "4000"
click at [1121, 611] on button "結帳" at bounding box center [1112, 611] width 62 height 34
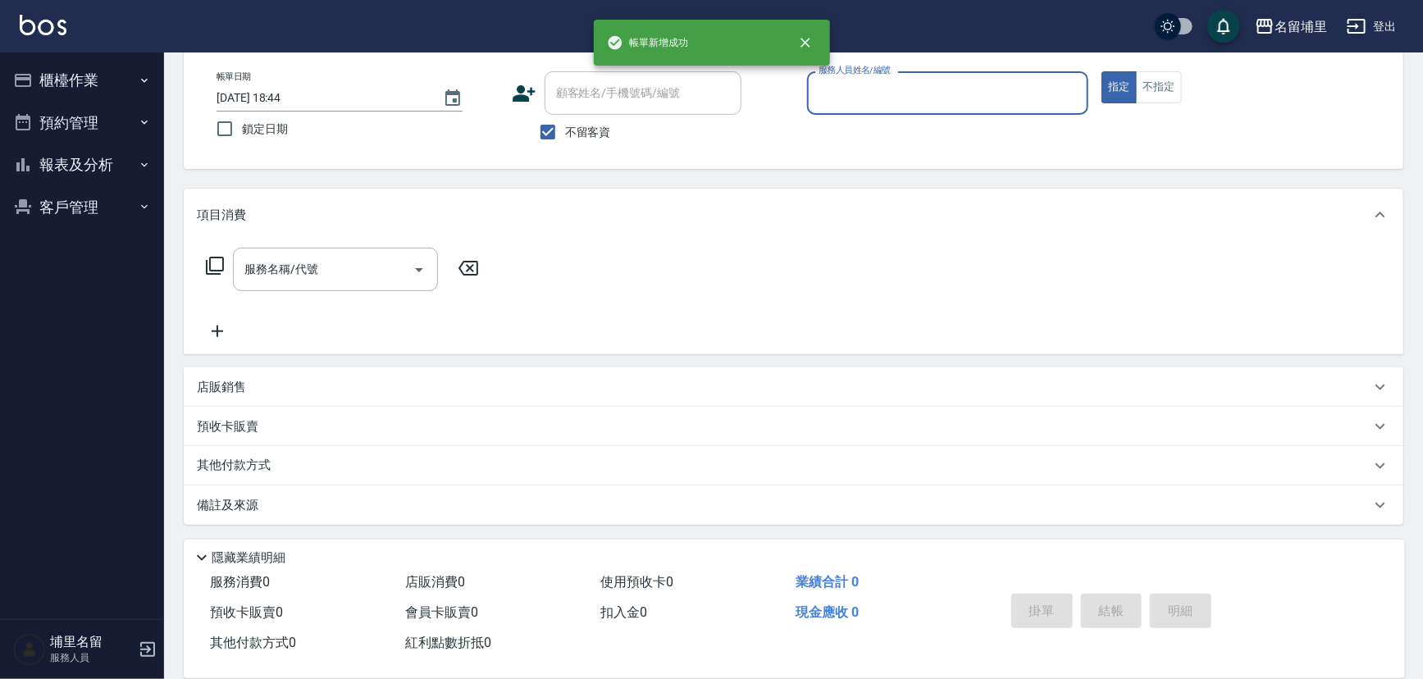
scroll to position [80, 0]
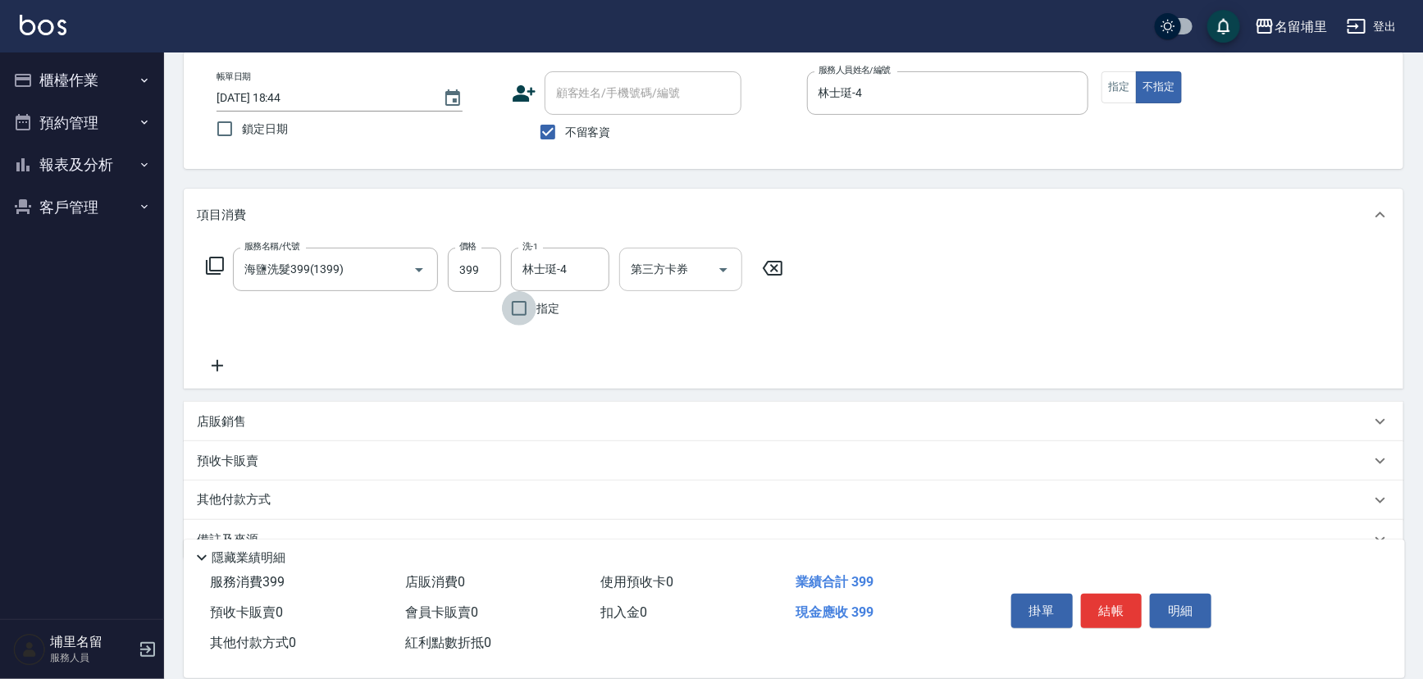
click at [717, 267] on icon "Open" at bounding box center [724, 270] width 20 height 20
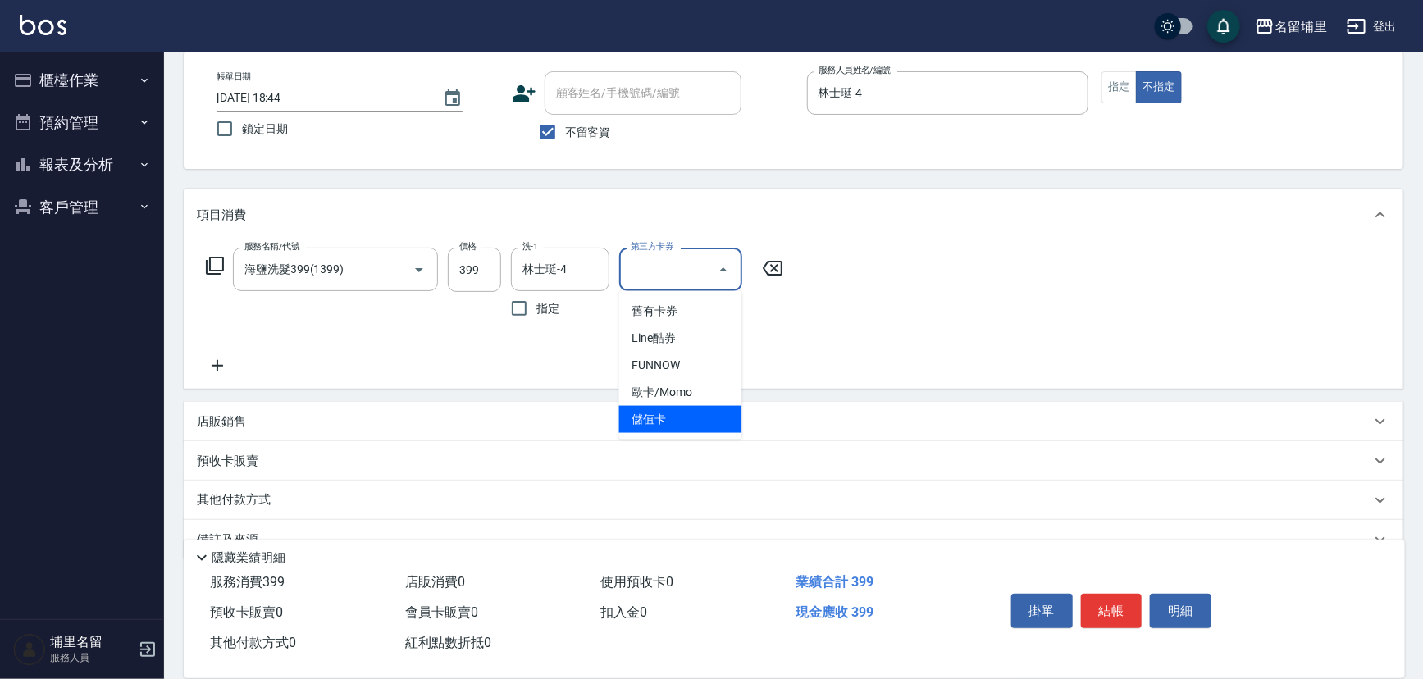
drag, startPoint x: 715, startPoint y: 415, endPoint x: 790, endPoint y: 460, distance: 87.2
click at [715, 416] on span "儲值卡" at bounding box center [680, 419] width 123 height 27
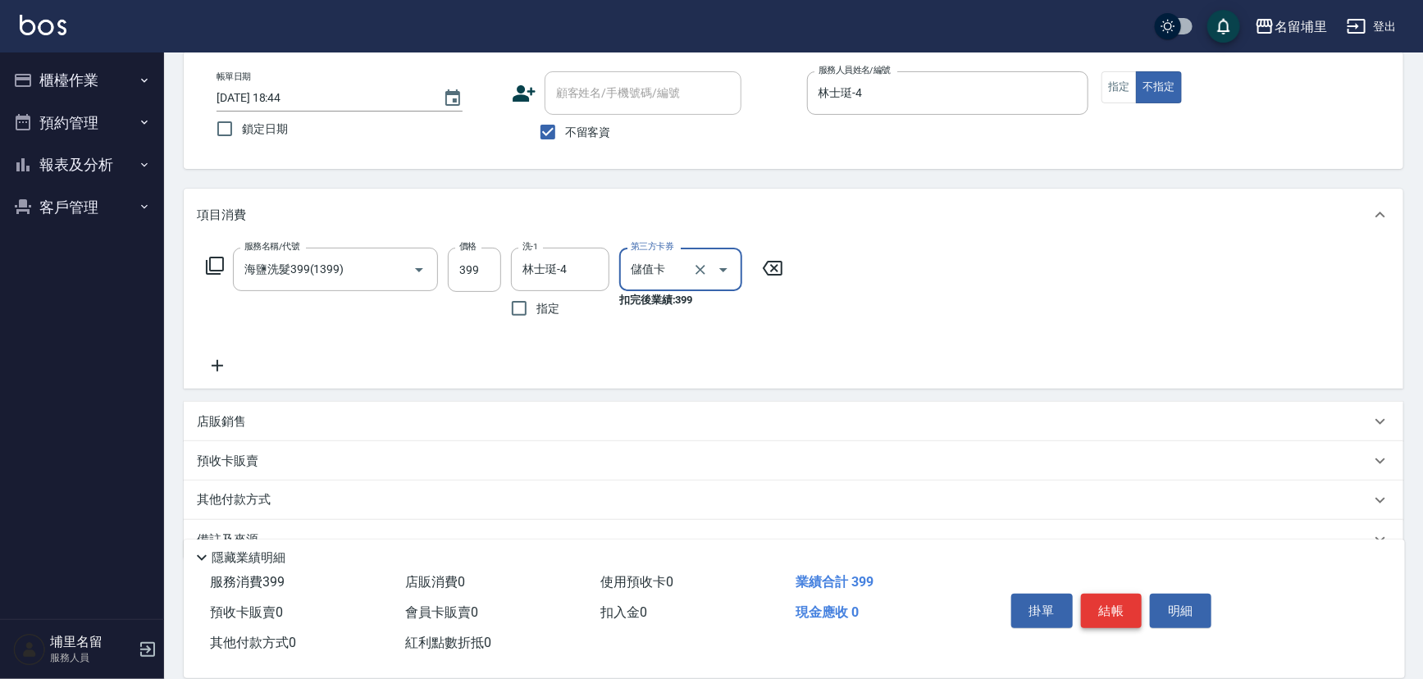
click at [1108, 612] on button "結帳" at bounding box center [1112, 611] width 62 height 34
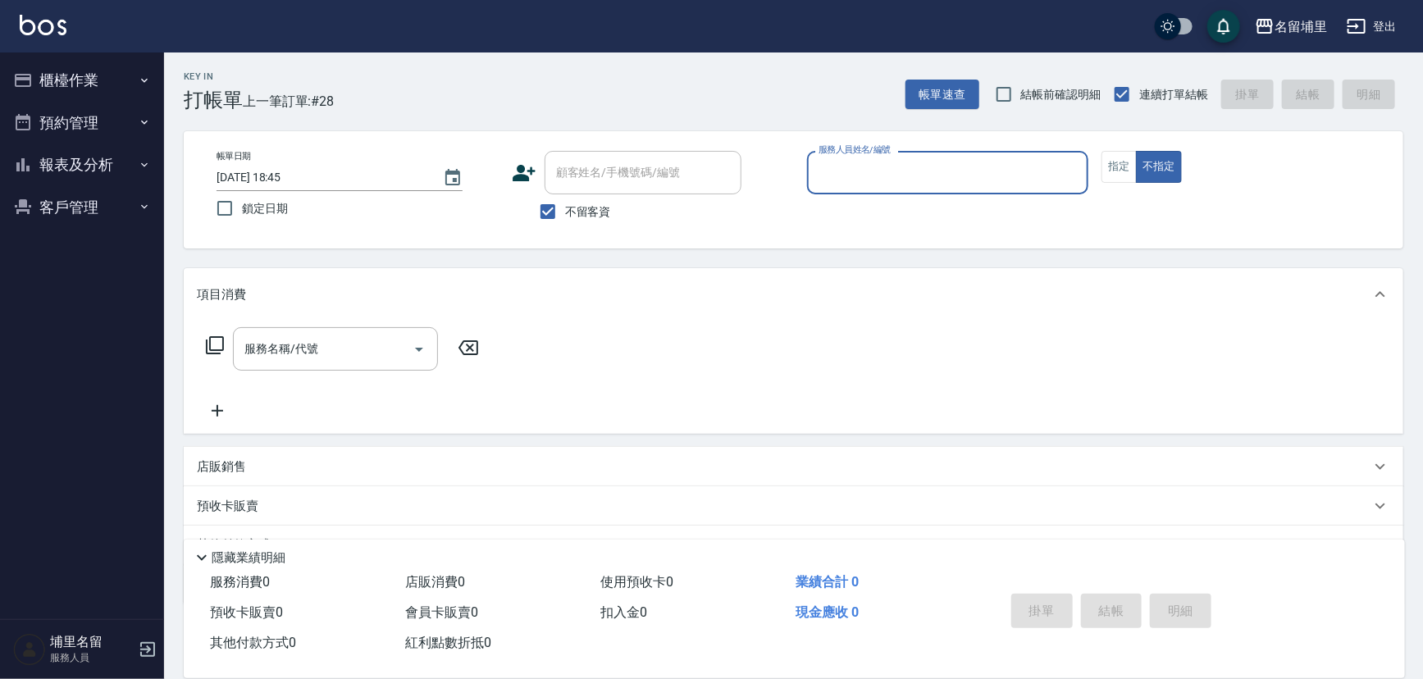
scroll to position [0, 0]
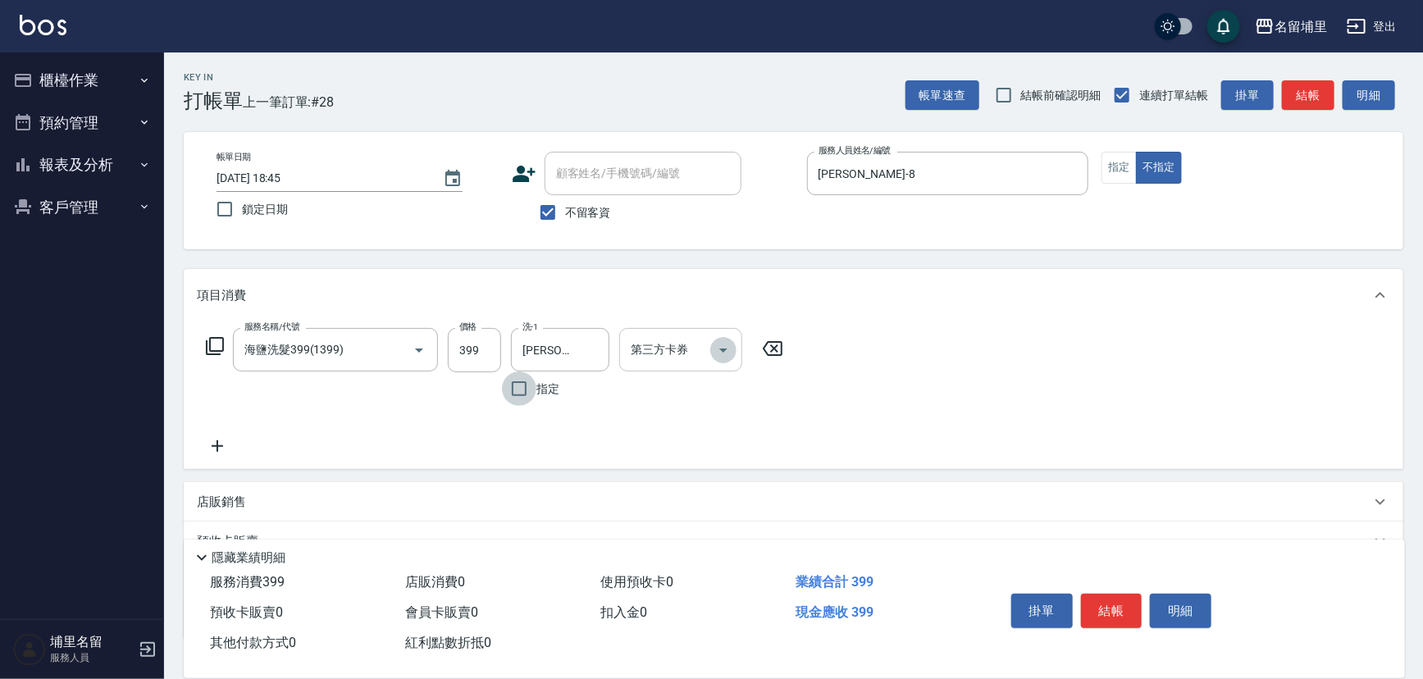
click at [729, 355] on icon "Open" at bounding box center [724, 350] width 20 height 20
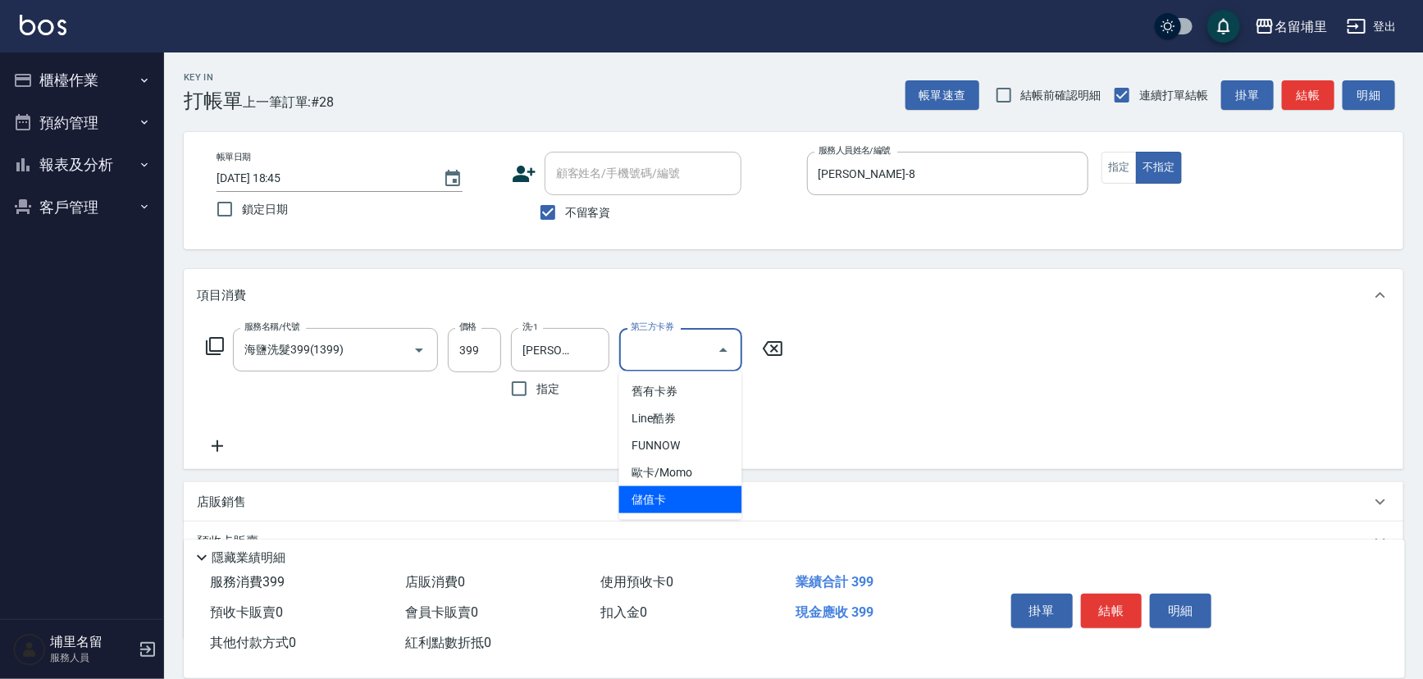
drag, startPoint x: 679, startPoint y: 498, endPoint x: 761, endPoint y: 498, distance: 81.2
click at [680, 498] on span "儲值卡" at bounding box center [680, 500] width 123 height 27
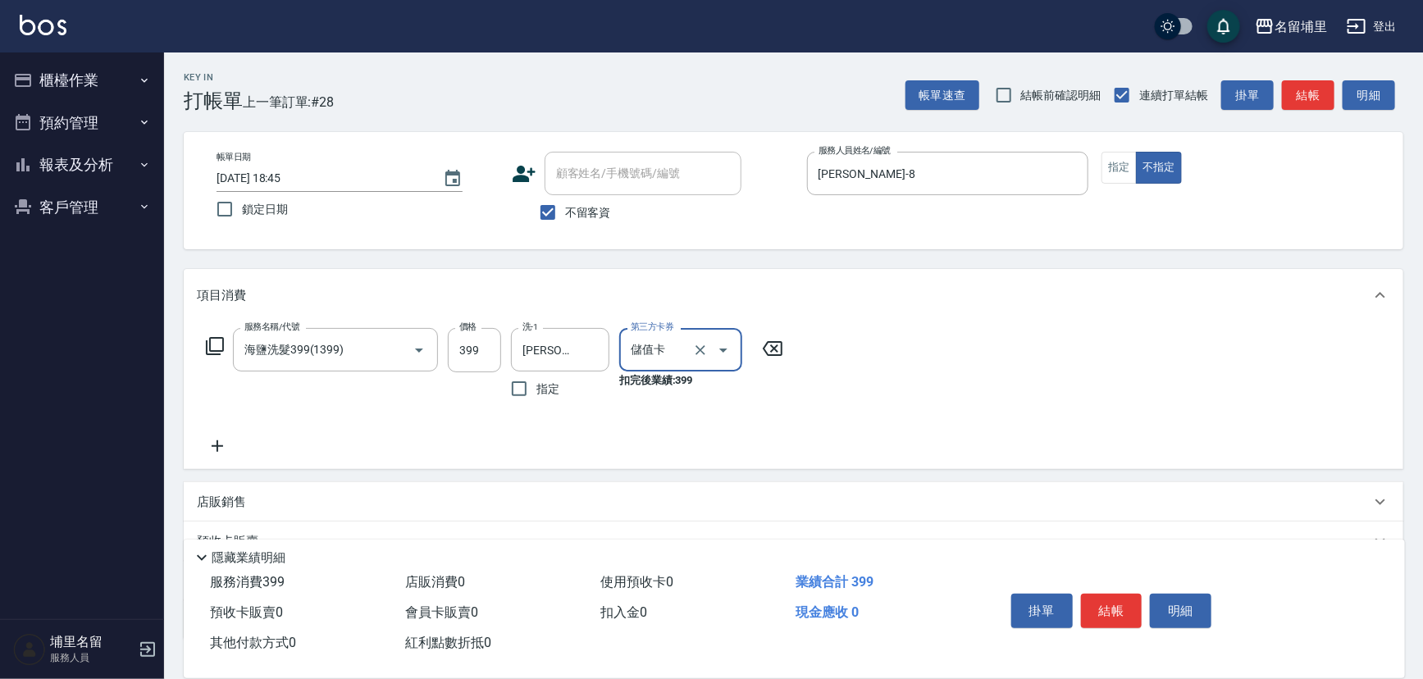
click at [1096, 598] on button "結帳" at bounding box center [1112, 611] width 62 height 34
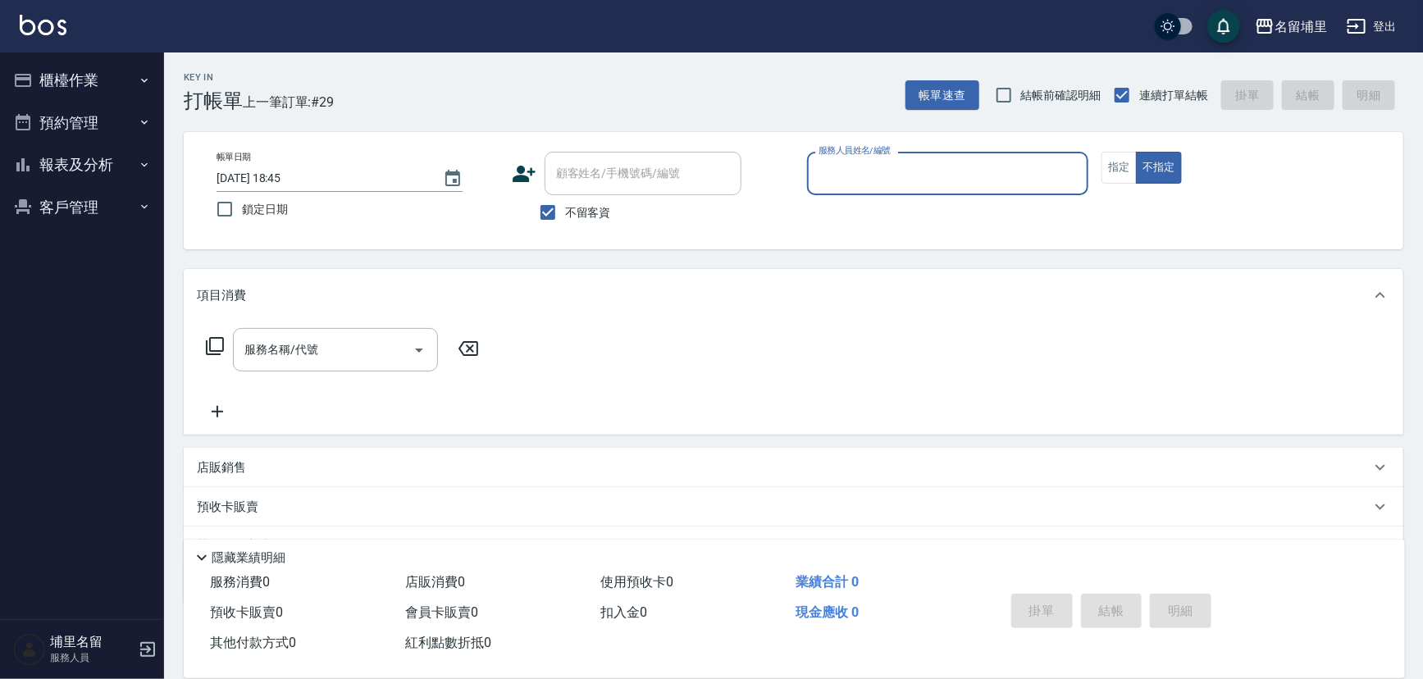
click at [111, 159] on button "報表及分析" at bounding box center [82, 165] width 151 height 43
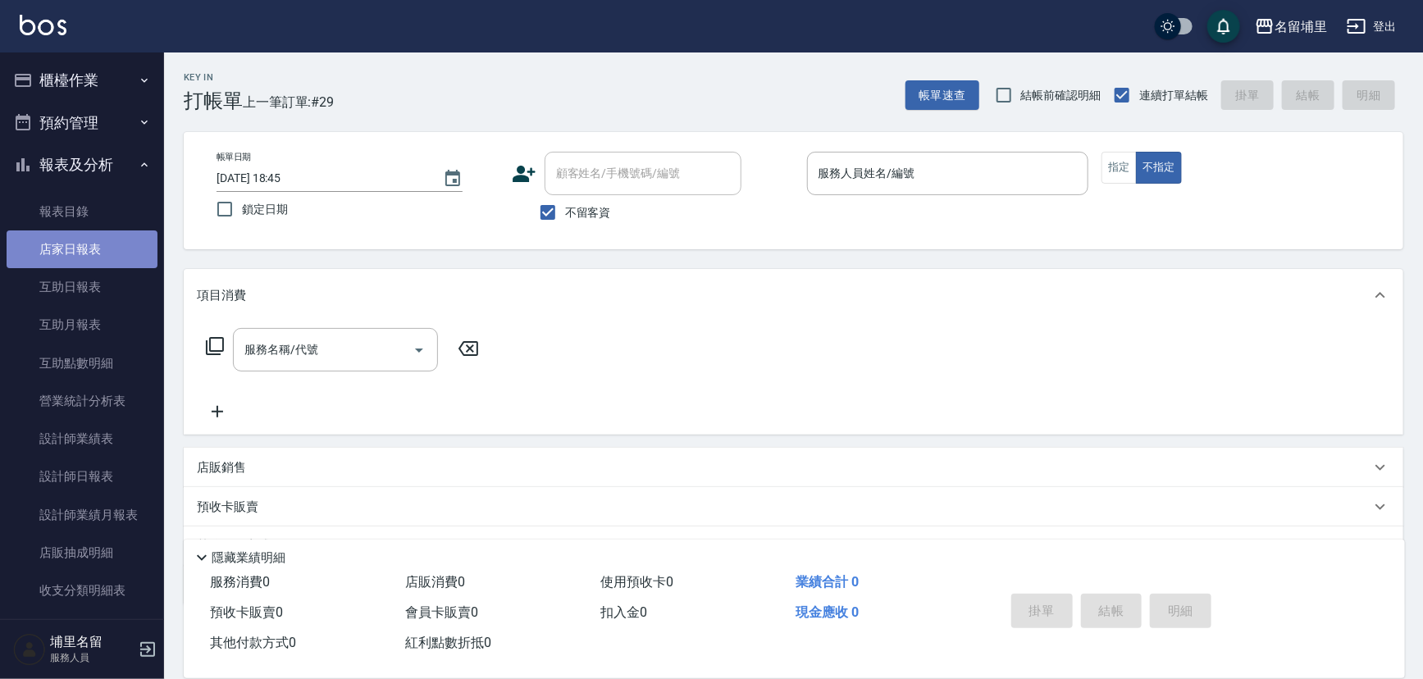
drag, startPoint x: 94, startPoint y: 262, endPoint x: 116, endPoint y: 260, distance: 22.2
click at [96, 263] on link "店家日報表" at bounding box center [82, 250] width 151 height 38
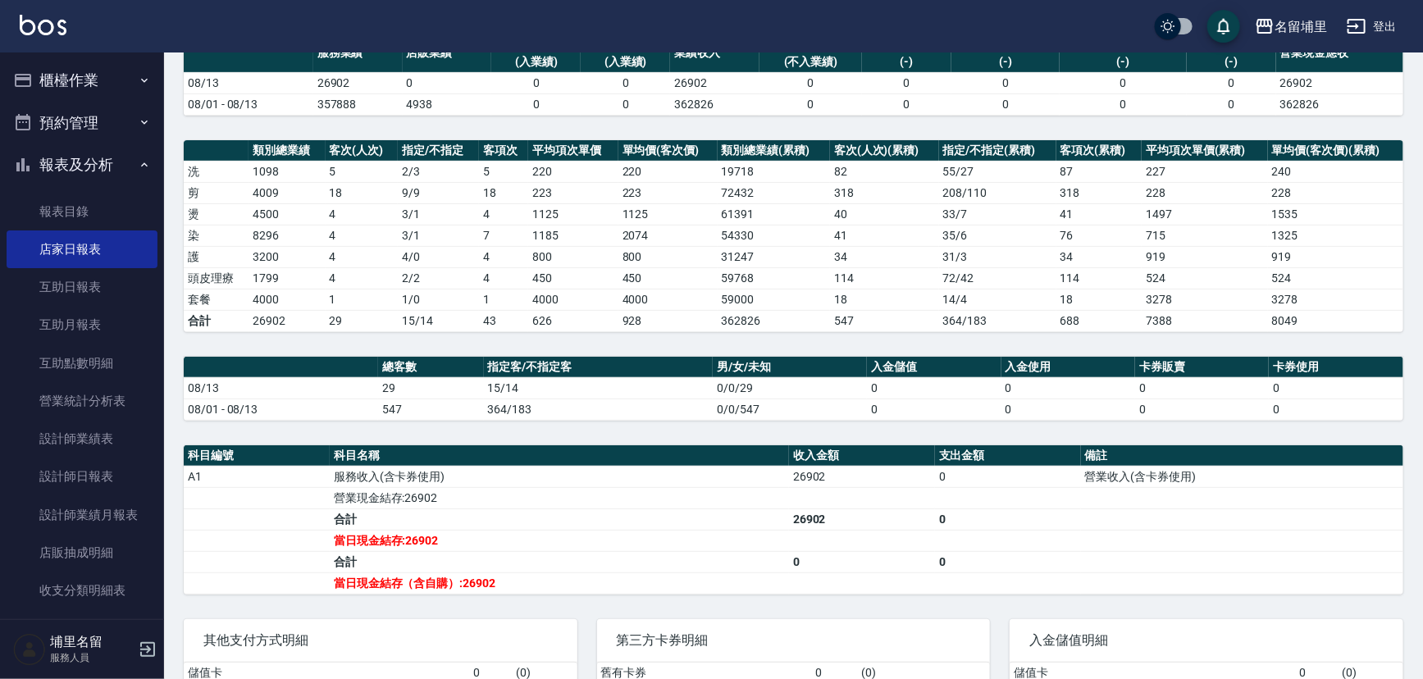
scroll to position [148, 0]
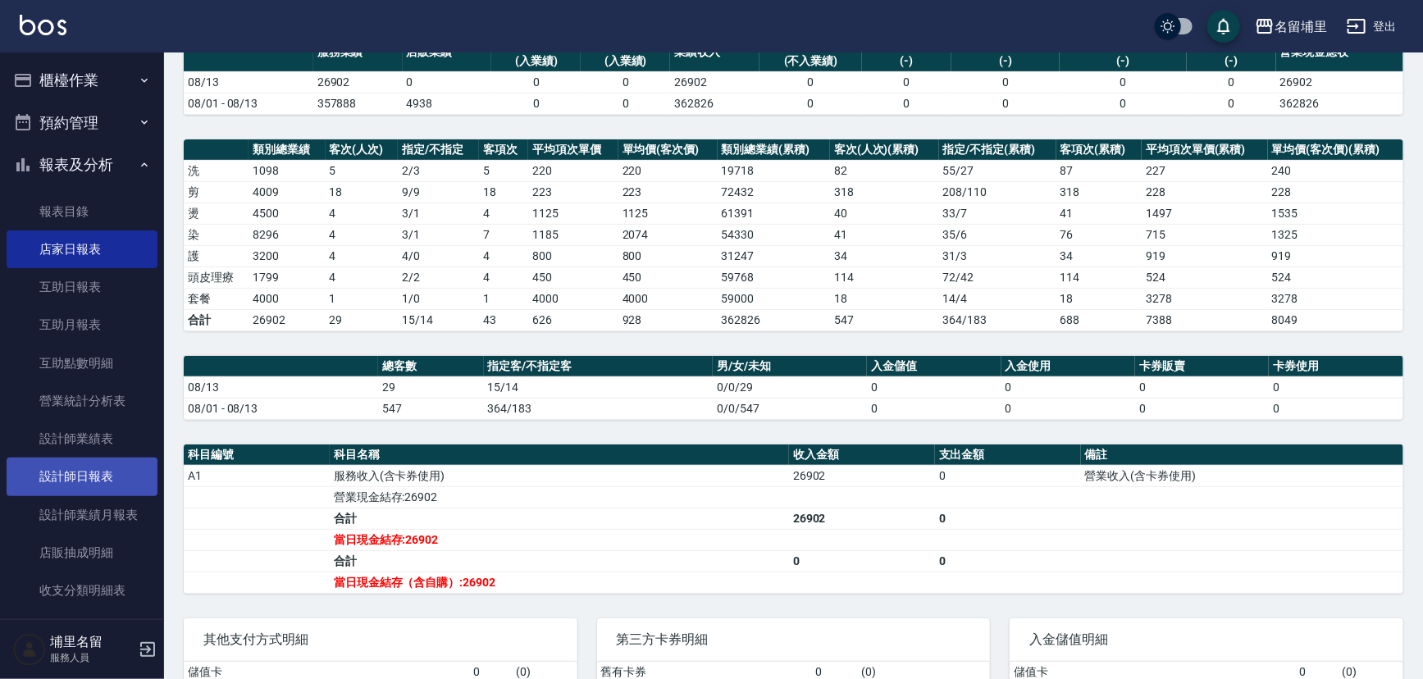
click at [86, 491] on link "設計師日報表" at bounding box center [82, 477] width 151 height 38
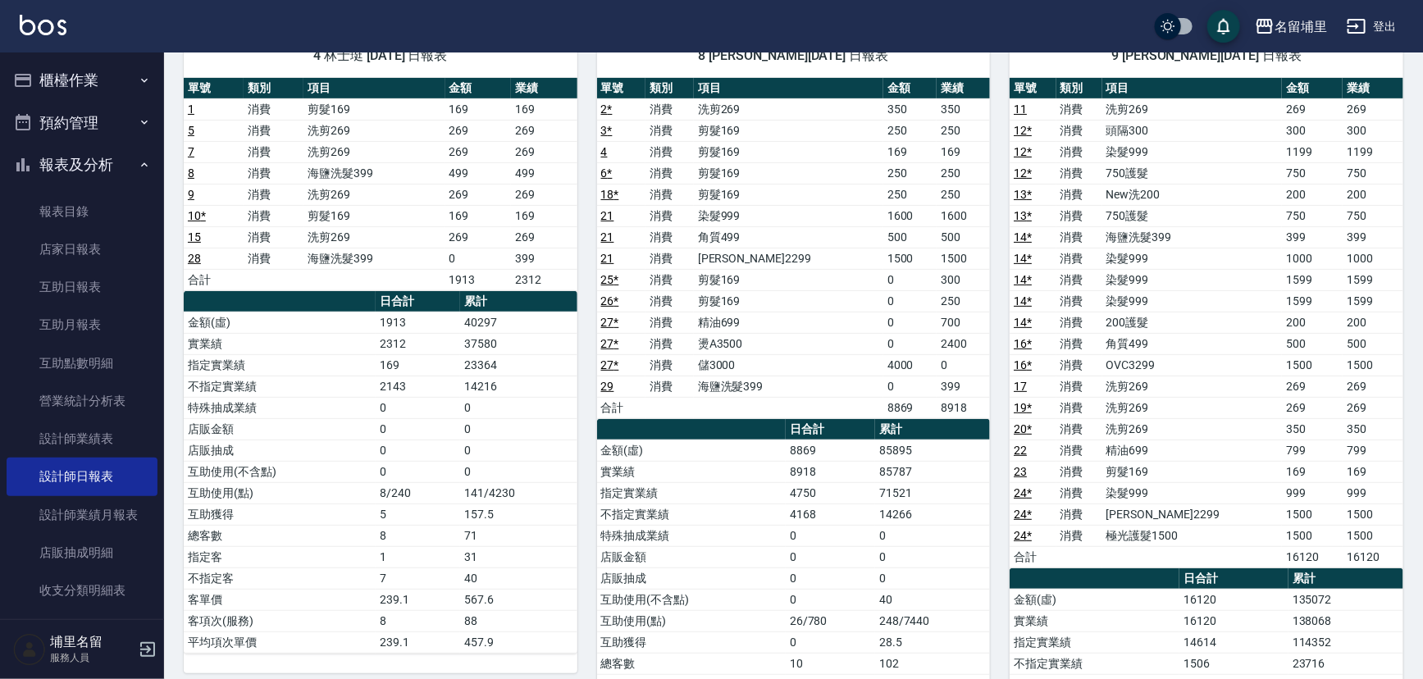
scroll to position [148, 0]
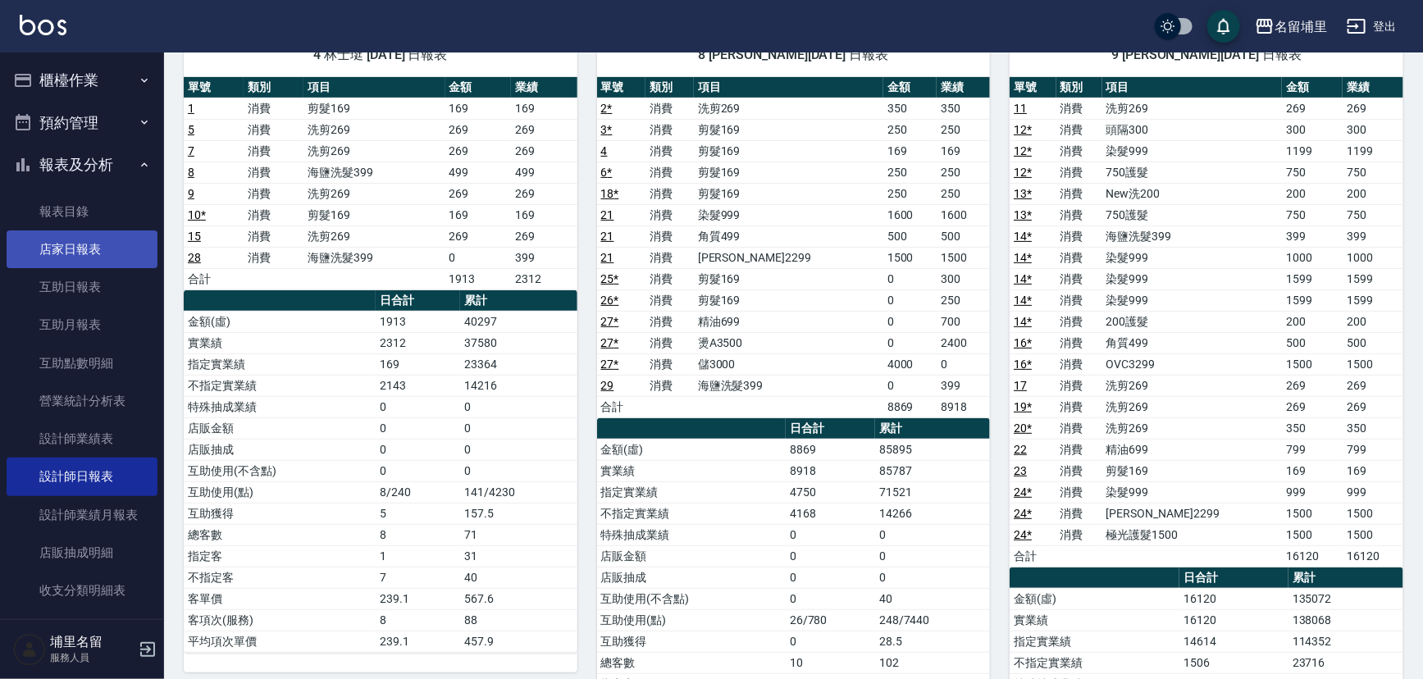
click at [100, 252] on link "店家日報表" at bounding box center [82, 250] width 151 height 38
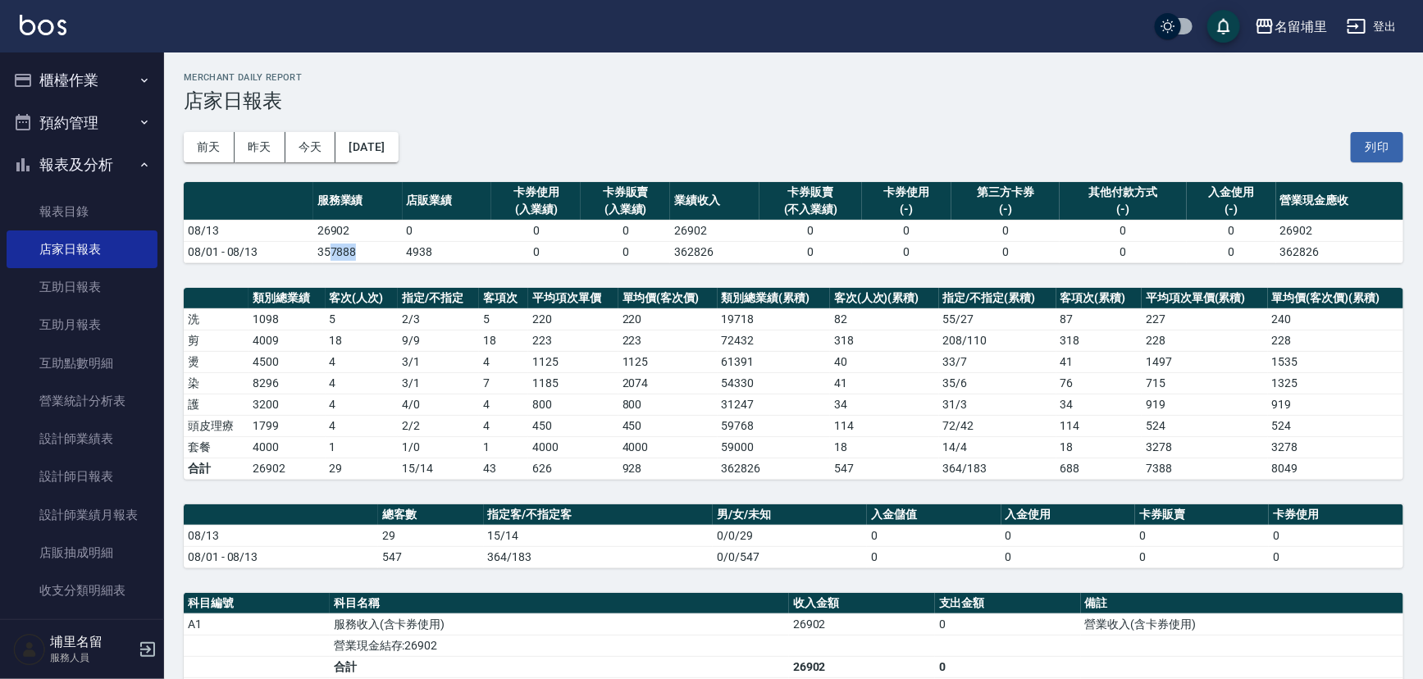
drag, startPoint x: 375, startPoint y: 257, endPoint x: 327, endPoint y: 246, distance: 49.6
click at [327, 246] on td "357888" at bounding box center [357, 251] width 89 height 21
click at [91, 477] on link "設計師日報表" at bounding box center [82, 477] width 151 height 38
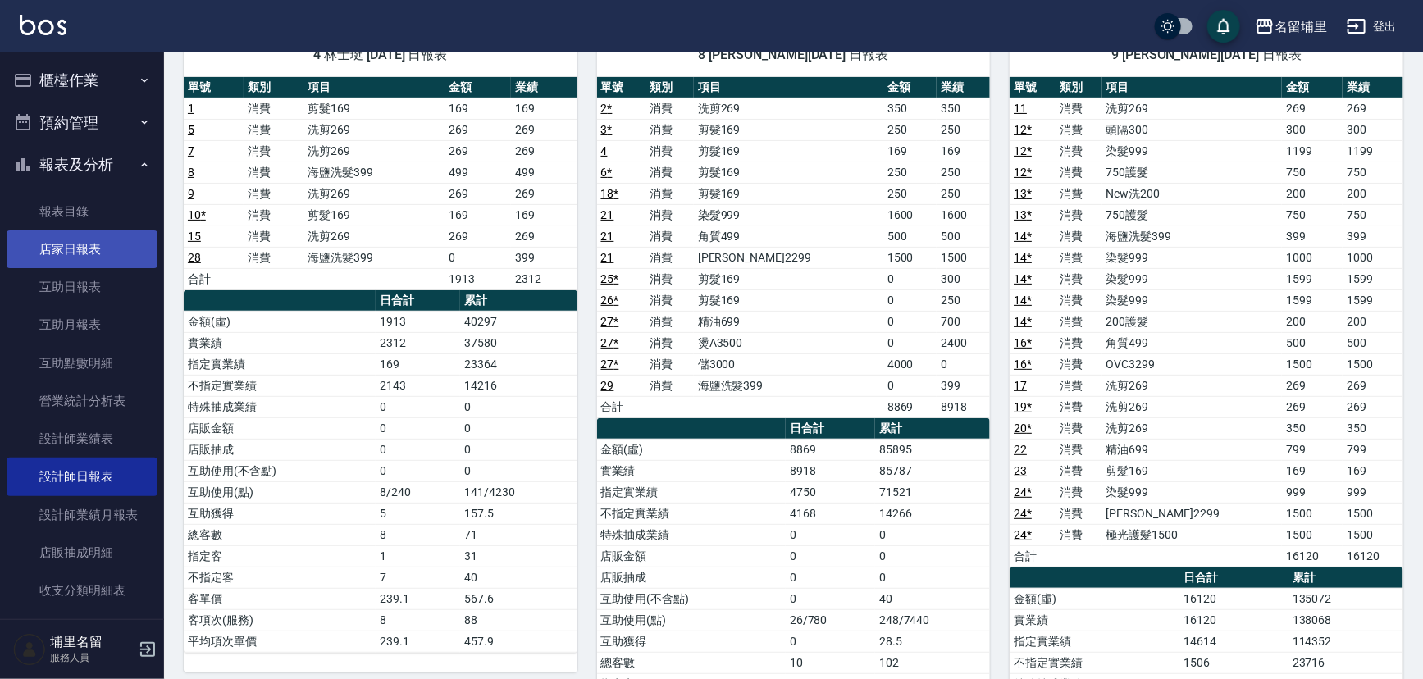
click at [66, 234] on link "店家日報表" at bounding box center [82, 250] width 151 height 38
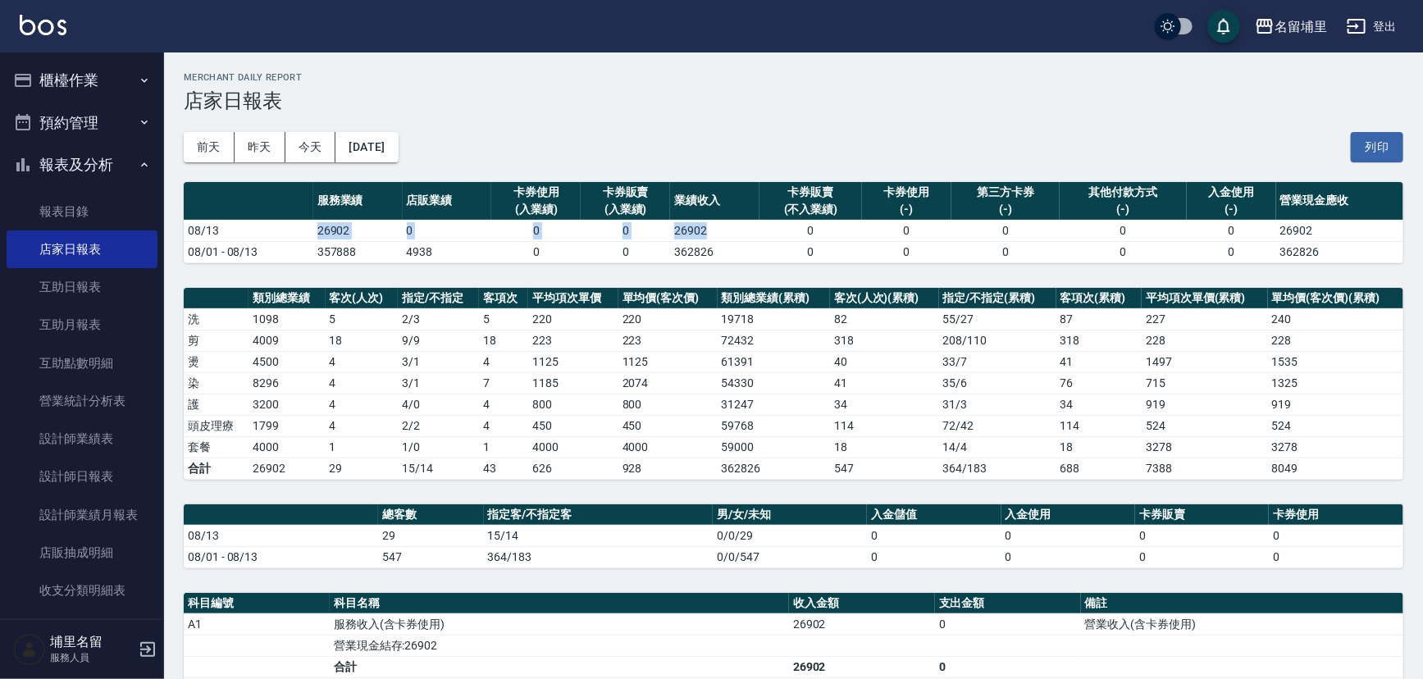
drag, startPoint x: 281, startPoint y: 226, endPoint x: 747, endPoint y: 222, distance: 465.2
click at [747, 222] on tr "08/13 26902 0 0 0 26902 0 0 0 0 0 26902" at bounding box center [794, 230] width 1220 height 21
click at [747, 222] on td "26902" at bounding box center [714, 230] width 89 height 21
click at [134, 465] on link "設計師日報表" at bounding box center [82, 477] width 151 height 38
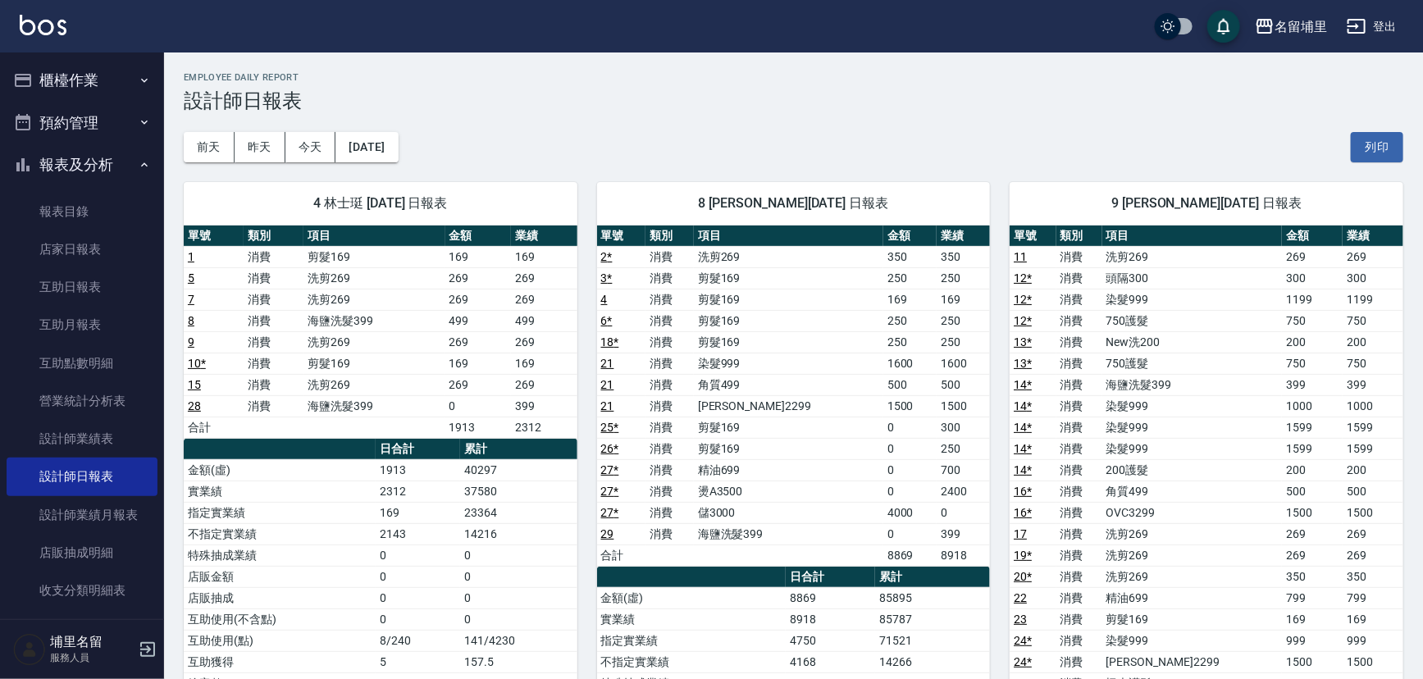
click at [455, 150] on div "前天 昨天 今天 2025/08/13 列印" at bounding box center [794, 147] width 1220 height 70
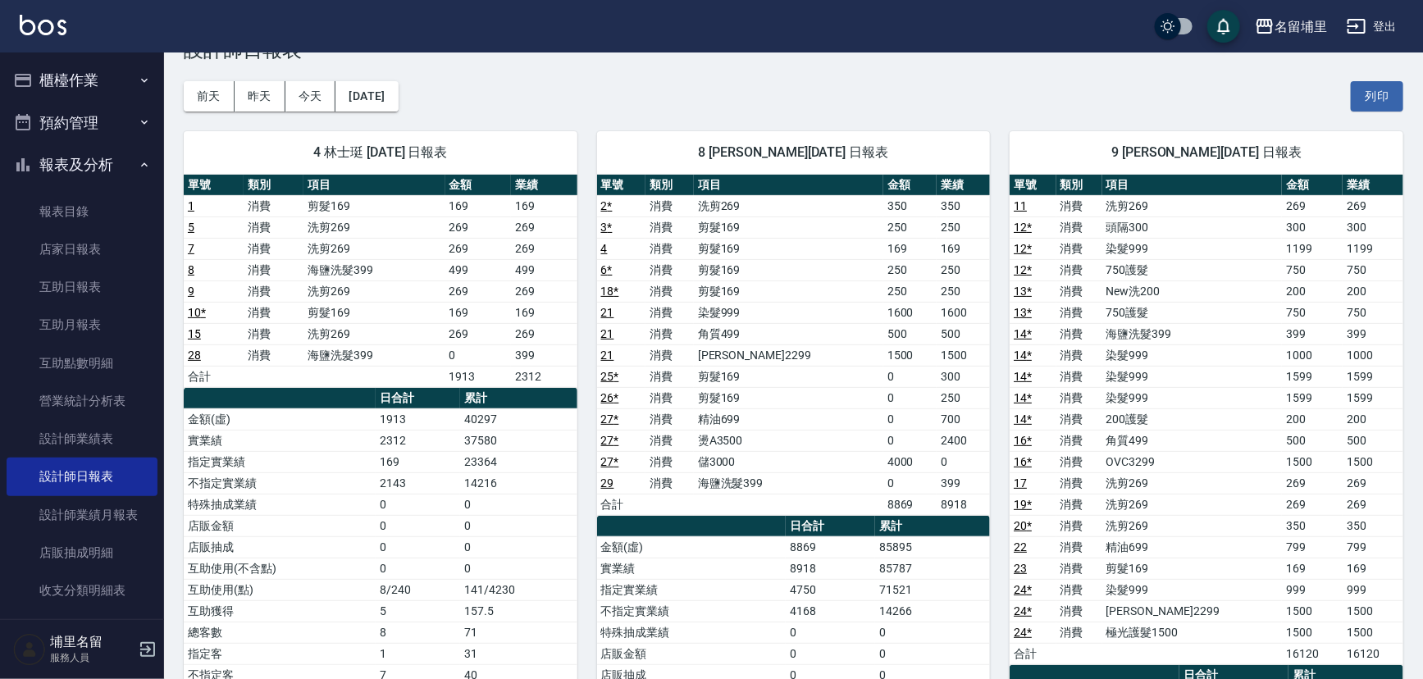
scroll to position [74, 0]
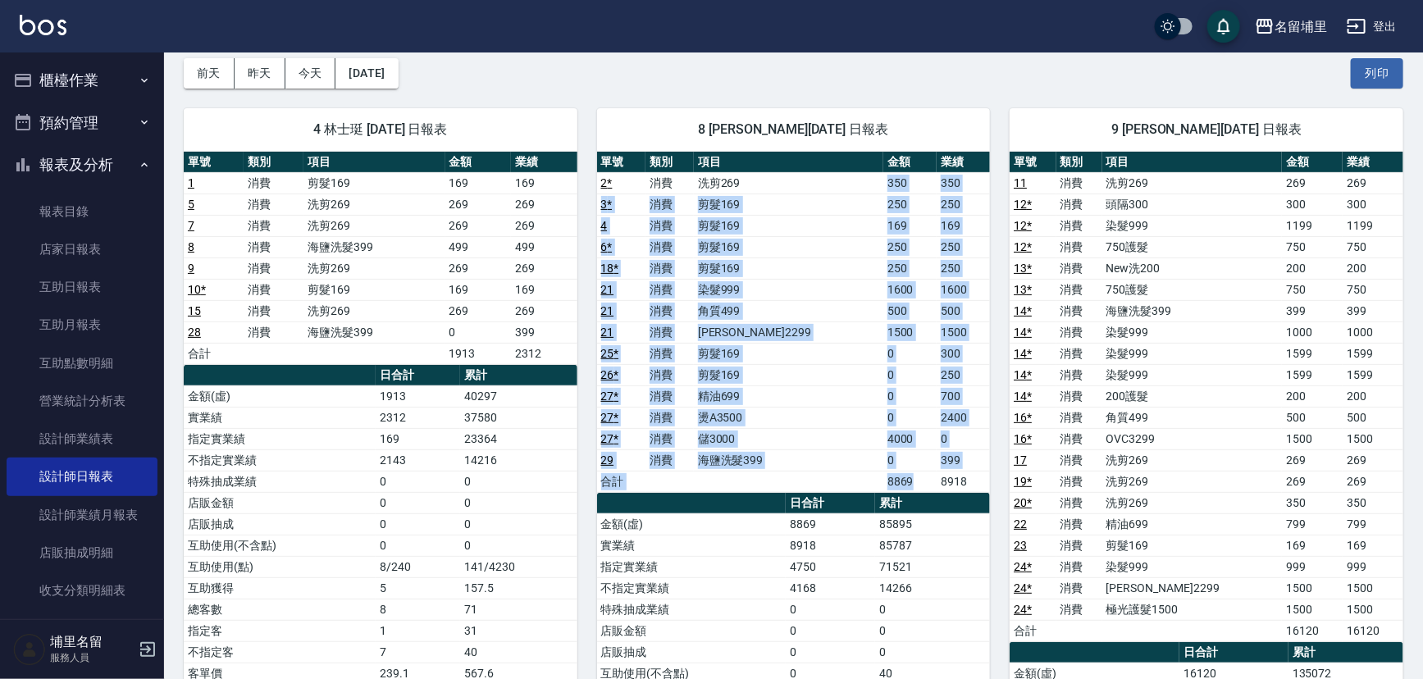
drag, startPoint x: 845, startPoint y: 180, endPoint x: 916, endPoint y: 480, distance: 308.6
click at [916, 480] on tbody "2 * 消費 洗剪269 350 350 3 * 消費 剪髮169 250 250 4 消費 剪髮169 169 169 6 * 消費 剪髮169 250 2…" at bounding box center [794, 332] width 394 height 320
click at [916, 480] on td "8869" at bounding box center [910, 481] width 53 height 21
drag, startPoint x: 711, startPoint y: 178, endPoint x: 970, endPoint y: 441, distance: 369.0
click at [970, 441] on tbody "2 * 消費 洗剪269 350 350 3 * 消費 剪髮169 250 250 4 消費 剪髮169 169 169 6 * 消費 剪髮169 250 2…" at bounding box center [794, 332] width 394 height 320
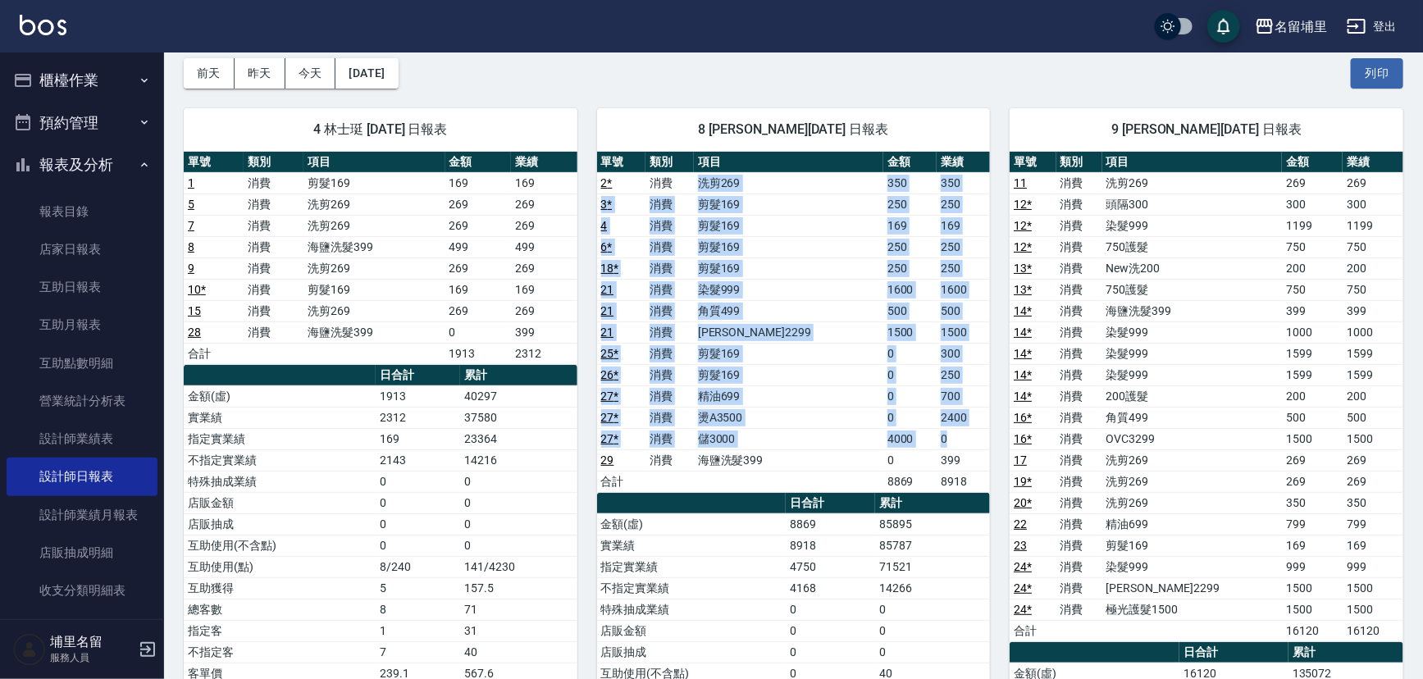
click at [970, 441] on td "0" at bounding box center [963, 438] width 53 height 21
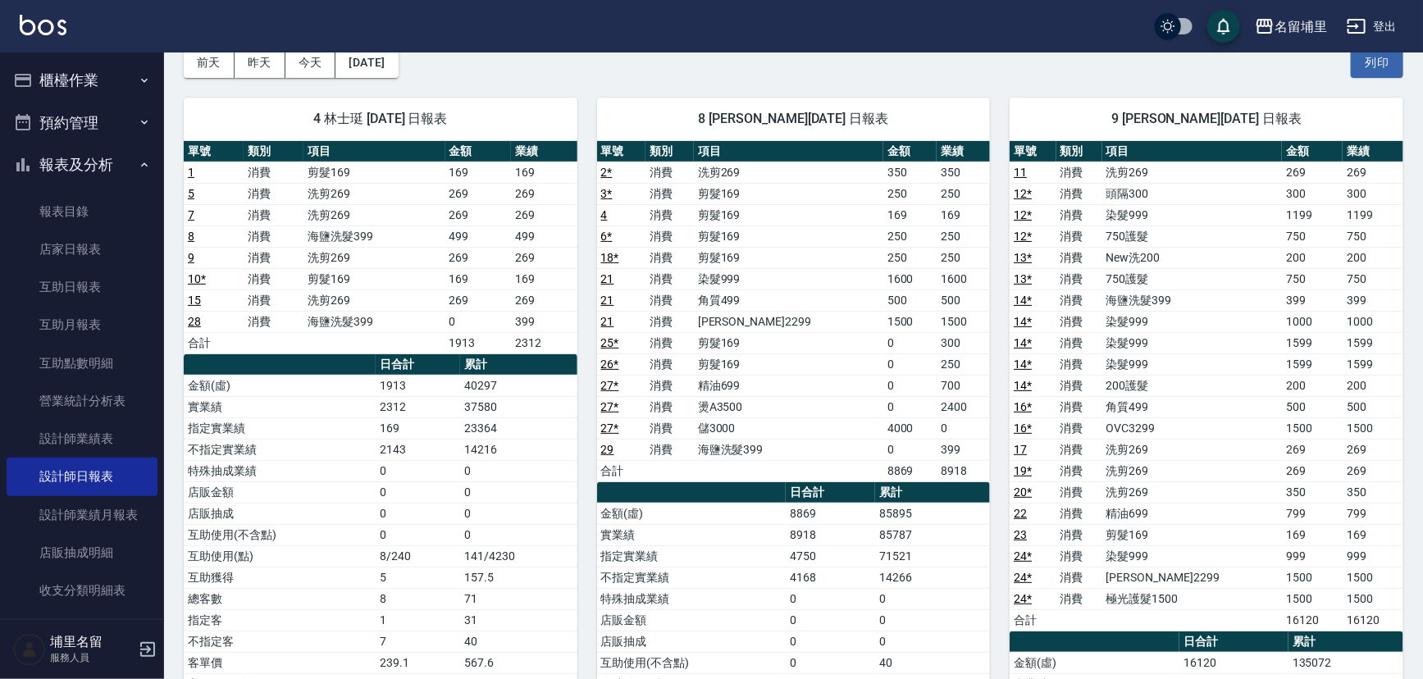
scroll to position [372, 0]
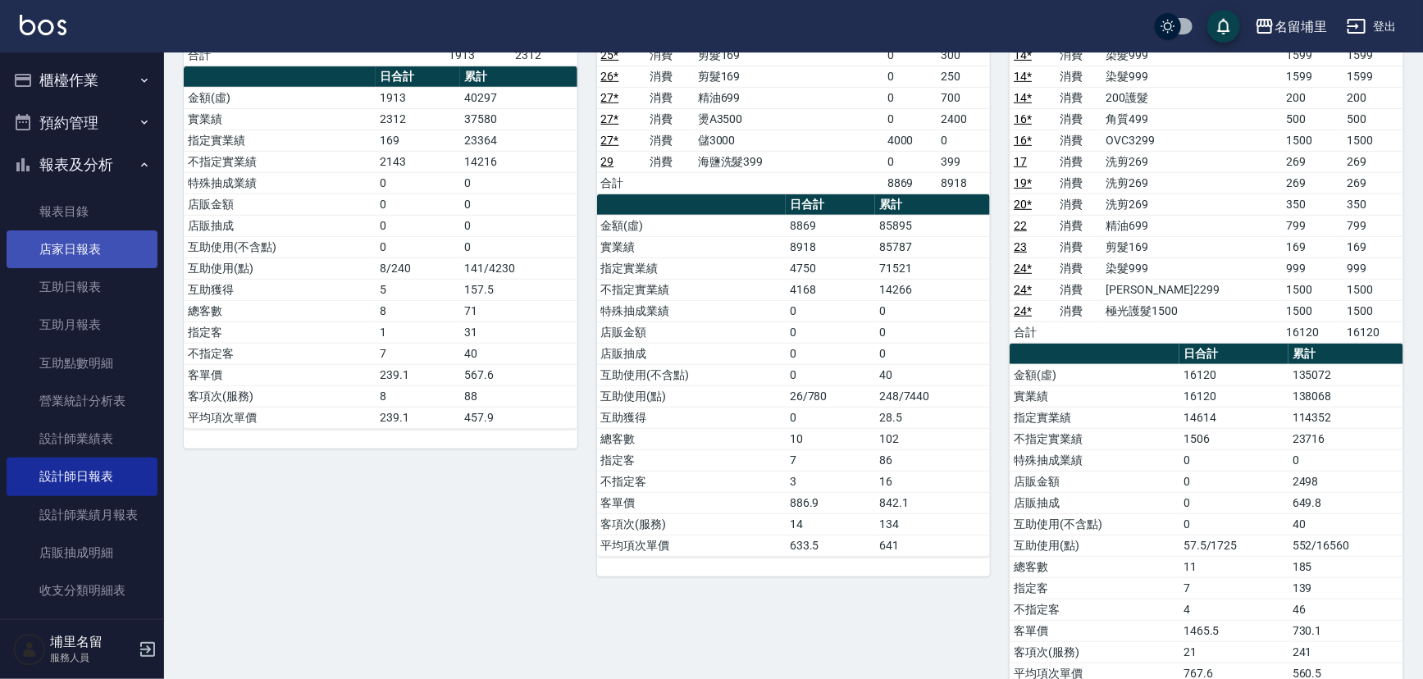
click at [62, 256] on link "店家日報表" at bounding box center [82, 250] width 151 height 38
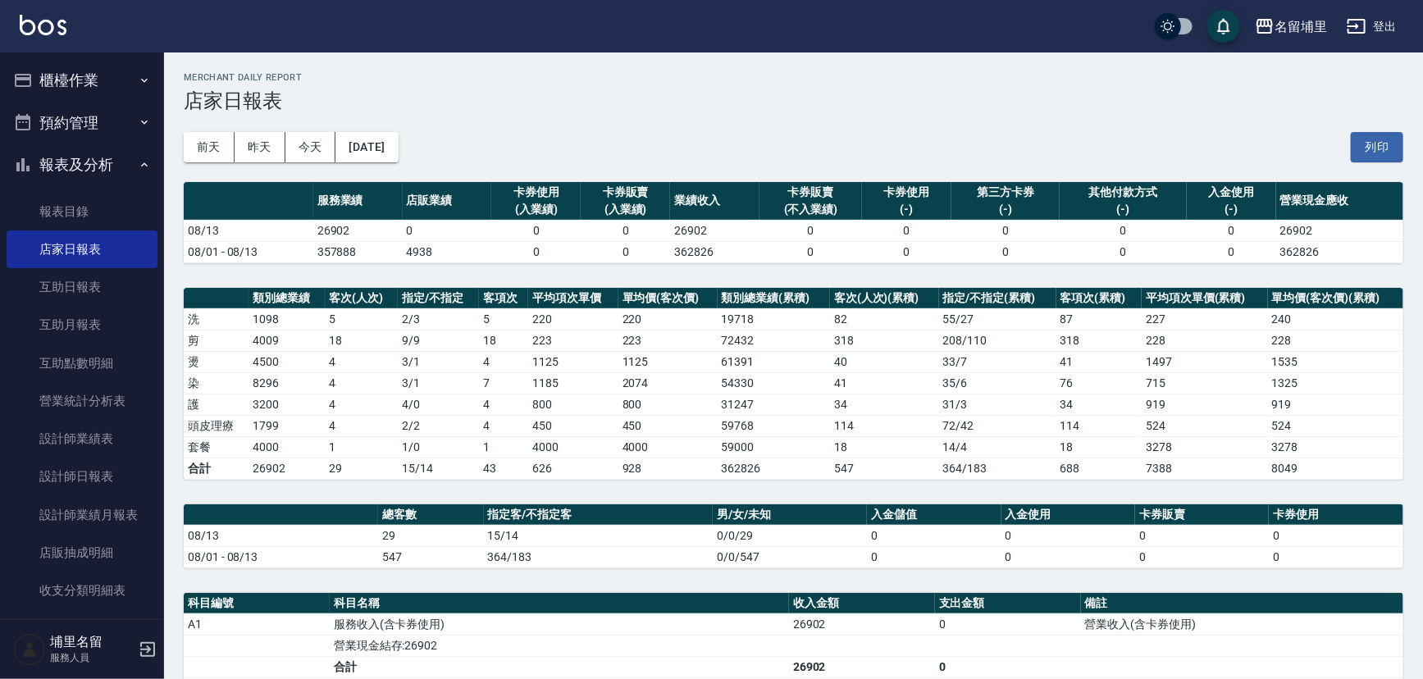
click at [775, 417] on td "59768" at bounding box center [774, 425] width 112 height 21
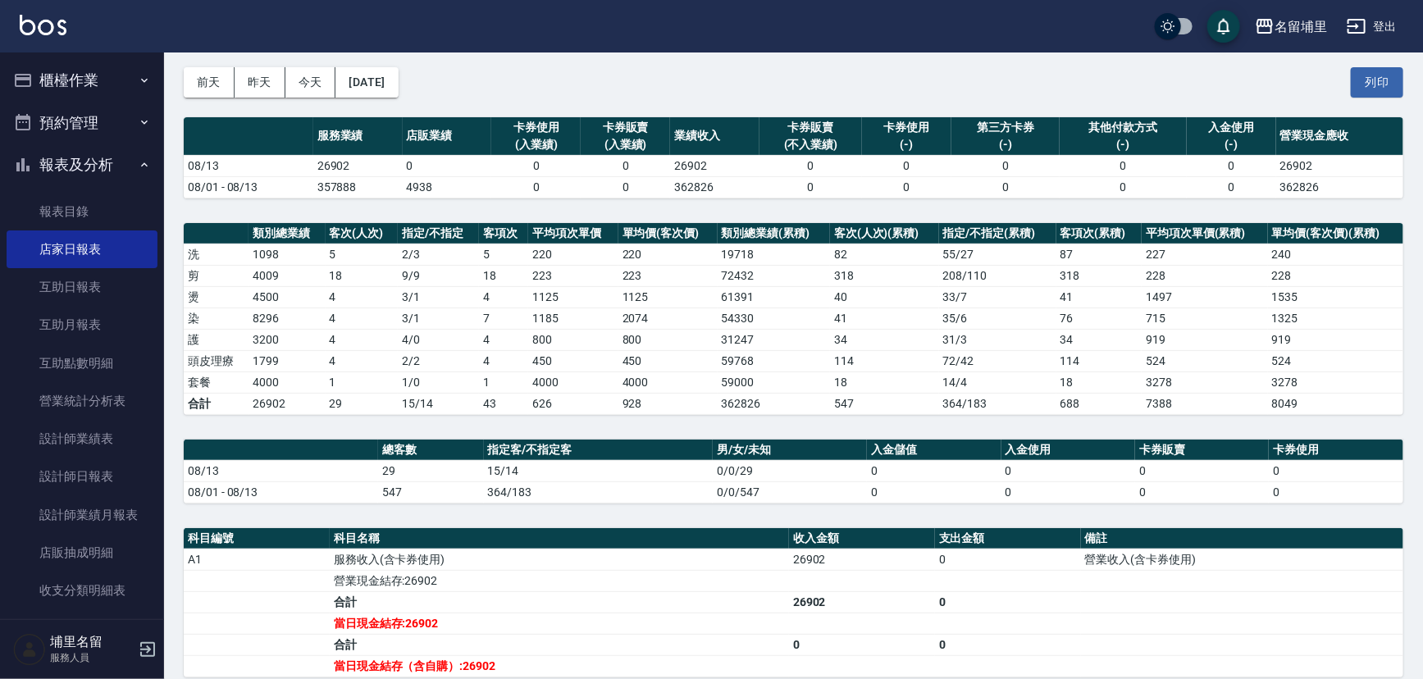
scroll to position [148, 0]
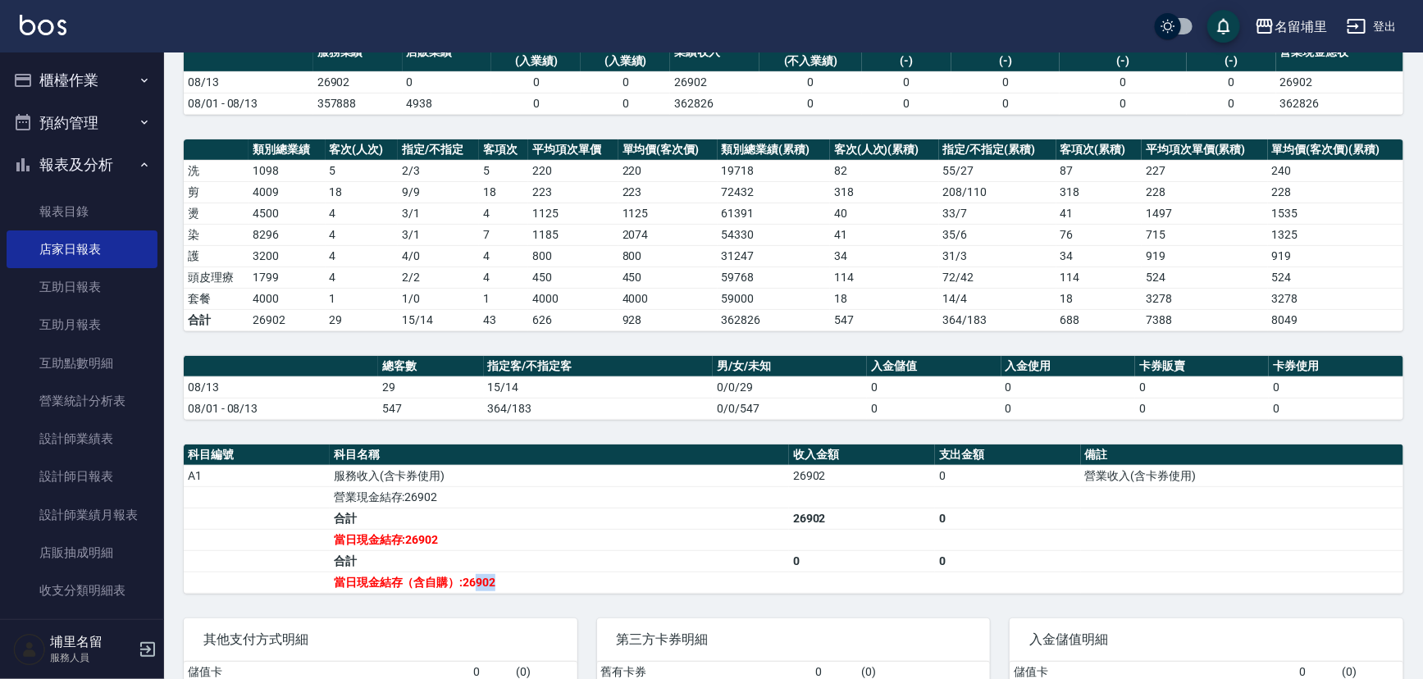
drag, startPoint x: 478, startPoint y: 580, endPoint x: 533, endPoint y: 579, distance: 55.0
click at [528, 579] on td "當日現金結存（含自購）:26902" at bounding box center [559, 582] width 459 height 21
click at [533, 579] on td "當日現金結存（含自購）:26902" at bounding box center [559, 582] width 459 height 21
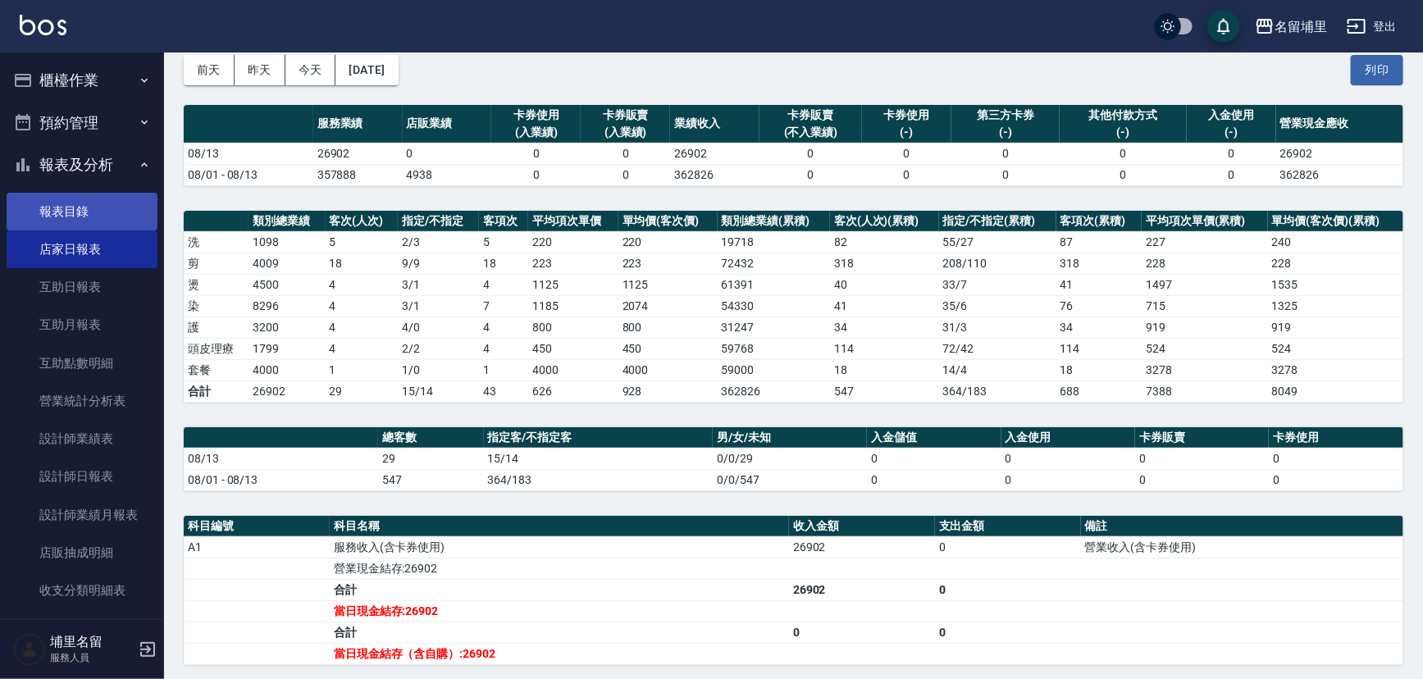
scroll to position [0, 0]
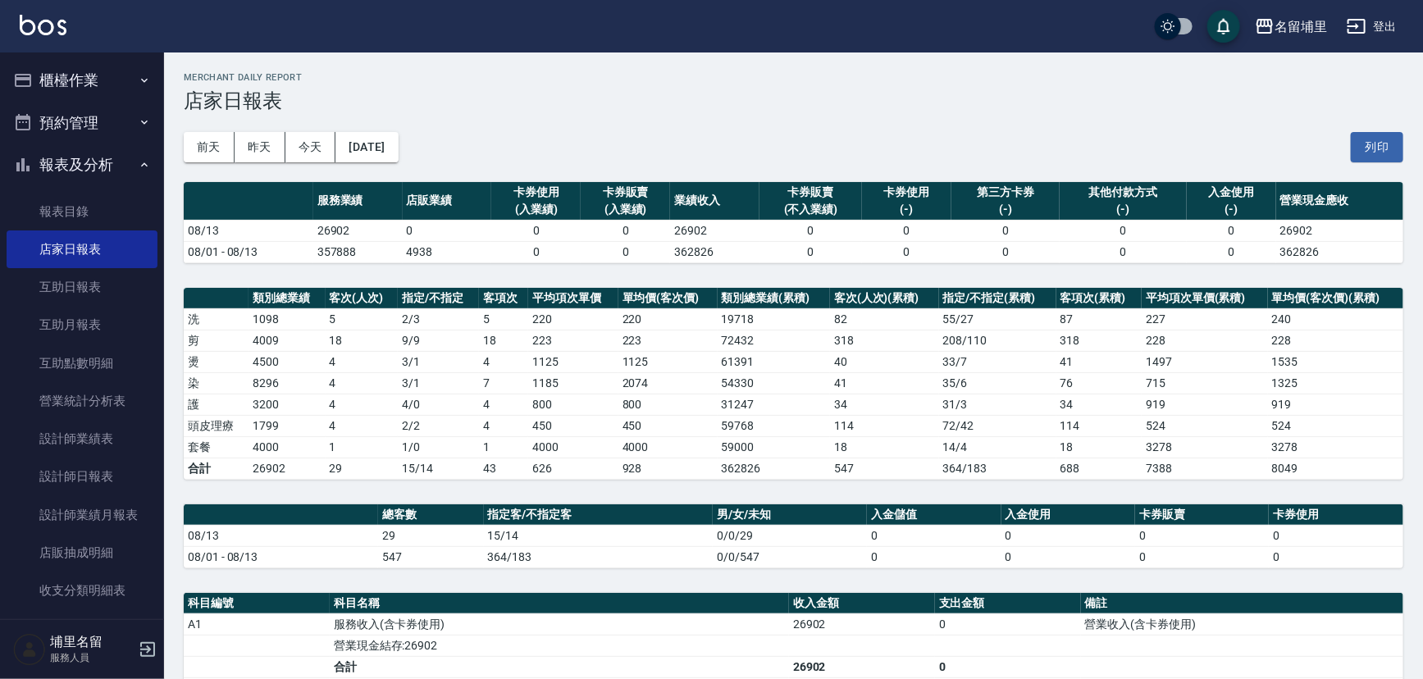
click at [98, 82] on button "櫃檯作業" at bounding box center [82, 80] width 151 height 43
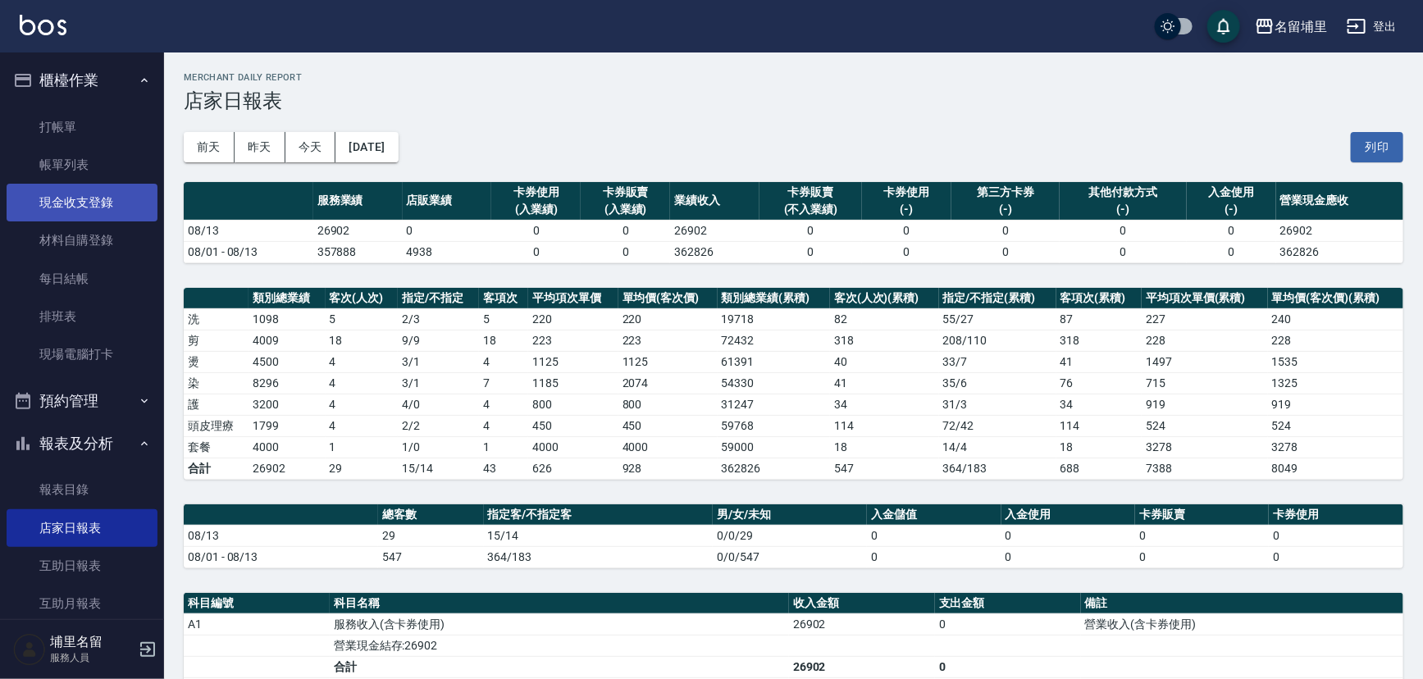
click at [103, 206] on link "現金收支登錄" at bounding box center [82, 203] width 151 height 38
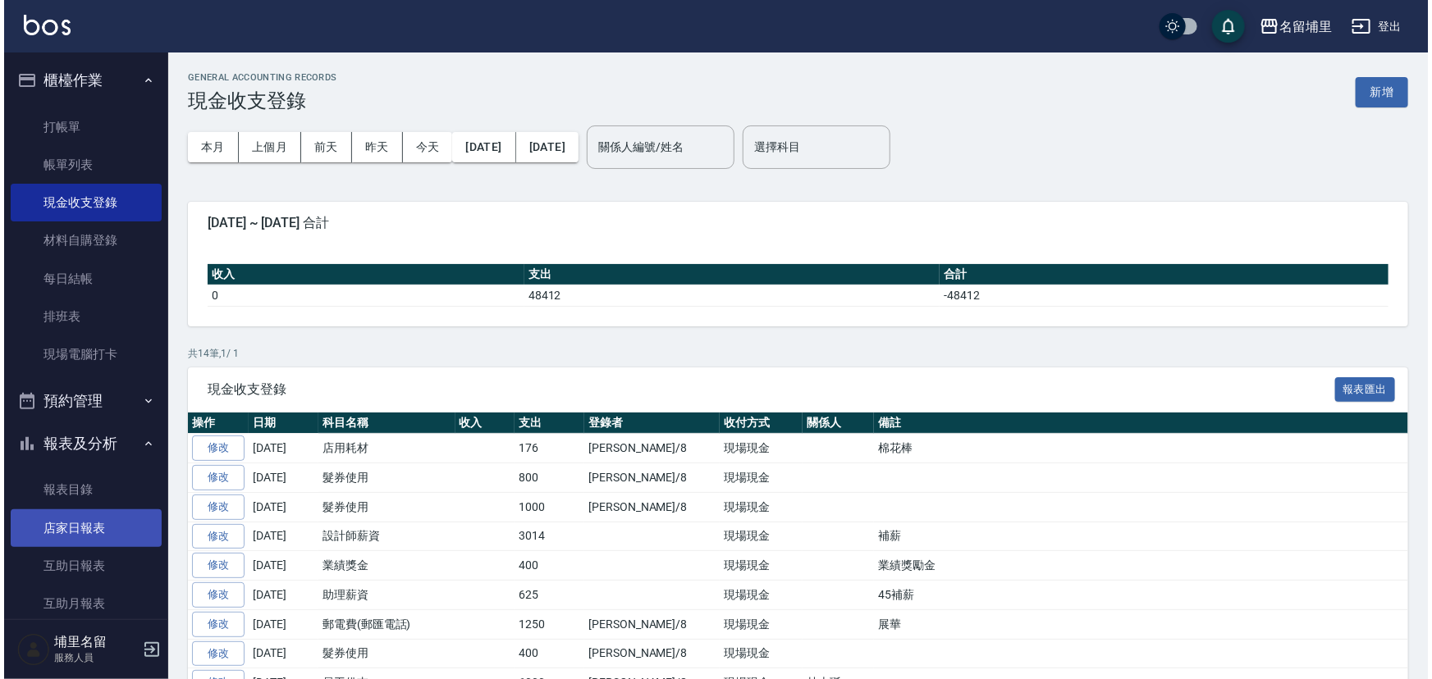
scroll to position [74, 0]
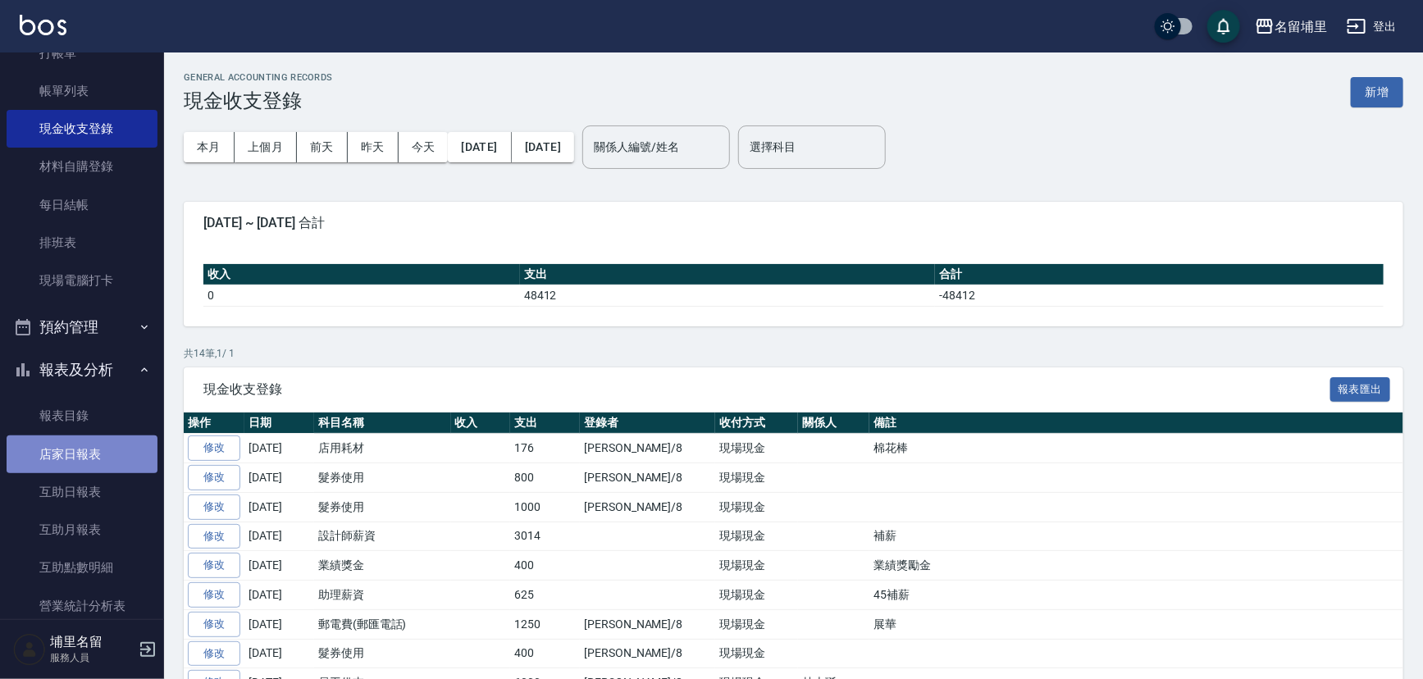
click at [82, 448] on link "店家日報表" at bounding box center [82, 455] width 151 height 38
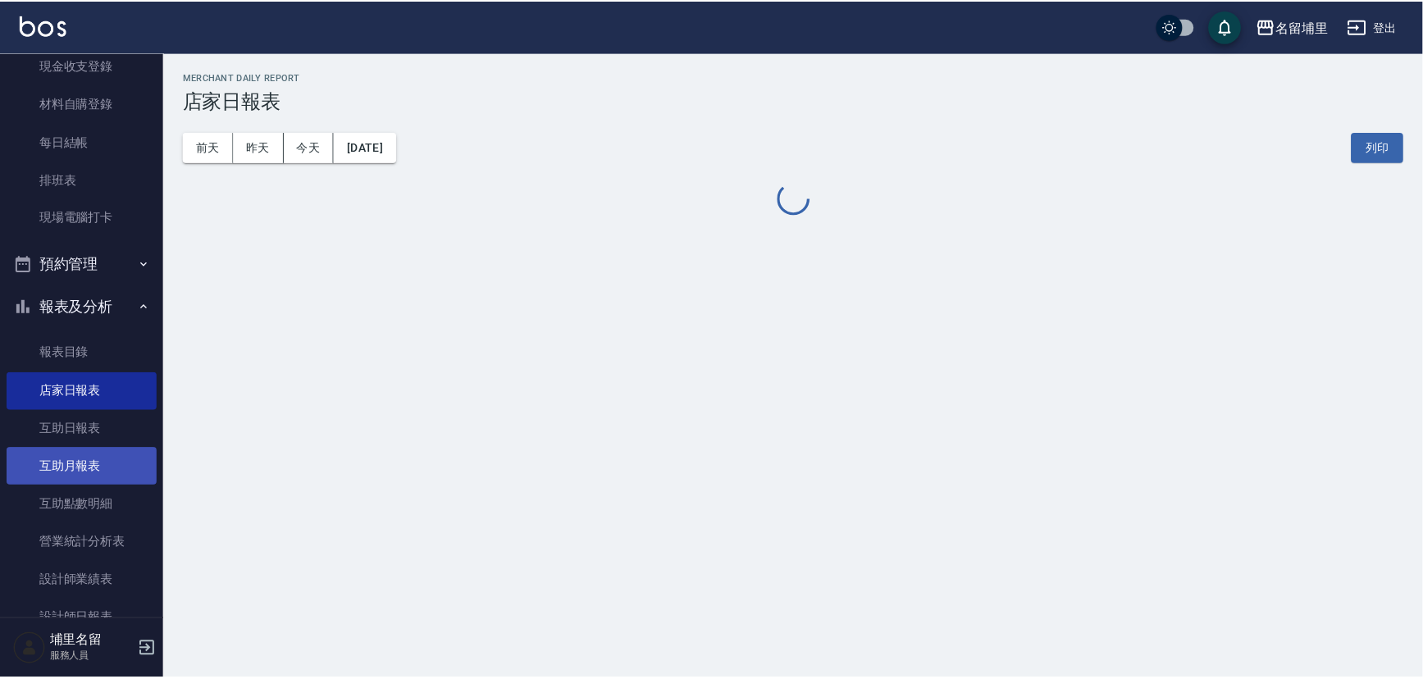
scroll to position [223, 0]
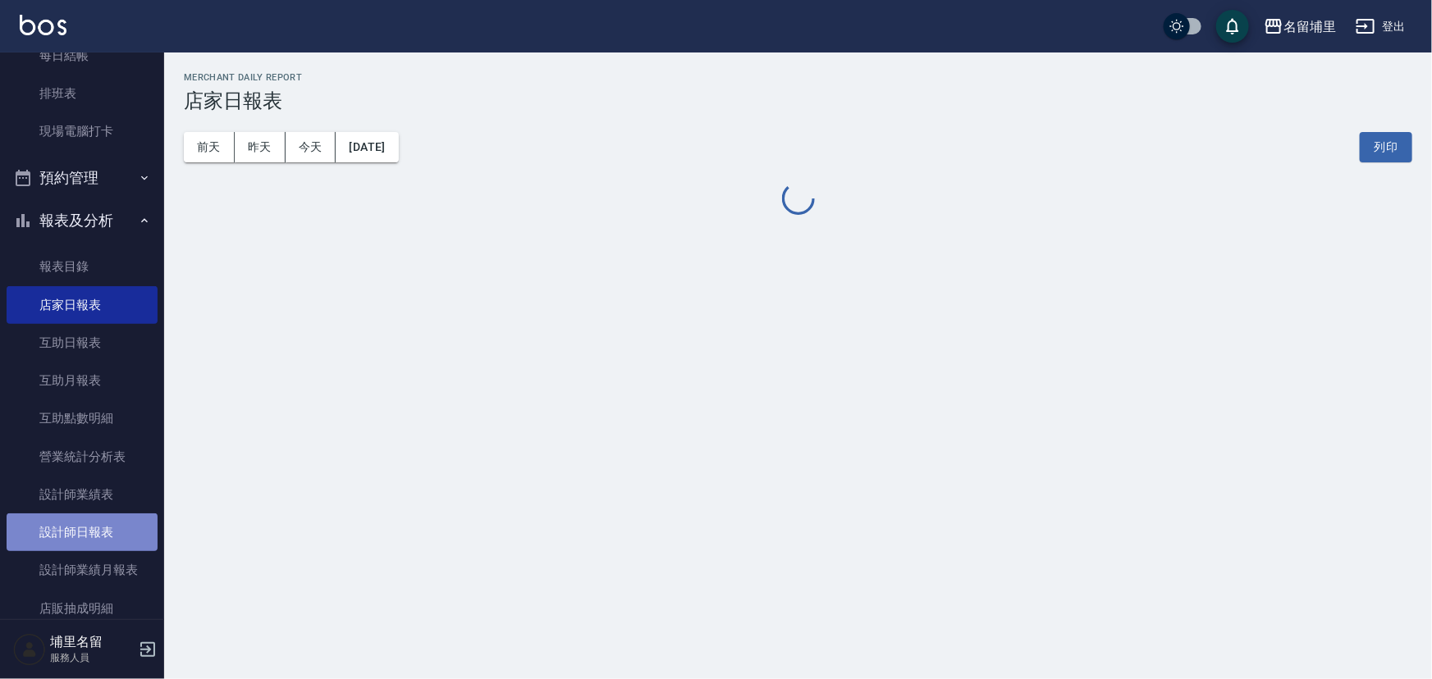
click at [115, 525] on link "設計師日報表" at bounding box center [82, 533] width 151 height 38
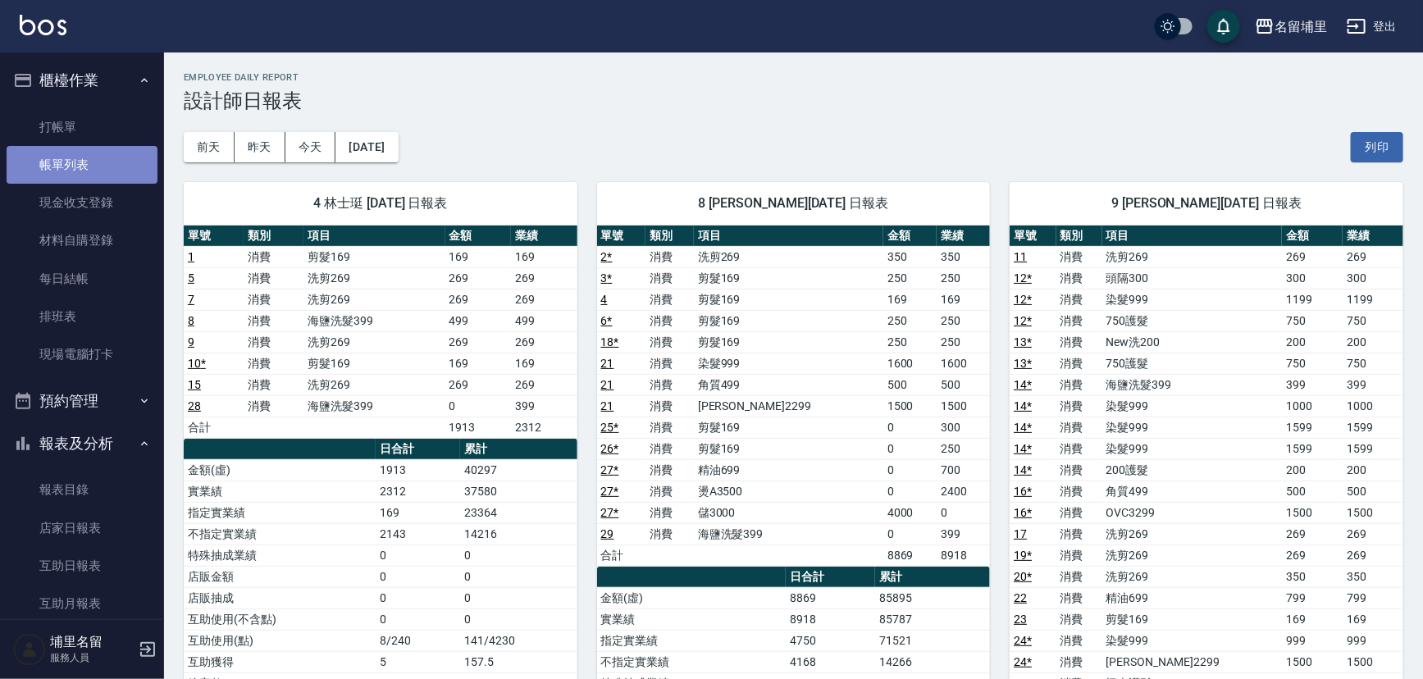
click at [98, 174] on link "帳單列表" at bounding box center [82, 165] width 151 height 38
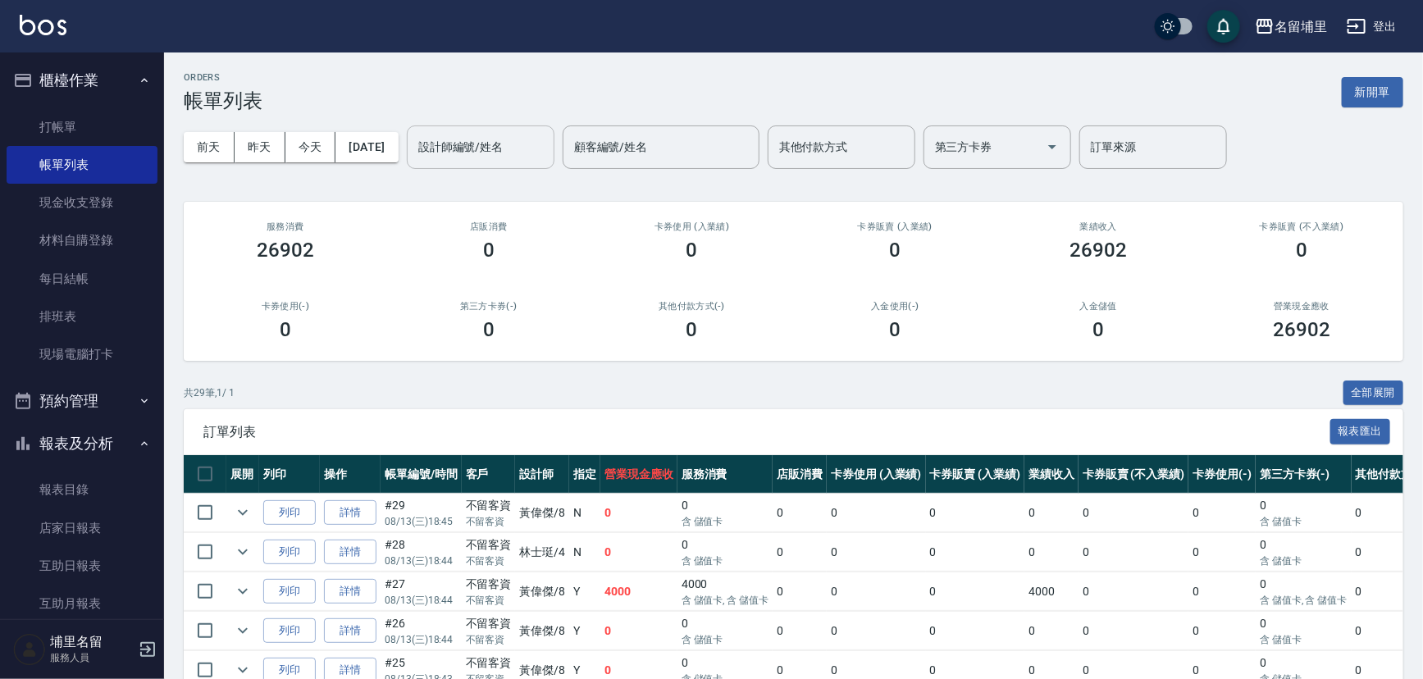
click at [514, 145] on input "設計師編號/姓名" at bounding box center [480, 147] width 133 height 29
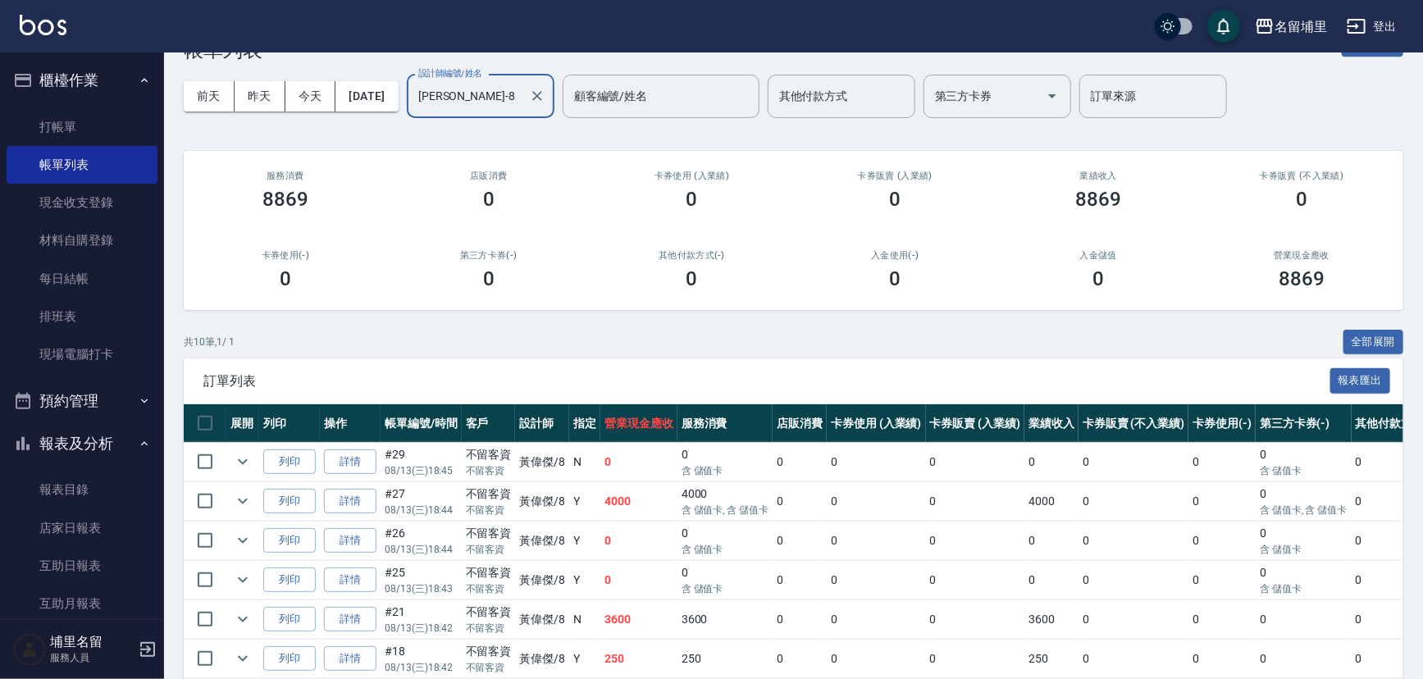
scroll to position [74, 0]
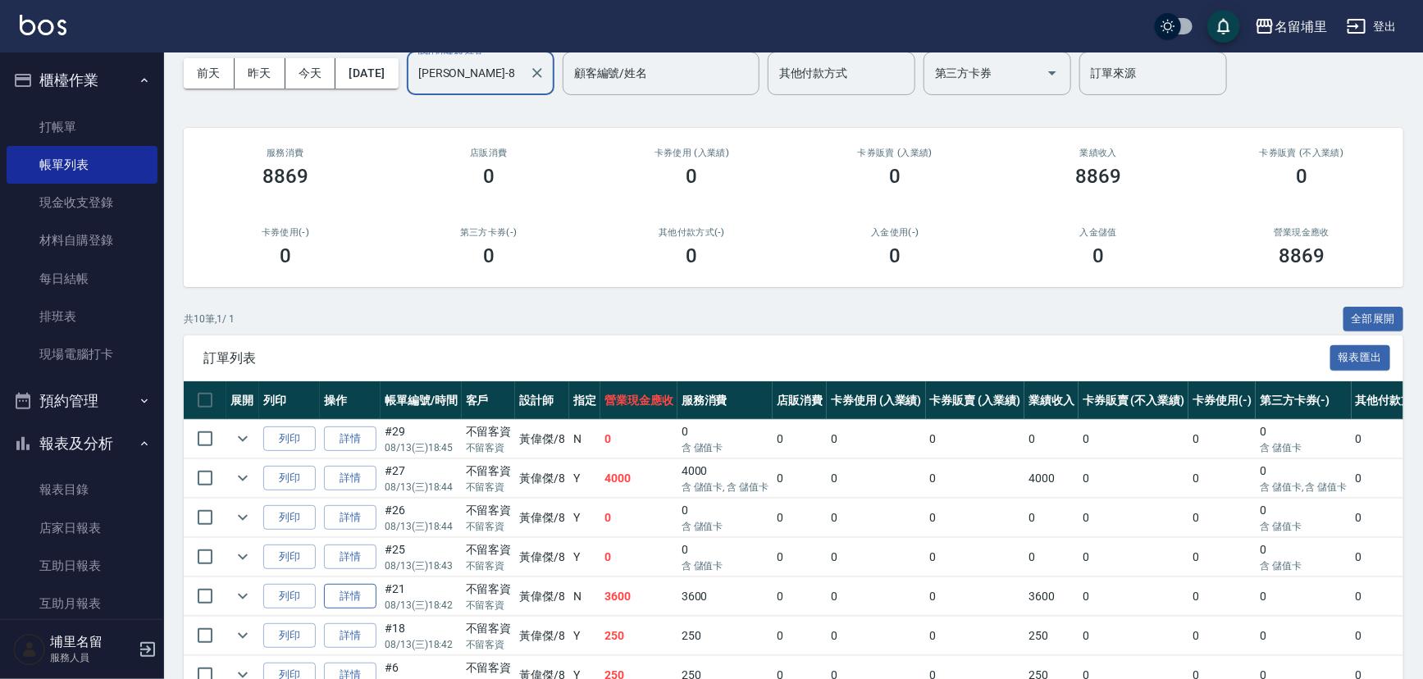
click at [366, 596] on link "詳情" at bounding box center [350, 596] width 53 height 25
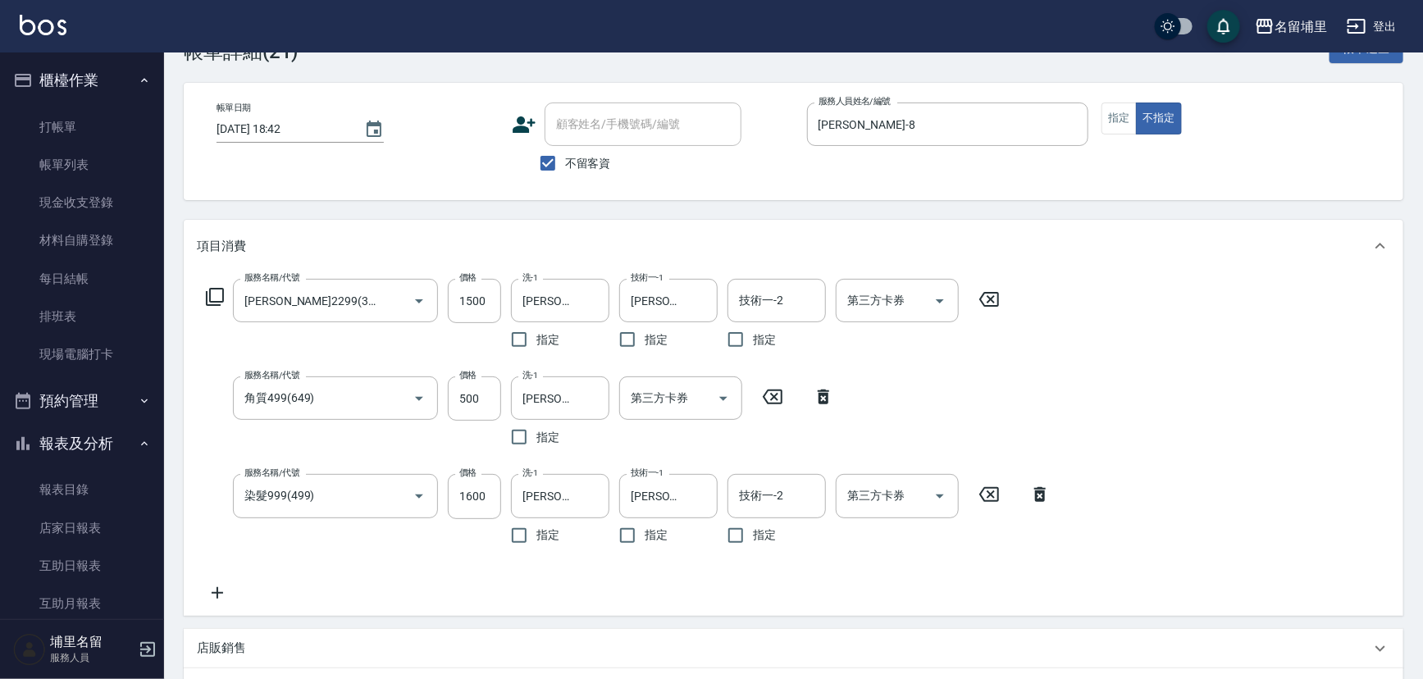
scroll to position [74, 0]
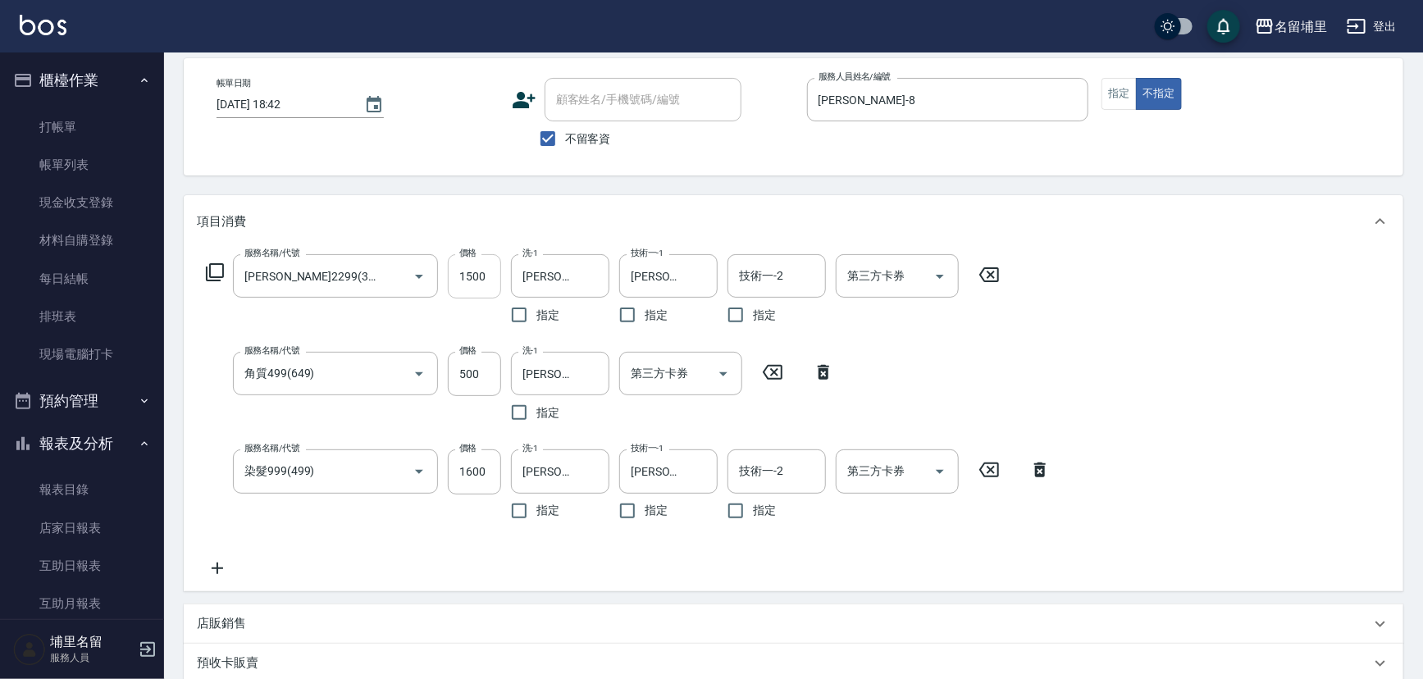
click at [486, 270] on input "1500" at bounding box center [474, 276] width 53 height 44
click at [395, 271] on icon "Clear" at bounding box center [396, 276] width 16 height 16
click at [492, 271] on input "3500" at bounding box center [474, 276] width 53 height 44
click at [499, 221] on div "項目消費" at bounding box center [784, 221] width 1174 height 17
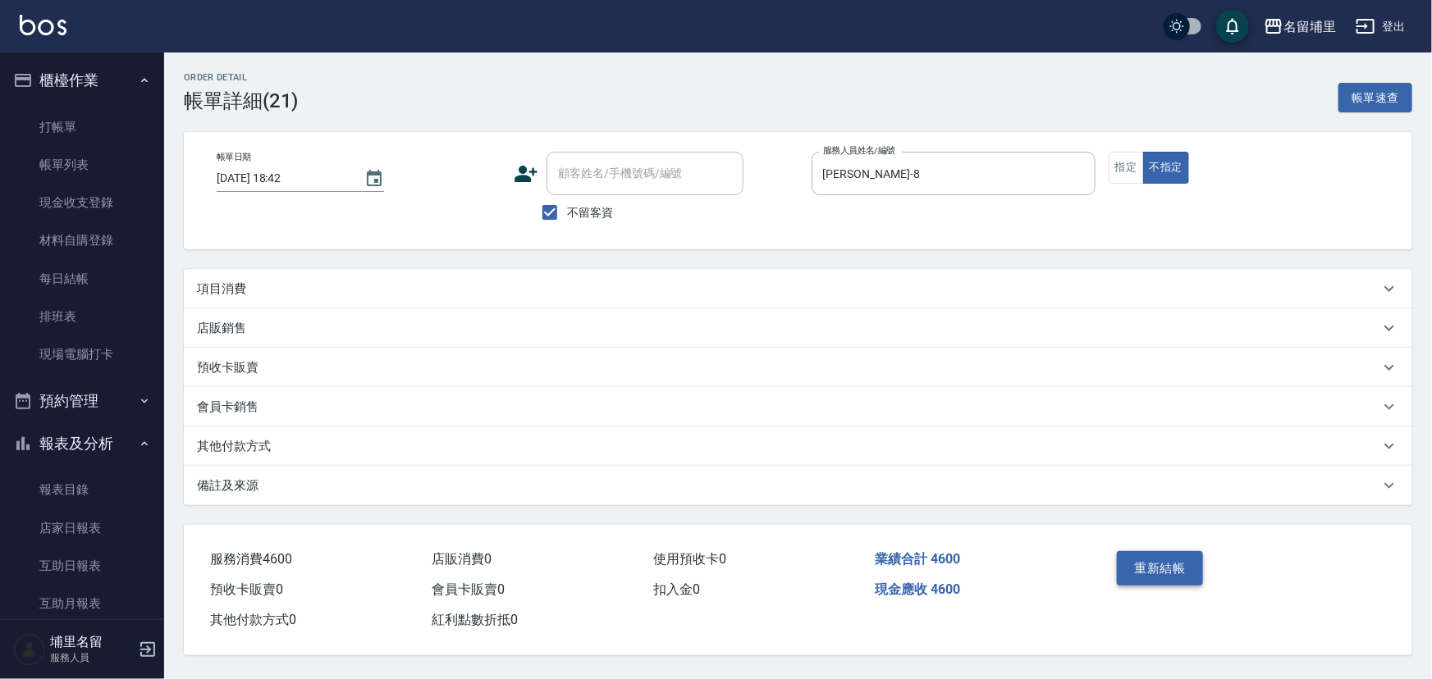
click at [1156, 582] on button "重新結帳" at bounding box center [1160, 568] width 87 height 34
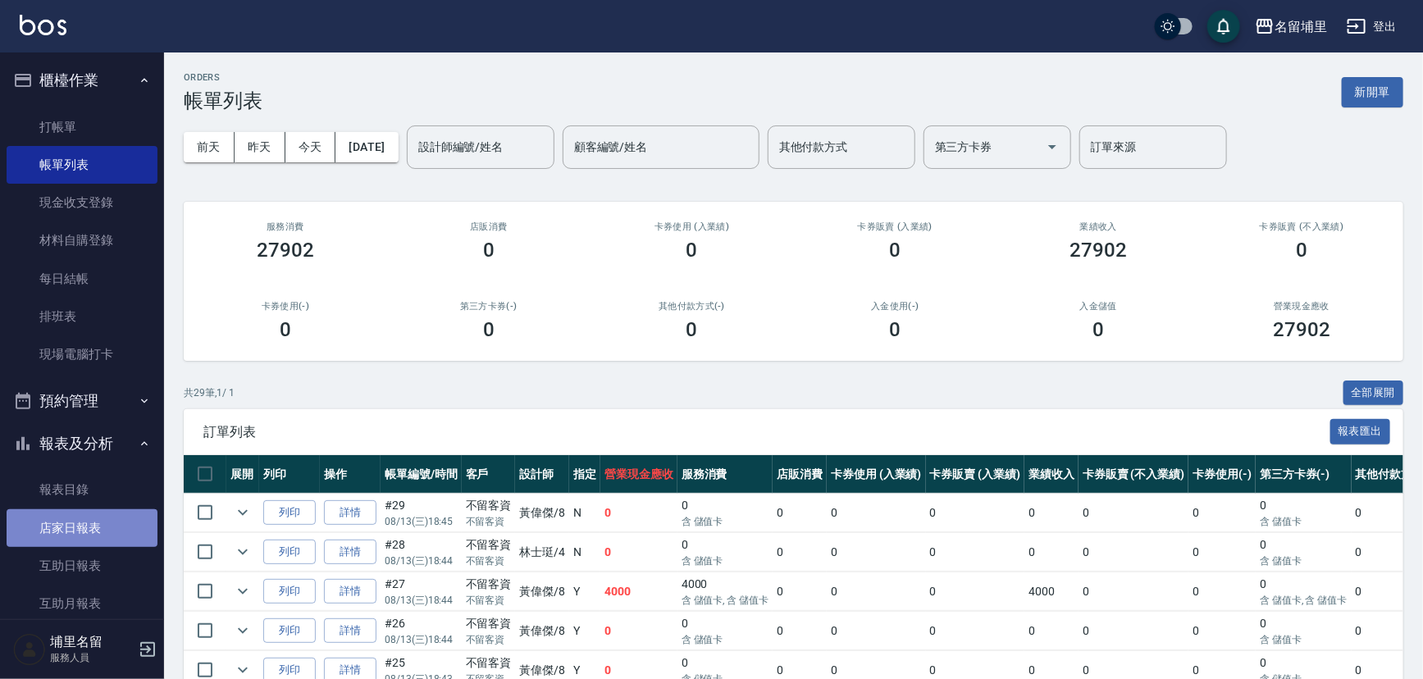
click at [84, 528] on link "店家日報表" at bounding box center [82, 528] width 151 height 38
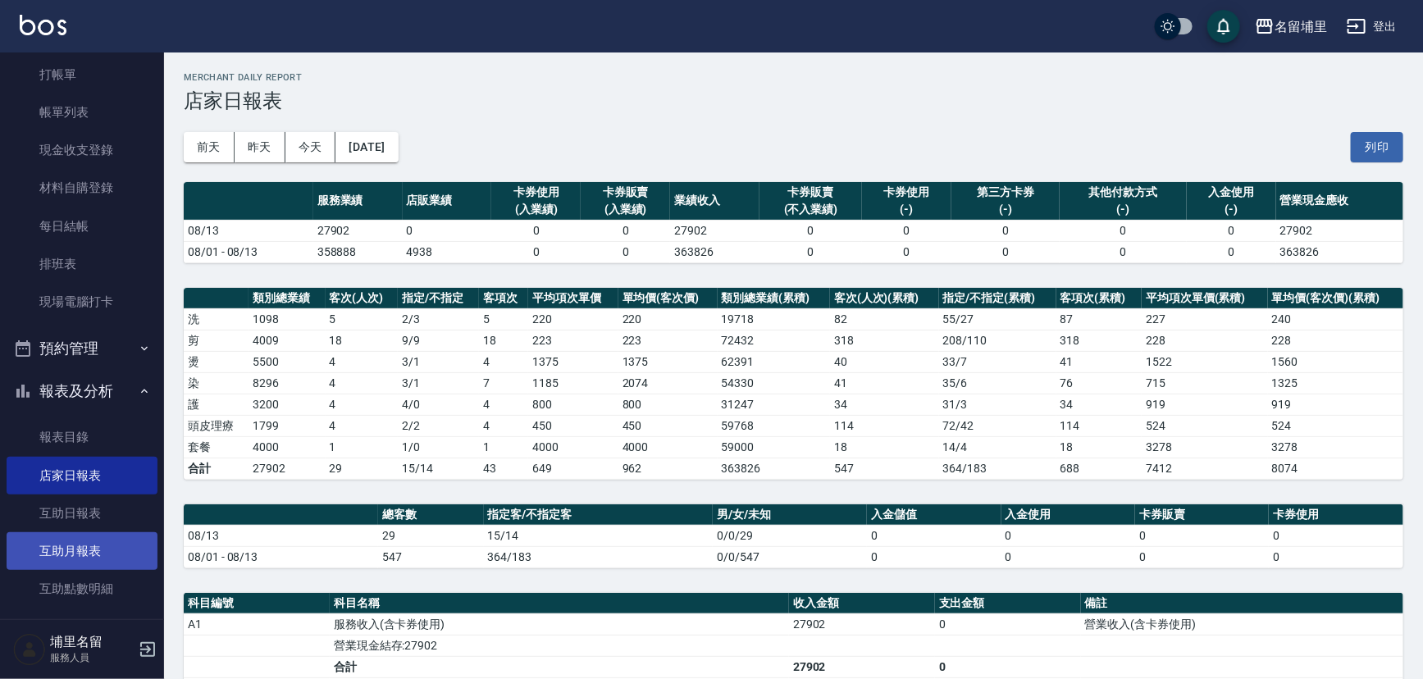
scroll to position [74, 0]
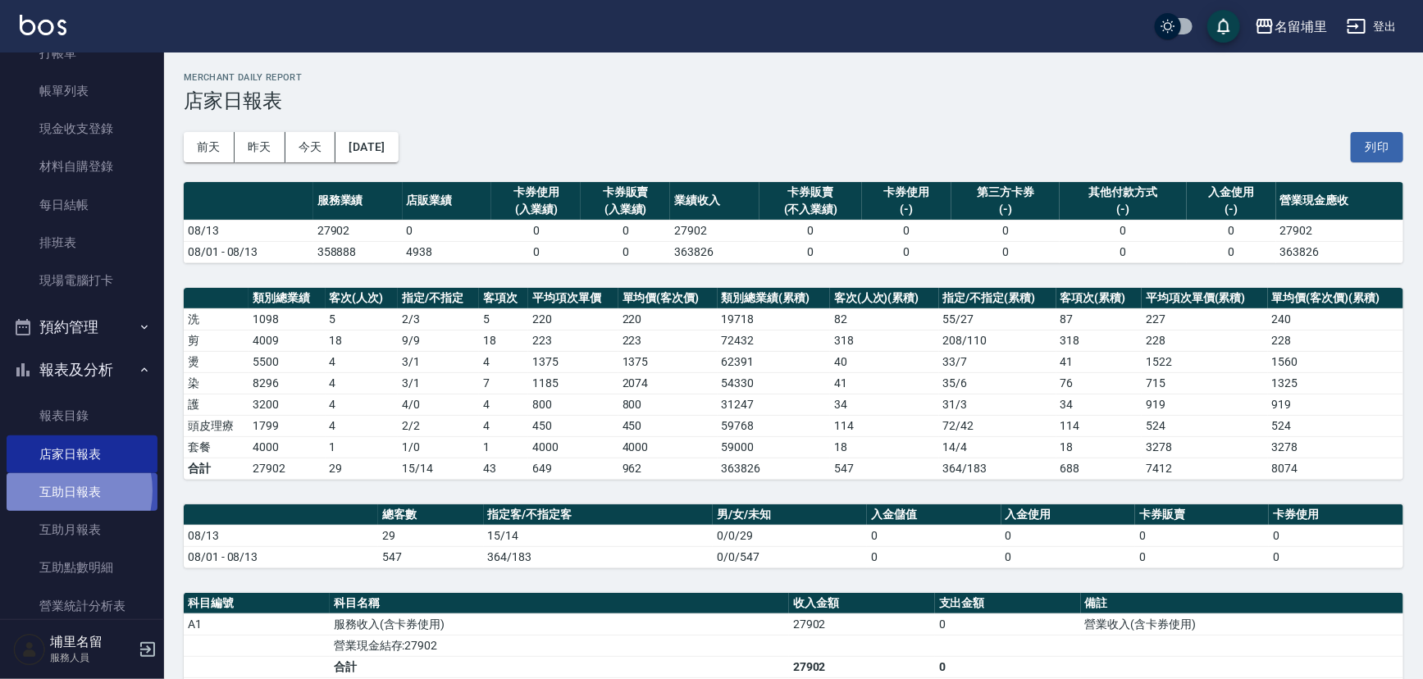
click at [51, 491] on link "互助日報表" at bounding box center [82, 492] width 151 height 38
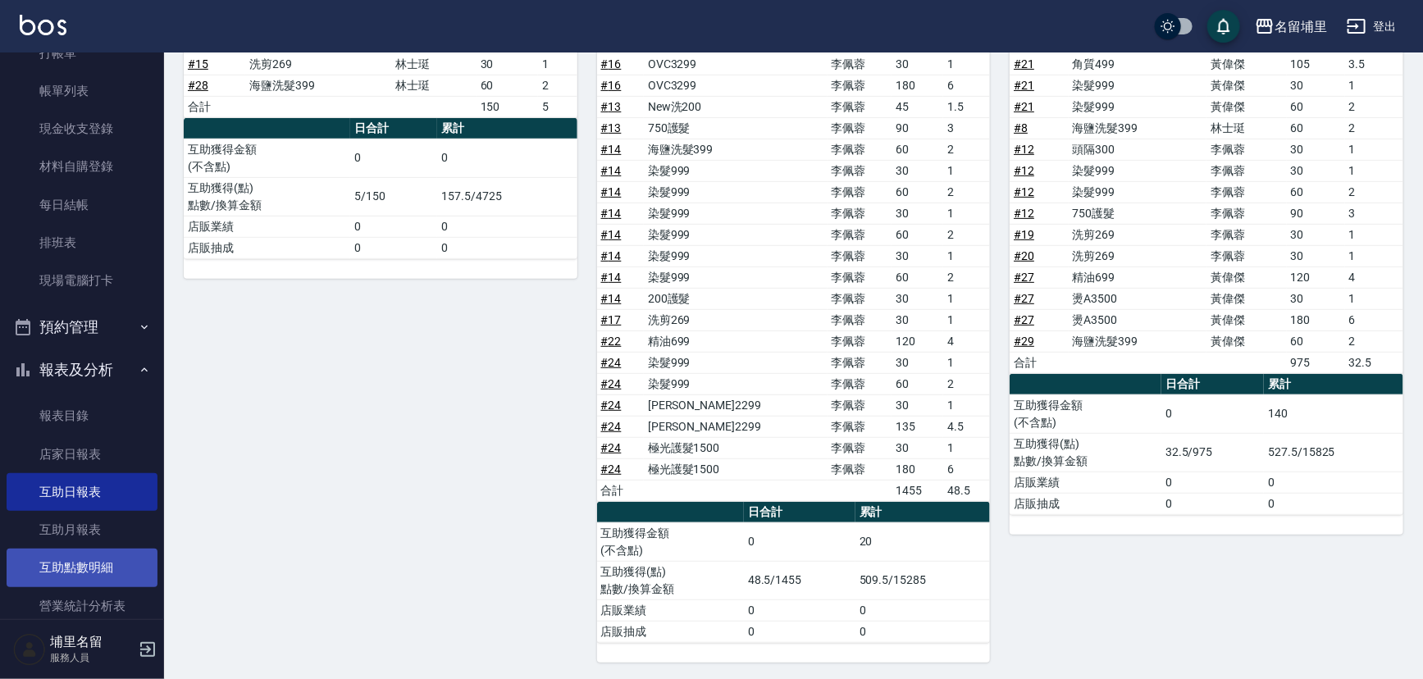
scroll to position [223, 0]
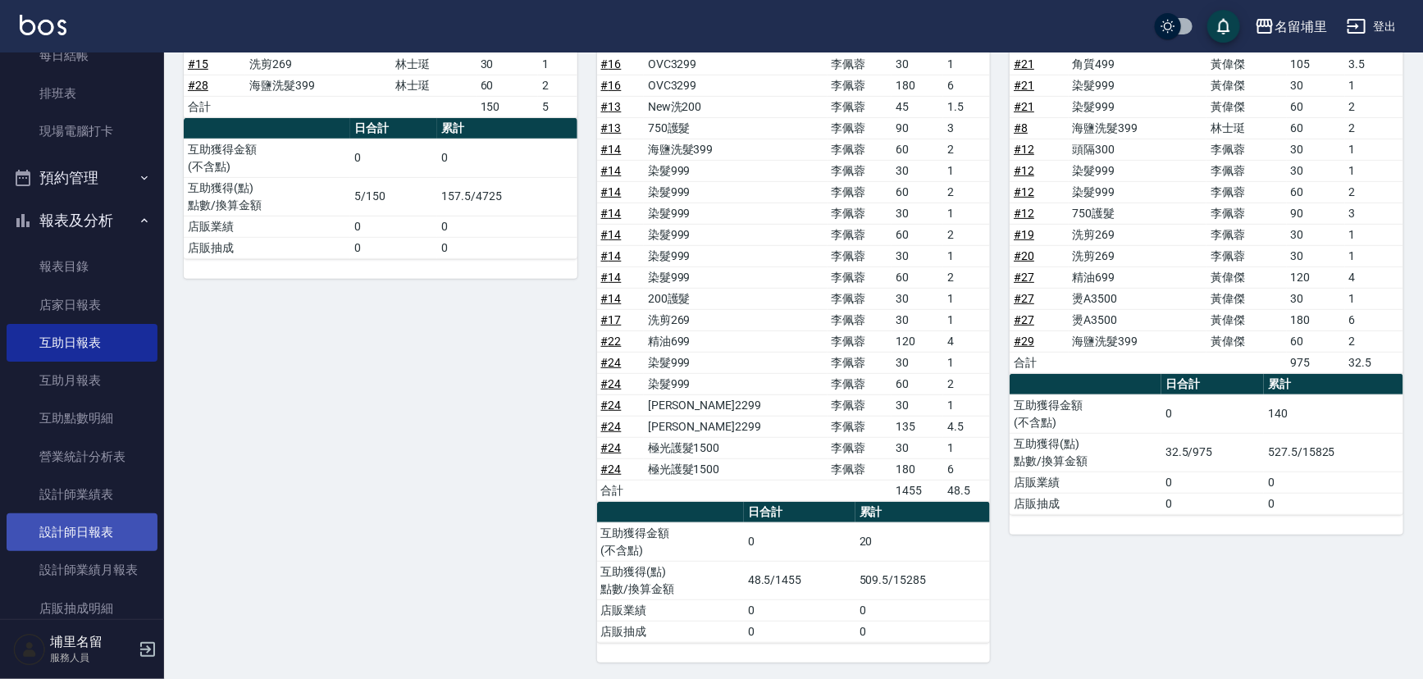
click at [71, 532] on link "設計師日報表" at bounding box center [82, 533] width 151 height 38
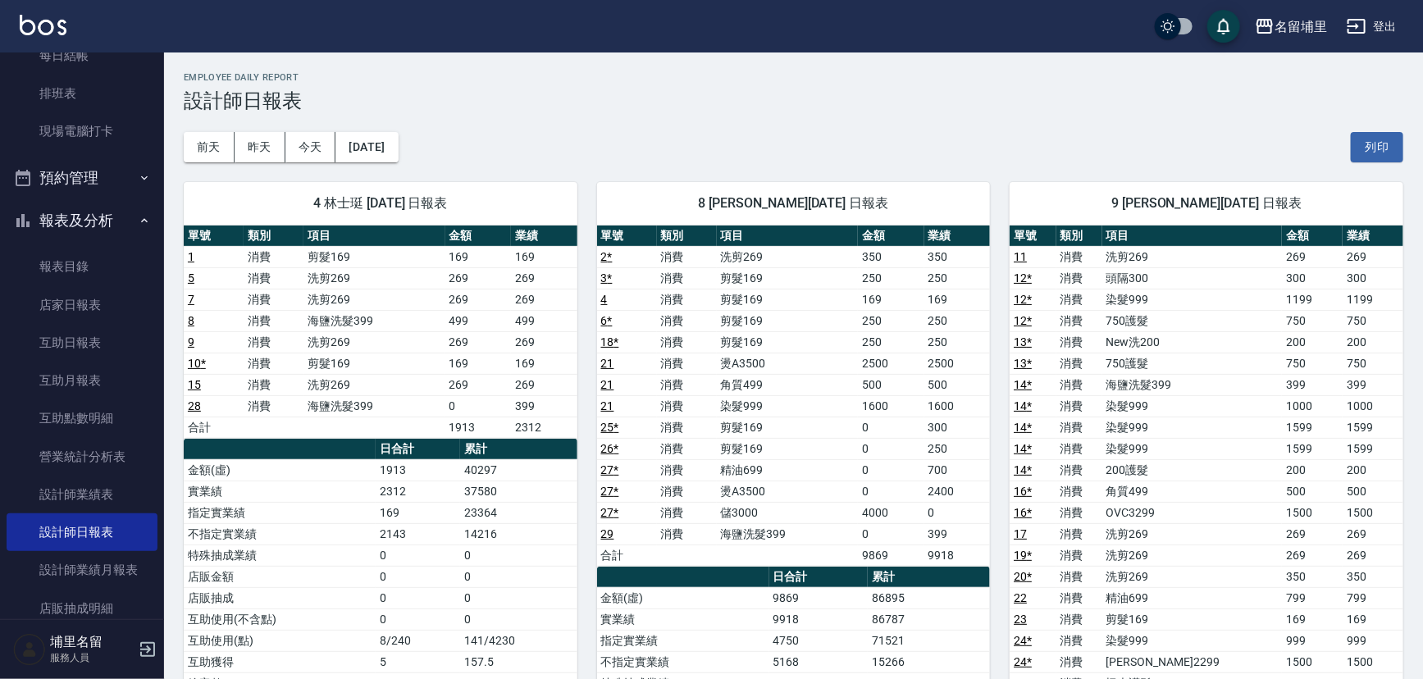
scroll to position [223, 0]
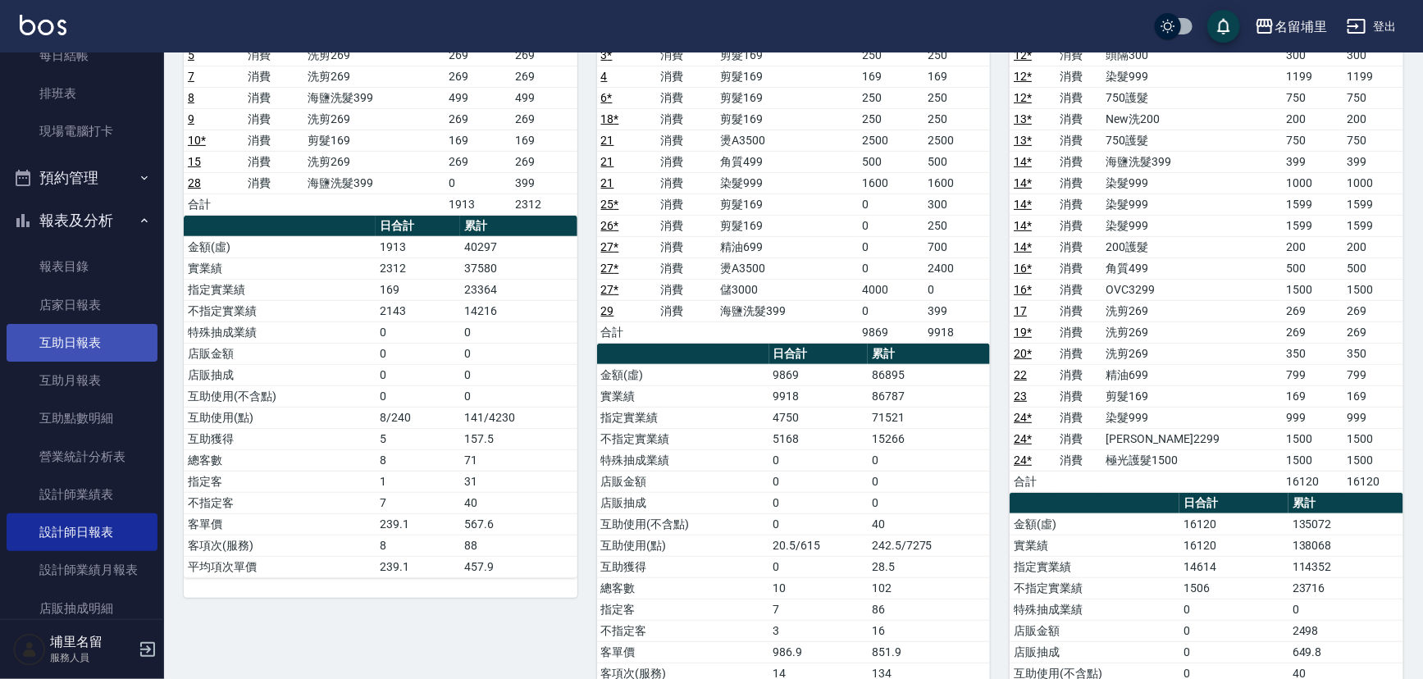
click at [75, 331] on link "互助日報表" at bounding box center [82, 343] width 151 height 38
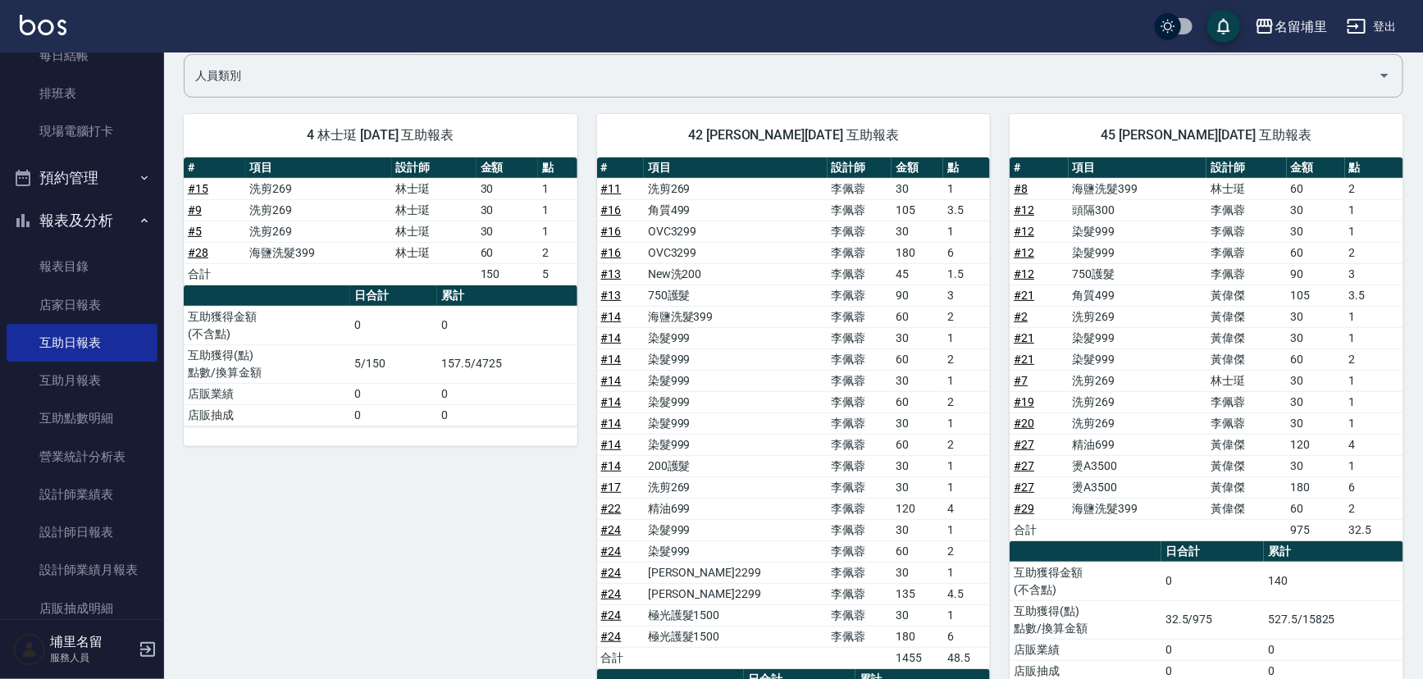
scroll to position [148, 0]
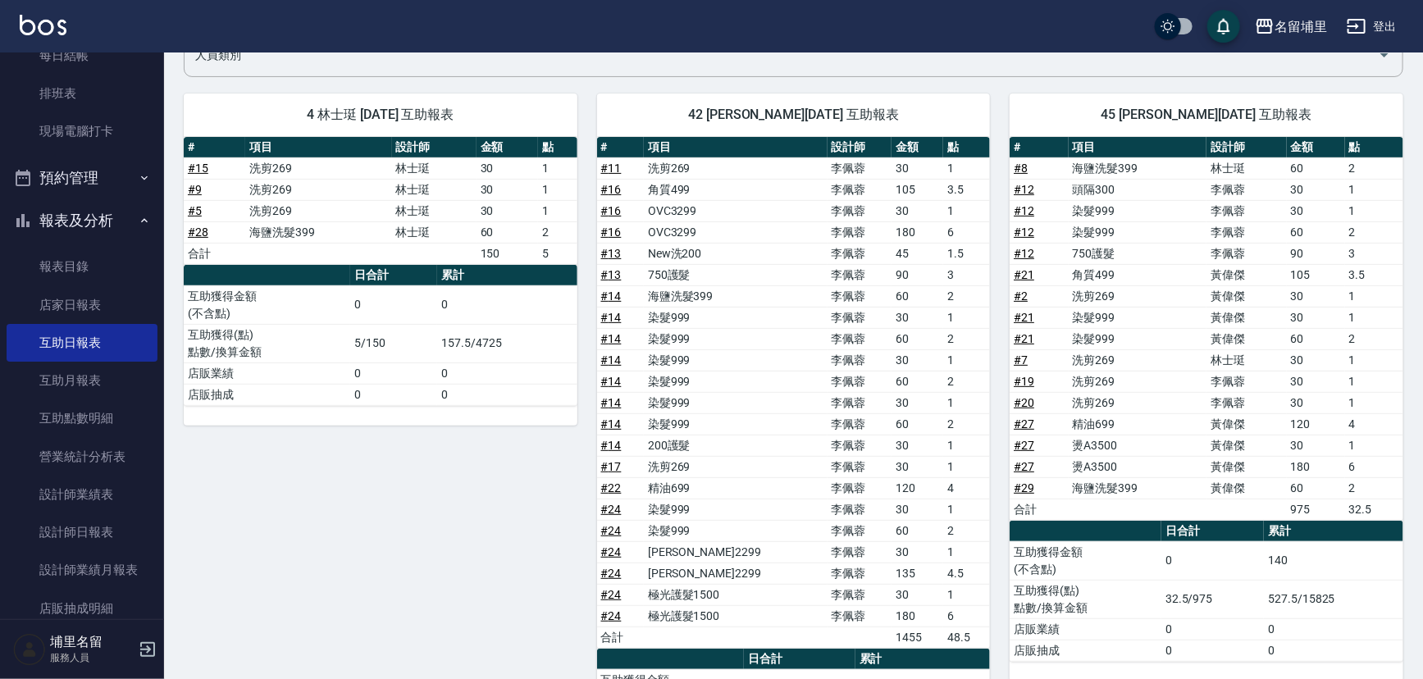
click at [1017, 167] on link "# 8" at bounding box center [1021, 168] width 14 height 13
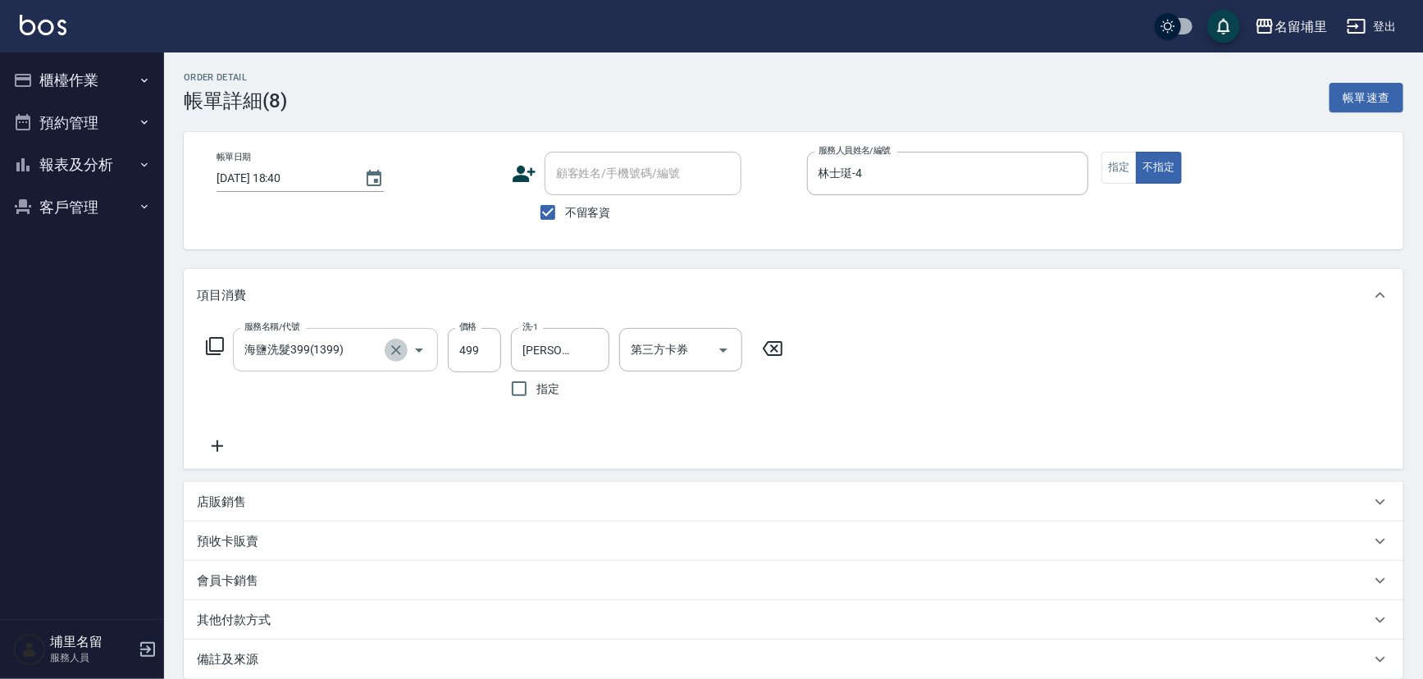
click at [392, 345] on icon "Clear" at bounding box center [396, 350] width 10 height 10
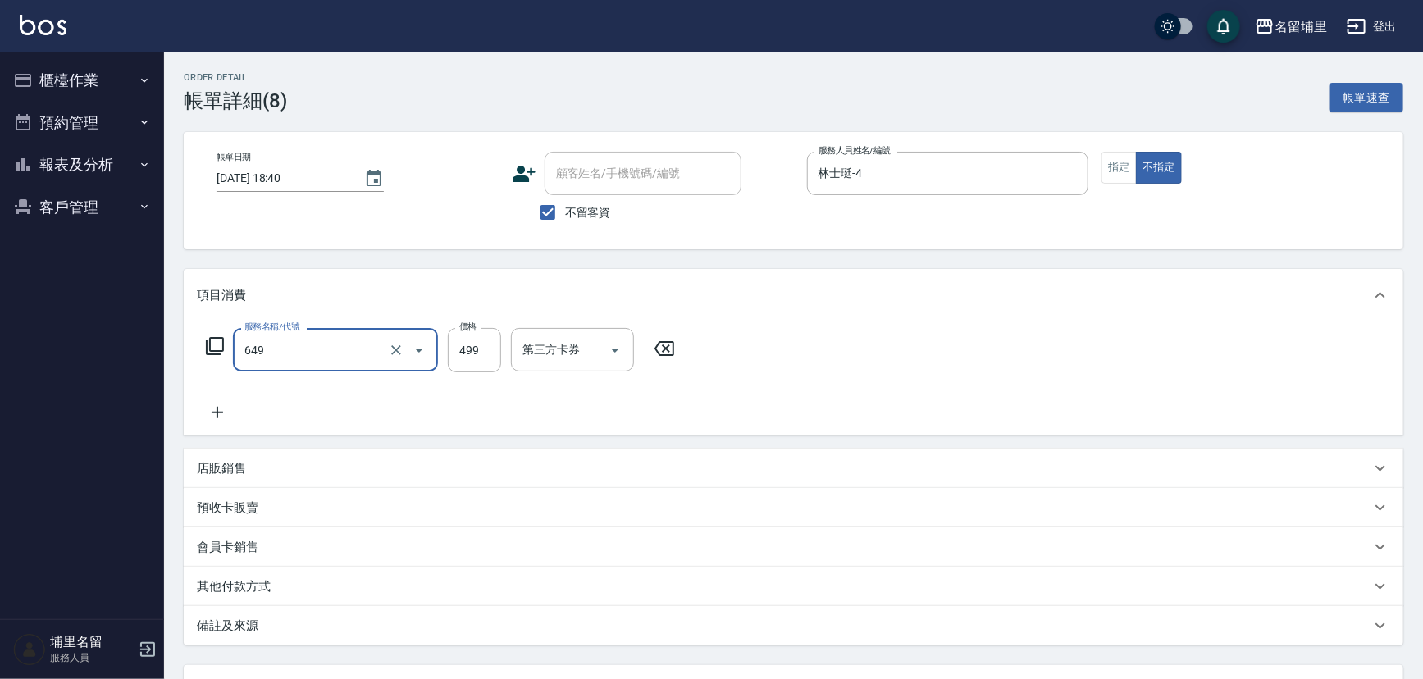
type input "角質499(649)"
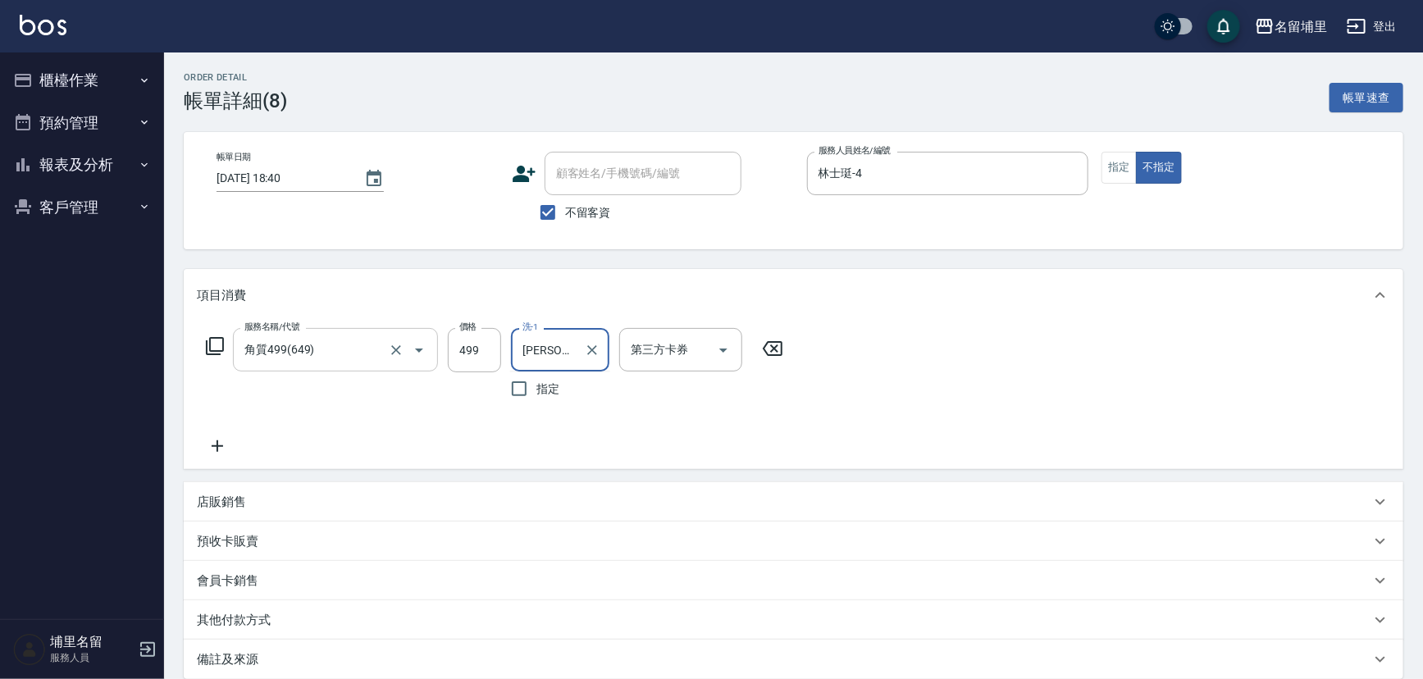
type input "潘"
type input "林士珽-4"
click at [590, 345] on icon "Clear" at bounding box center [592, 350] width 16 height 16
type input "潘宇浩-45"
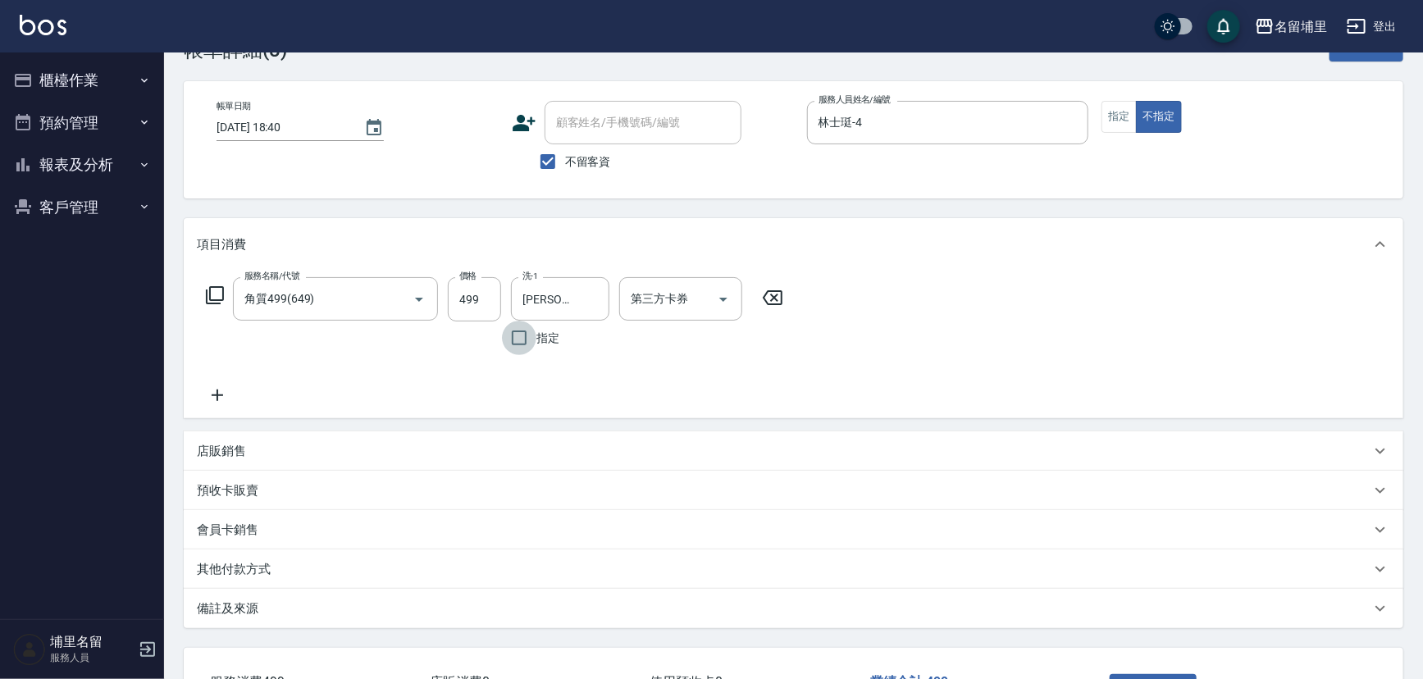
scroll to position [148, 0]
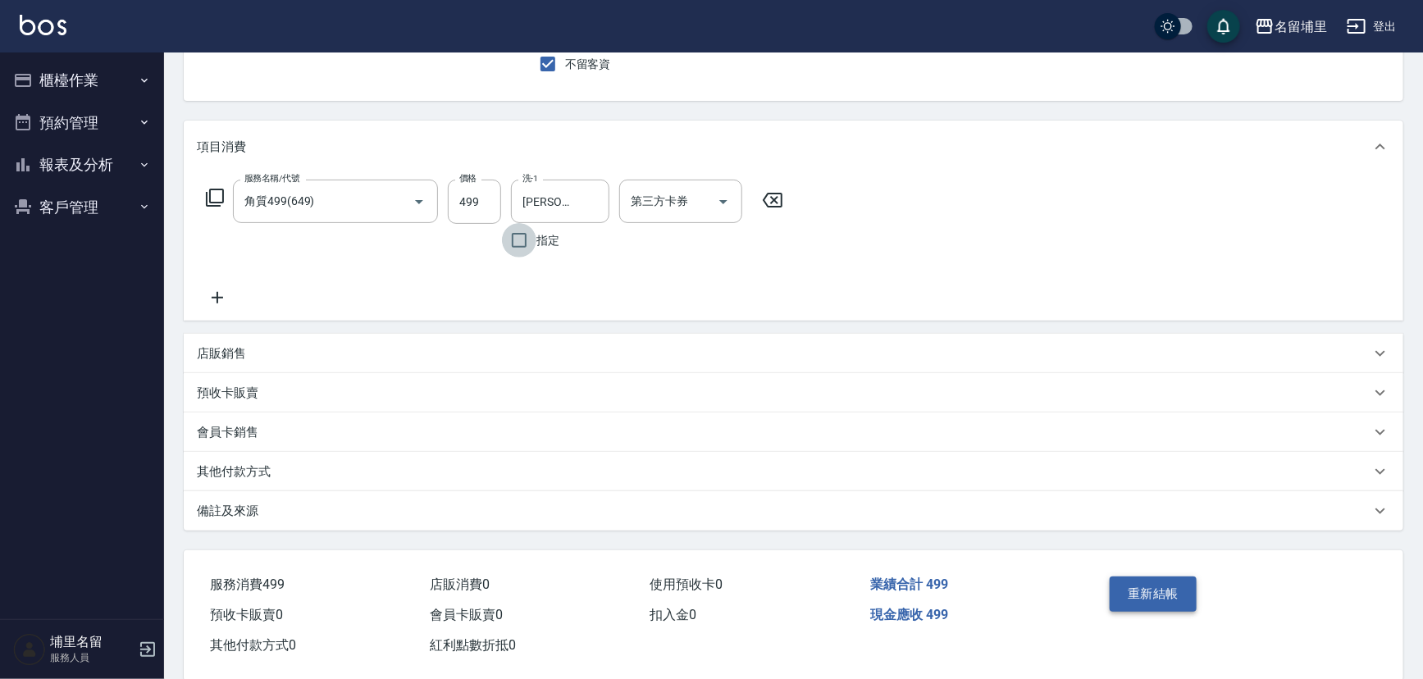
click at [1143, 594] on button "重新結帳" at bounding box center [1153, 594] width 87 height 34
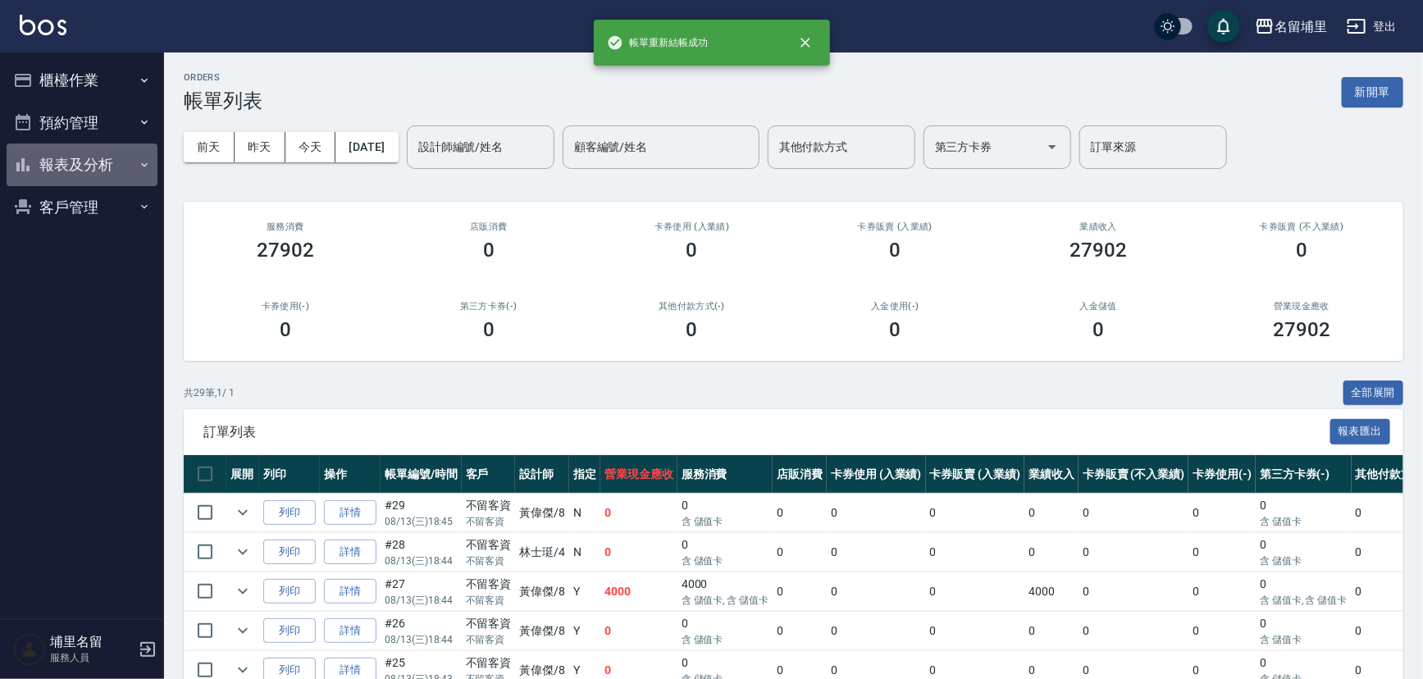
drag, startPoint x: 29, startPoint y: 164, endPoint x: 63, endPoint y: 222, distance: 67.7
click at [30, 164] on icon "button" at bounding box center [23, 165] width 20 height 20
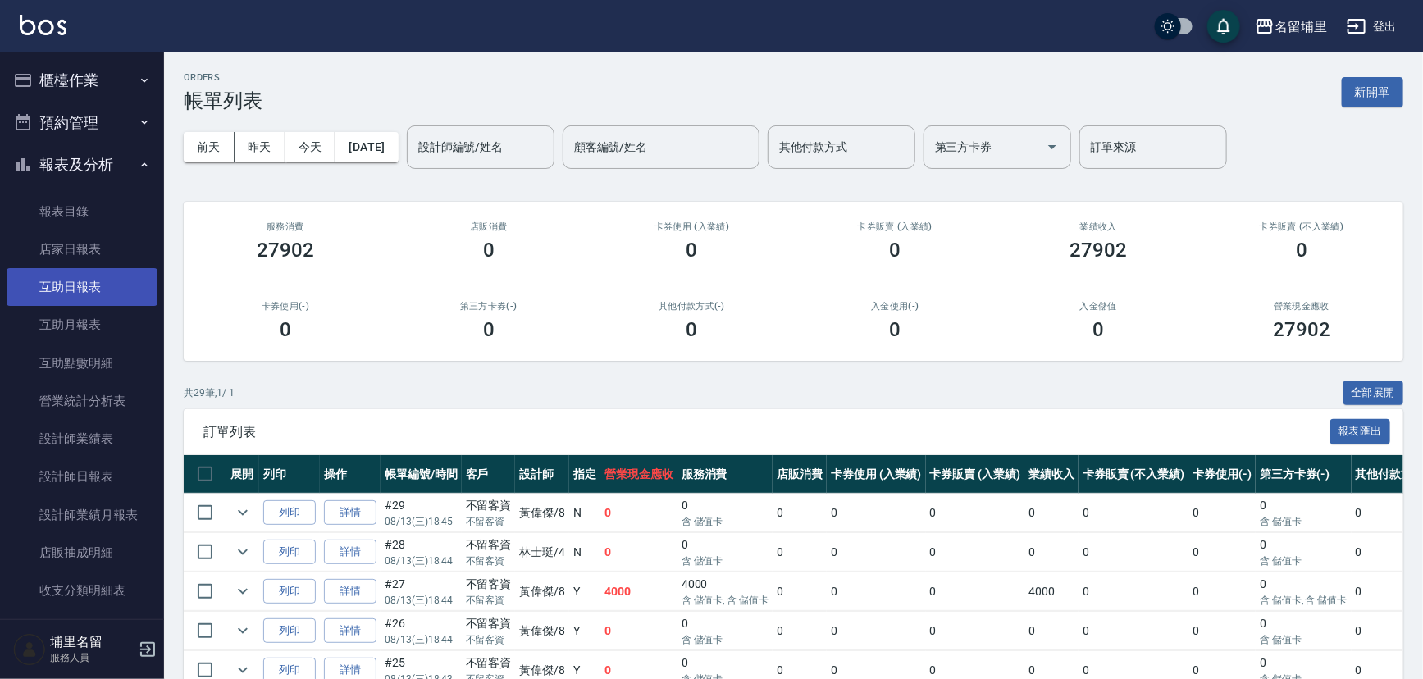
click at [97, 288] on link "互助日報表" at bounding box center [82, 287] width 151 height 38
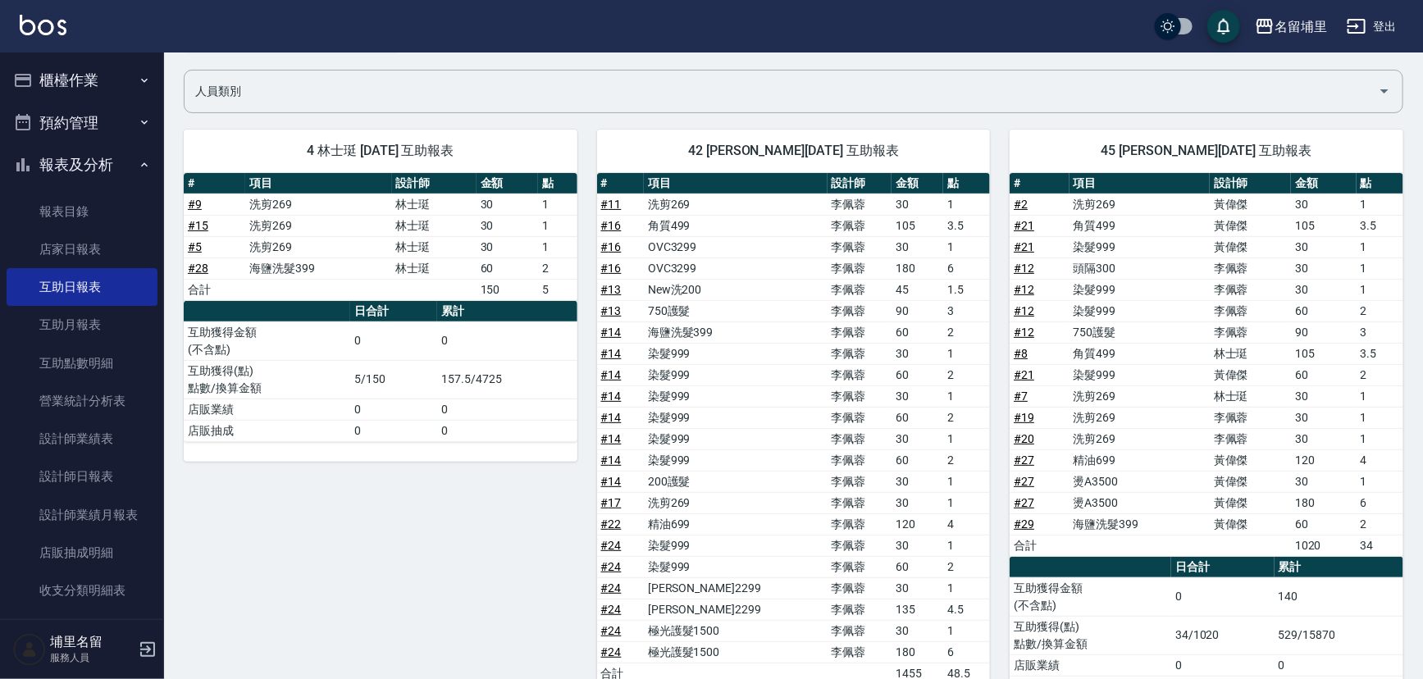
scroll to position [223, 0]
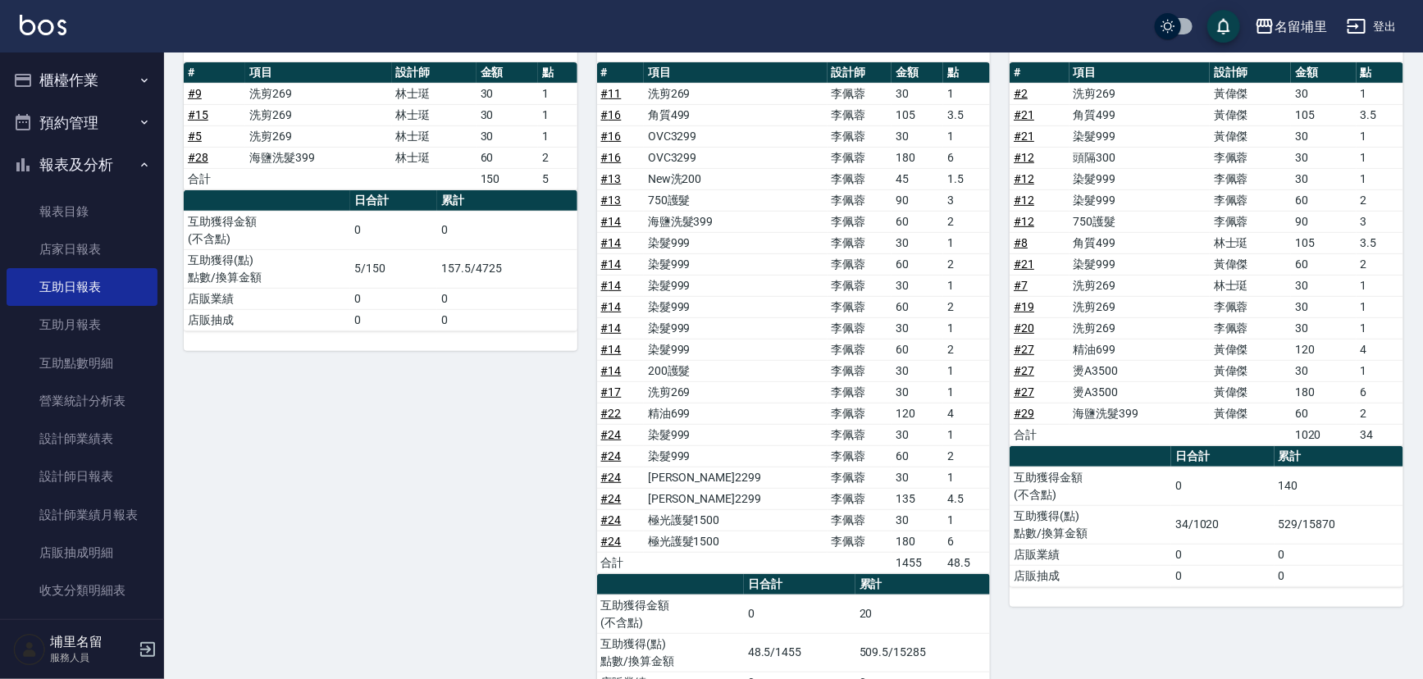
click at [1026, 409] on link "# 29" at bounding box center [1024, 413] width 21 height 13
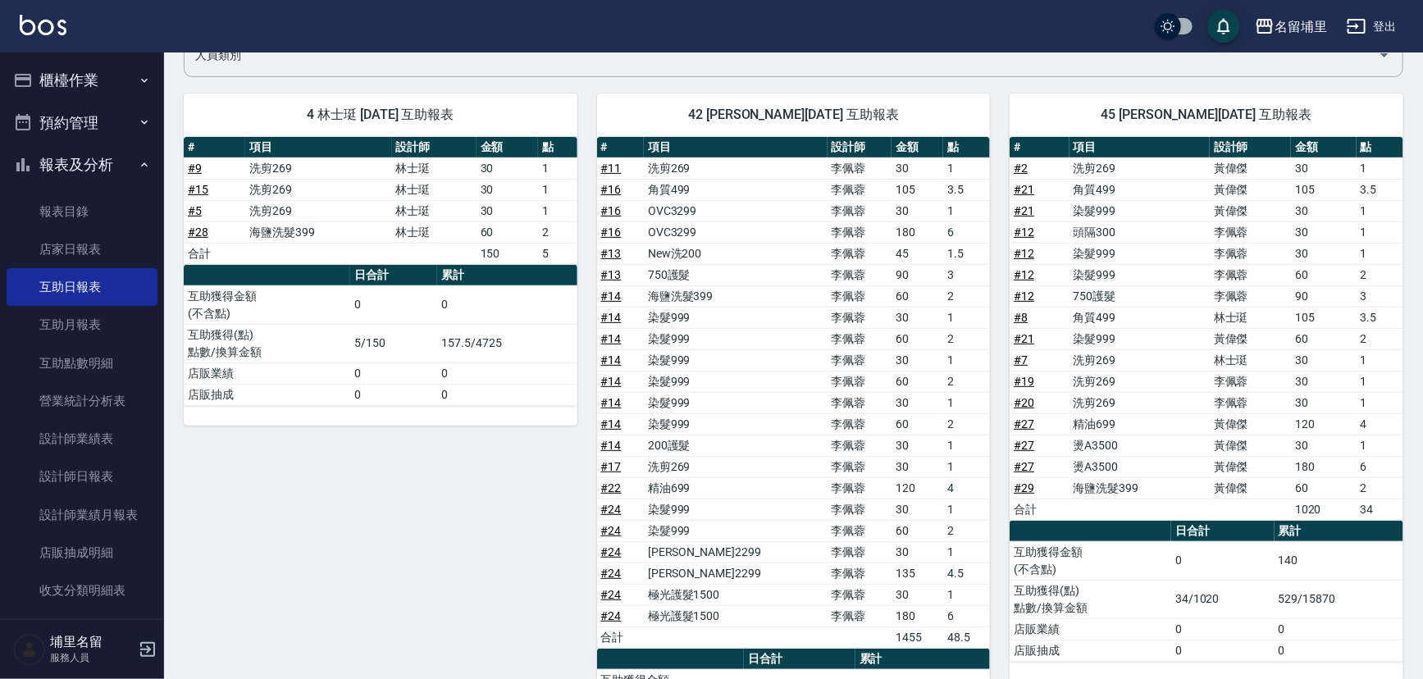
scroll to position [146, 0]
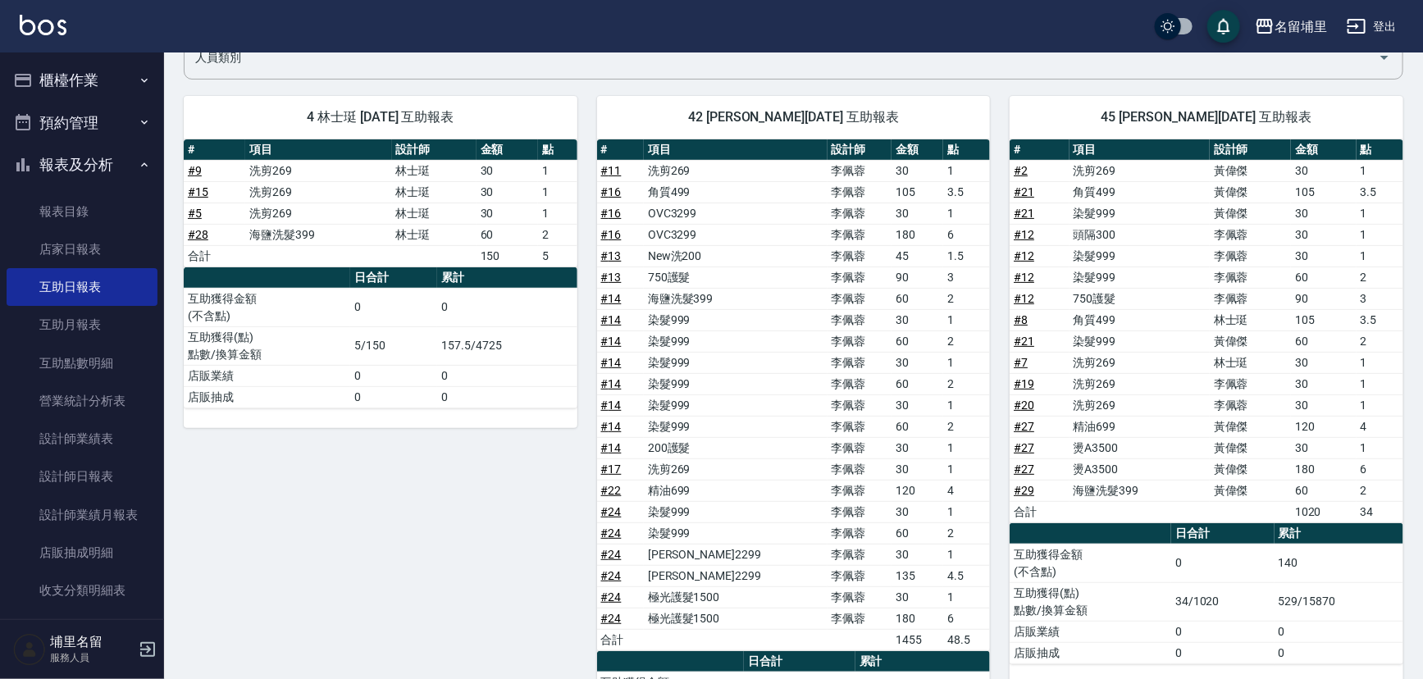
click at [1020, 341] on link "# 21" at bounding box center [1024, 341] width 21 height 13
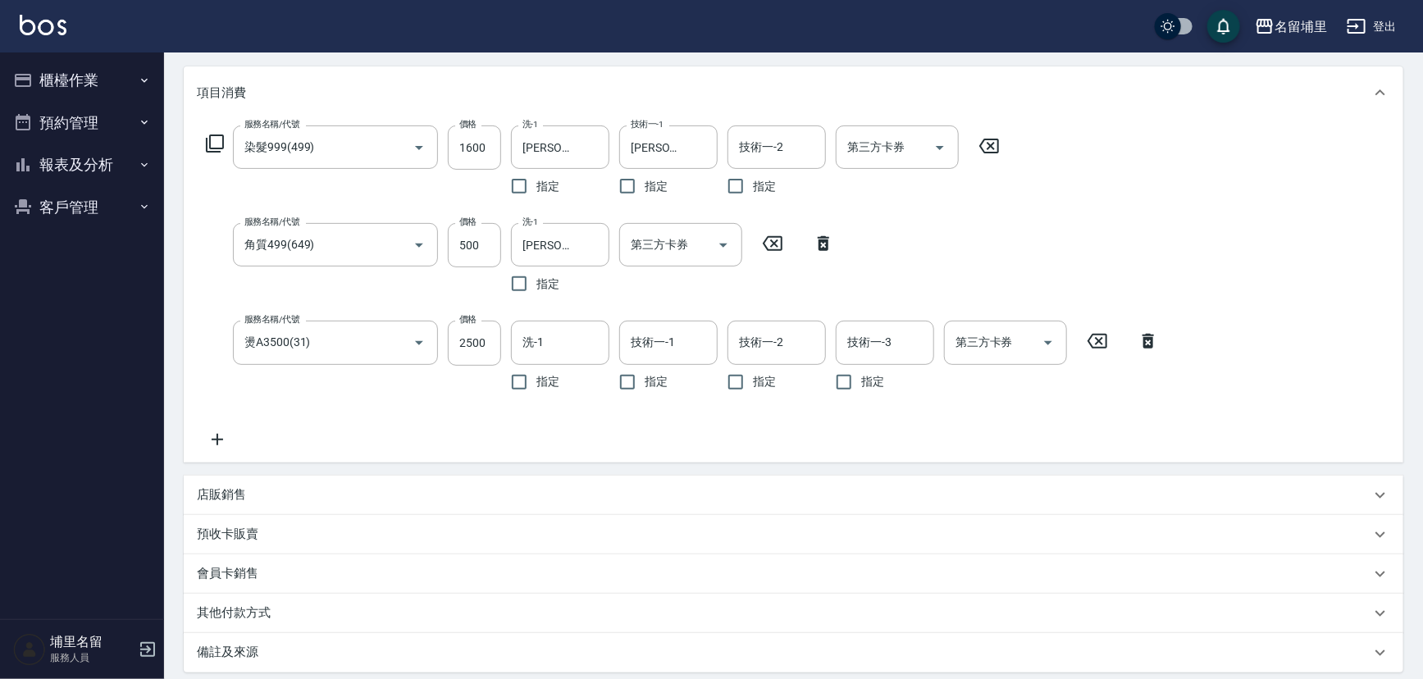
scroll to position [223, 0]
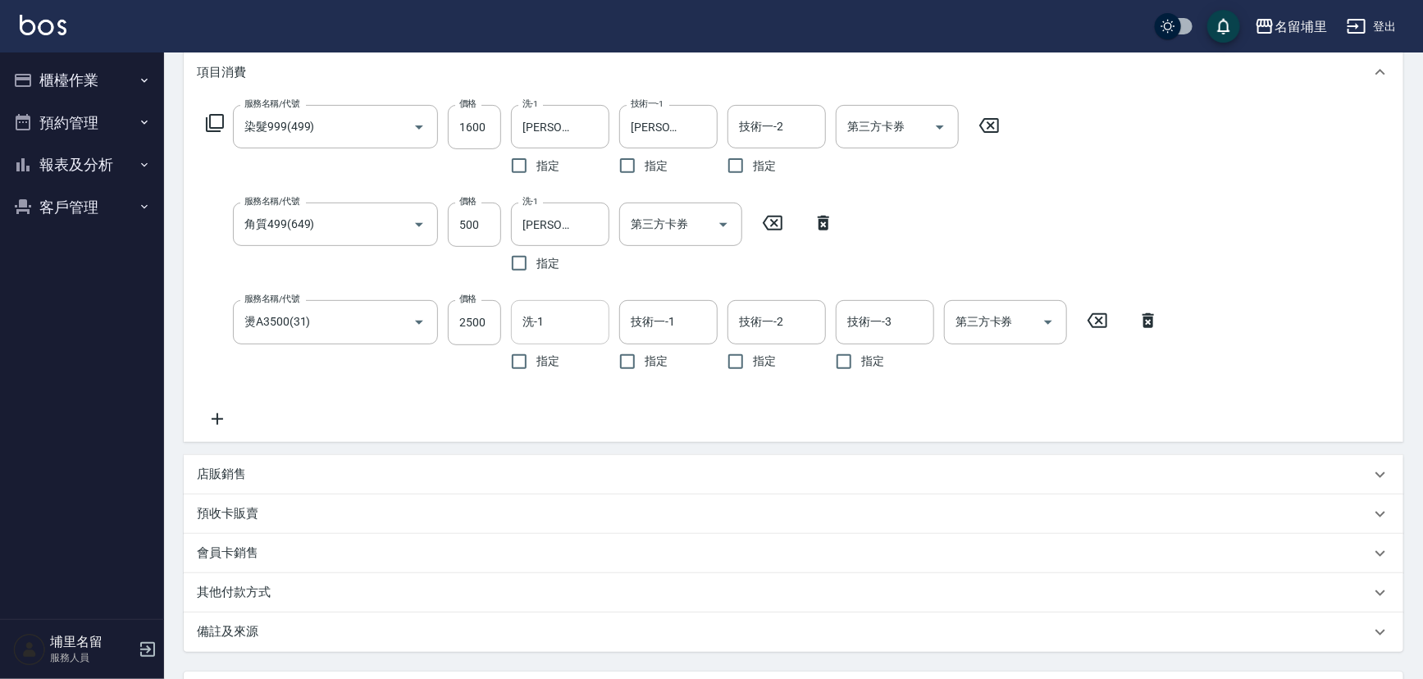
click at [572, 313] on input "洗-1" at bounding box center [561, 322] width 84 height 29
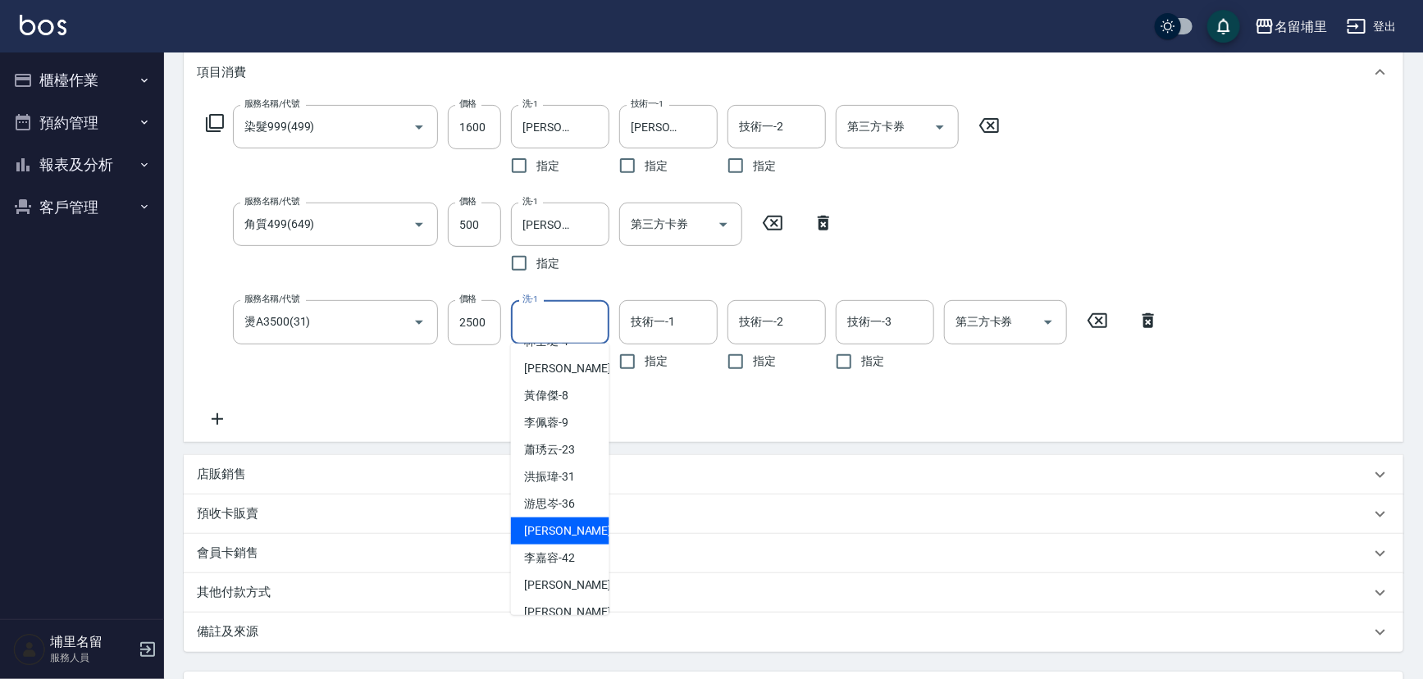
scroll to position [74, 0]
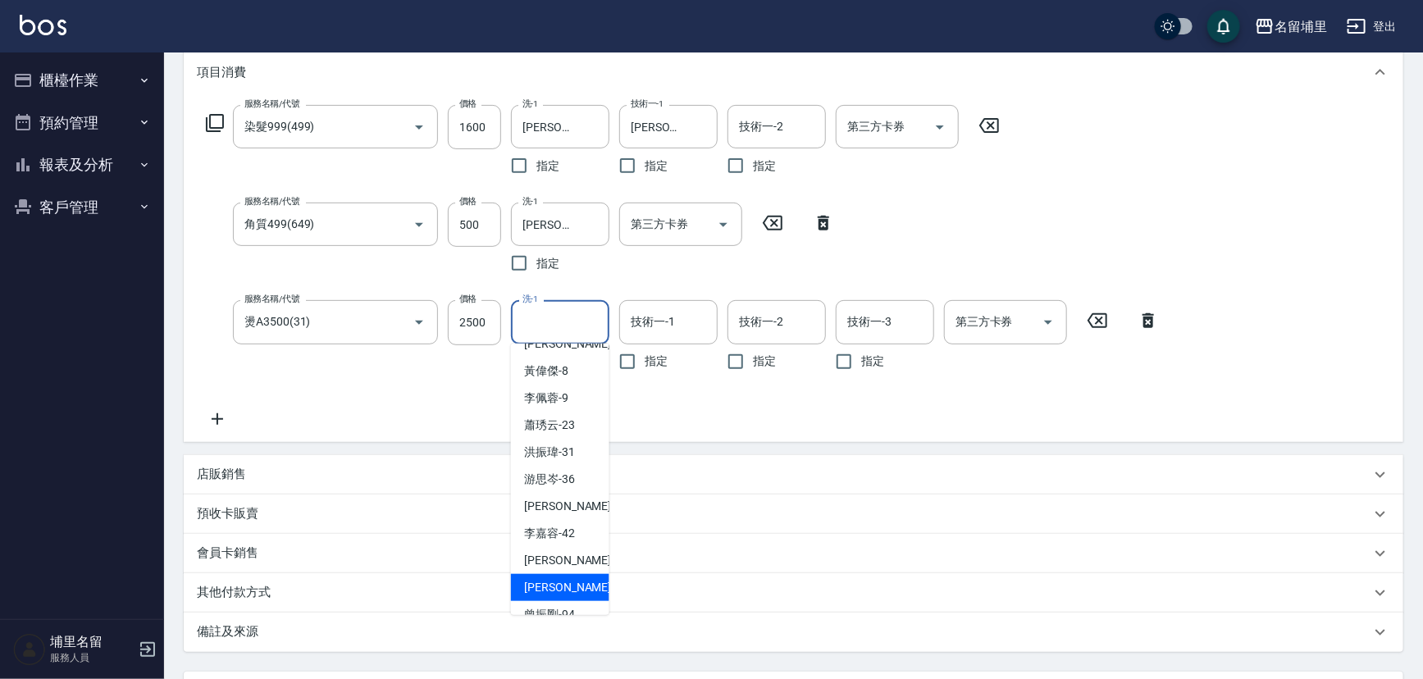
click at [572, 574] on div "潘宇浩 -45" at bounding box center [560, 587] width 98 height 27
type input "[PERSON_NAME]-45"
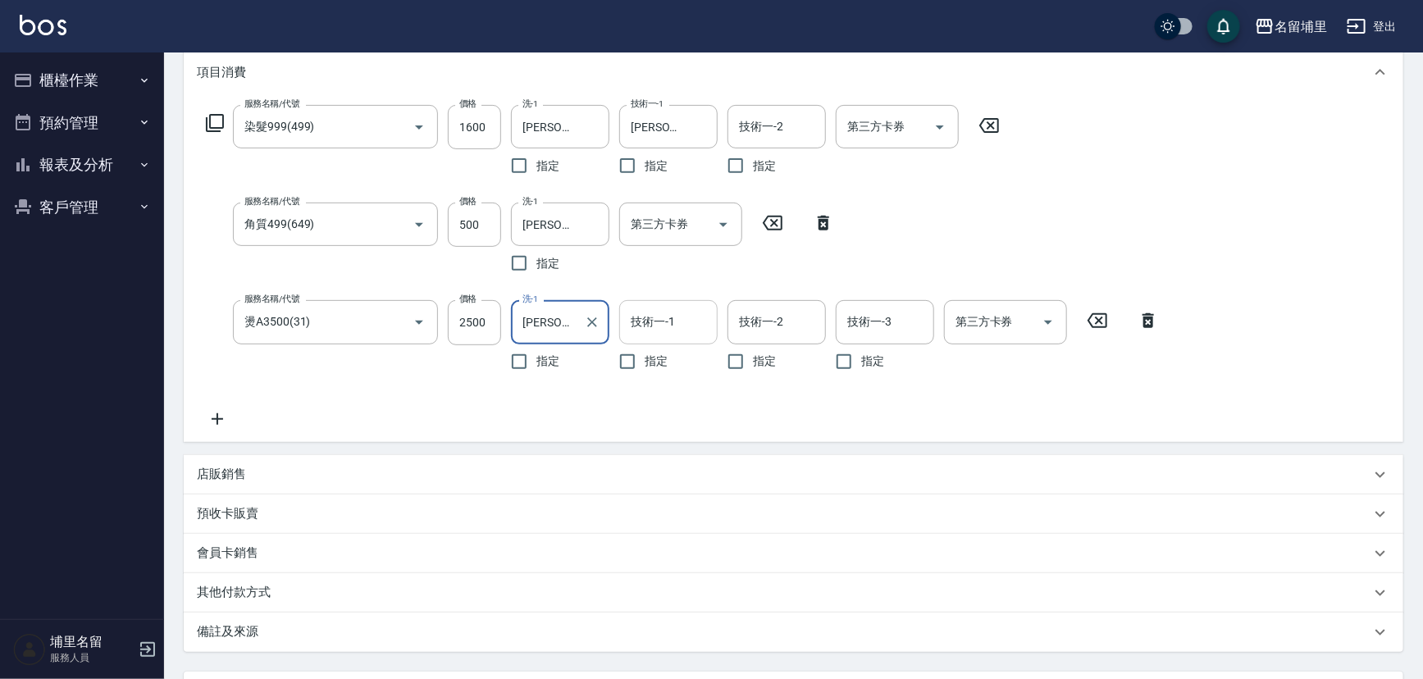
drag, startPoint x: 660, startPoint y: 315, endPoint x: 660, endPoint y: 331, distance: 15.6
click at [660, 315] on div "技術一-1 技術一-1" at bounding box center [668, 321] width 98 height 43
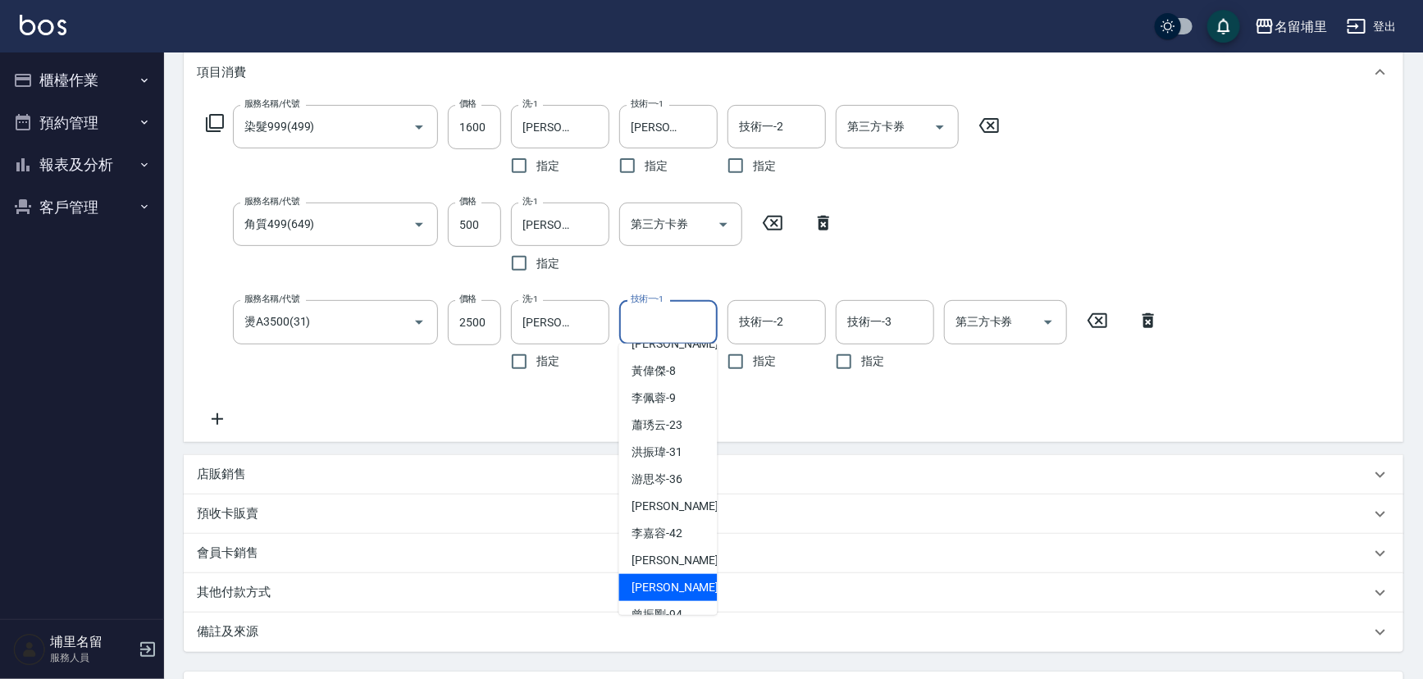
click at [681, 579] on span "潘宇浩 -45" at bounding box center [684, 587] width 103 height 17
type input "[PERSON_NAME]-45"
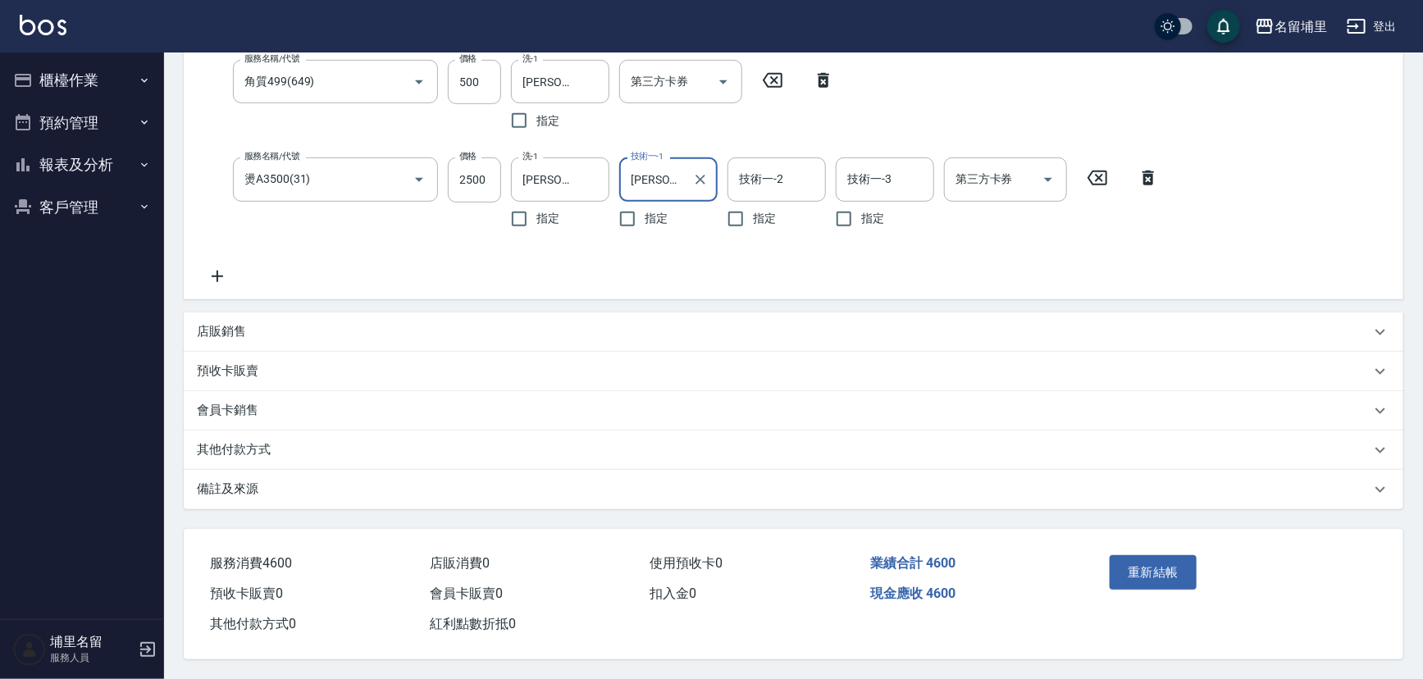
scroll to position [369, 0]
click at [1135, 559] on button "重新結帳" at bounding box center [1153, 572] width 87 height 34
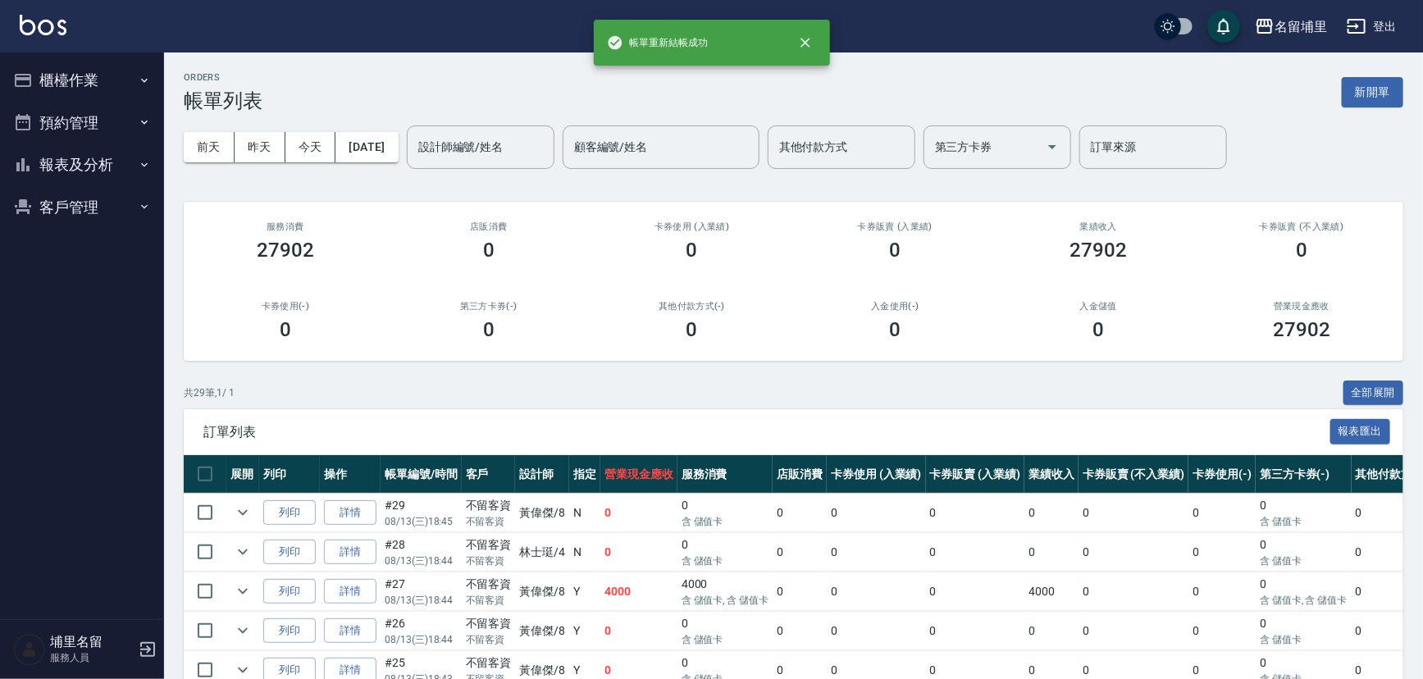
click at [84, 165] on button "報表及分析" at bounding box center [82, 165] width 151 height 43
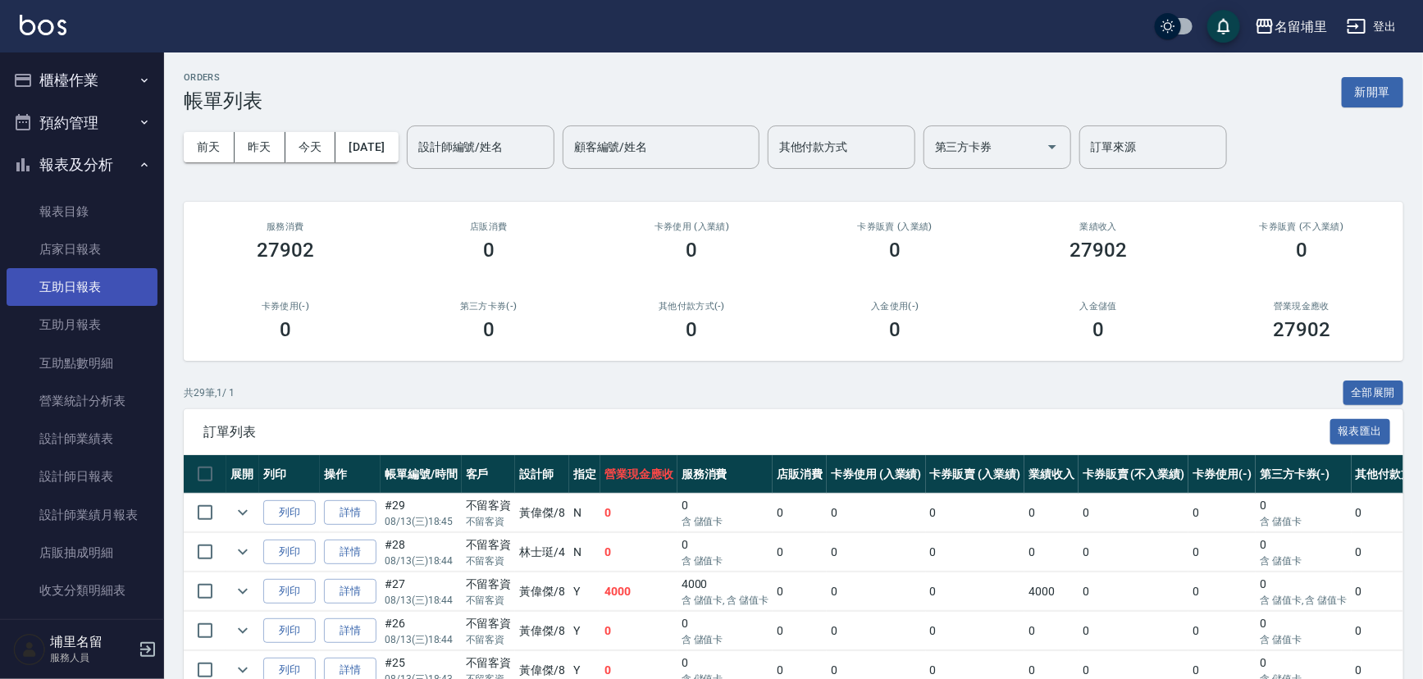
click at [107, 300] on link "互助日報表" at bounding box center [82, 287] width 151 height 38
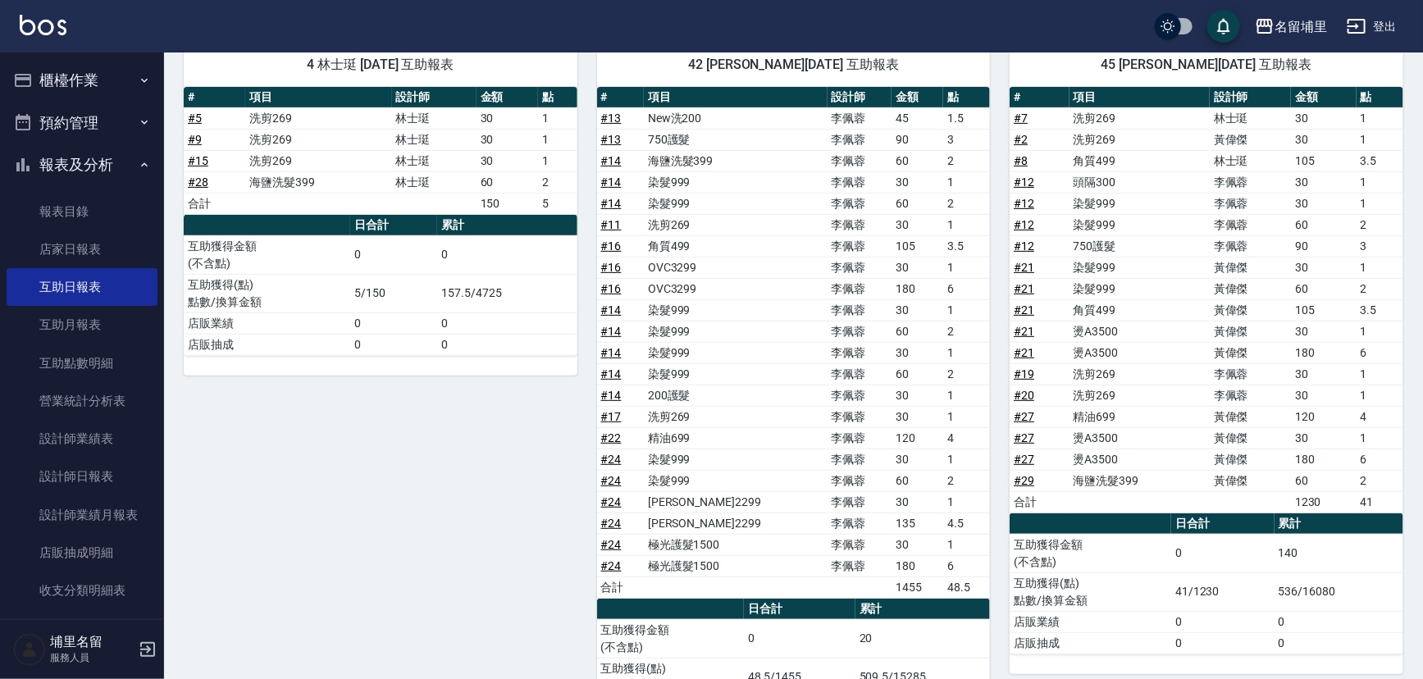
scroll to position [221, 0]
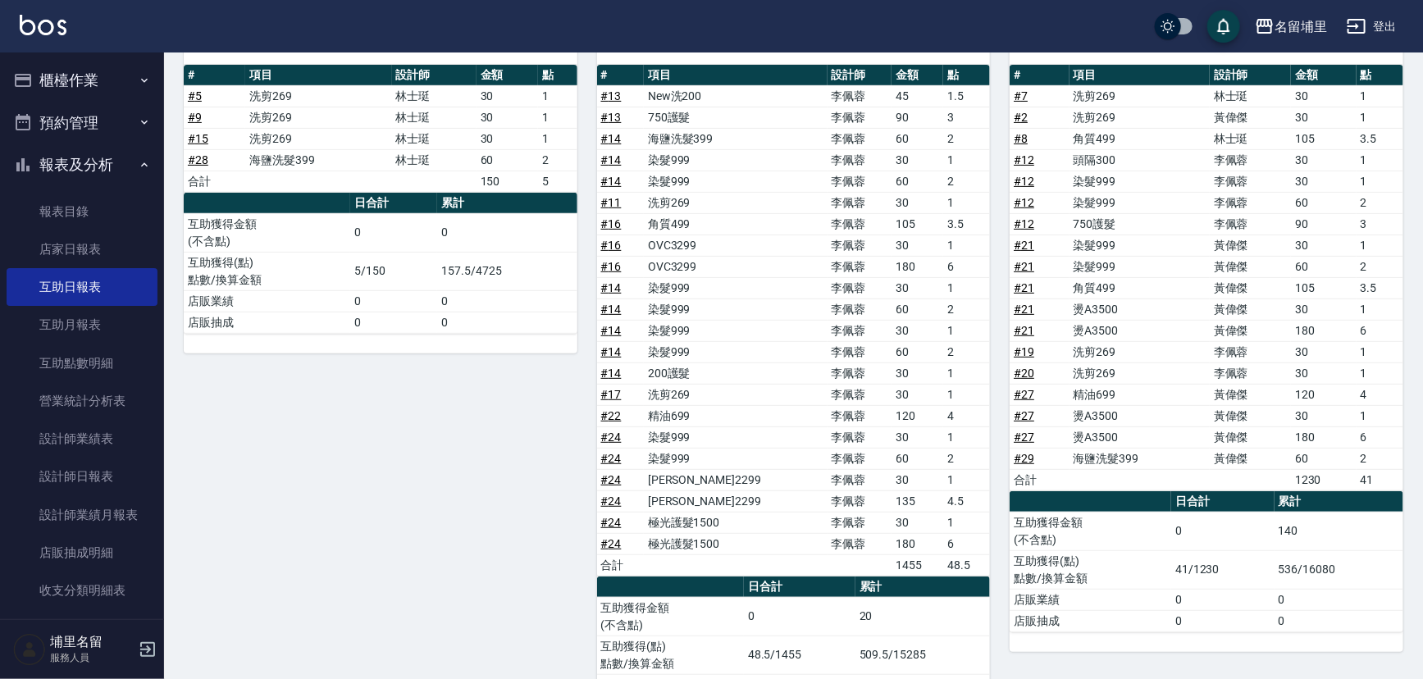
click at [1017, 409] on link "# 27" at bounding box center [1024, 415] width 21 height 13
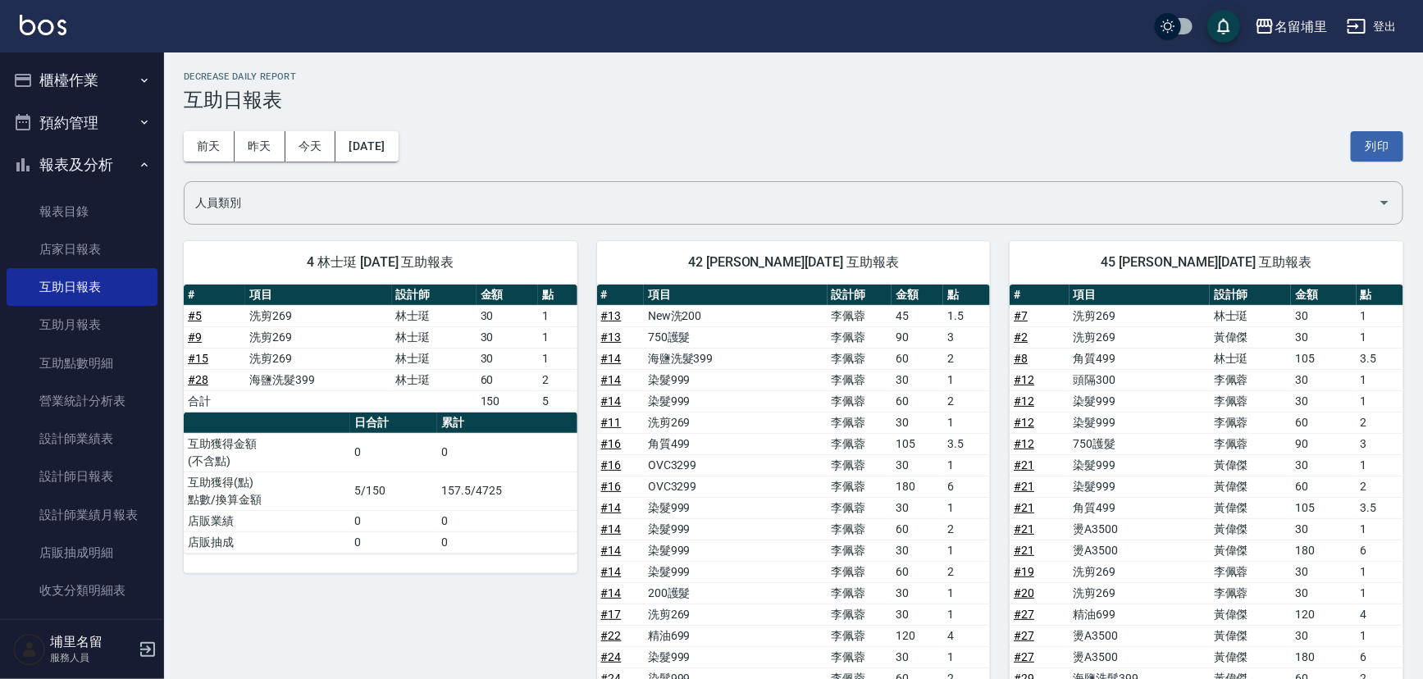
scroll to position [0, 0]
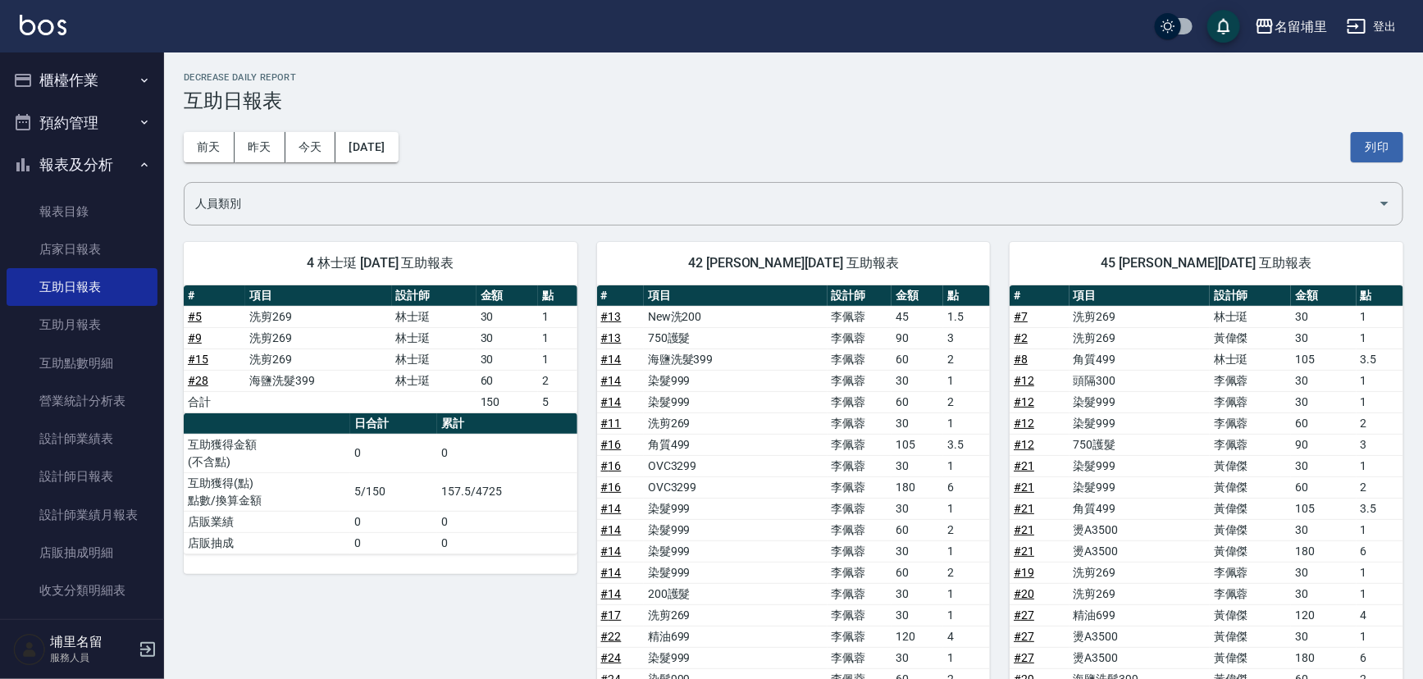
click at [83, 86] on button "櫃檯作業" at bounding box center [82, 80] width 151 height 43
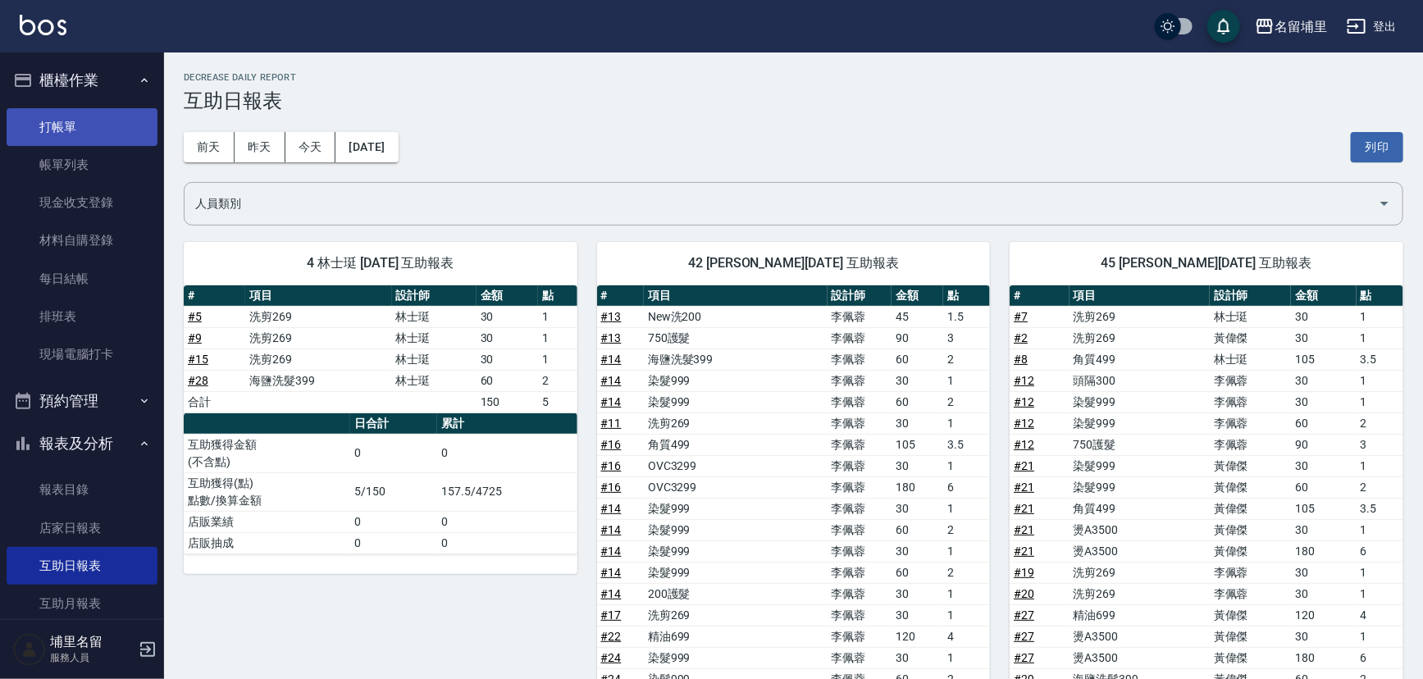
click at [86, 138] on link "打帳單" at bounding box center [82, 127] width 151 height 38
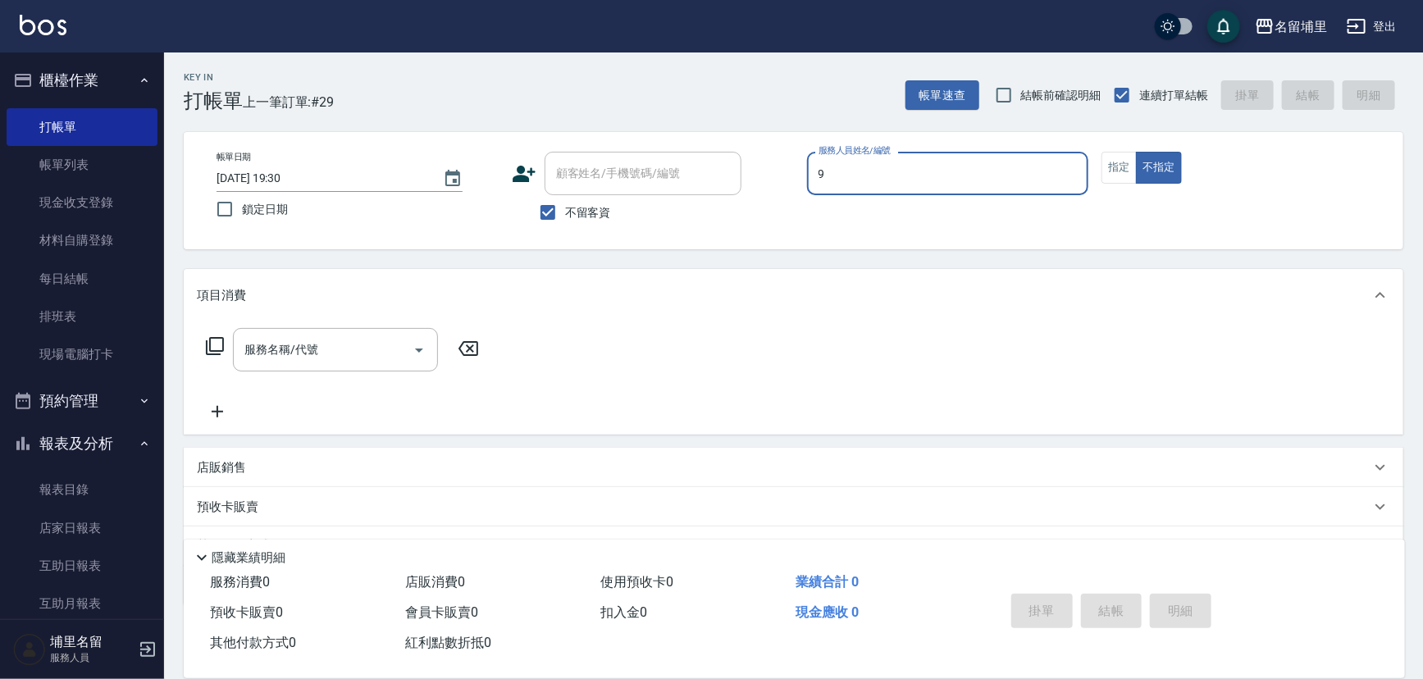
type input "李佩蓉-9"
type button "false"
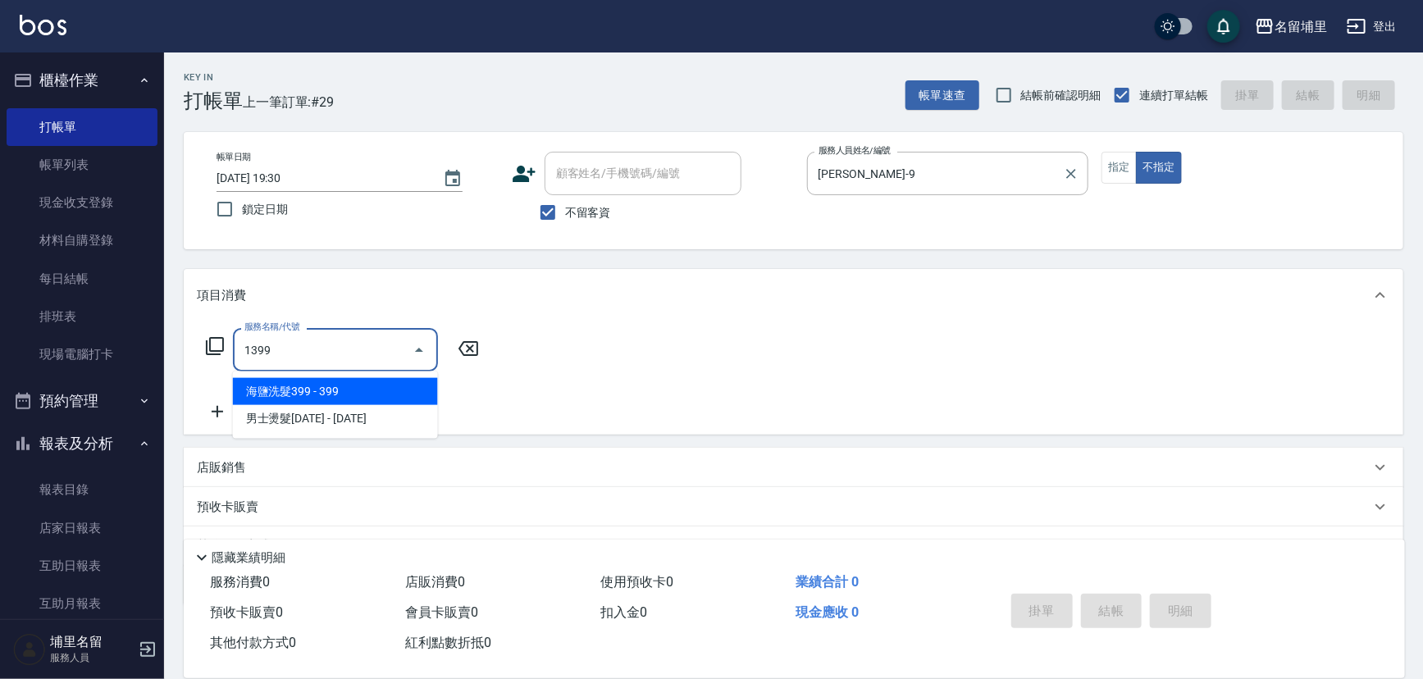
type input "海鹽洗髮399(1399)"
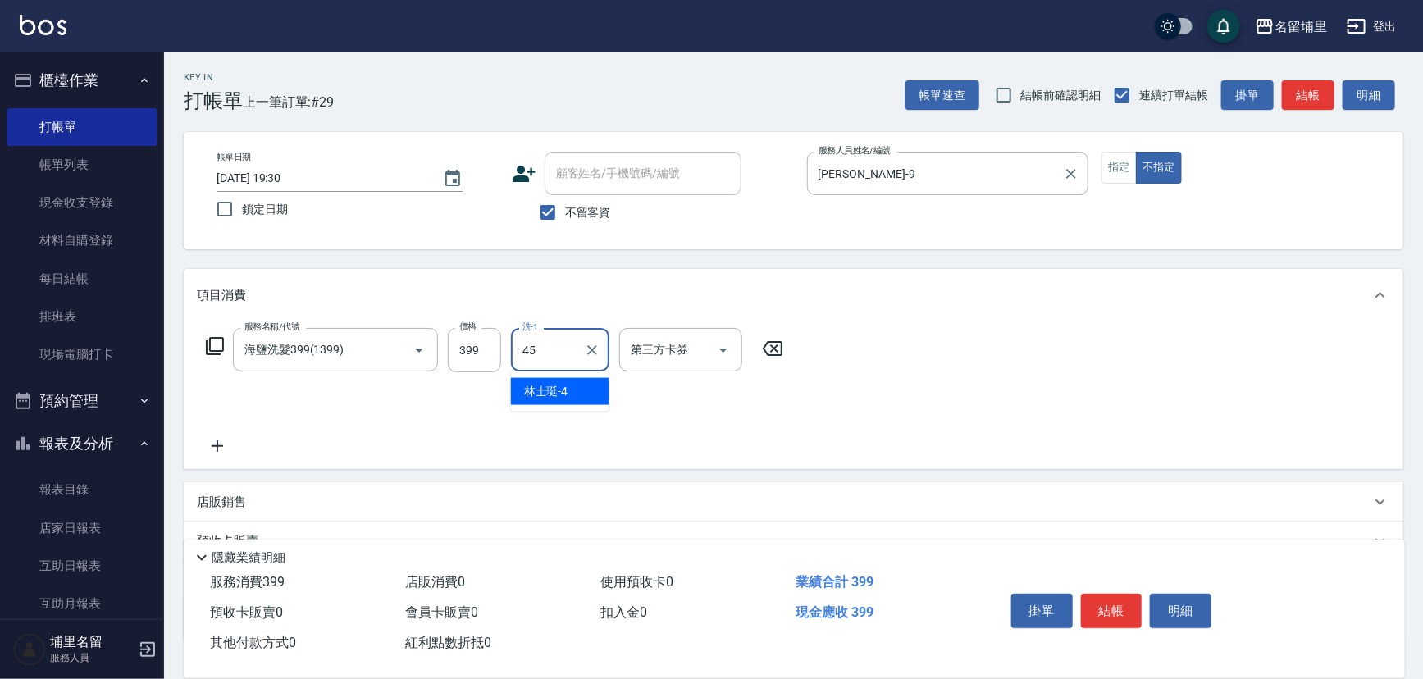
type input "[PERSON_NAME]-45"
click at [736, 342] on div "第三方卡券" at bounding box center [680, 349] width 123 height 43
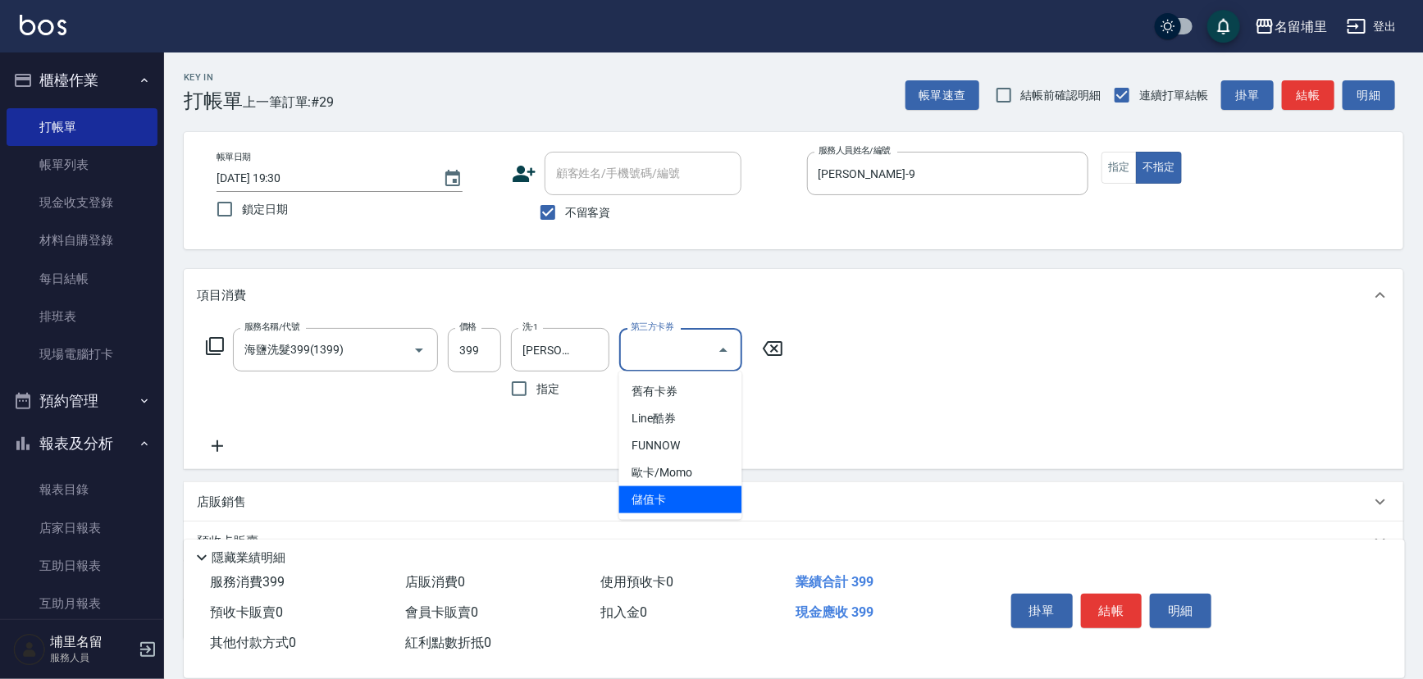
drag, startPoint x: 706, startPoint y: 499, endPoint x: 802, endPoint y: 514, distance: 97.2
click at [707, 497] on span "儲值卡" at bounding box center [680, 500] width 123 height 27
type input "儲值卡"
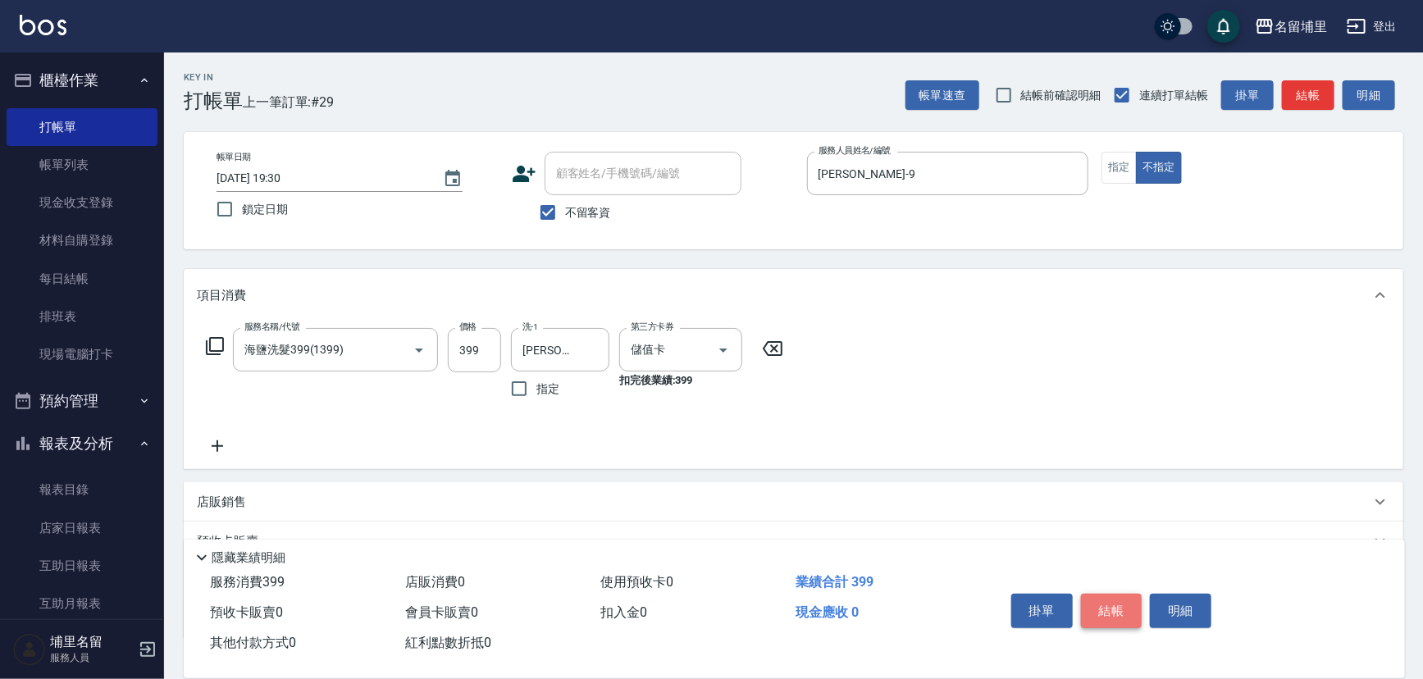
click at [1094, 607] on button "結帳" at bounding box center [1112, 611] width 62 height 34
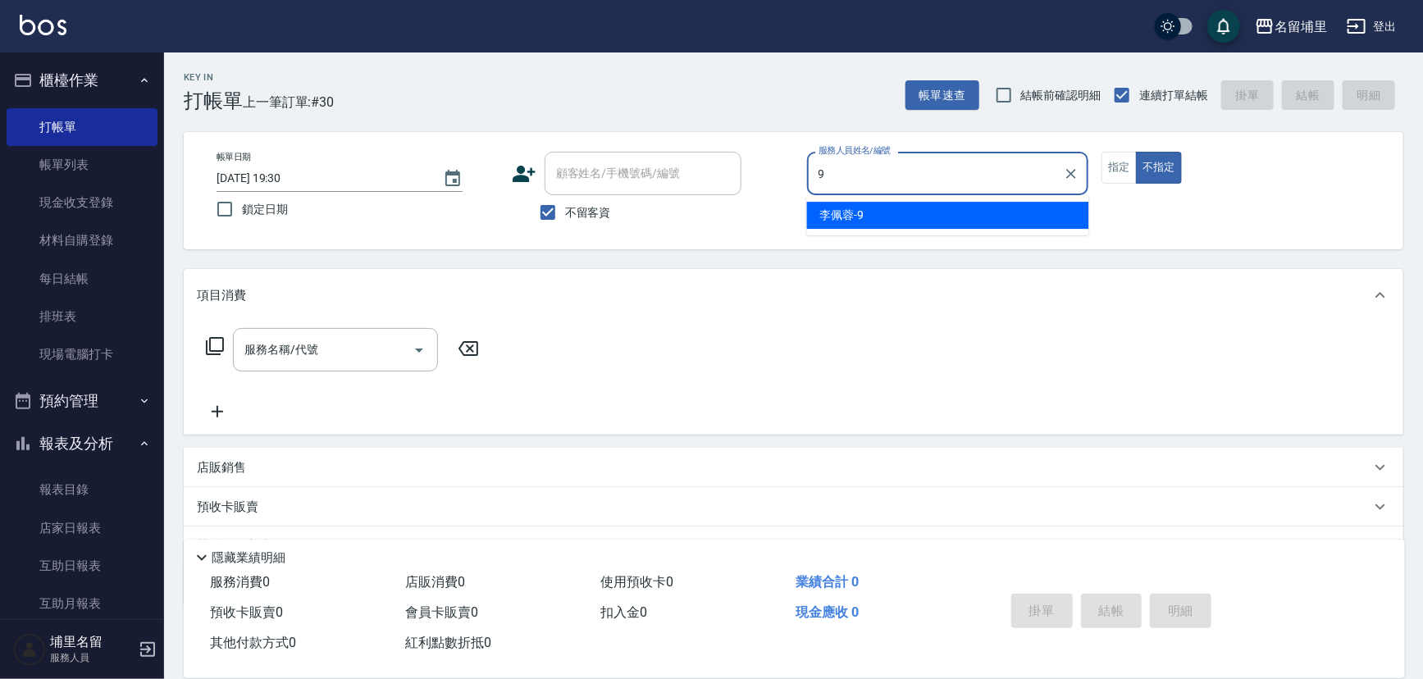
type input "李佩蓉-9"
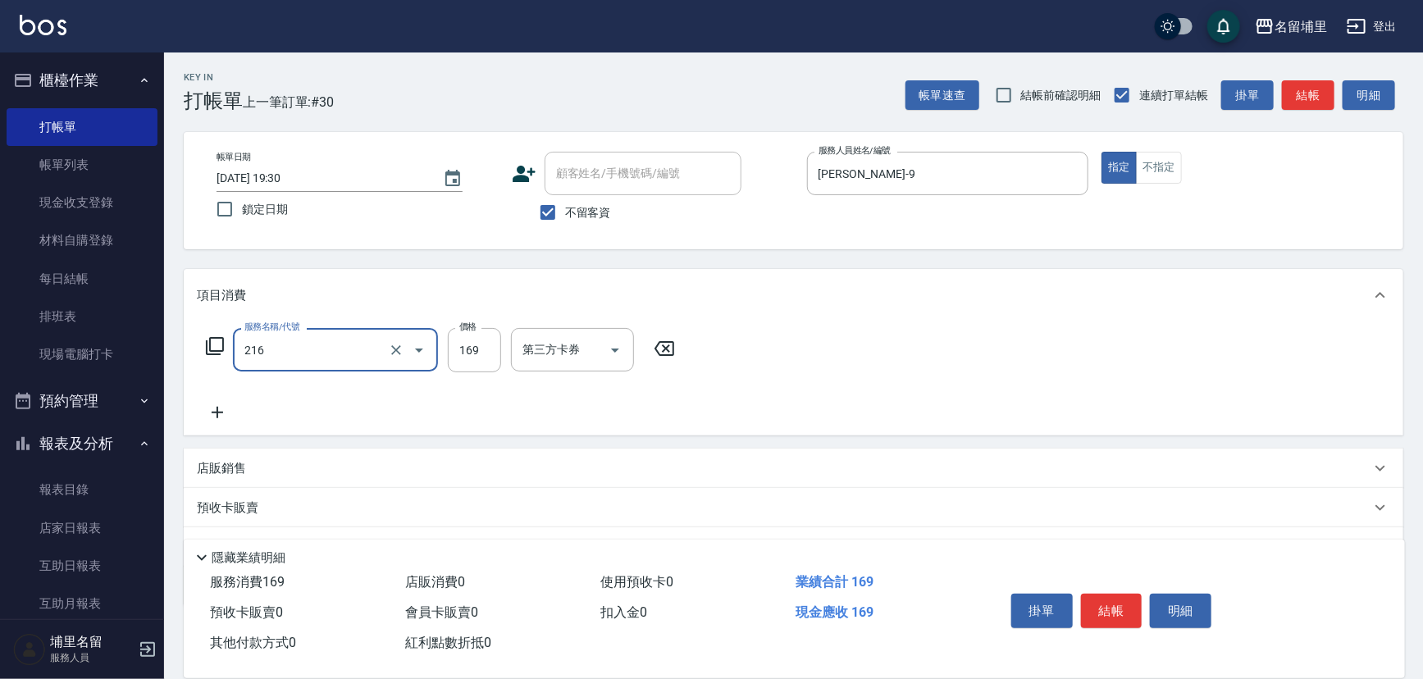
type input "剪髮169(216)"
type input "150"
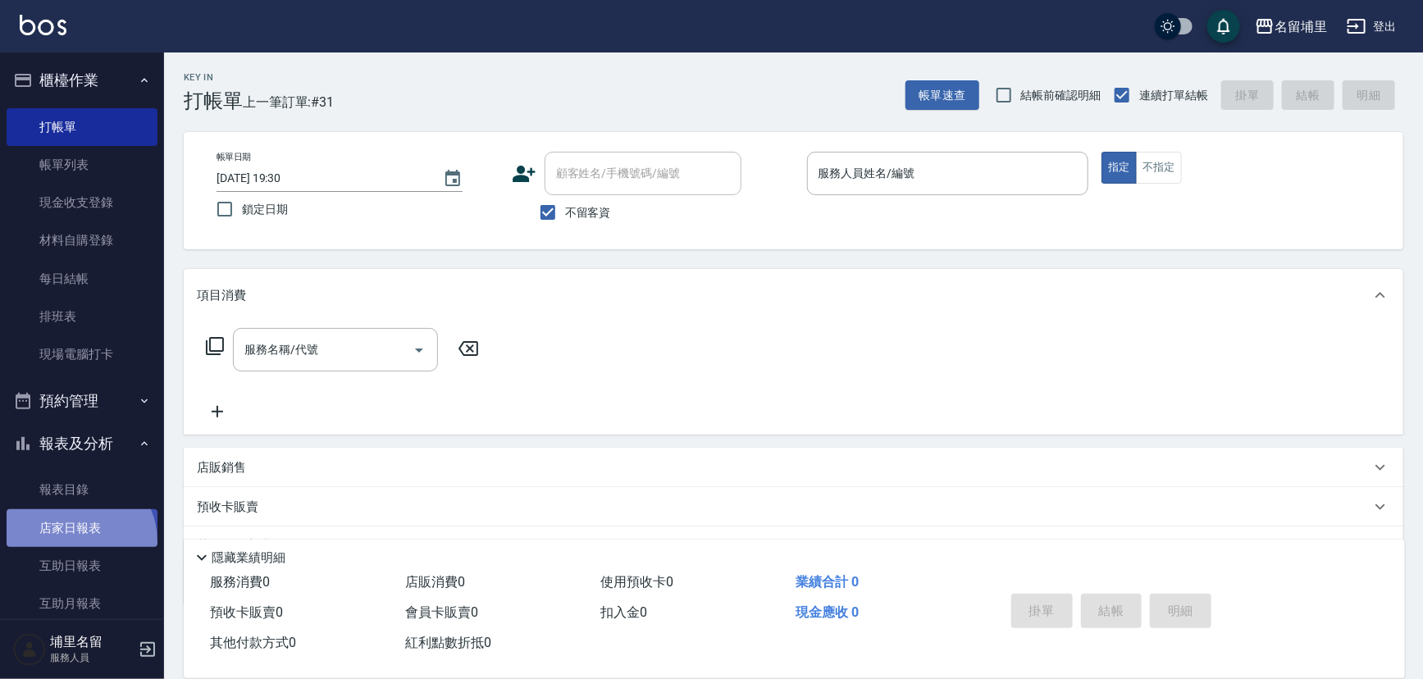
click at [74, 541] on link "店家日報表" at bounding box center [82, 528] width 151 height 38
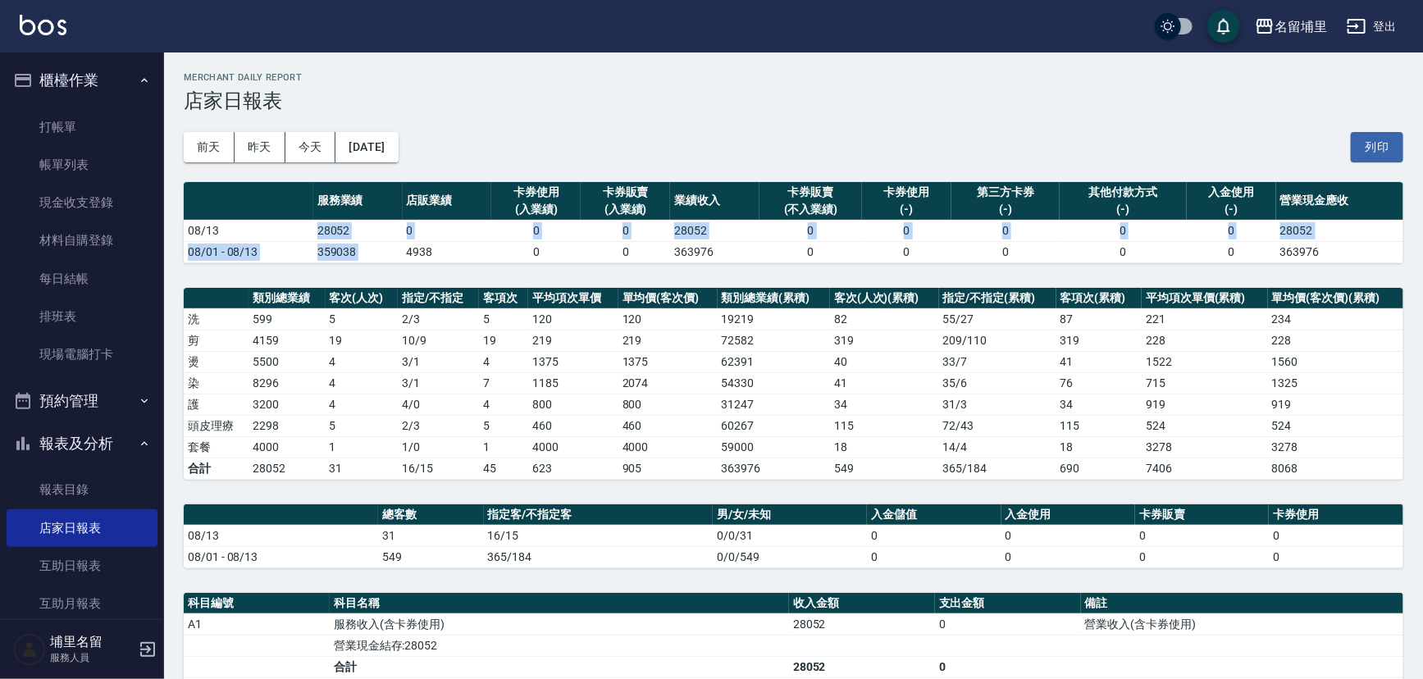
drag, startPoint x: 306, startPoint y: 229, endPoint x: 405, endPoint y: 249, distance: 101.4
click at [405, 249] on tbody "08/13 28052 0 0 0 28052 0 0 0 0 0 28052 08/01 - 08/13 359038 4938 0 0 363976 0 …" at bounding box center [794, 241] width 1220 height 43
click at [405, 249] on td "4938" at bounding box center [447, 251] width 89 height 21
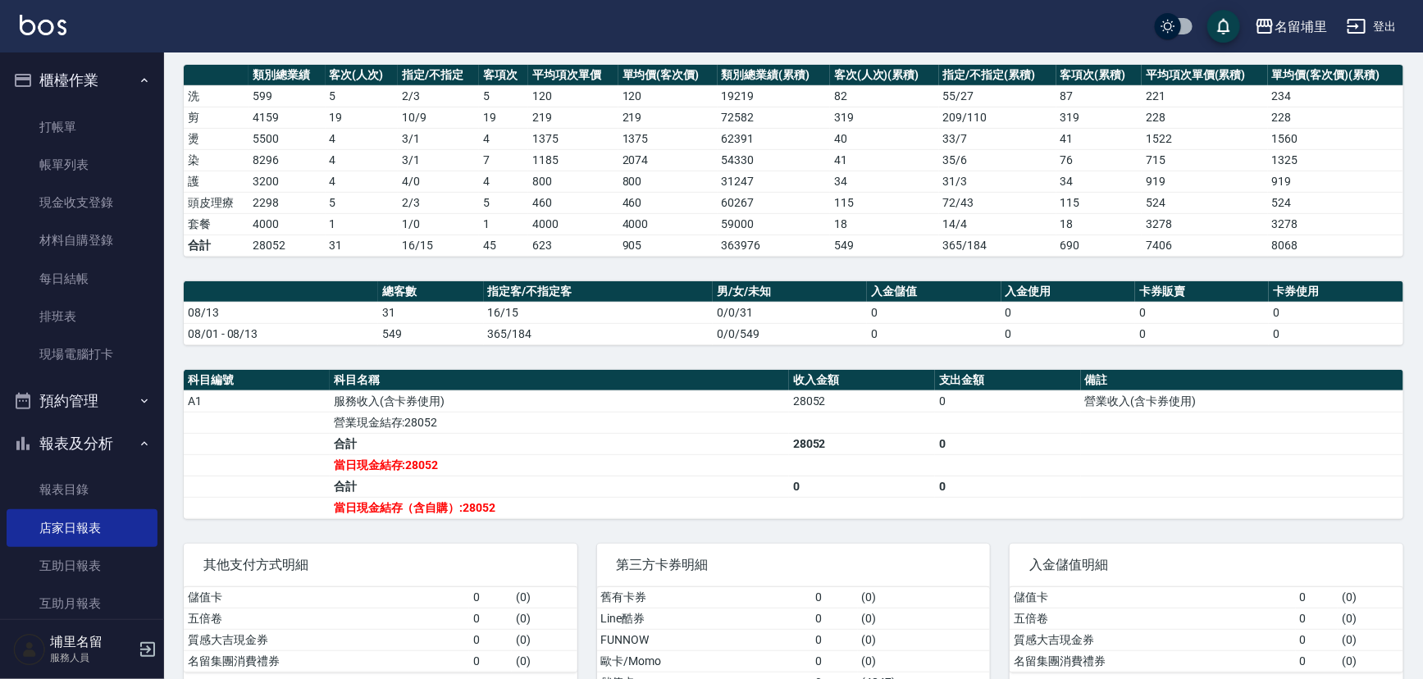
scroll to position [273, 0]
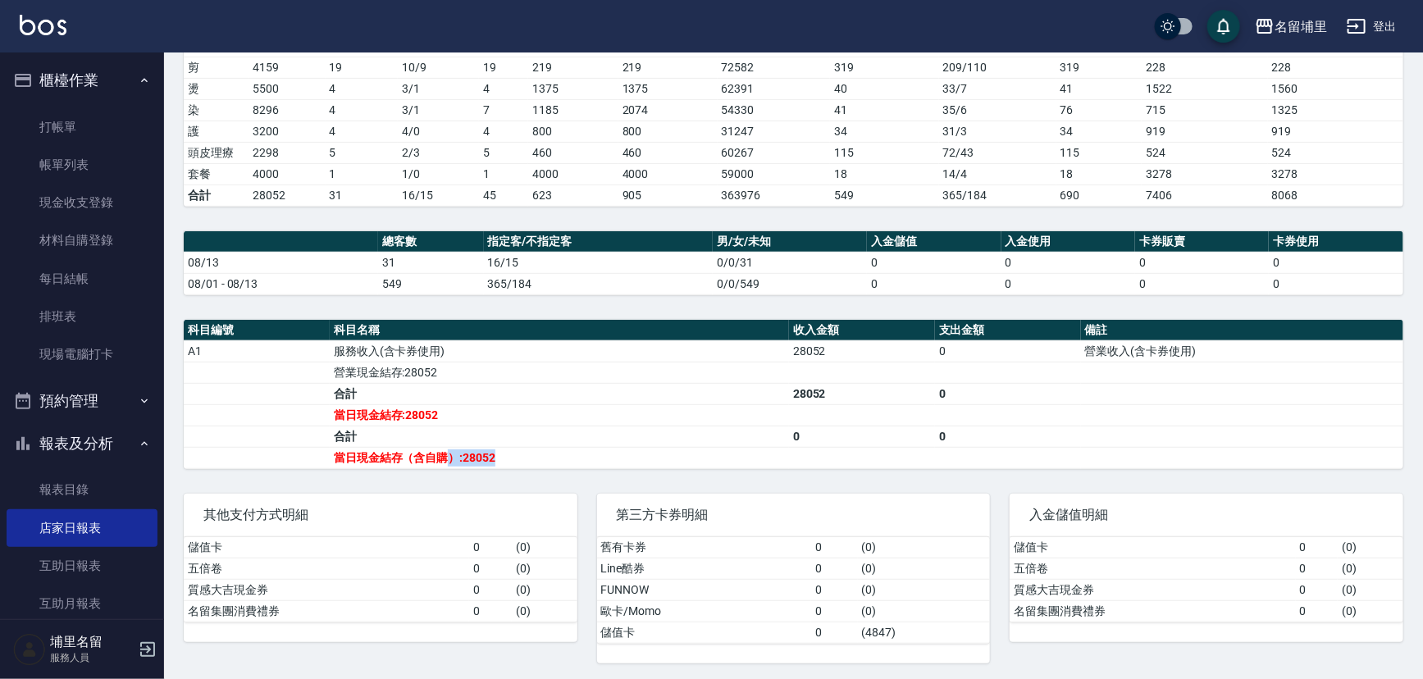
drag, startPoint x: 508, startPoint y: 464, endPoint x: 448, endPoint y: 463, distance: 59.9
click at [448, 463] on td "當日現金結存（含自購）:28052" at bounding box center [559, 457] width 459 height 21
drag, startPoint x: 461, startPoint y: 456, endPoint x: 567, endPoint y: 456, distance: 105.8
click at [567, 456] on td "當日現金結存（含自購）:28052" at bounding box center [559, 457] width 459 height 21
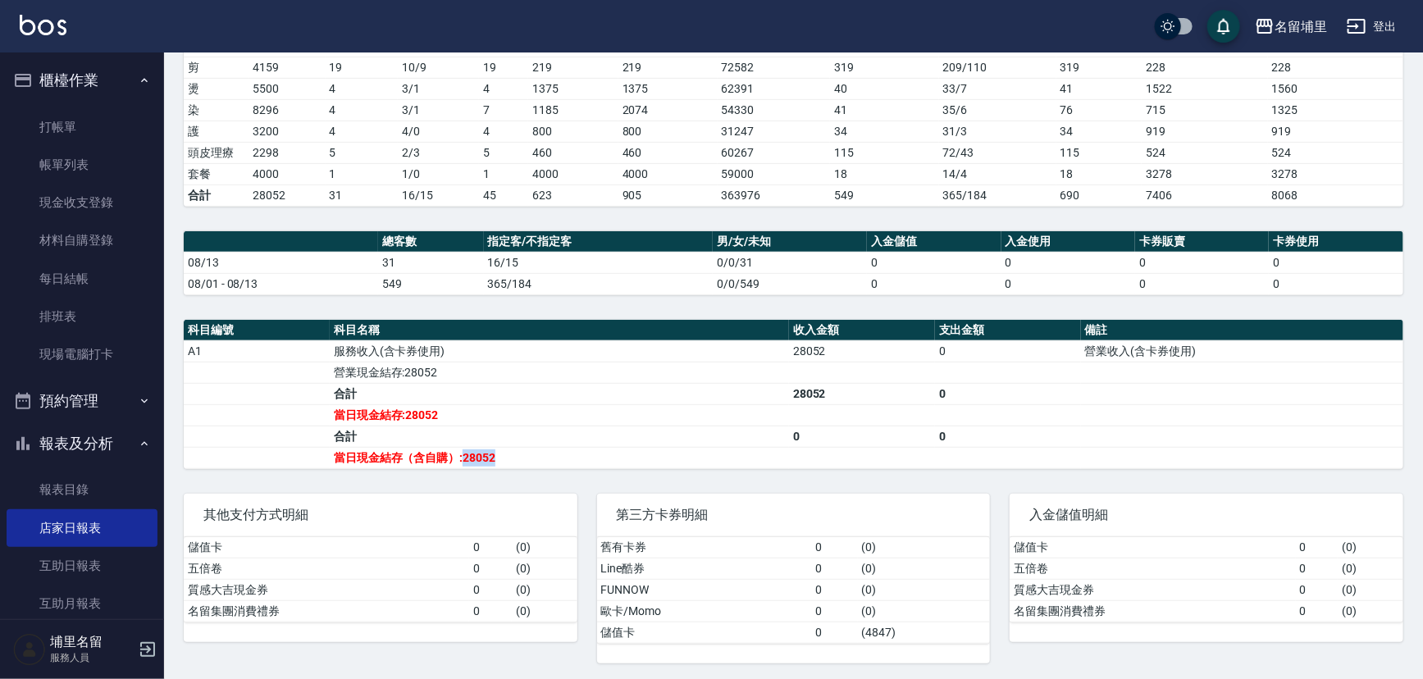
click at [567, 456] on td "當日現金結存（含自購）:28052" at bounding box center [559, 457] width 459 height 21
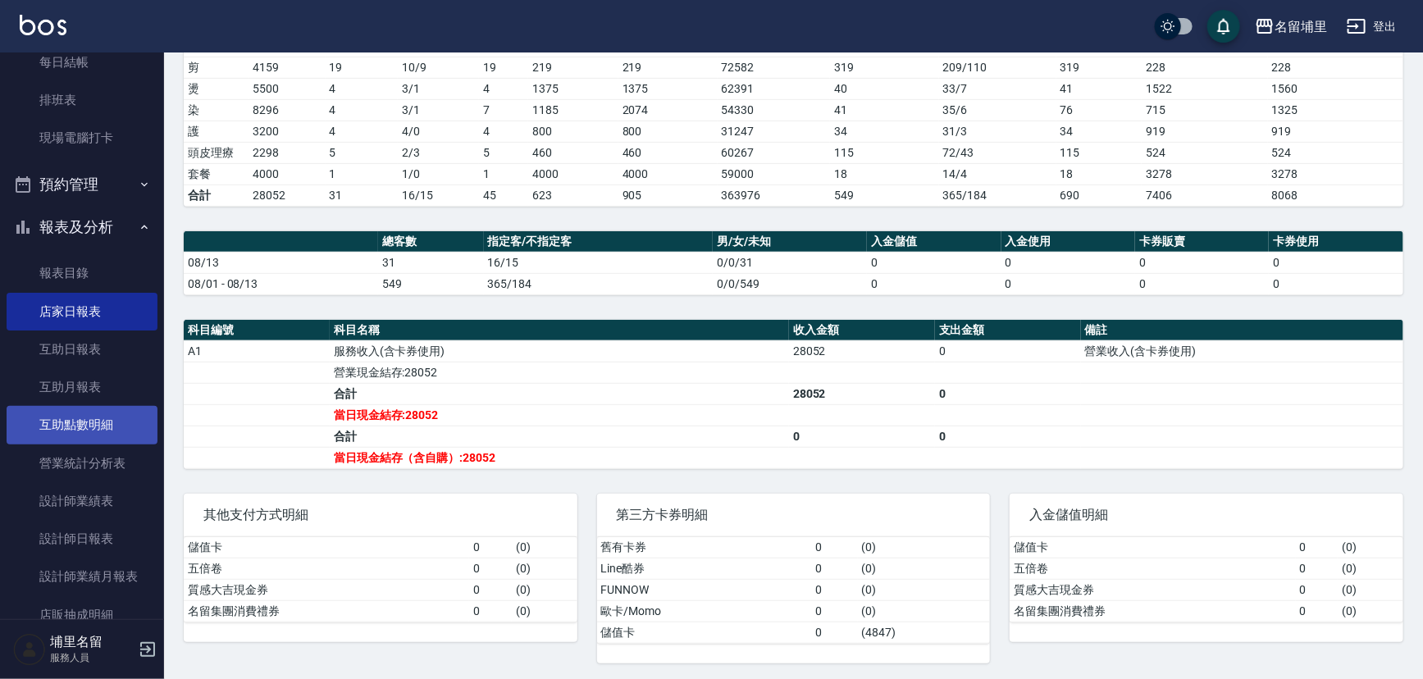
scroll to position [223, 0]
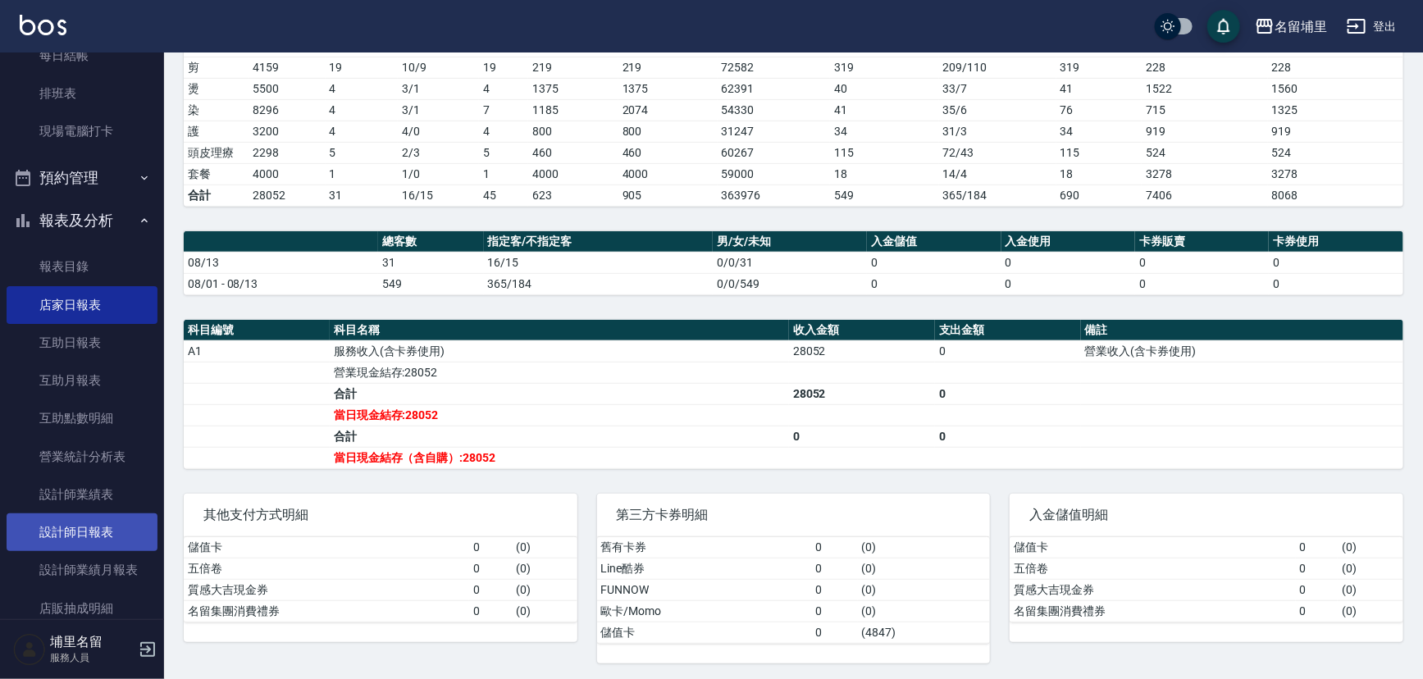
click at [100, 540] on link "設計師日報表" at bounding box center [82, 533] width 151 height 38
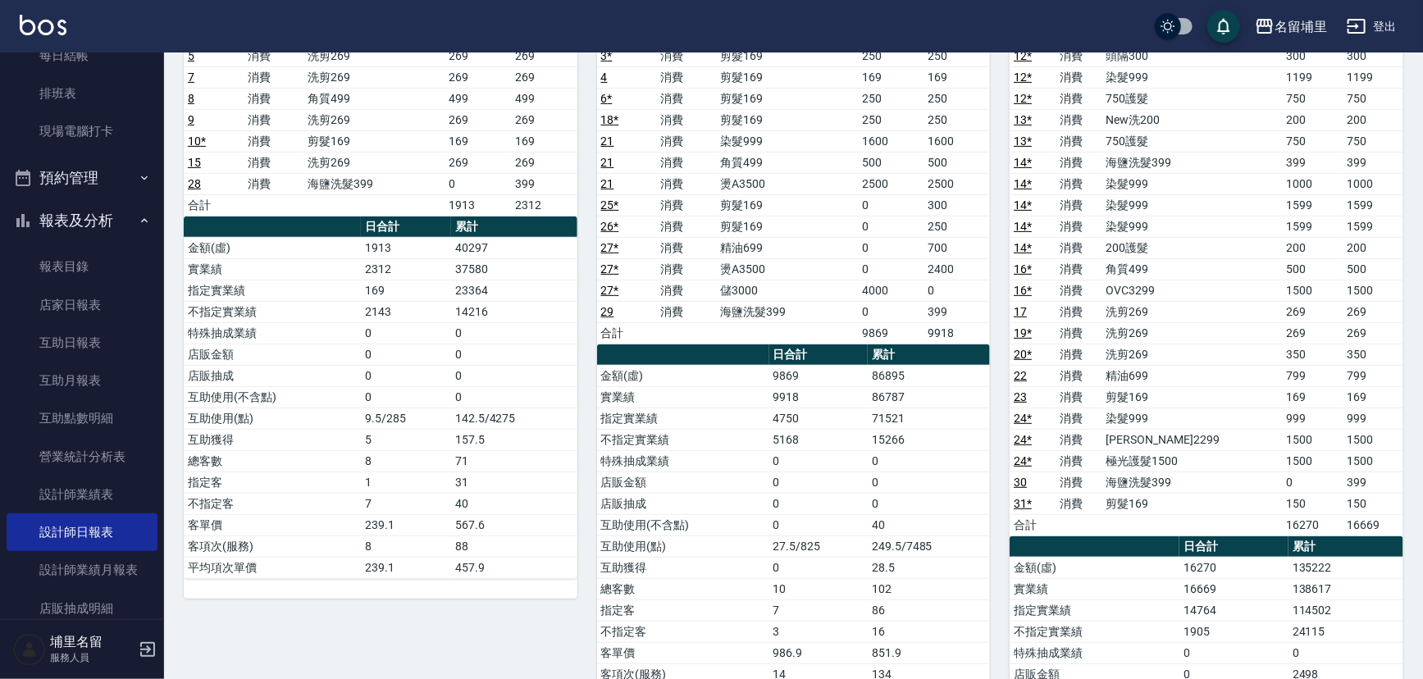
scroll to position [223, 0]
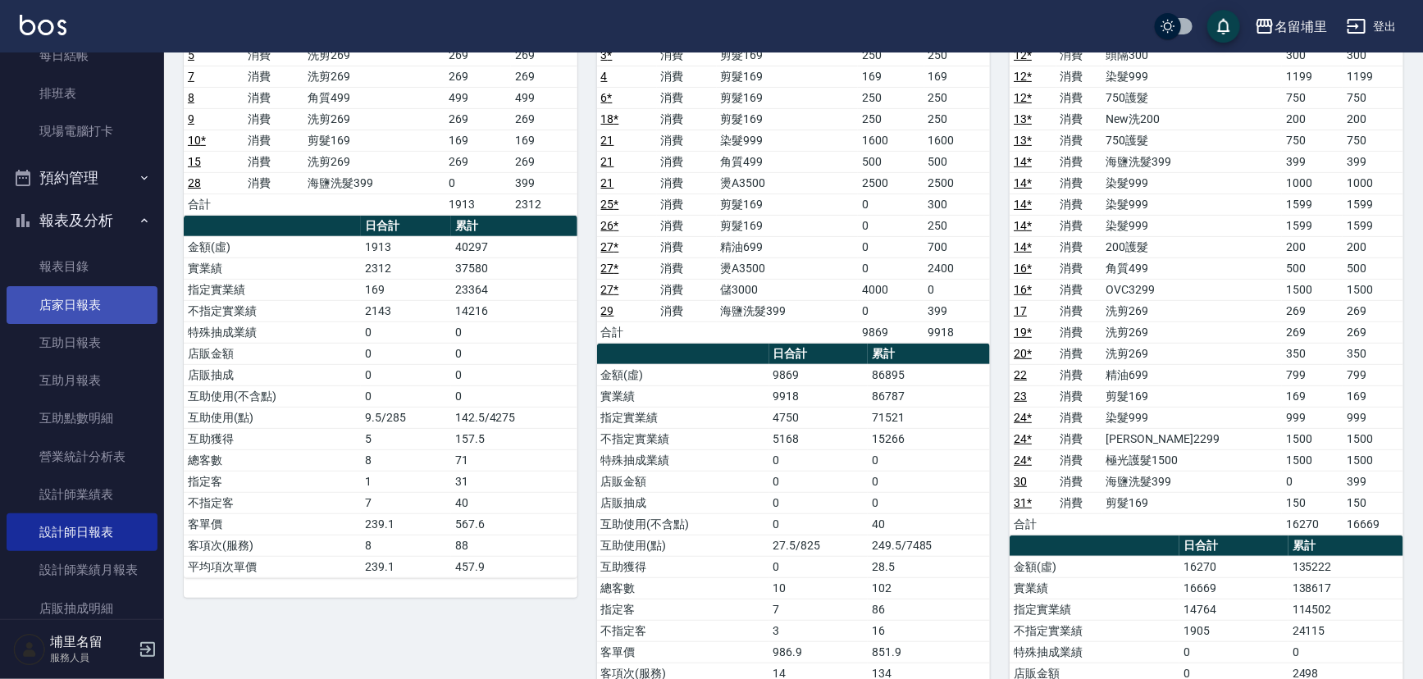
click at [48, 295] on link "店家日報表" at bounding box center [82, 305] width 151 height 38
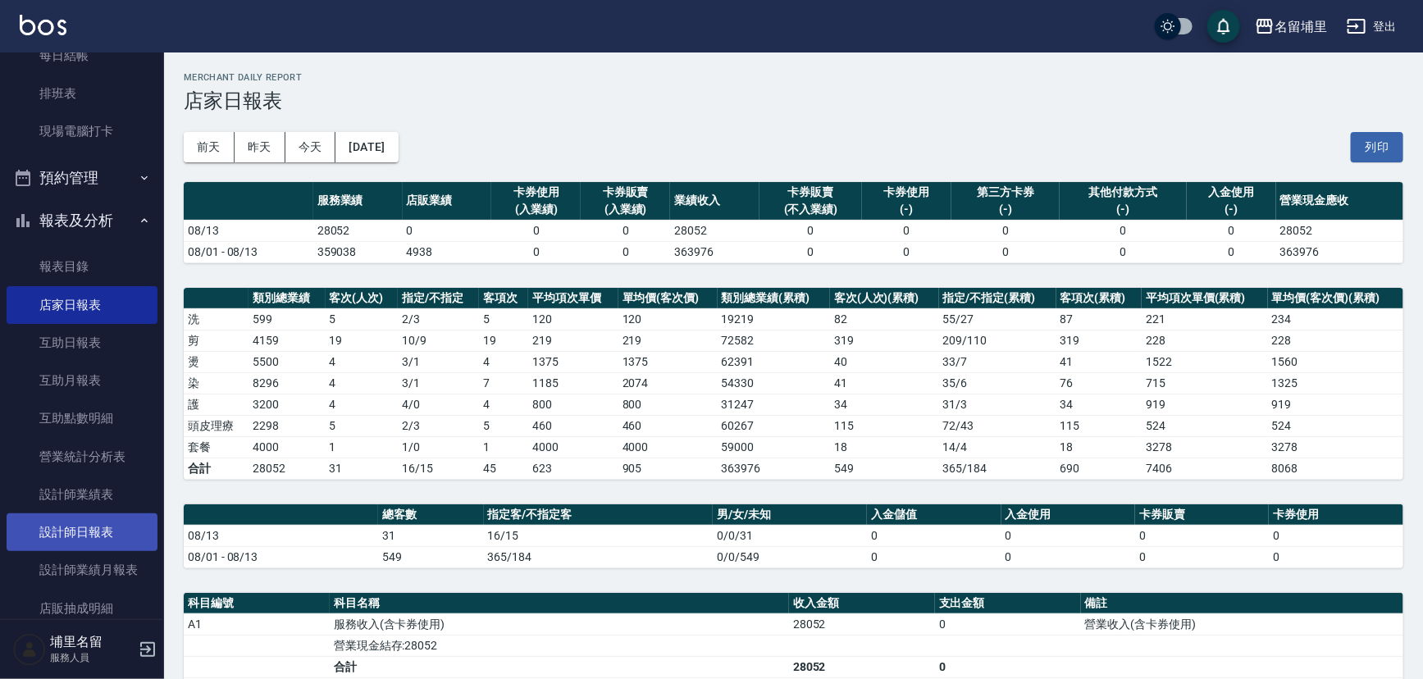
click at [90, 525] on link "設計師日報表" at bounding box center [82, 533] width 151 height 38
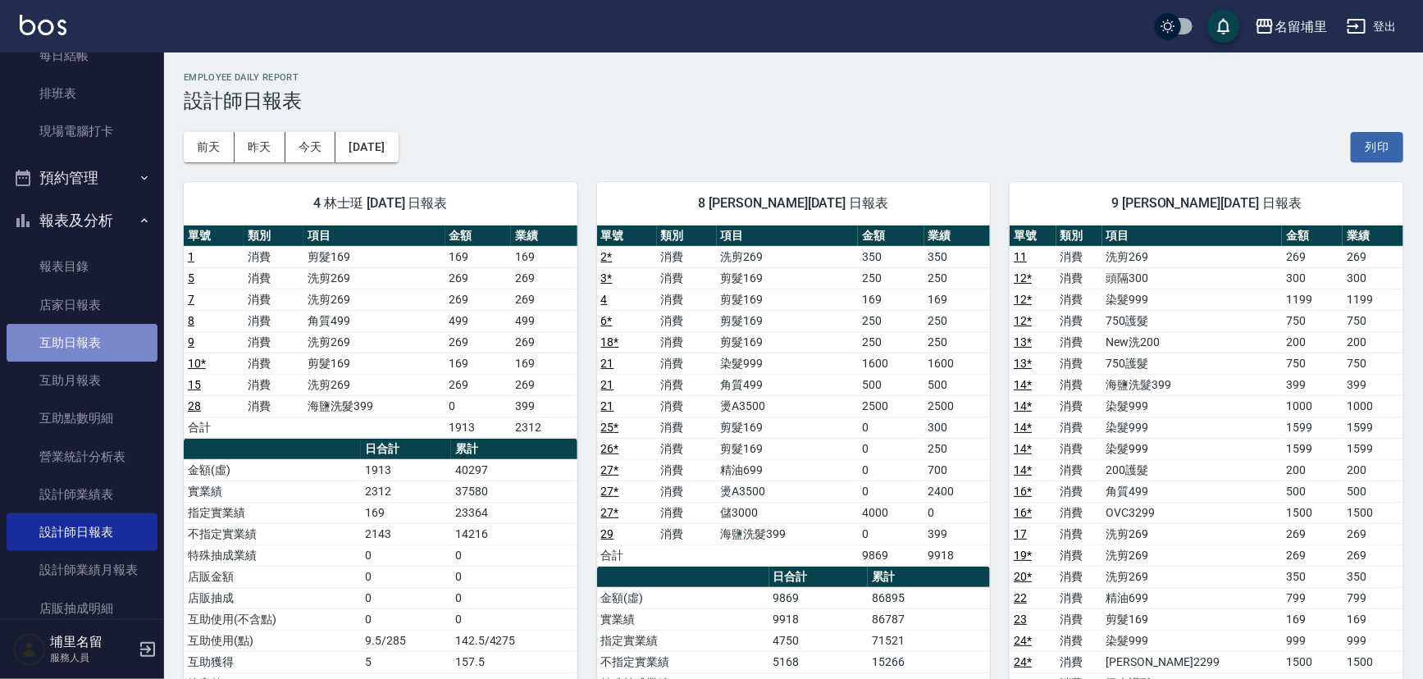
click at [92, 331] on link "互助日報表" at bounding box center [82, 343] width 151 height 38
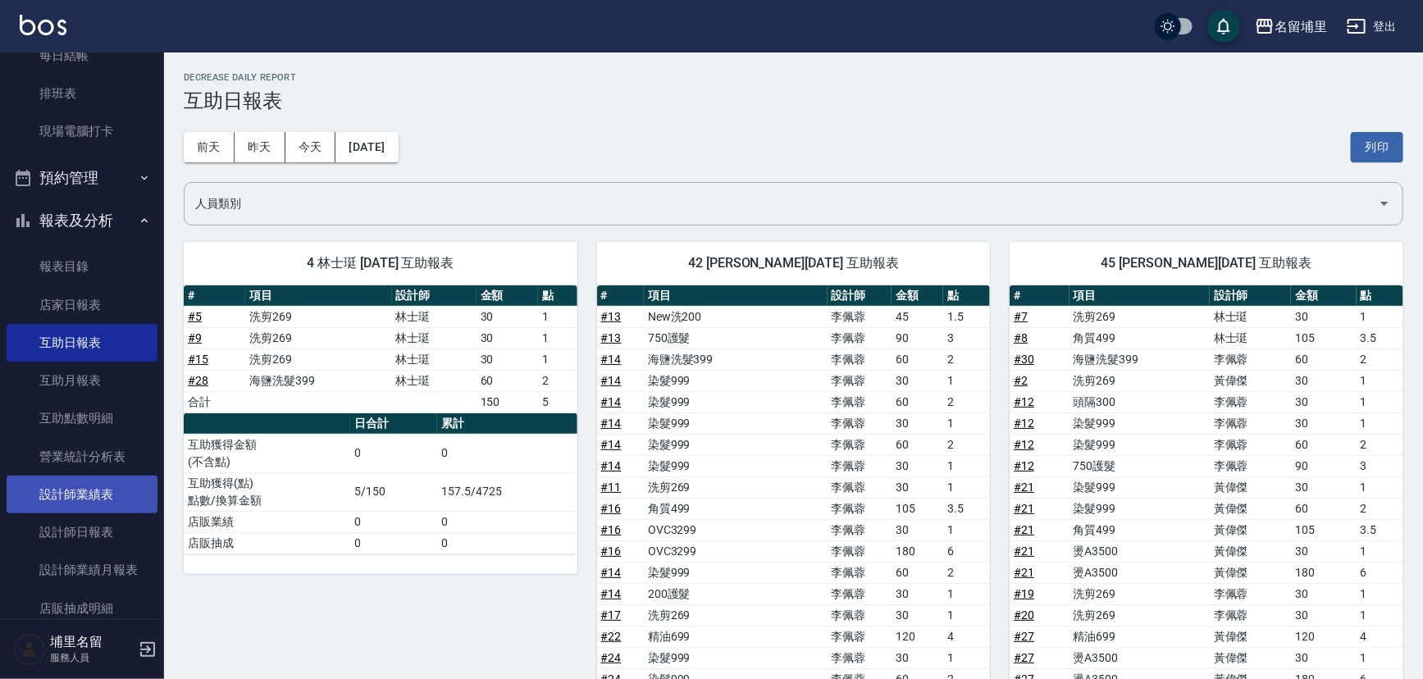
drag, startPoint x: 103, startPoint y: 531, endPoint x: 139, endPoint y: 509, distance: 42.4
click at [106, 529] on link "設計師日報表" at bounding box center [82, 533] width 151 height 38
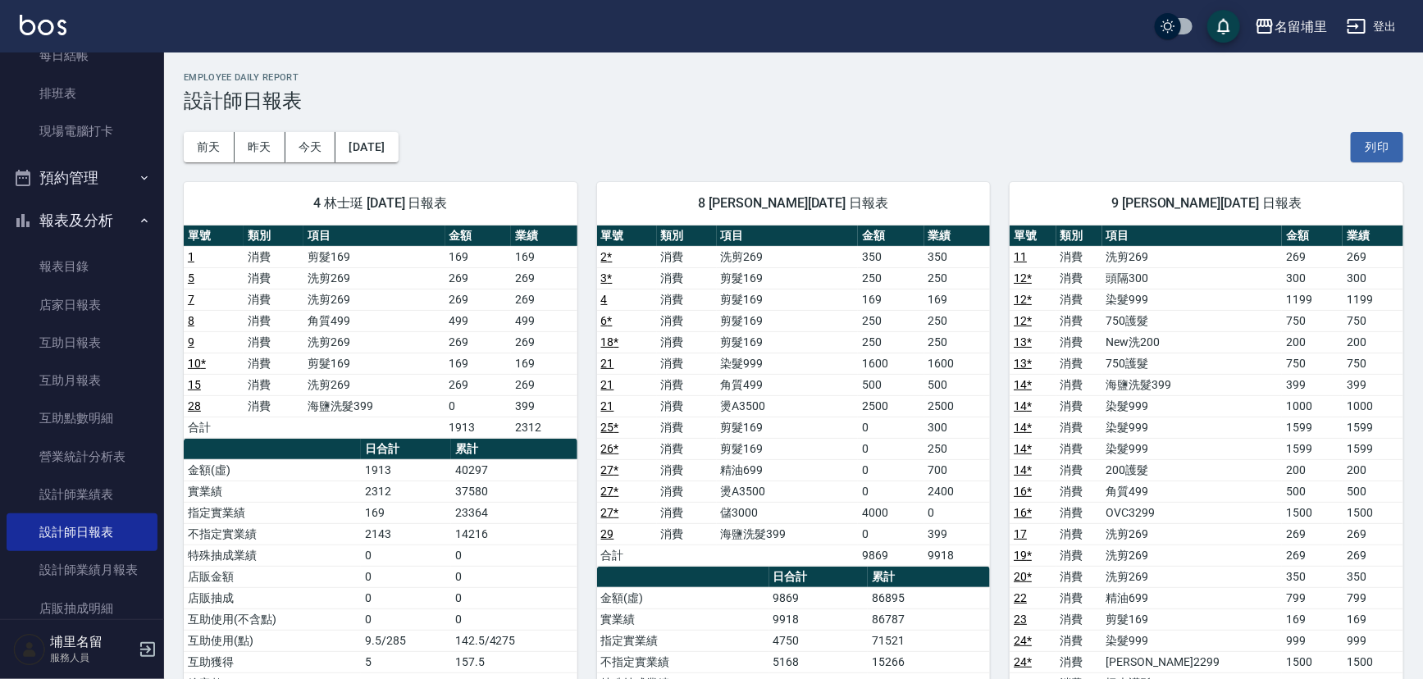
click at [667, 79] on h2 "Employee Daily Report" at bounding box center [794, 77] width 1220 height 11
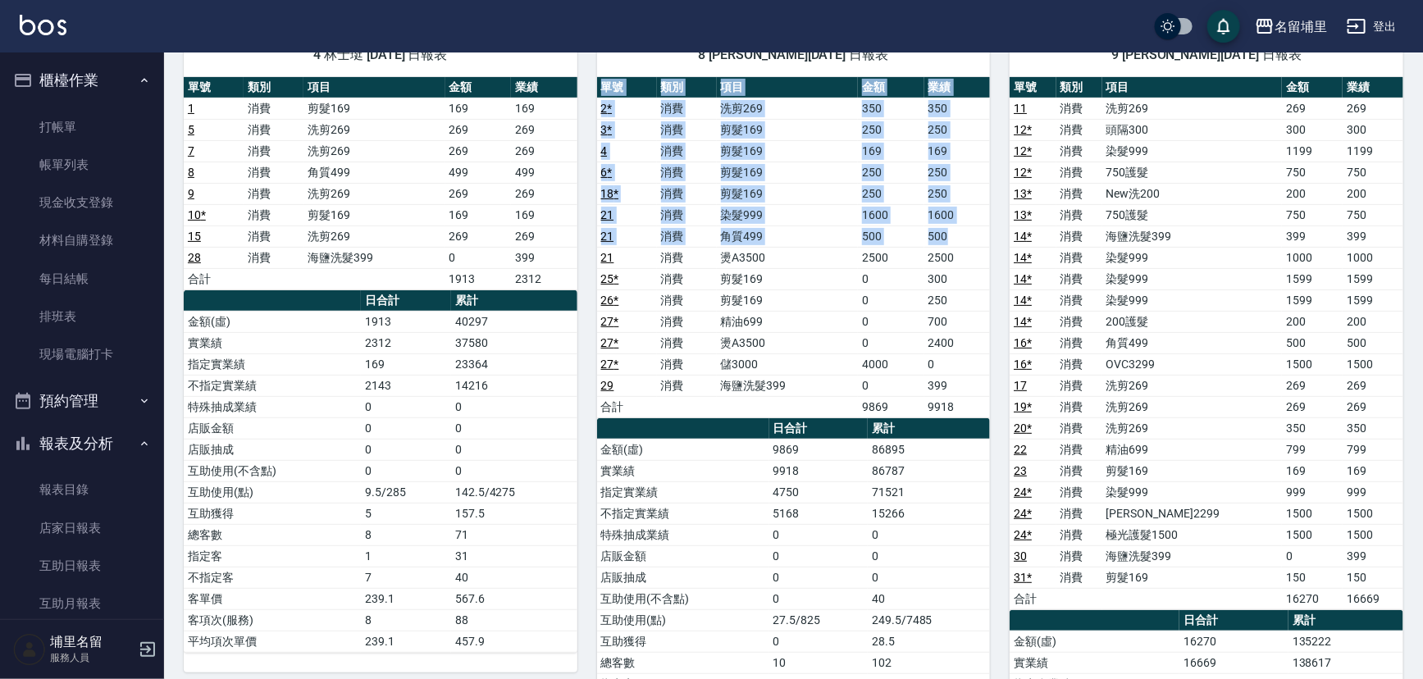
drag, startPoint x: 595, startPoint y: 106, endPoint x: 599, endPoint y: 259, distance: 153.5
click at [599, 259] on div "8 黃偉傑 08/13/2025 日報表 單號 類別 項目 金額 業績 2 * 消費 洗剪269 350 350 3 * 消費 剪髮169 250 250 4…" at bounding box center [784, 492] width 413 height 957
click at [600, 258] on td "21" at bounding box center [627, 257] width 60 height 21
click at [584, 301] on div "8 黃偉傑 08/13/2025 日報表 單號 類別 項目 金額 業績 2 * 消費 洗剪269 350 350 3 * 消費 剪髮169 250 250 4…" at bounding box center [784, 492] width 413 height 957
click at [583, 296] on div "8 黃偉傑 08/13/2025 日報表 單號 類別 項目 金額 業績 2 * 消費 洗剪269 350 350 3 * 消費 剪髮169 250 250 4…" at bounding box center [784, 492] width 413 height 957
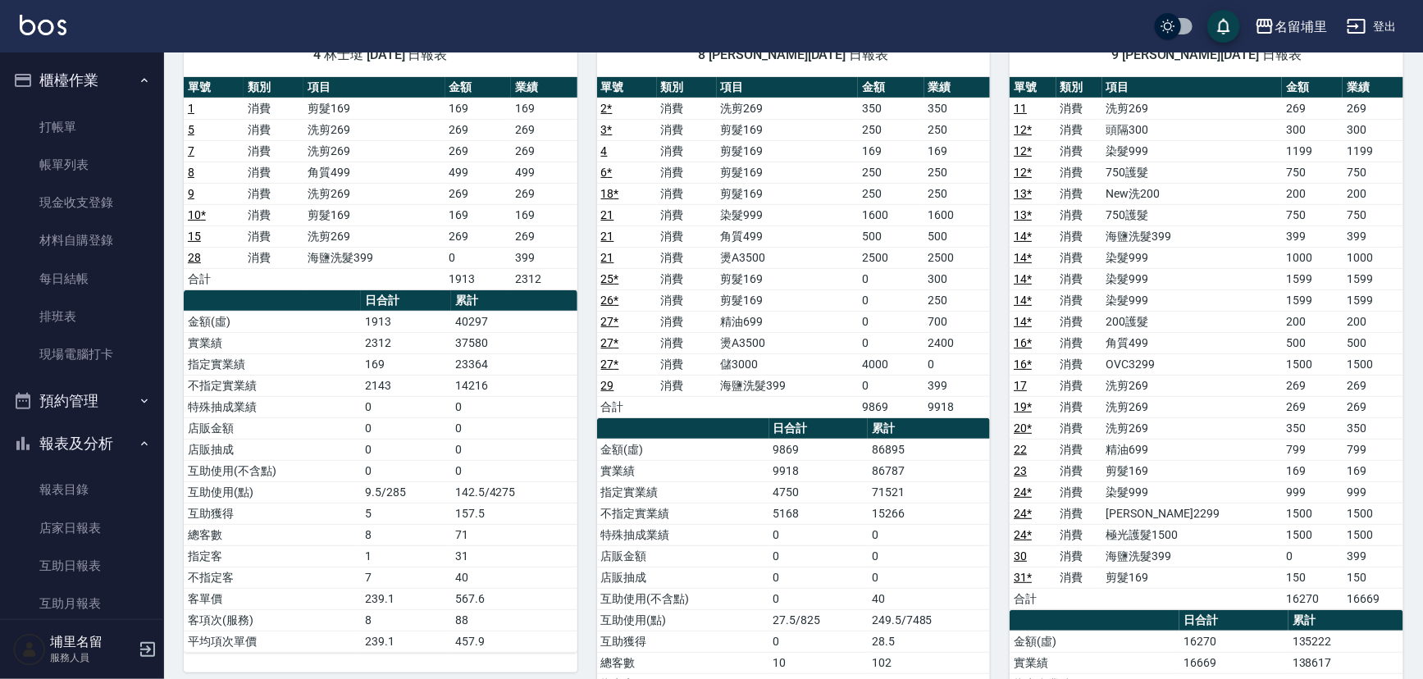
click at [581, 299] on div "8 黃偉傑 08/13/2025 日報表 單號 類別 項目 金額 業績 2 * 消費 洗剪269 350 350 3 * 消費 剪髮169 250 250 4…" at bounding box center [784, 492] width 413 height 957
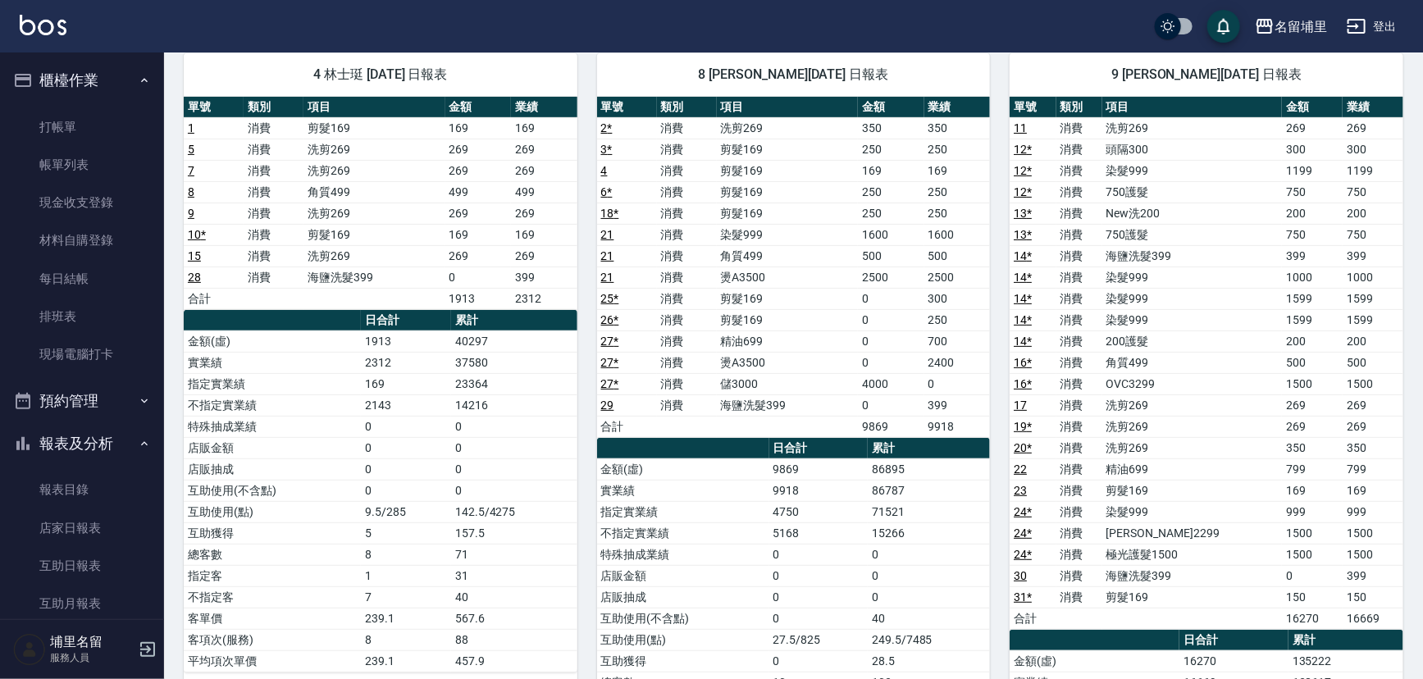
scroll to position [148, 0]
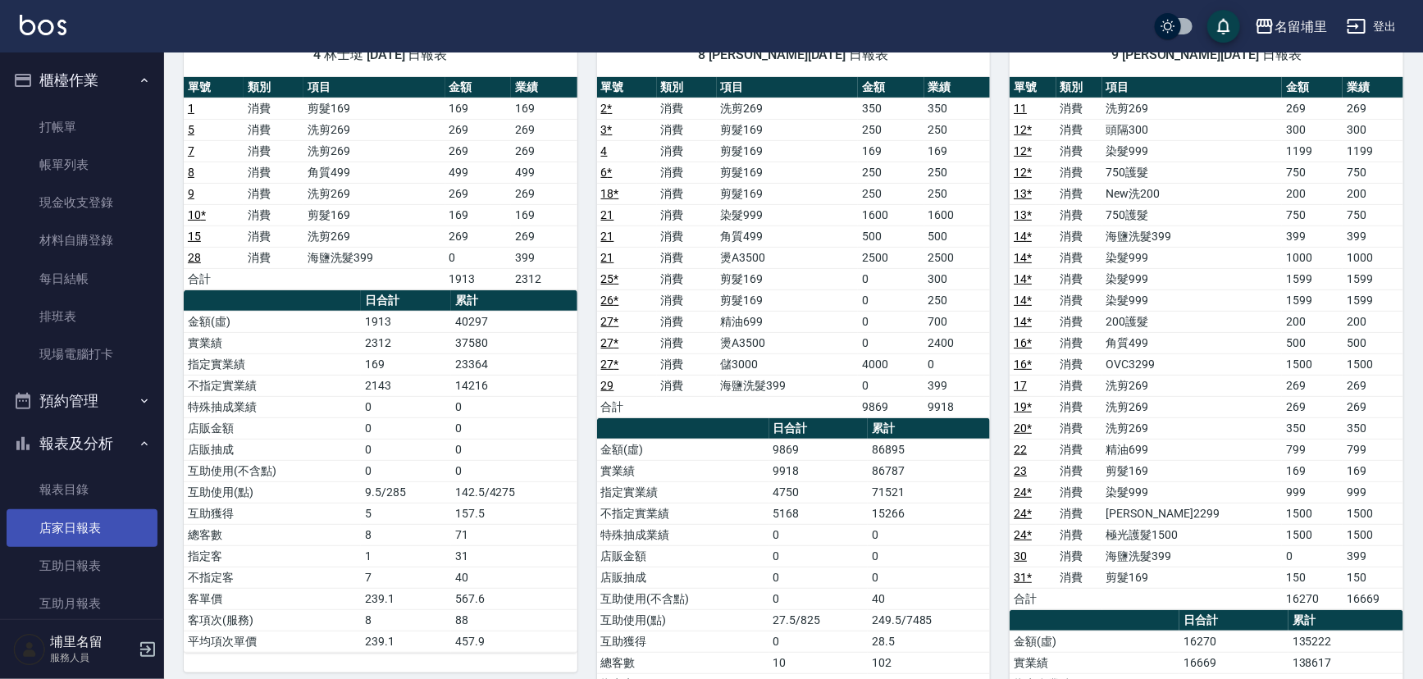
click at [55, 529] on link "店家日報表" at bounding box center [82, 528] width 151 height 38
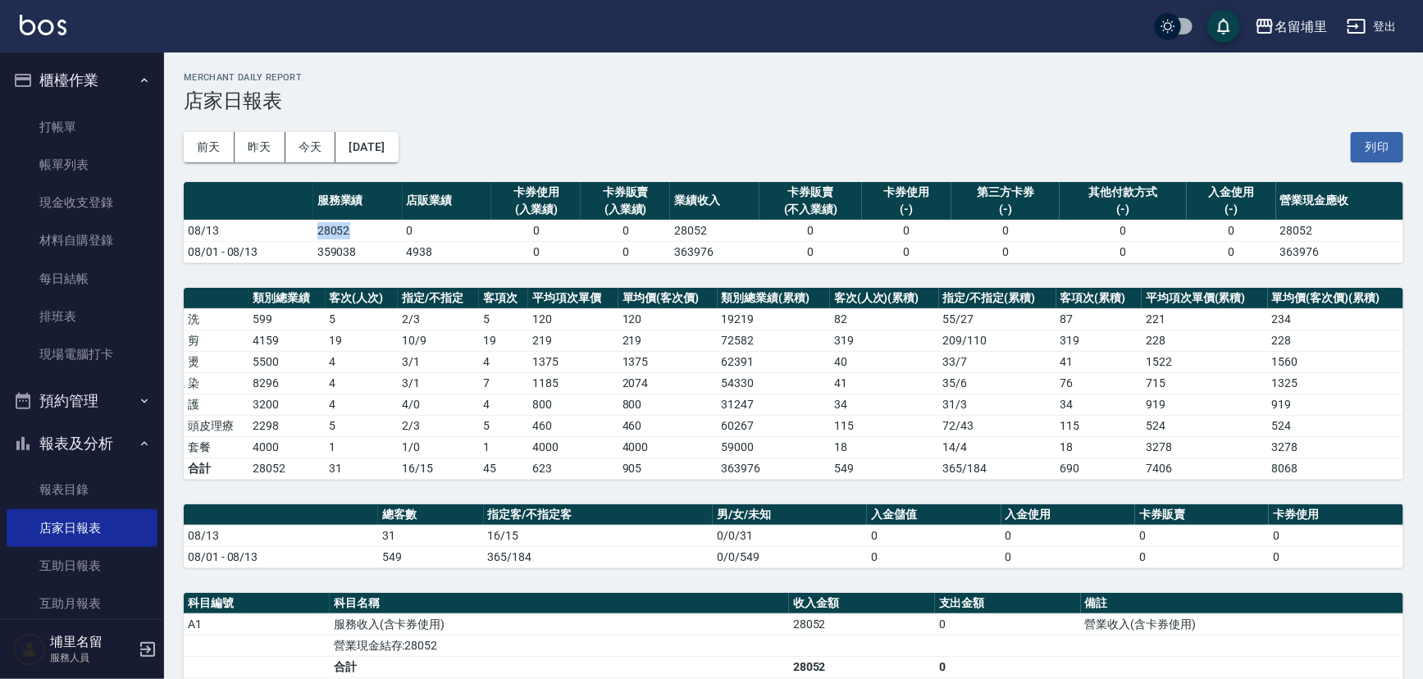
drag, startPoint x: 364, startPoint y: 230, endPoint x: 281, endPoint y: 230, distance: 83.7
click at [281, 230] on tr "08/13 28052 0 0 0 28052 0 0 0 0 0 28052" at bounding box center [794, 230] width 1220 height 21
click at [281, 230] on td "08/13" at bounding box center [249, 230] width 130 height 21
drag, startPoint x: 297, startPoint y: 234, endPoint x: 390, endPoint y: 234, distance: 92.7
click at [390, 234] on tr "08/13 28052 0 0 0 28052 0 0 0 0 0 28052" at bounding box center [794, 230] width 1220 height 21
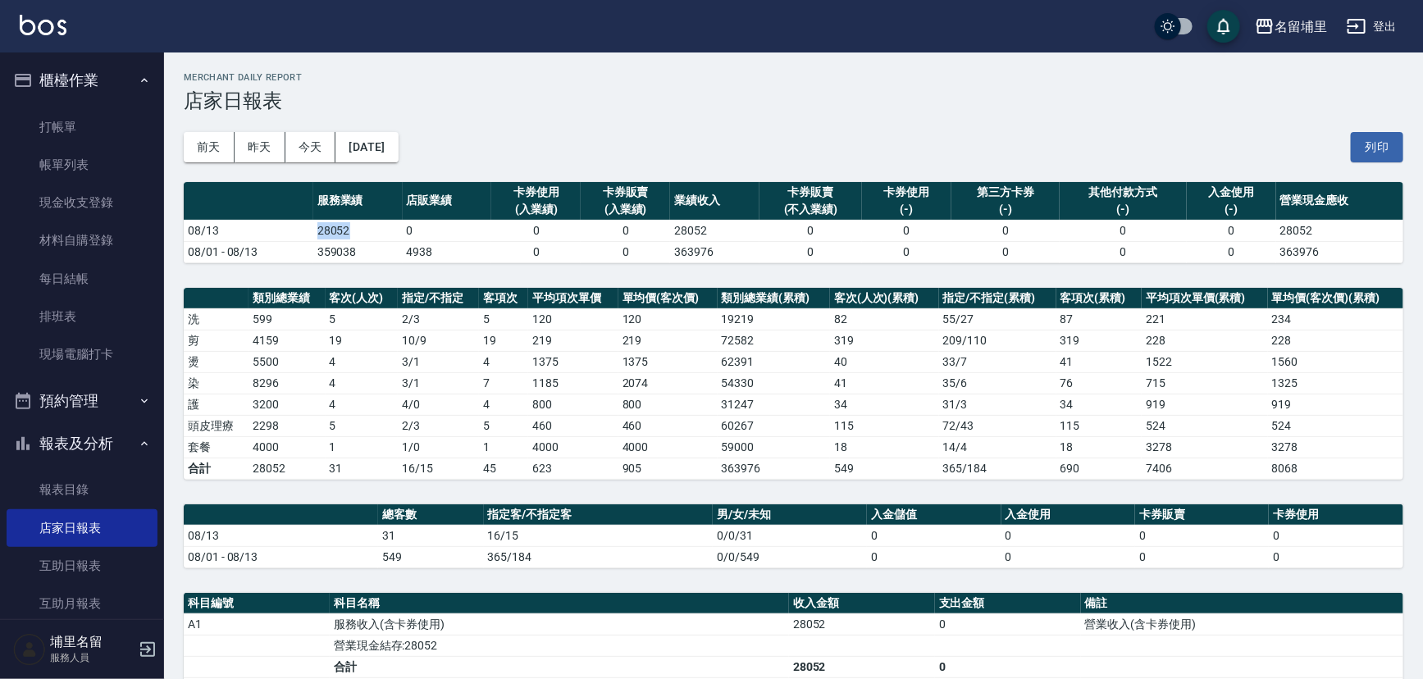
click at [390, 234] on td "28052" at bounding box center [357, 230] width 89 height 21
drag, startPoint x: 345, startPoint y: 430, endPoint x: 315, endPoint y: 432, distance: 29.6
click at [315, 432] on tr "頭皮理療 2298 5 2 / 3 5 460 460 60267 115 72 / 43 115 524 524" at bounding box center [794, 425] width 1220 height 21
click at [315, 432] on td "2298" at bounding box center [287, 425] width 76 height 21
drag, startPoint x: 319, startPoint y: 427, endPoint x: 339, endPoint y: 426, distance: 19.7
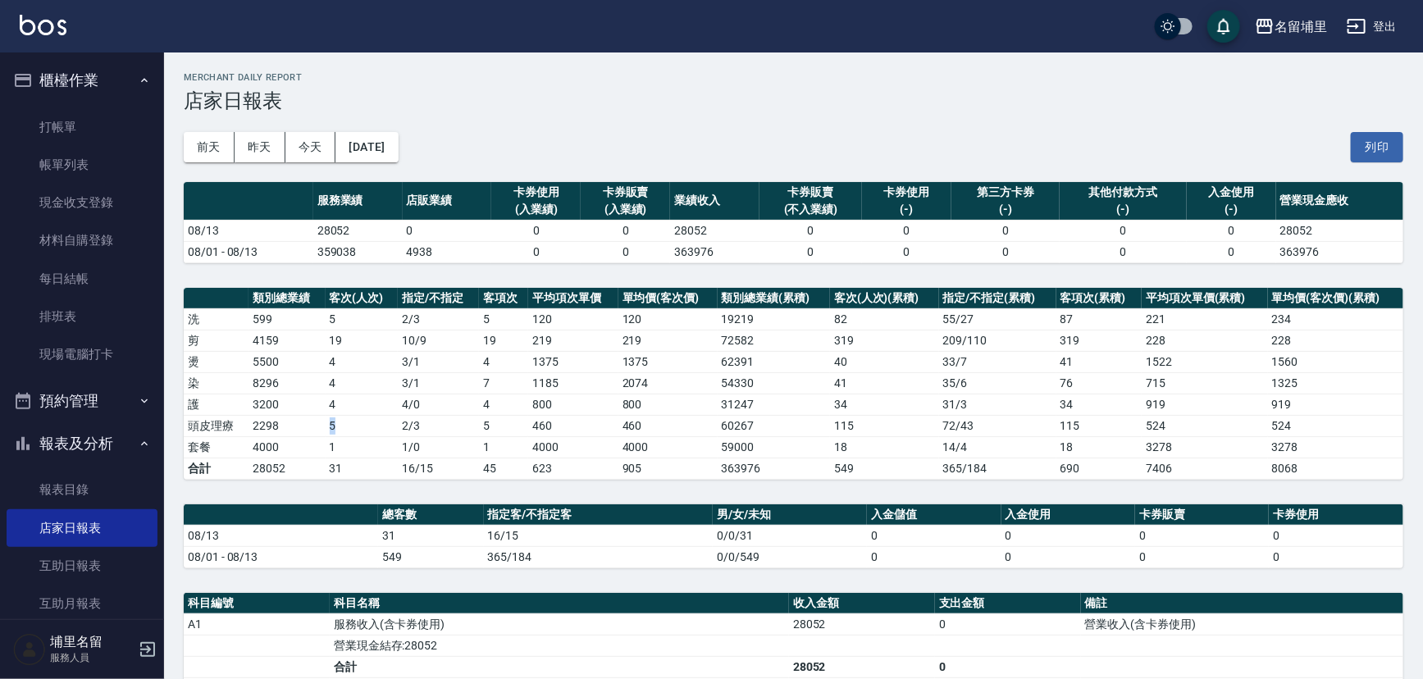
click at [339, 426] on tr "頭皮理療 2298 5 2 / 3 5 460 460 60267 115 72 / 43 115 524 524" at bounding box center [794, 425] width 1220 height 21
click at [340, 426] on td "5" at bounding box center [362, 425] width 72 height 21
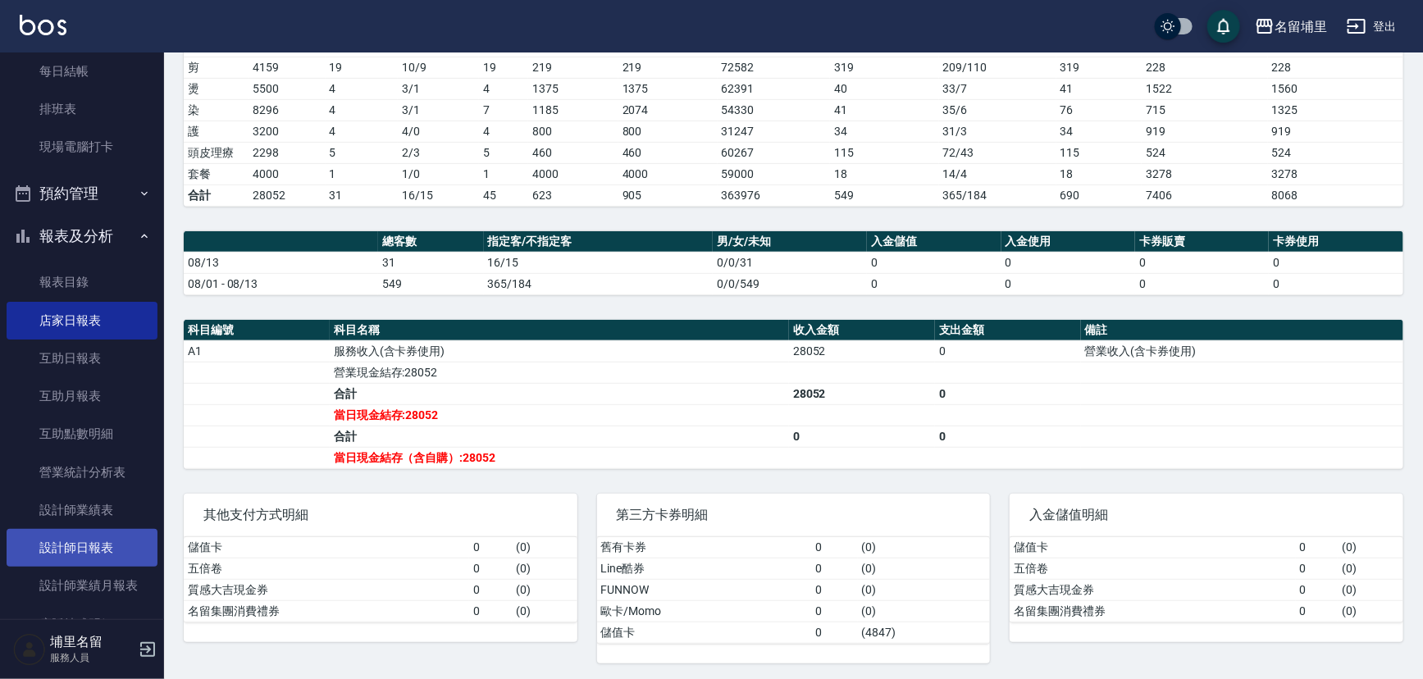
scroll to position [223, 0]
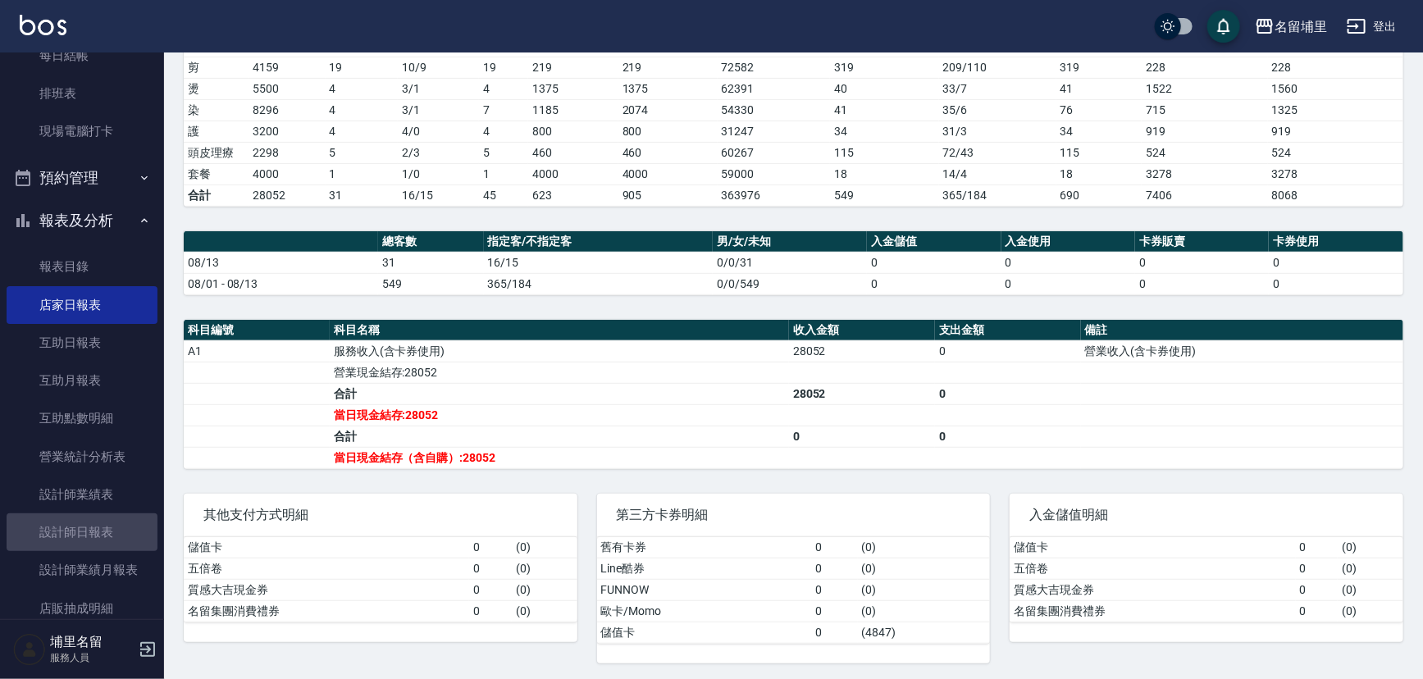
drag, startPoint x: 103, startPoint y: 536, endPoint x: 274, endPoint y: 505, distance: 174.1
click at [105, 534] on link "設計師日報表" at bounding box center [82, 533] width 151 height 38
